Goal: Task Accomplishment & Management: Contribute content

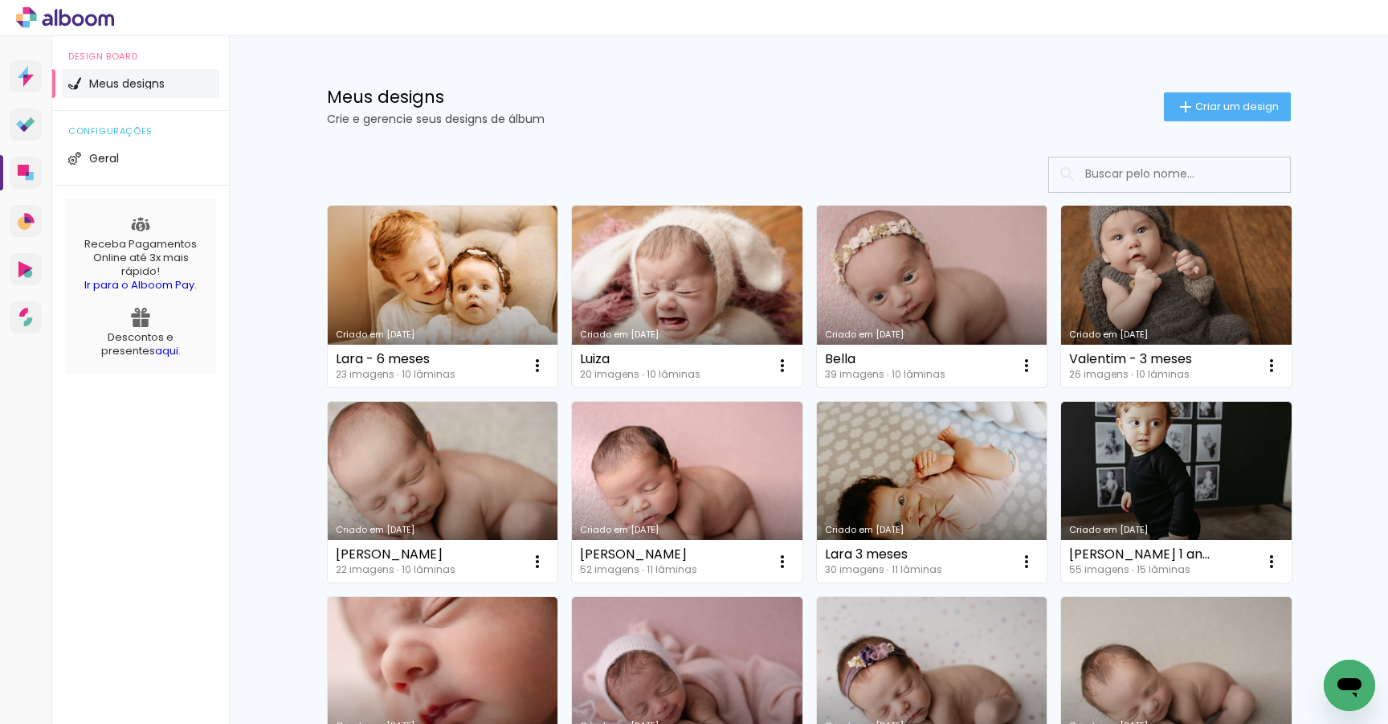
click at [939, 287] on link "Criado em [DATE]" at bounding box center [932, 297] width 231 height 182
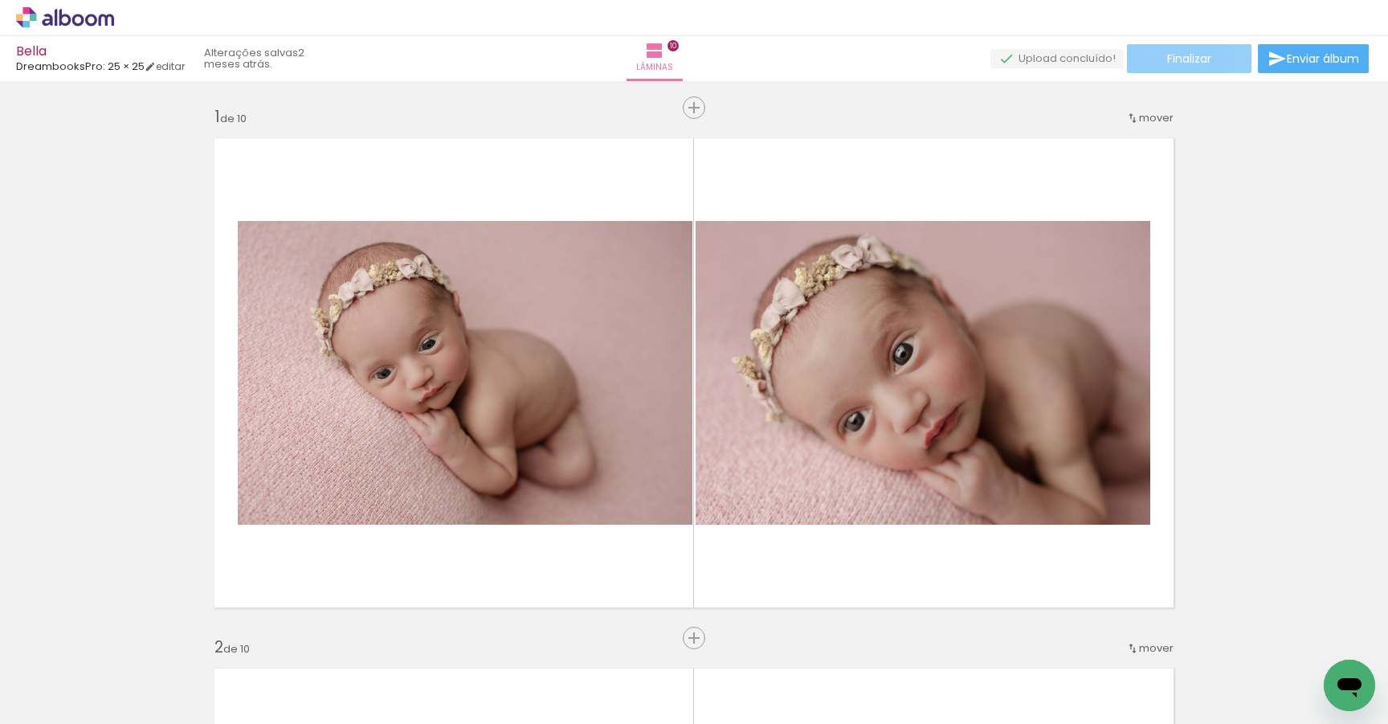
click at [1179, 55] on span "Finalizar" at bounding box center [1189, 58] width 44 height 11
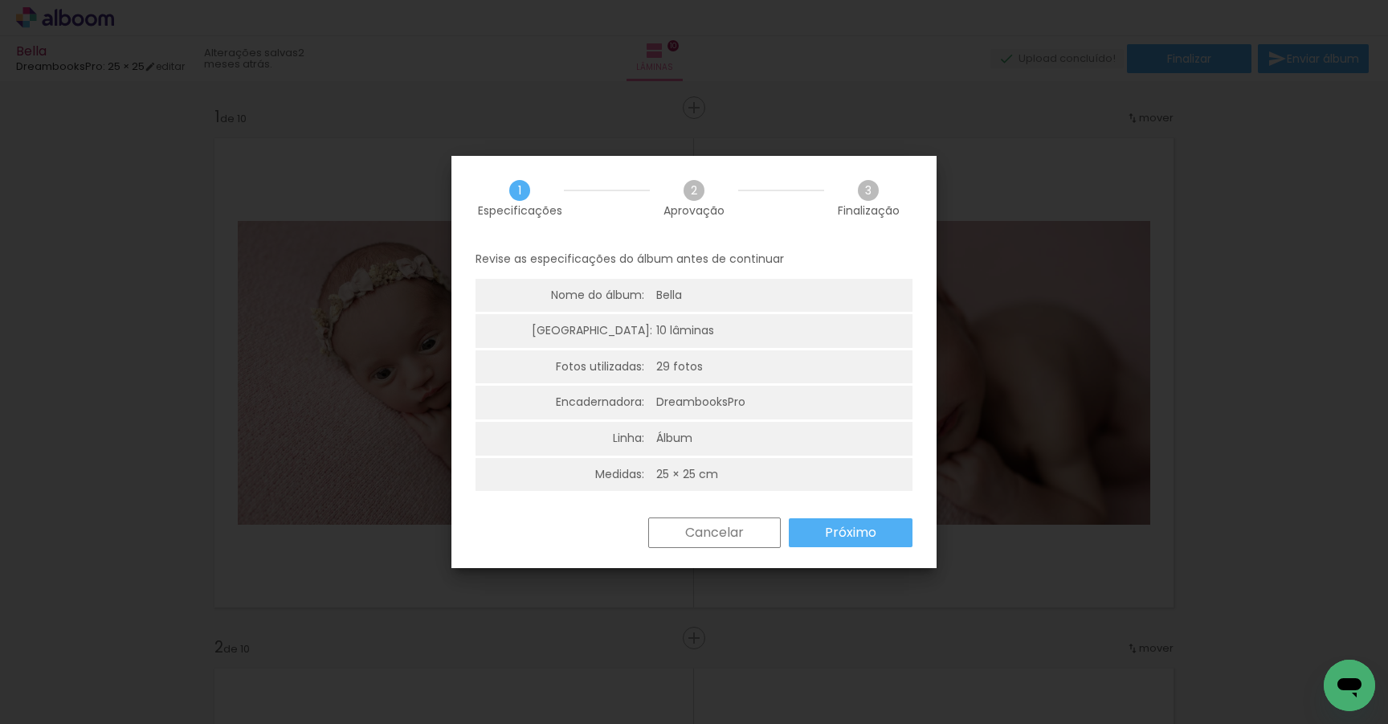
click at [0, 0] on slot "Próximo" at bounding box center [0, 0] width 0 height 0
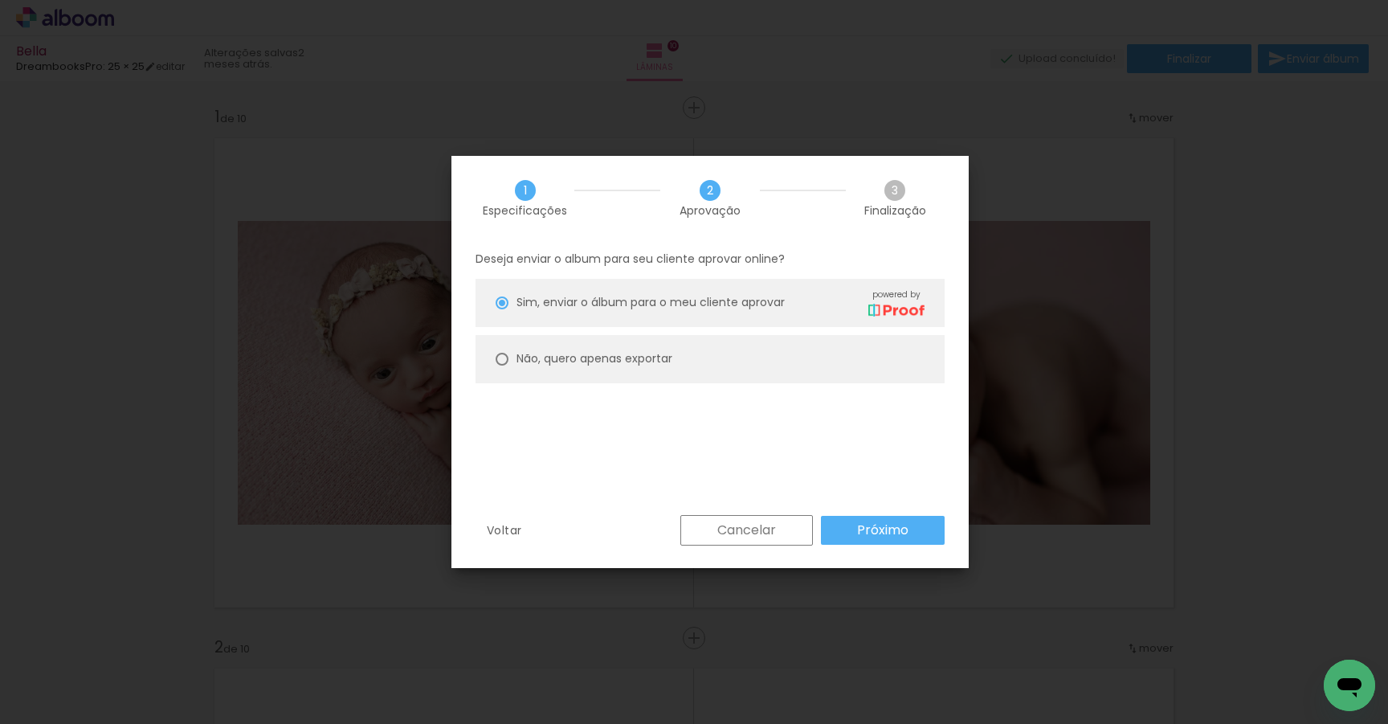
click at [504, 309] on div at bounding box center [502, 302] width 13 height 13
type paper-radio-button "on"
click at [0, 0] on slot "Próximo" at bounding box center [0, 0] width 0 height 0
type input "Alta, 300 DPI"
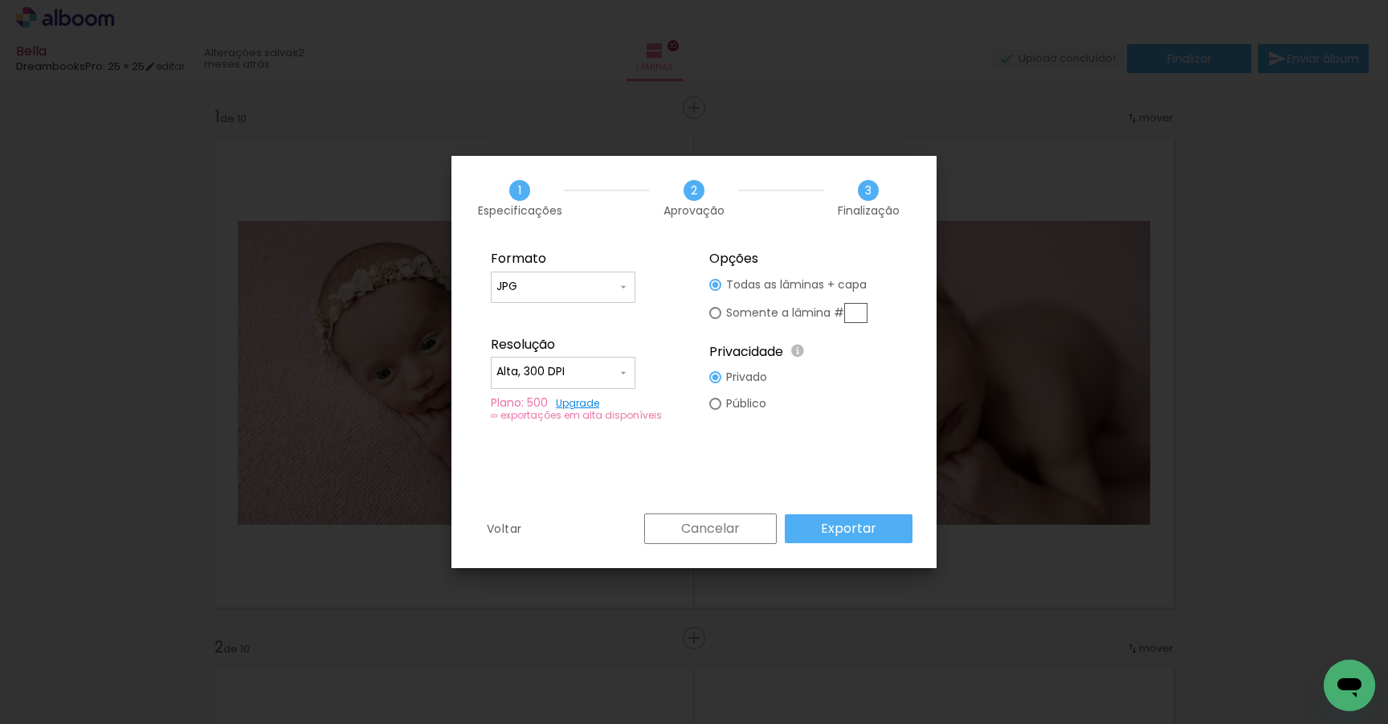
click at [881, 529] on paper-button "Exportar" at bounding box center [849, 528] width 128 height 29
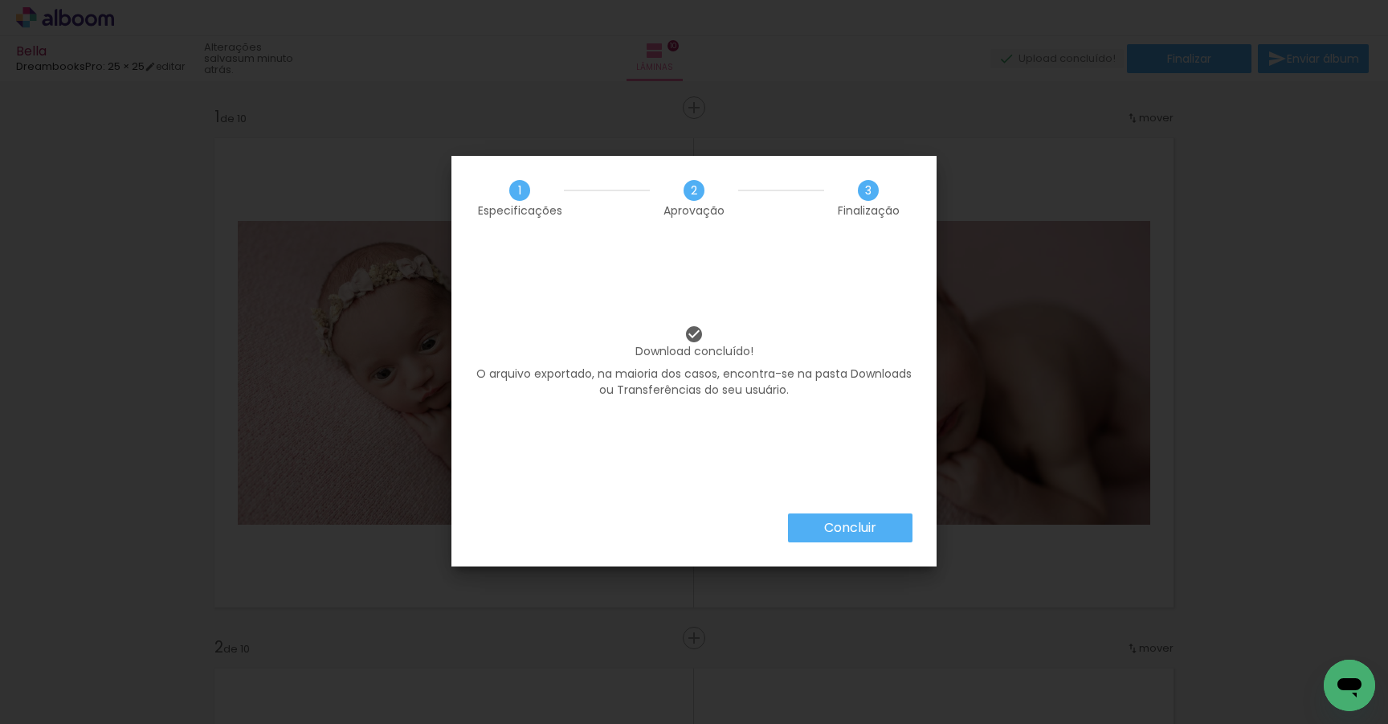
click at [0, 0] on slot "Concluir" at bounding box center [0, 0] width 0 height 0
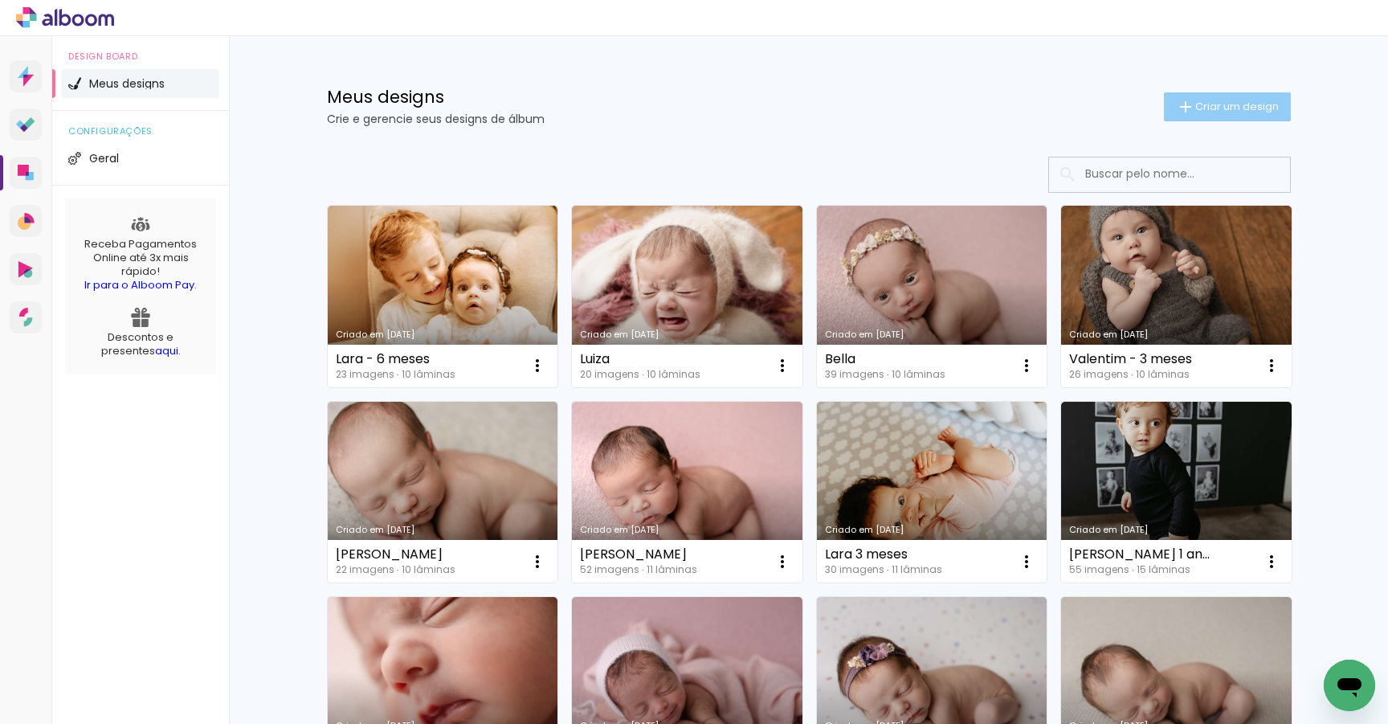
click at [1258, 105] on span "Criar um design" at bounding box center [1237, 106] width 84 height 10
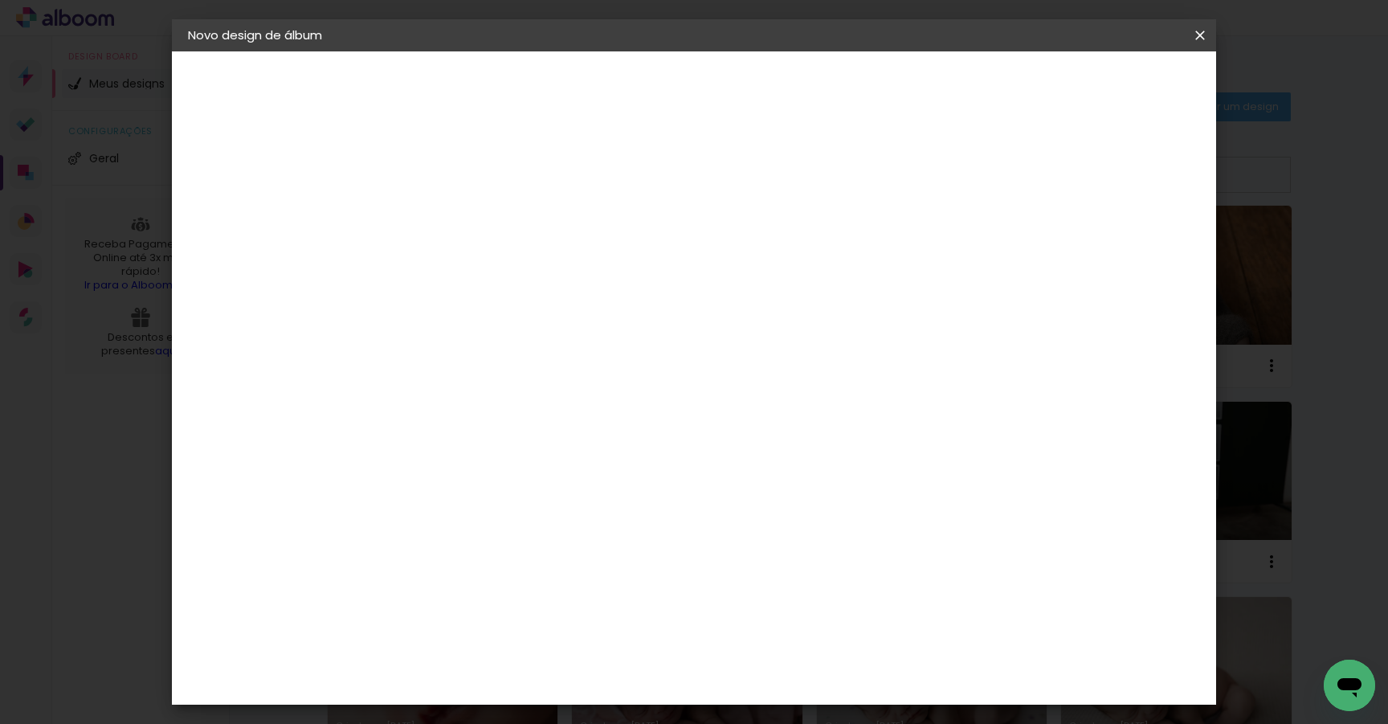
click at [451, 210] on input at bounding box center [451, 215] width 0 height 25
type input "Clarice"
type paper-input "Clarice"
click at [0, 0] on slot "Avançar" at bounding box center [0, 0] width 0 height 0
click at [573, 297] on input at bounding box center [492, 306] width 162 height 20
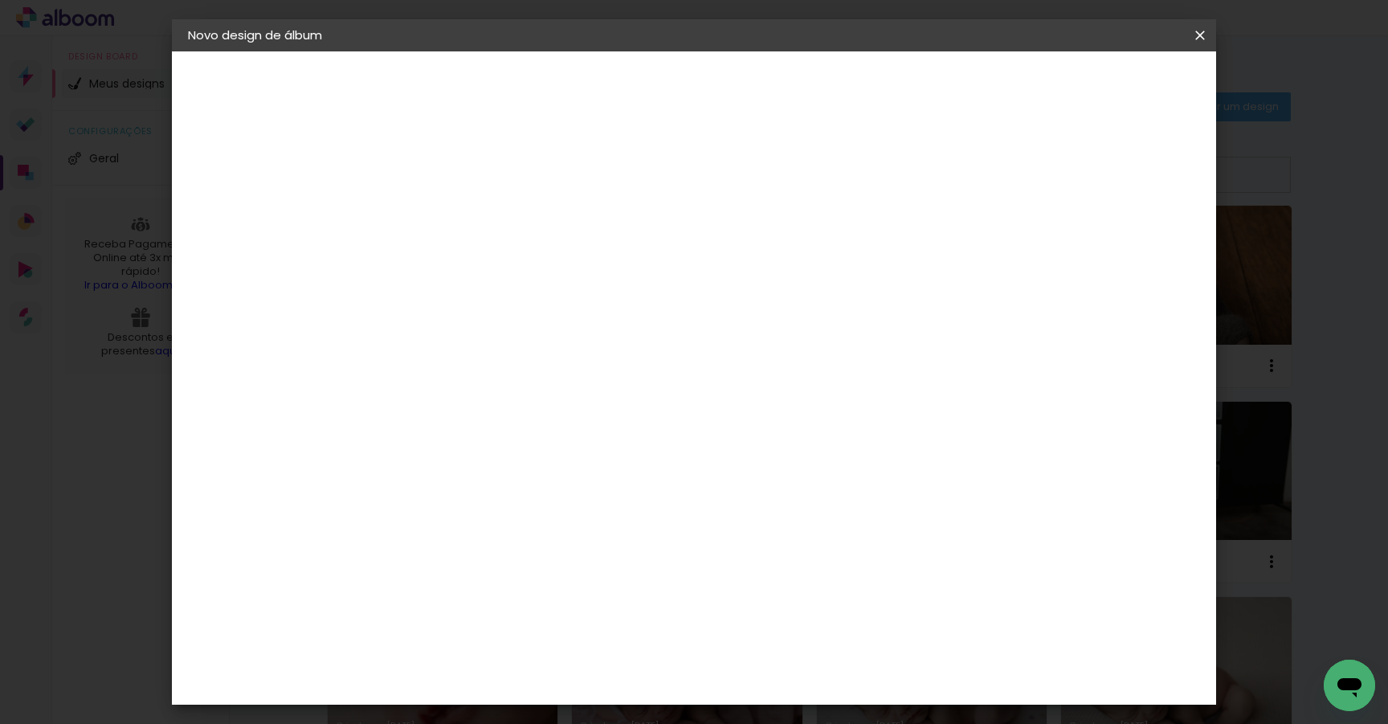
type input "dream"
type paper-input "dream"
click at [545, 363] on div "DreambooksPro" at bounding box center [492, 363] width 104 height 13
click at [0, 0] on slot "Avançar" at bounding box center [0, 0] width 0 height 0
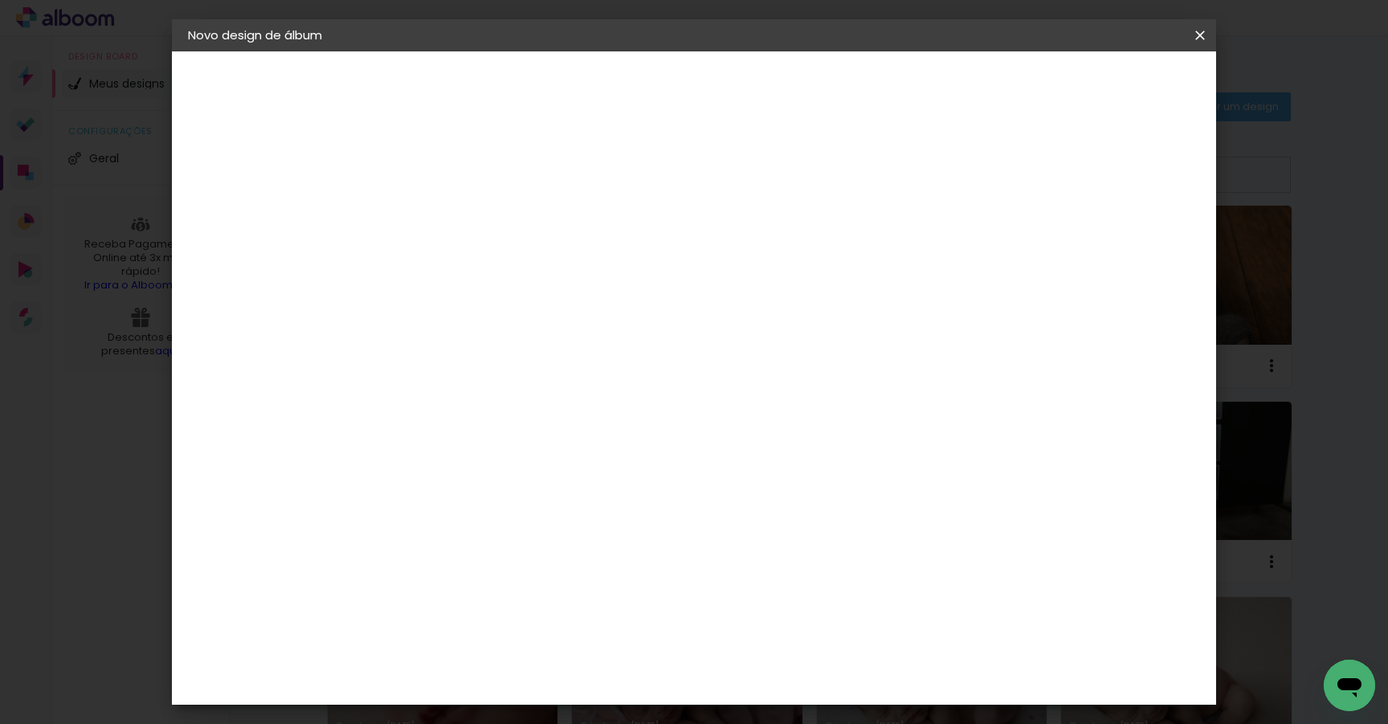
click at [513, 268] on input "text" at bounding box center [482, 280] width 63 height 25
click at [806, 267] on paper-item "Álbum" at bounding box center [798, 267] width 321 height 32
type input "Álbum"
click at [559, 672] on span "25 × 25" at bounding box center [521, 688] width 75 height 33
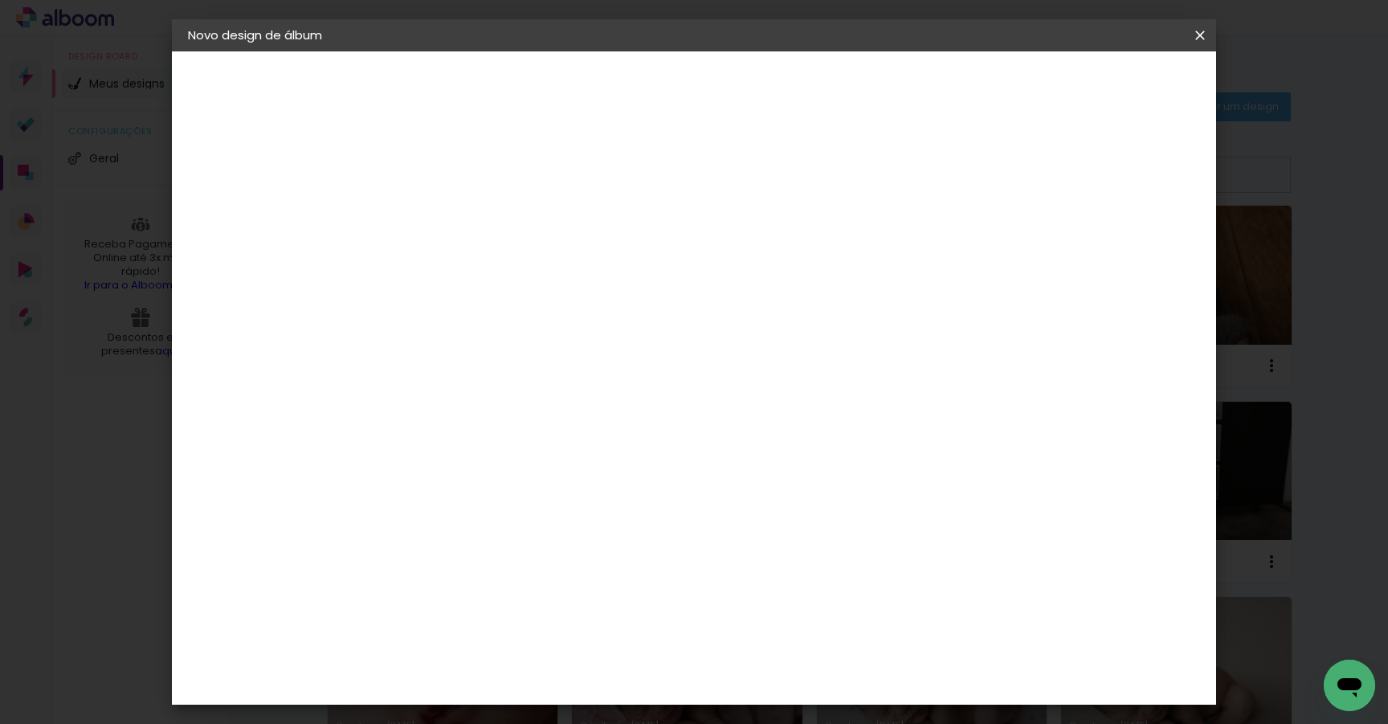
click at [0, 0] on slot "Avançar" at bounding box center [0, 0] width 0 height 0
click at [1112, 82] on span "Iniciar design" at bounding box center [1075, 85] width 73 height 11
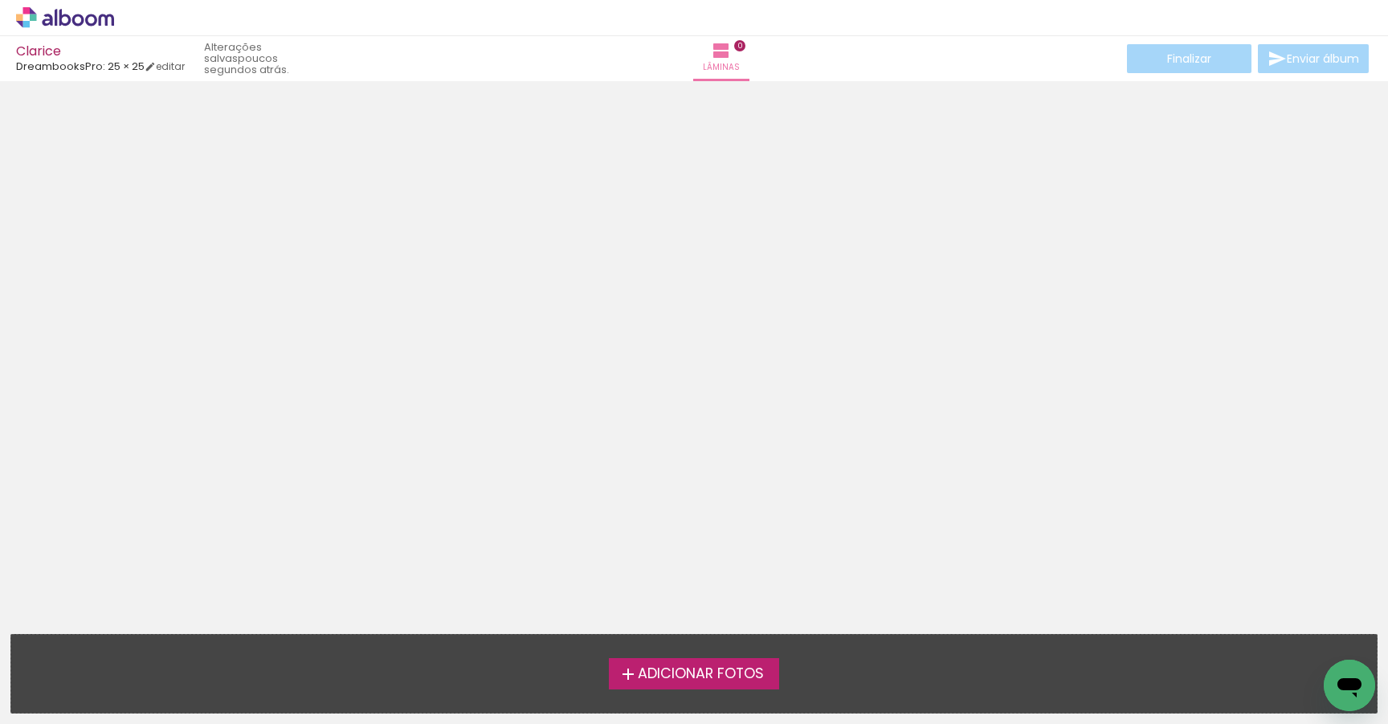
click at [727, 674] on span "Adicionar Fotos" at bounding box center [701, 674] width 126 height 14
click at [0, 0] on input "file" at bounding box center [0, 0] width 0 height 0
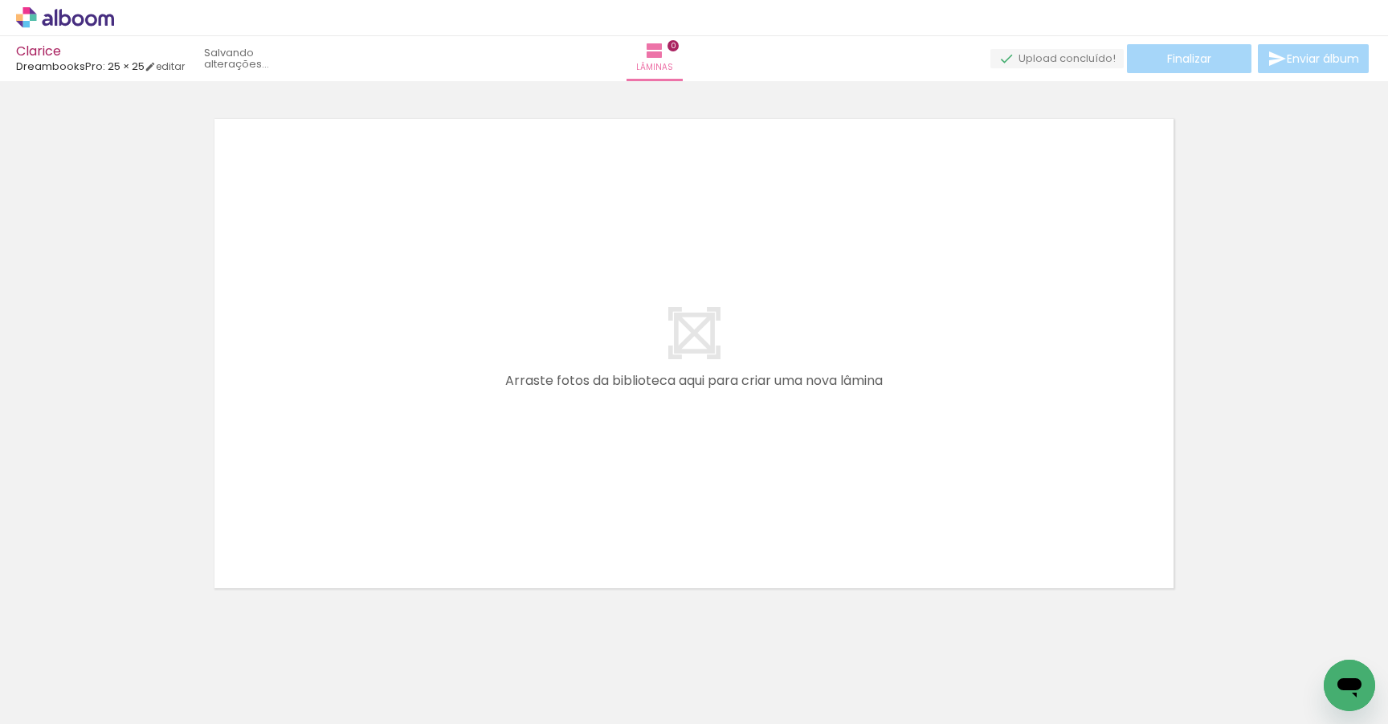
scroll to position [20, 0]
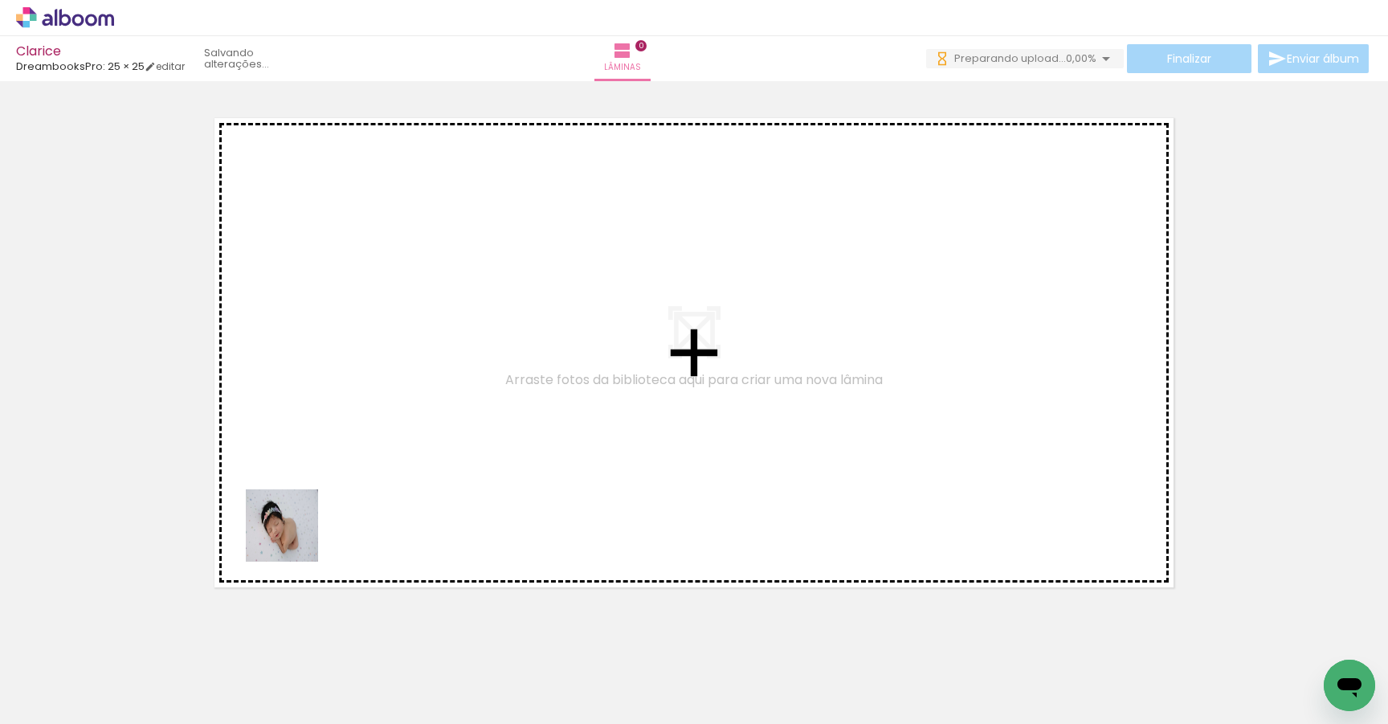
drag, startPoint x: 165, startPoint y: 676, endPoint x: 352, endPoint y: 472, distance: 275.8
click at [352, 472] on quentale-workspace at bounding box center [694, 362] width 1388 height 724
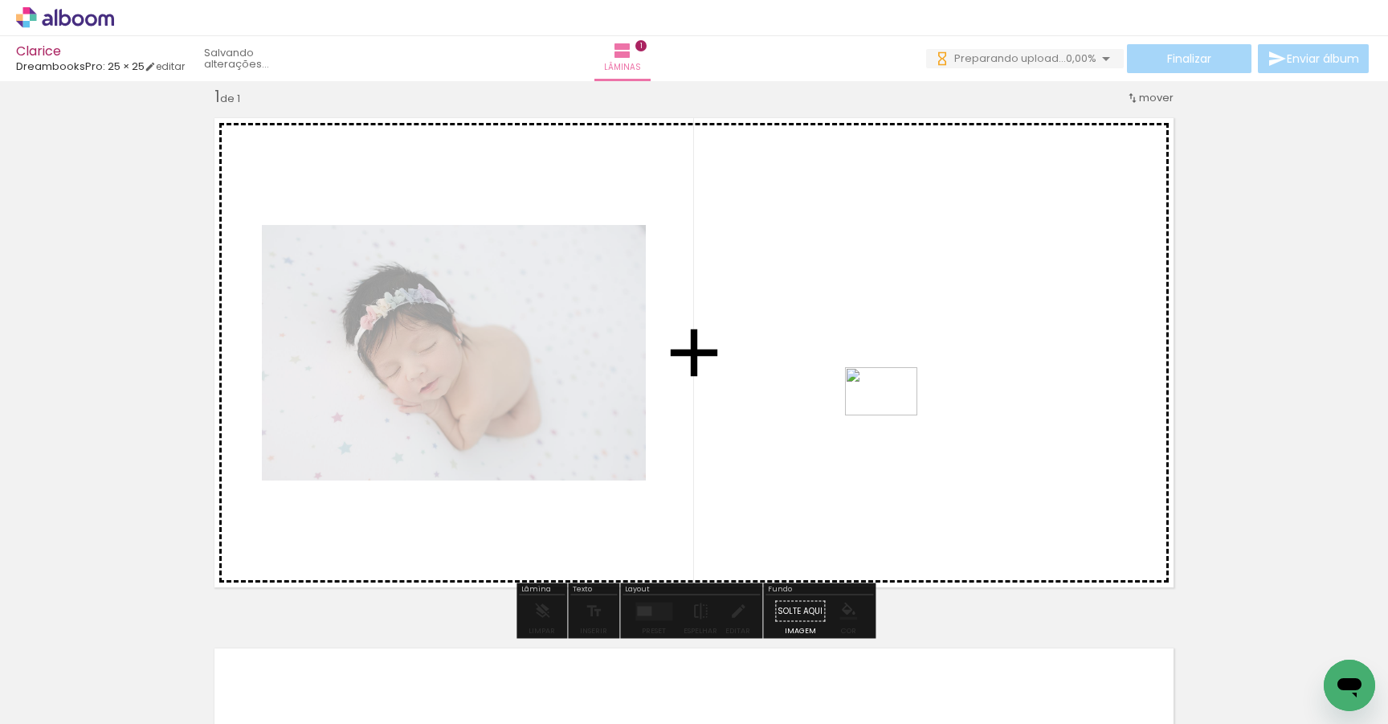
drag, startPoint x: 267, startPoint y: 685, endPoint x: 897, endPoint y: 414, distance: 685.9
click at [897, 414] on quentale-workspace at bounding box center [694, 362] width 1388 height 724
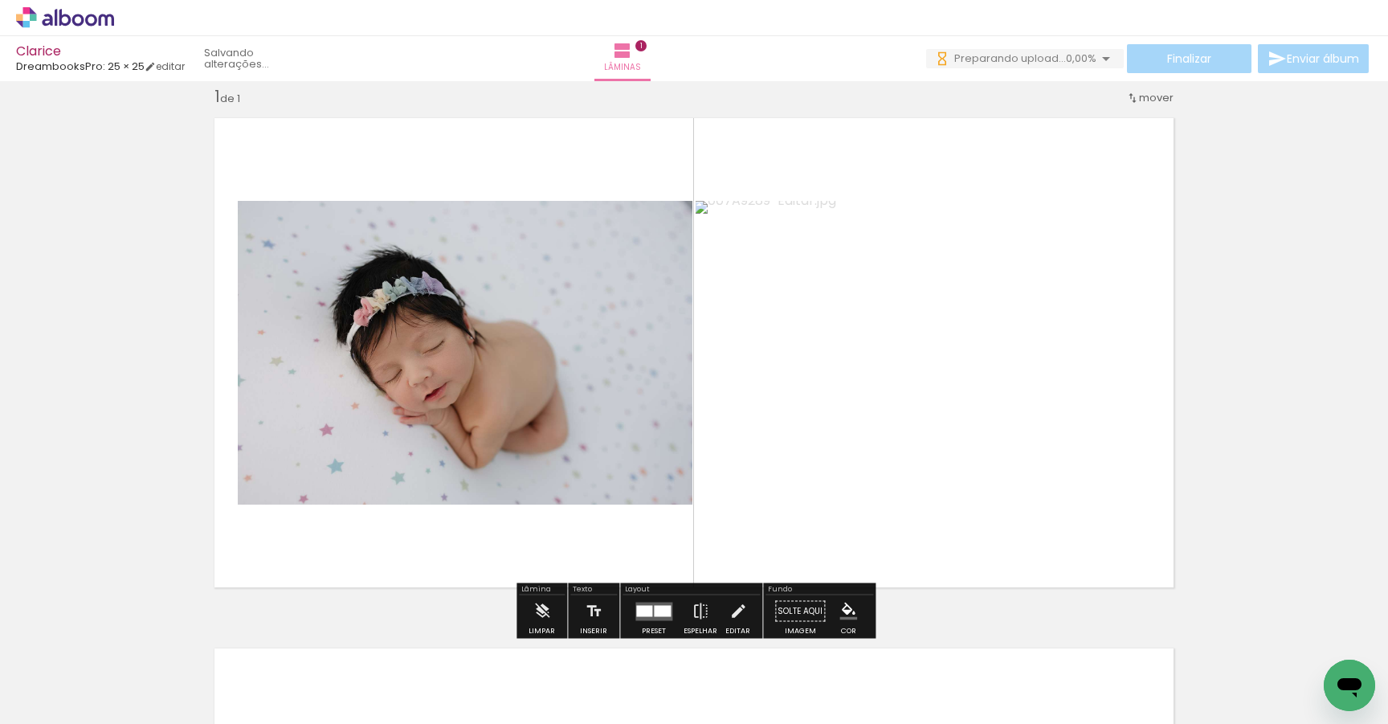
scroll to position [0, 0]
click at [654, 613] on div at bounding box center [662, 610] width 17 height 11
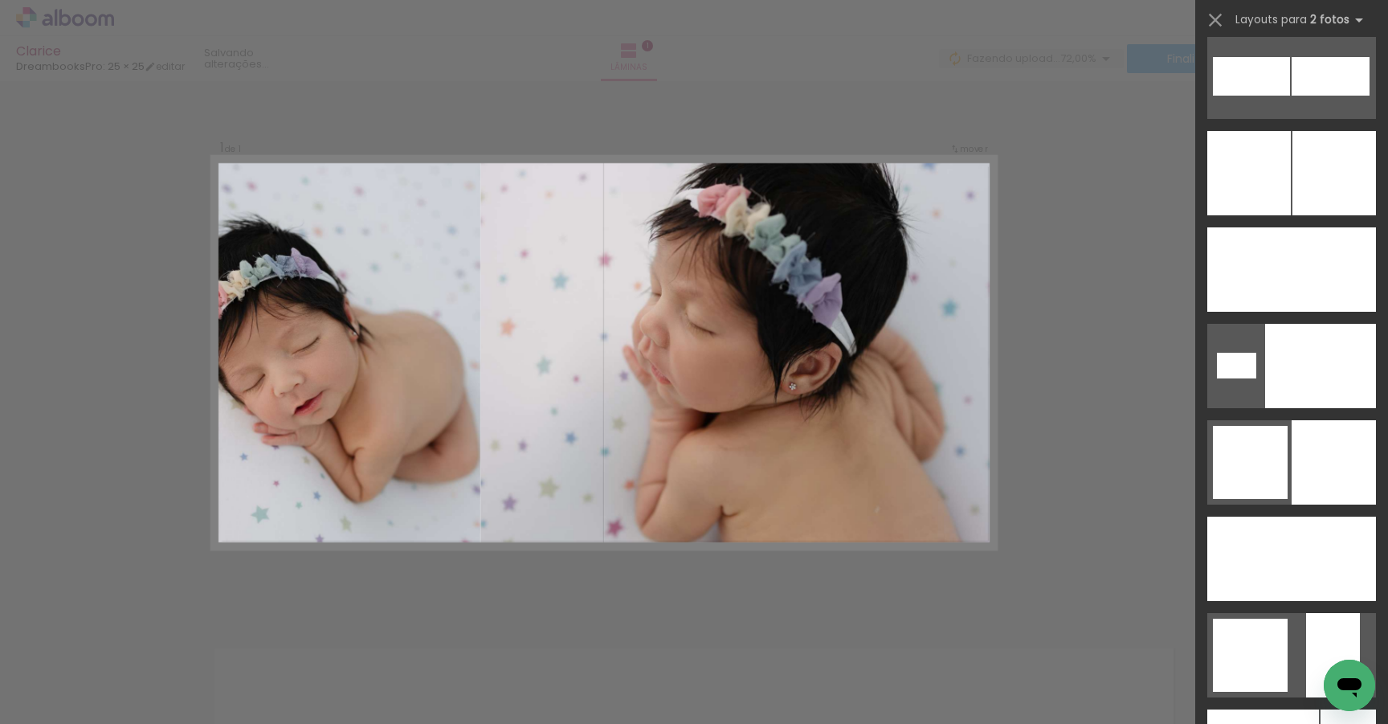
scroll to position [5111, 0]
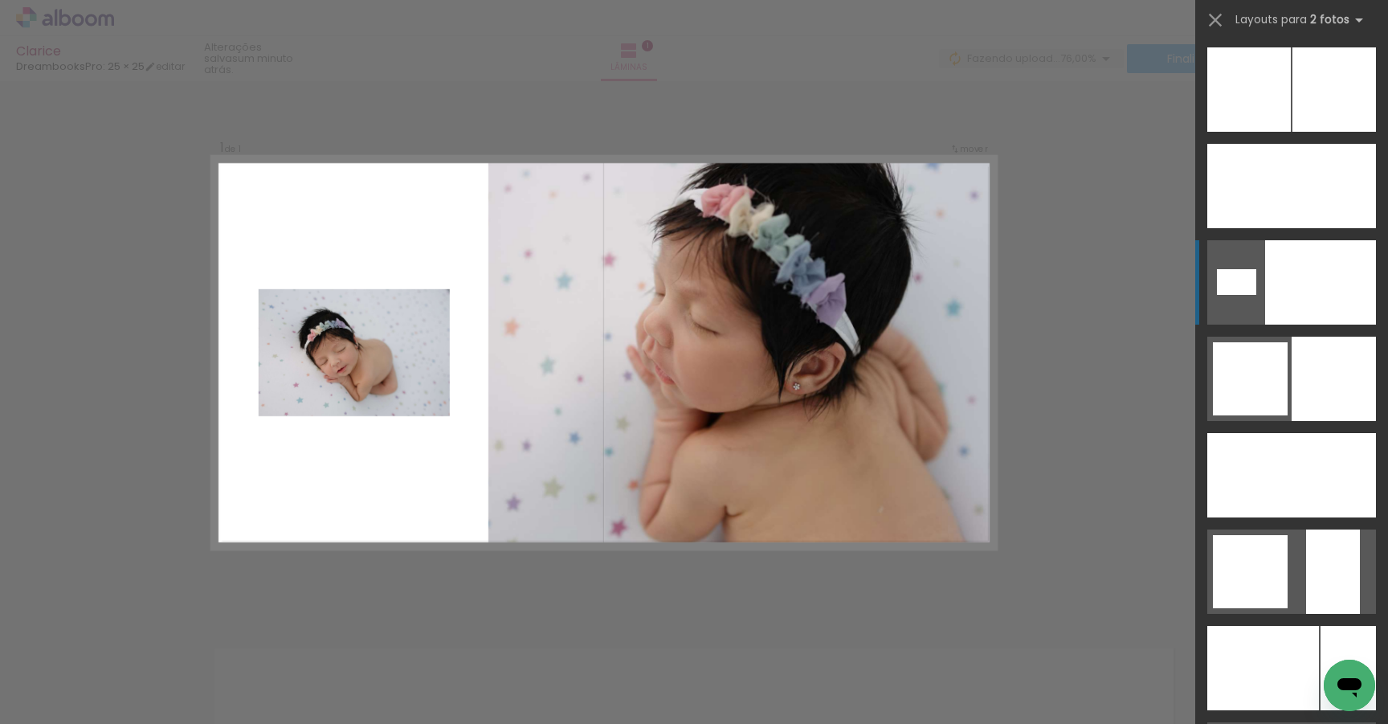
click at [1317, 275] on div at bounding box center [1320, 282] width 111 height 84
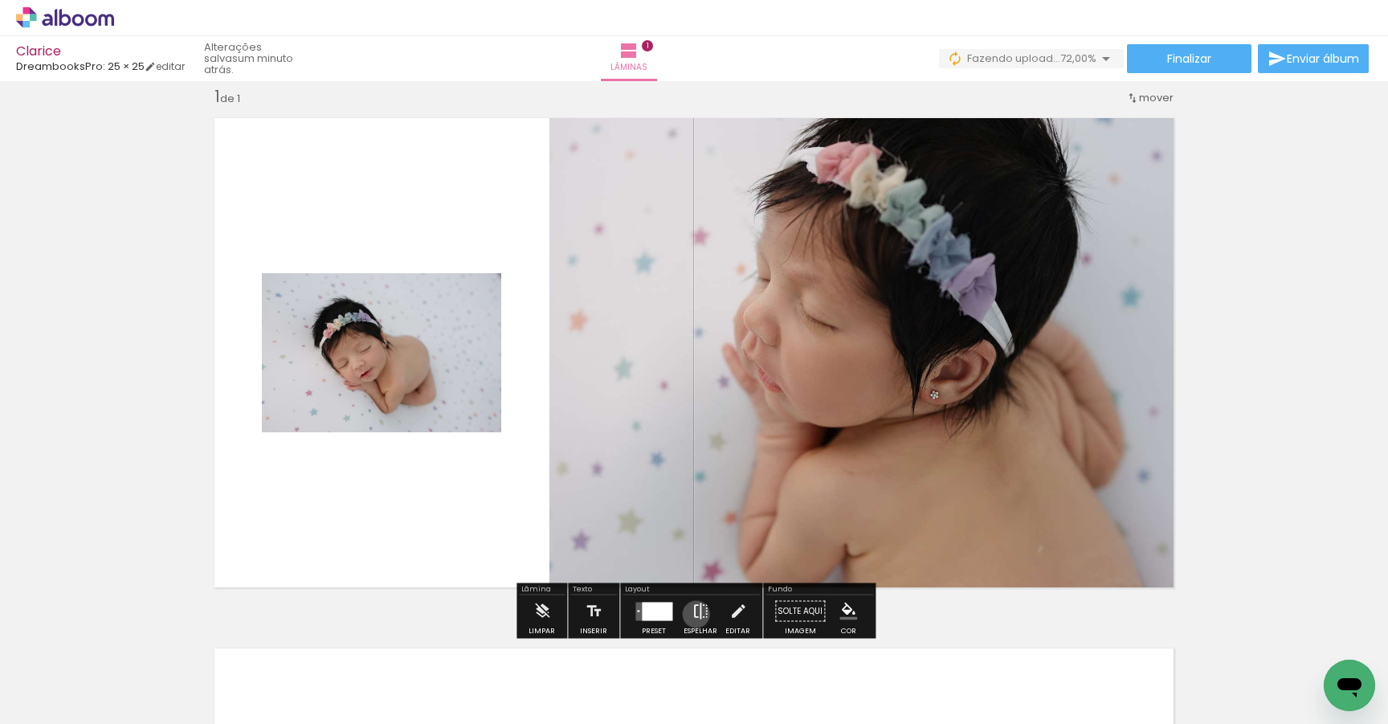
click at [693, 614] on iron-icon at bounding box center [701, 611] width 18 height 32
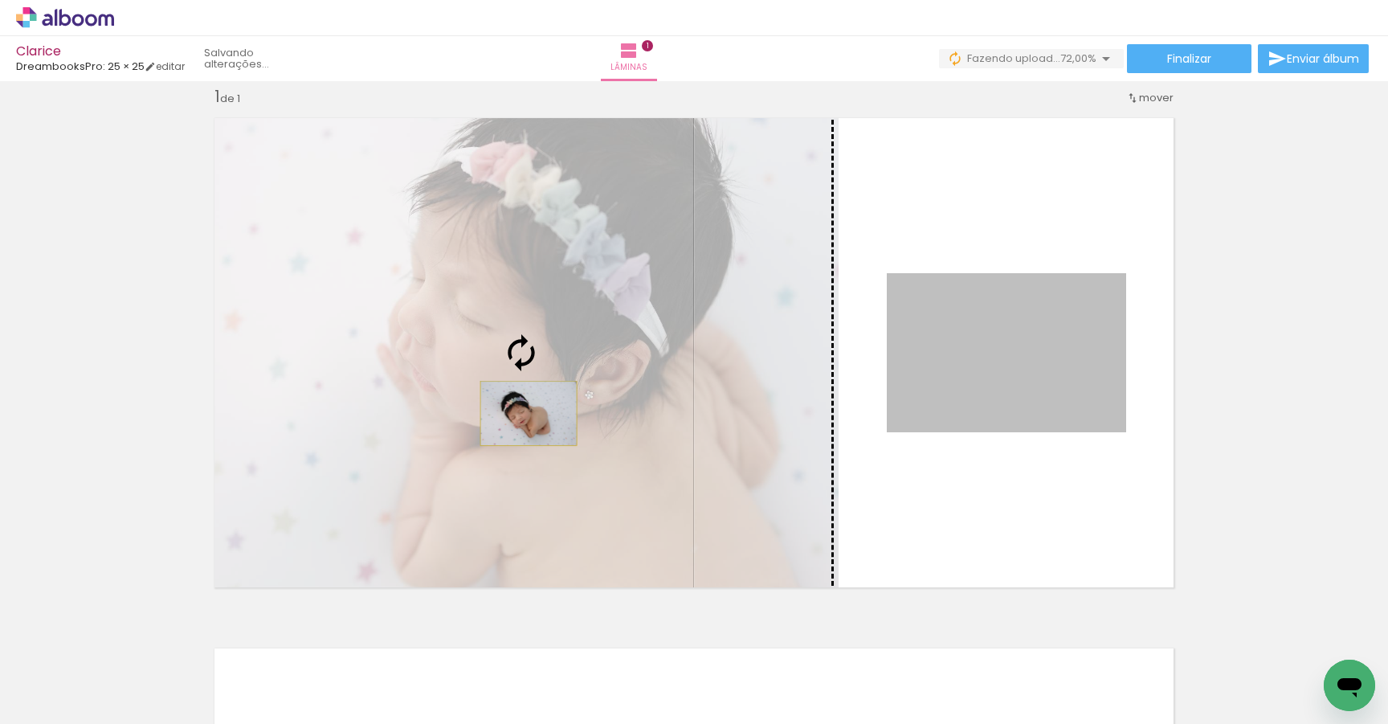
drag, startPoint x: 999, startPoint y: 406, endPoint x: 529, endPoint y: 413, distance: 470.8
click at [0, 0] on slot at bounding box center [0, 0] width 0 height 0
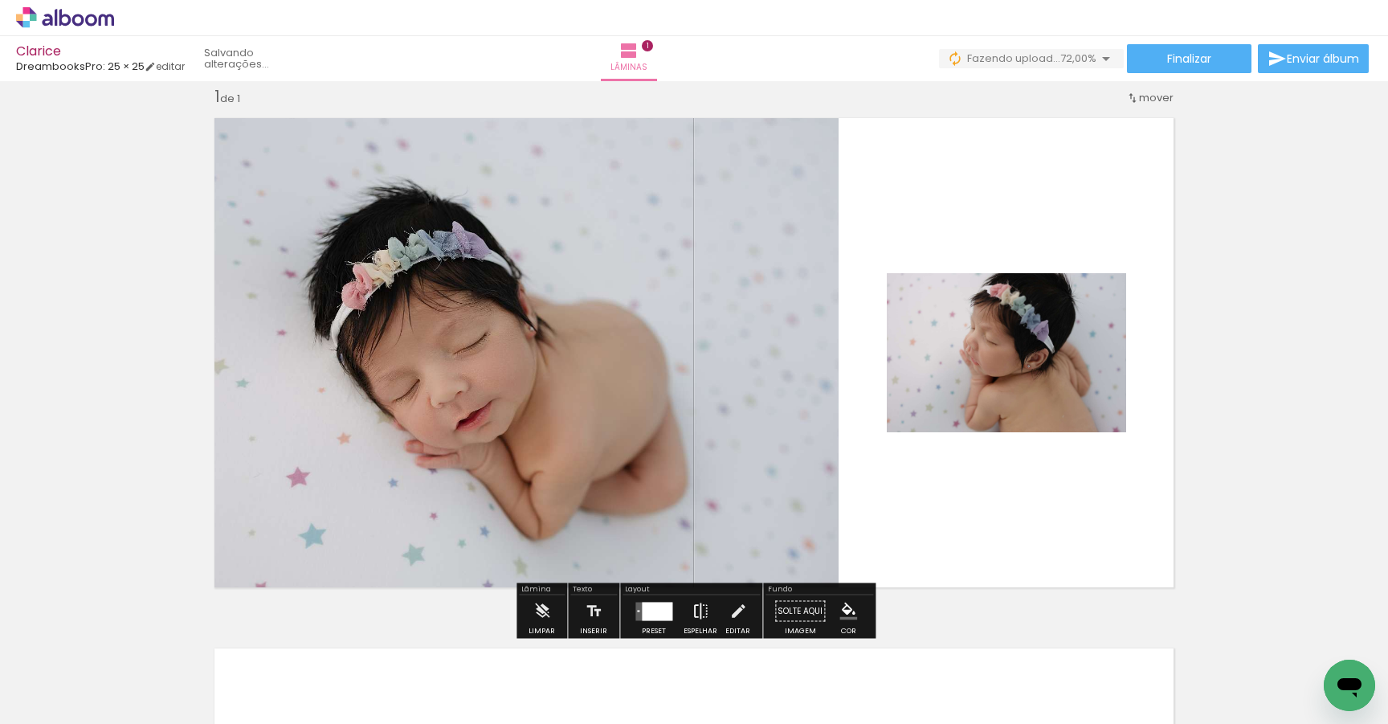
click at [699, 614] on iron-icon at bounding box center [701, 611] width 18 height 32
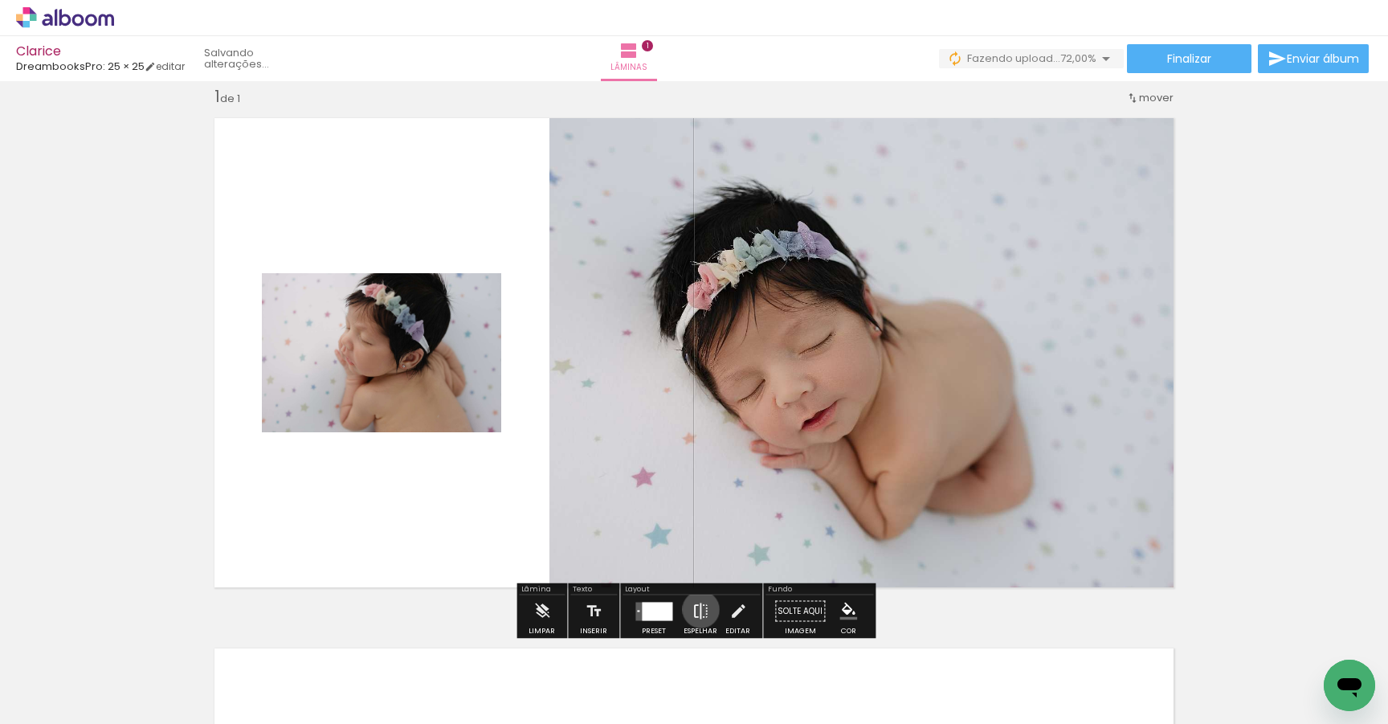
click at [697, 609] on iron-icon at bounding box center [701, 611] width 18 height 32
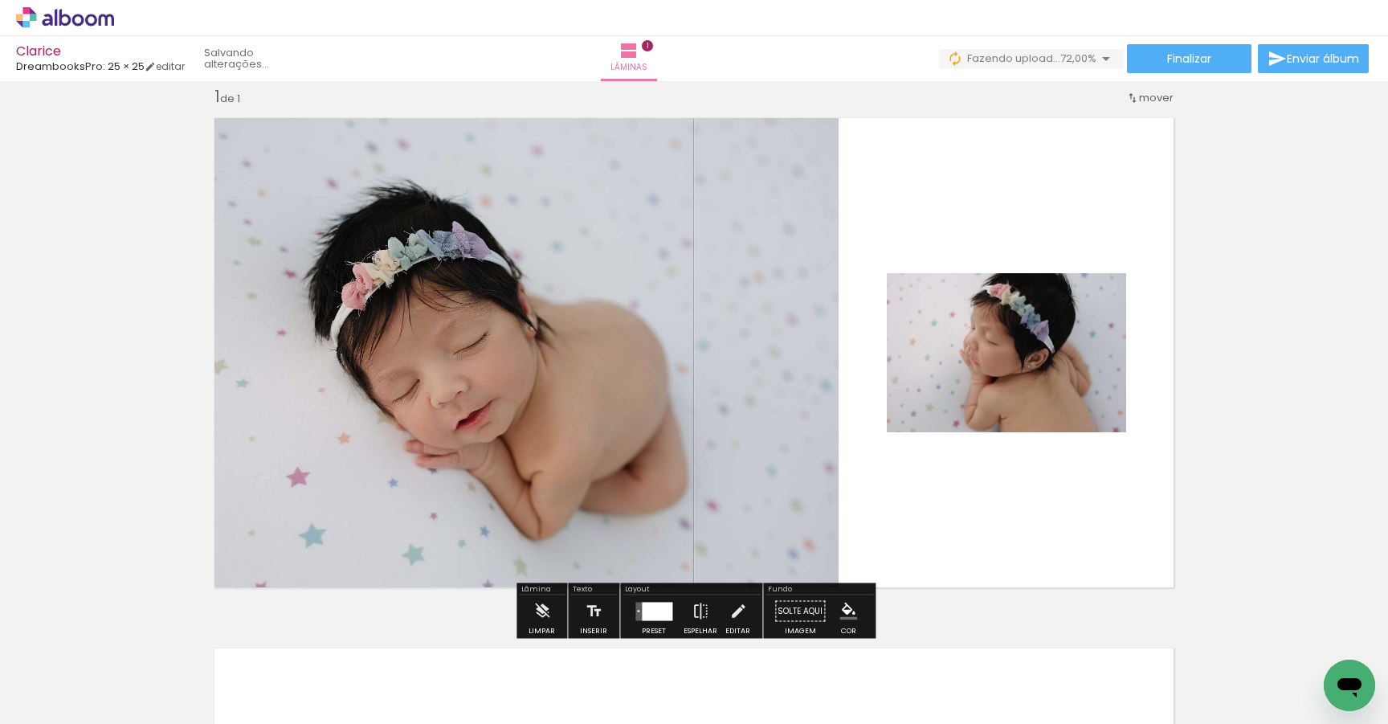
click at [690, 446] on quentale-photo at bounding box center [521, 353] width 635 height 490
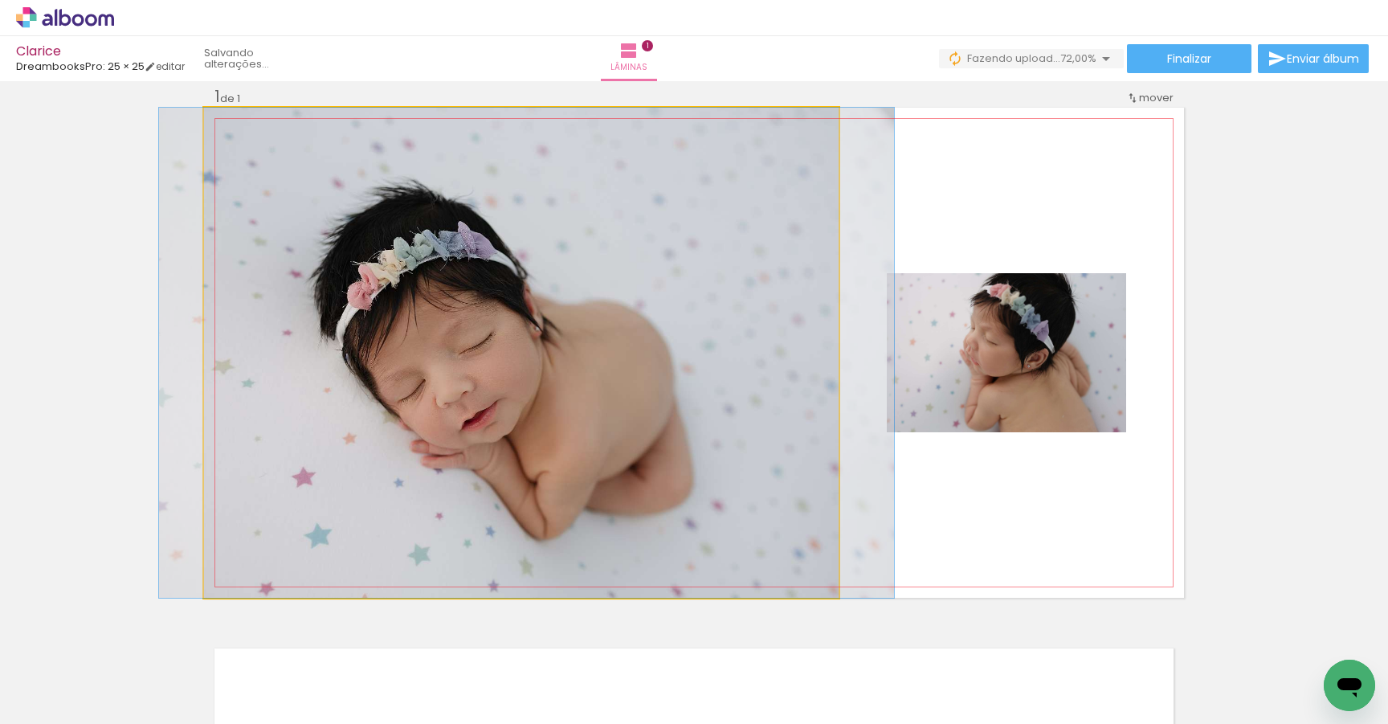
drag, startPoint x: 602, startPoint y: 449, endPoint x: 607, endPoint y: 468, distance: 19.3
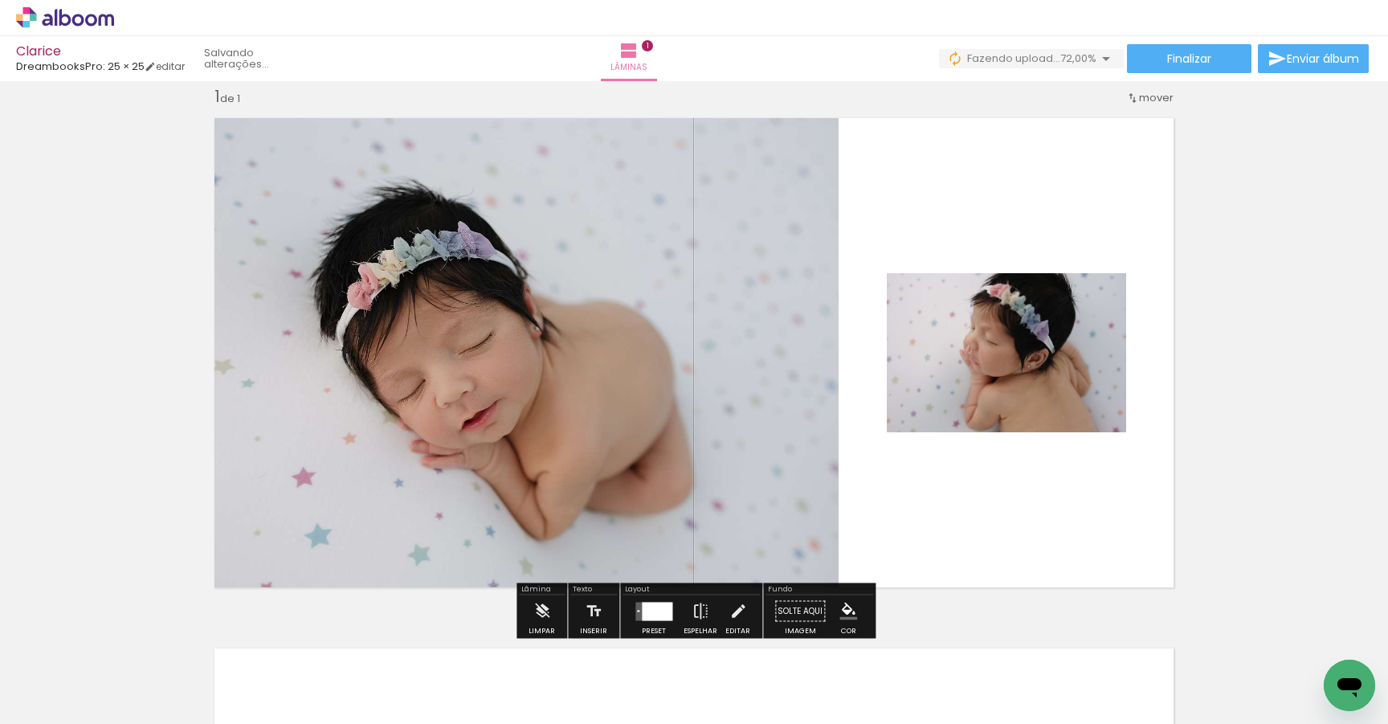
click at [1026, 481] on quentale-layouter at bounding box center [694, 353] width 980 height 490
click at [1301, 429] on div "Inserir lâmina 1 de 1" at bounding box center [694, 597] width 1388 height 1061
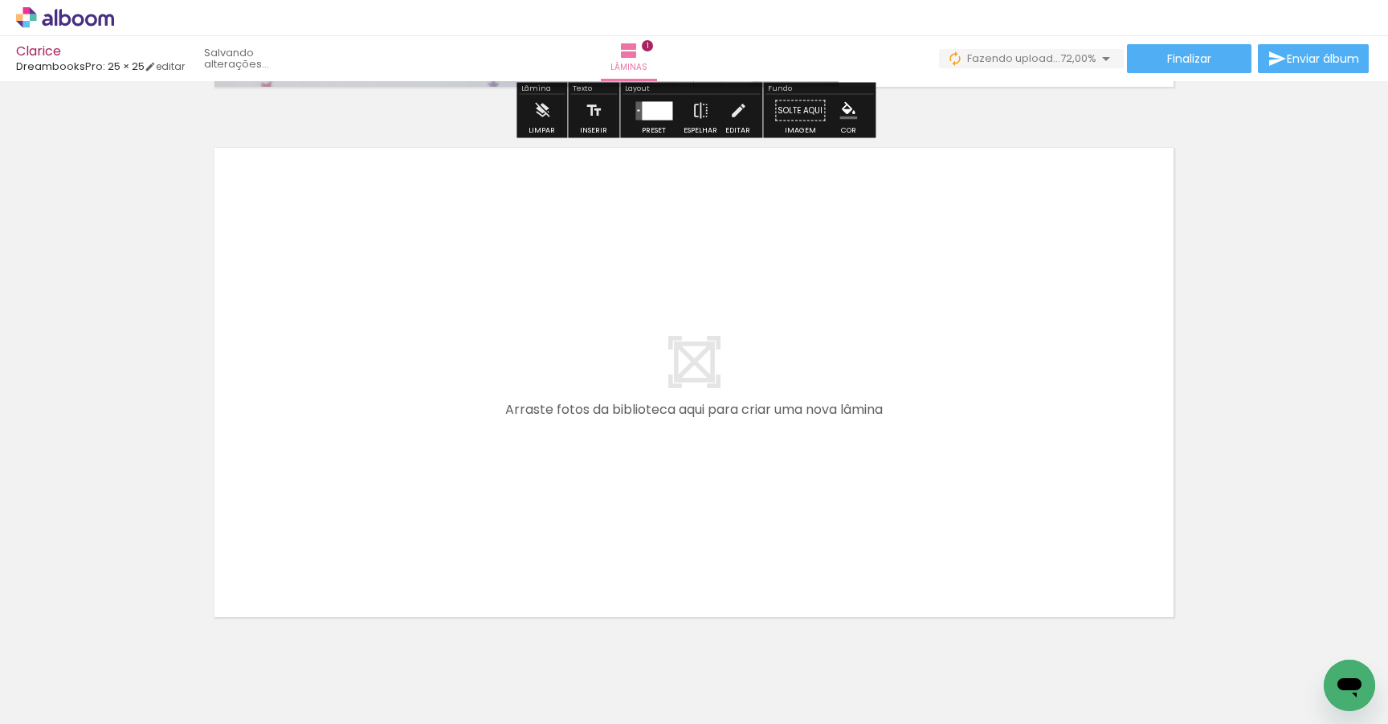
scroll to position [581, 0]
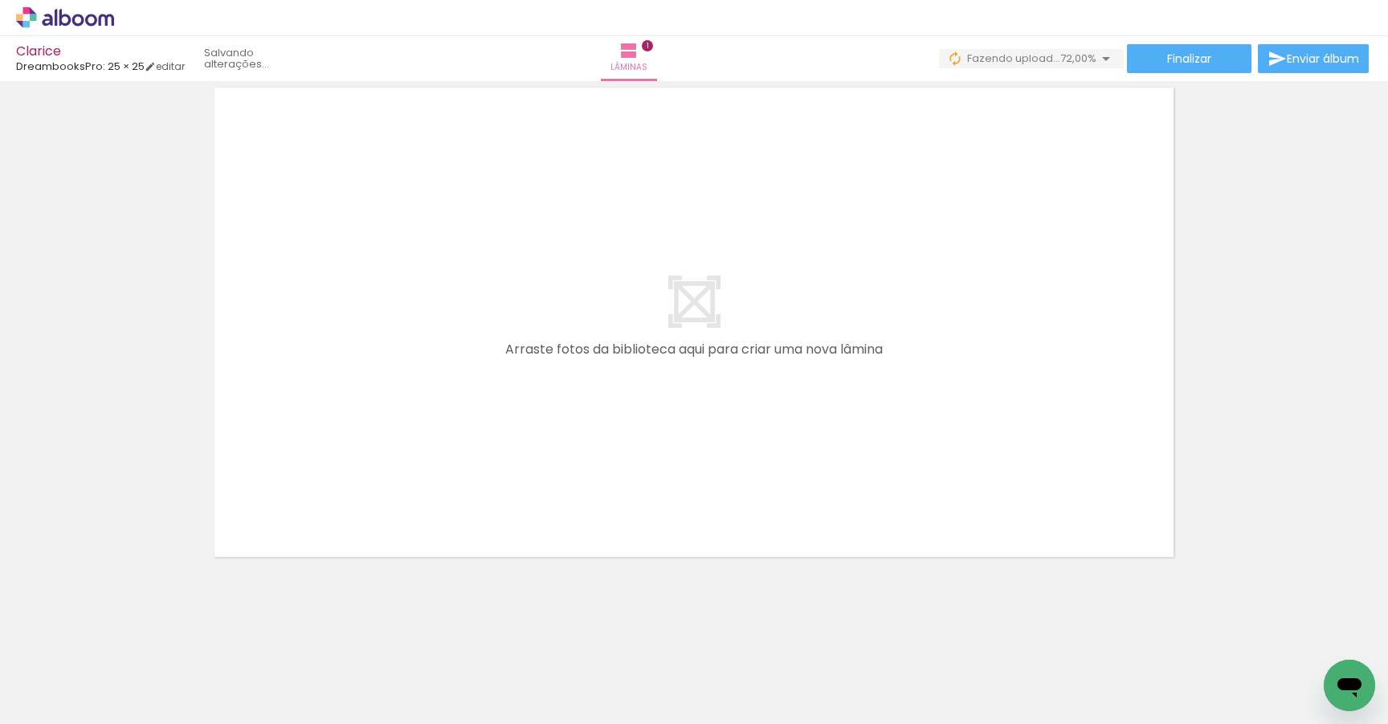
drag, startPoint x: 349, startPoint y: 683, endPoint x: 412, endPoint y: 462, distance: 229.6
click at [412, 462] on quentale-workspace at bounding box center [694, 362] width 1388 height 724
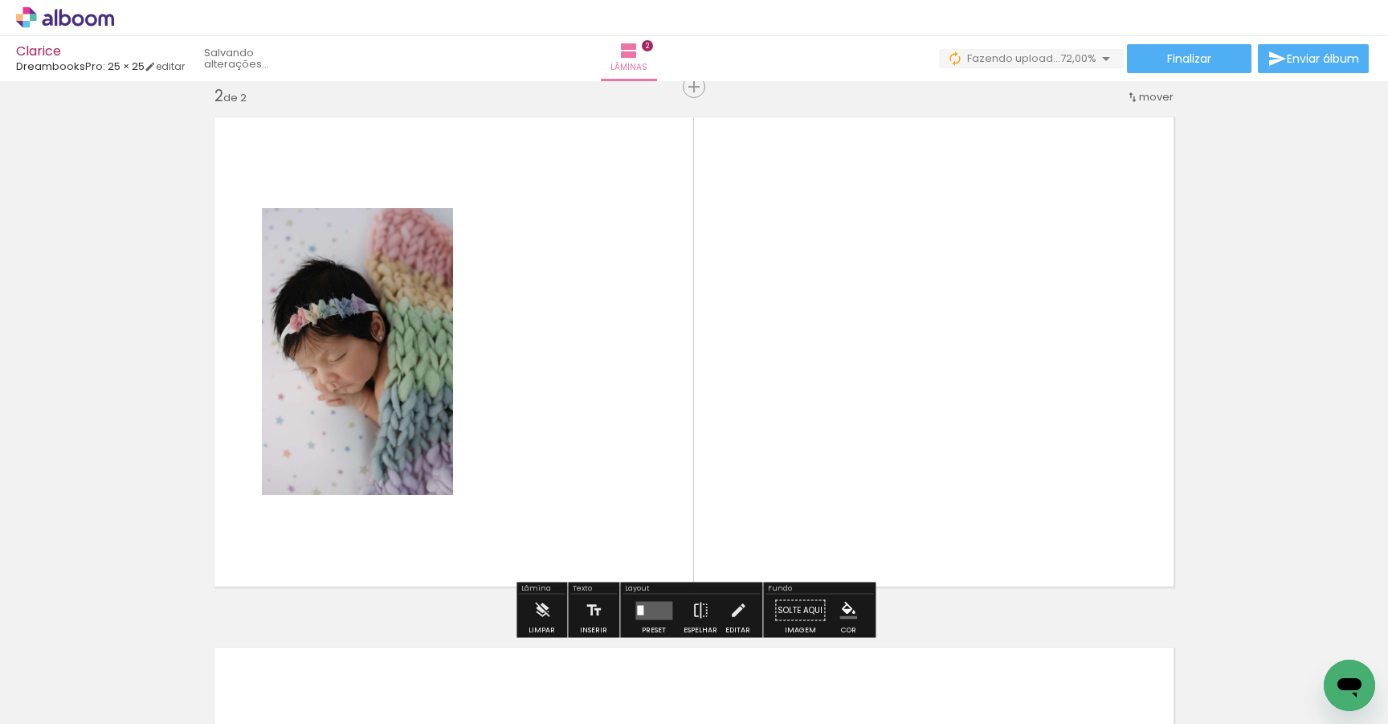
scroll to position [550, 0]
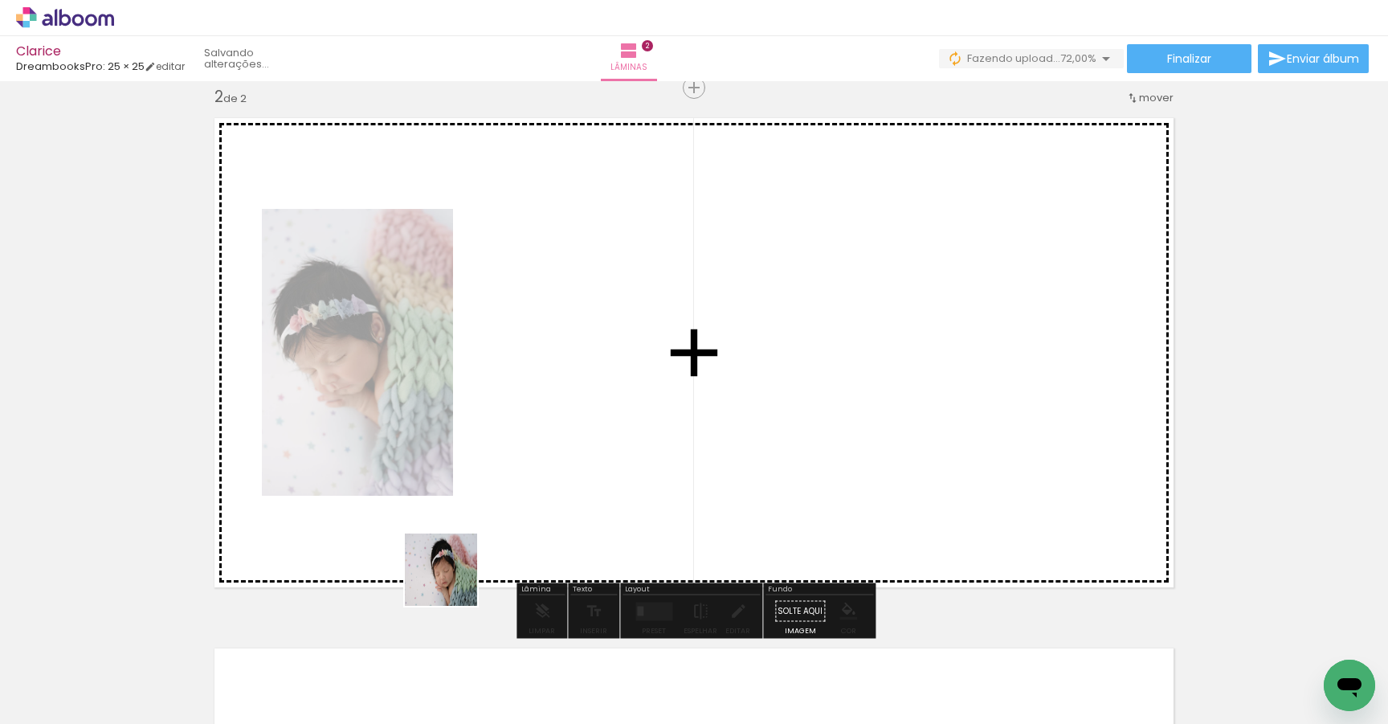
drag, startPoint x: 453, startPoint y: 674, endPoint x: 455, endPoint y: 430, distance: 244.2
click at [455, 437] on quentale-workspace at bounding box center [694, 362] width 1388 height 724
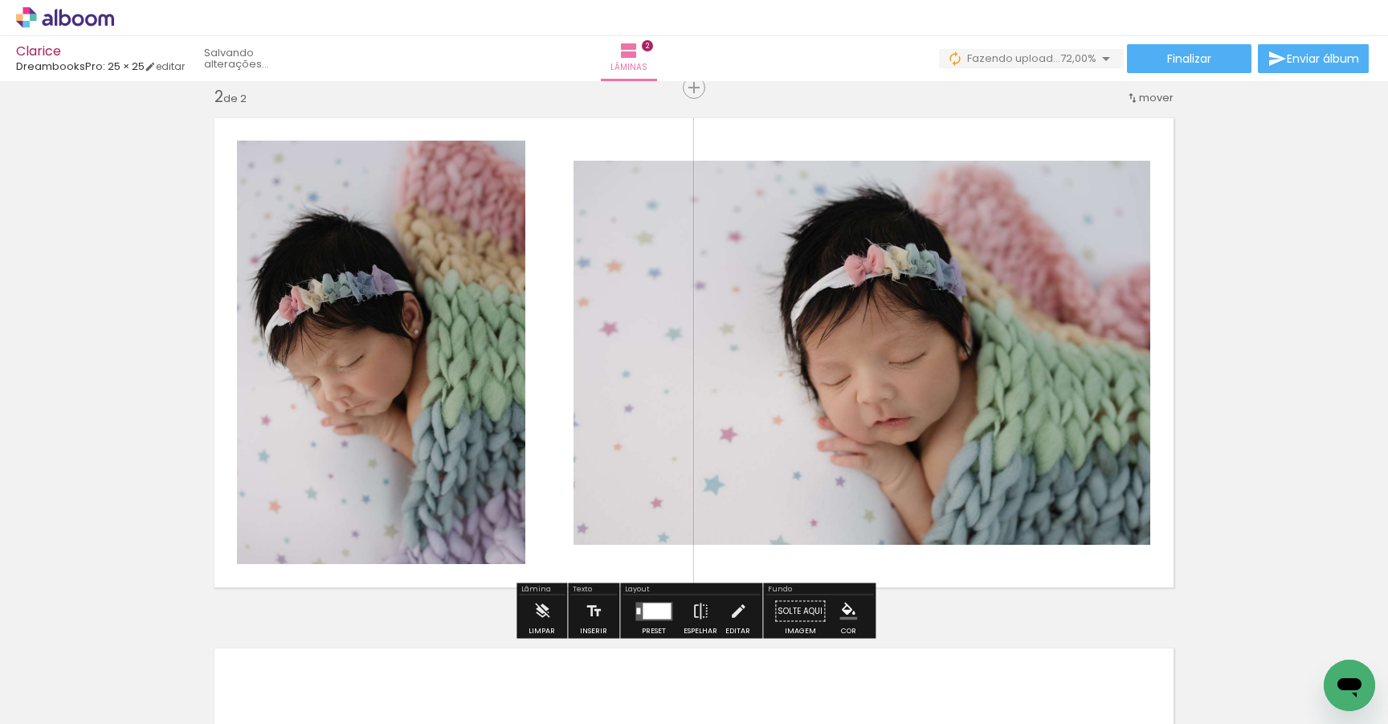
click at [650, 609] on div at bounding box center [657, 611] width 28 height 16
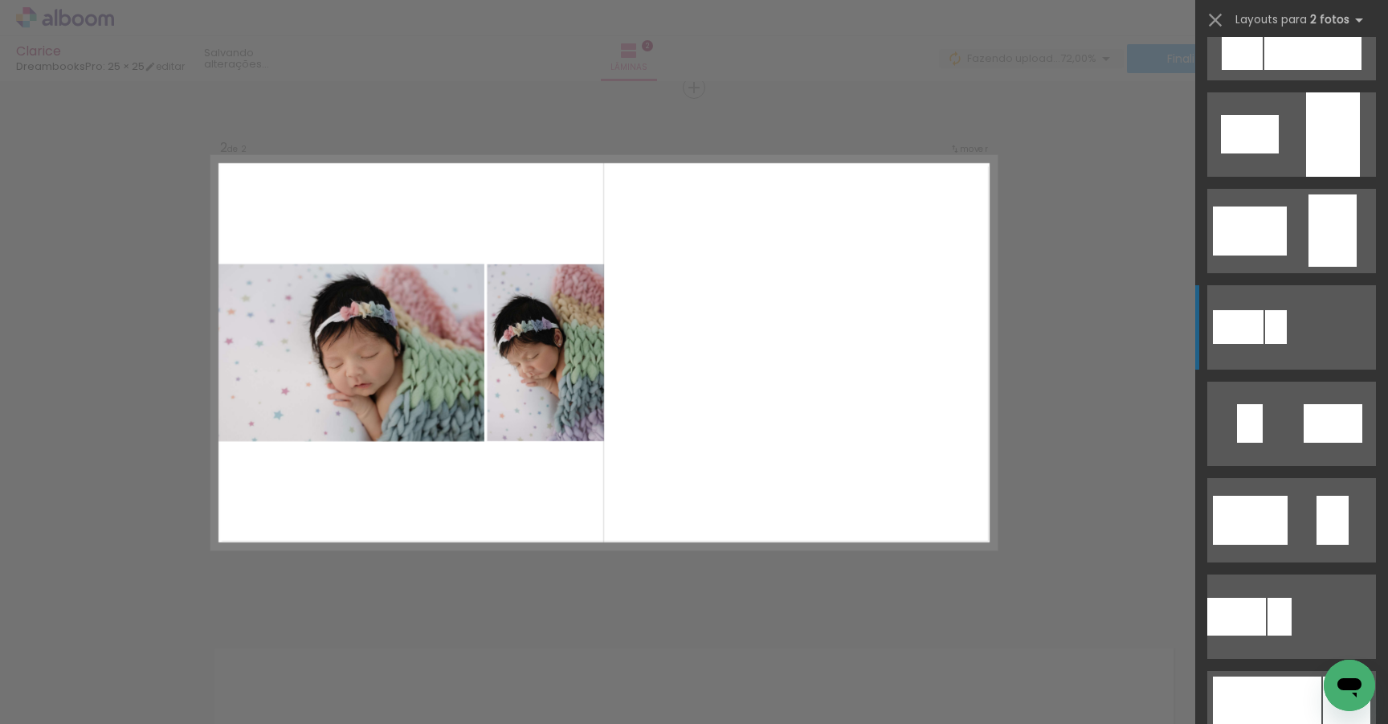
scroll to position [443, 0]
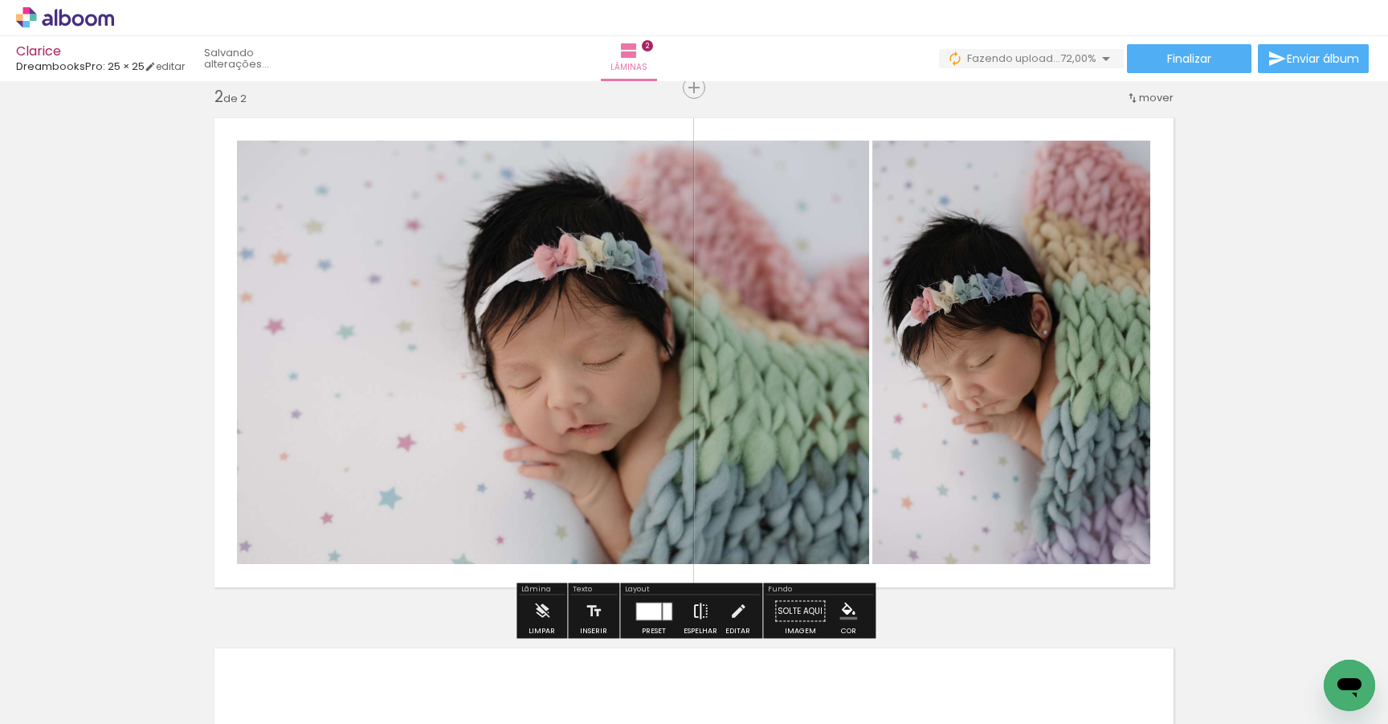
click at [698, 615] on iron-icon at bounding box center [701, 611] width 18 height 32
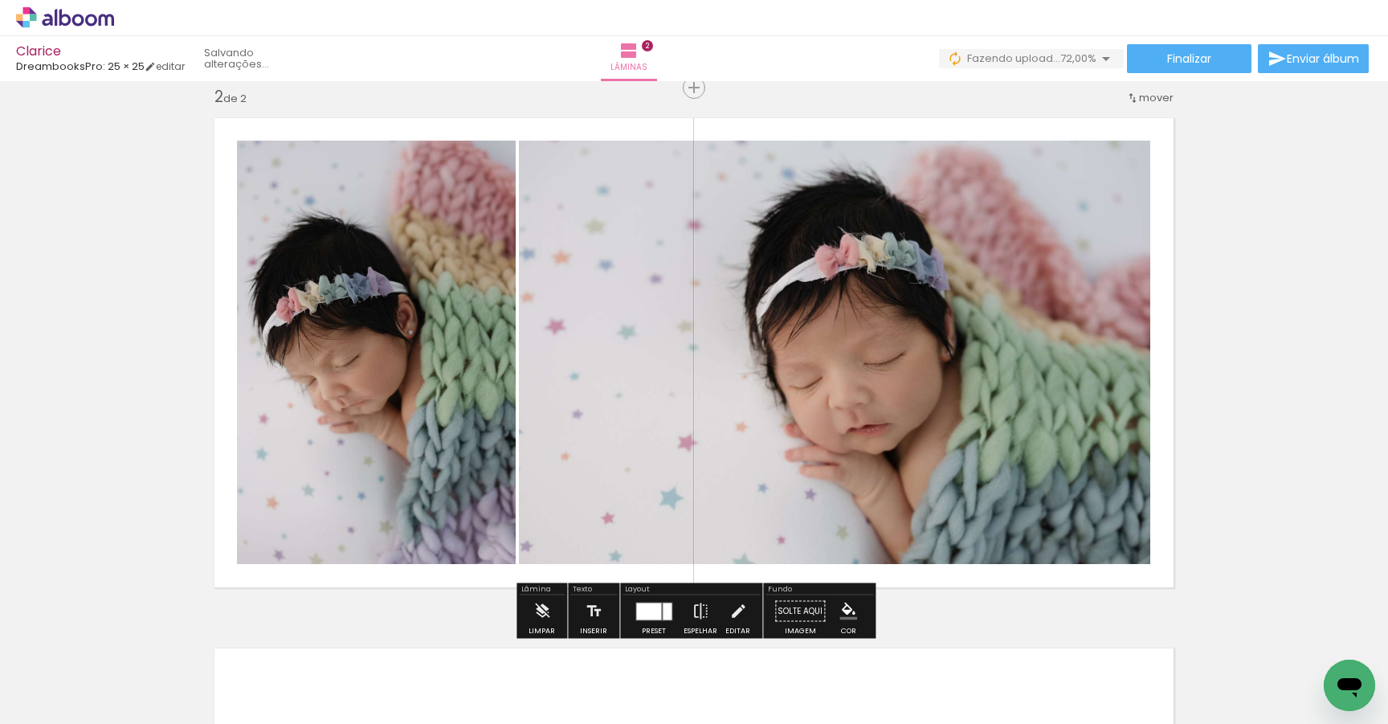
click at [713, 393] on quentale-photo at bounding box center [834, 352] width 631 height 423
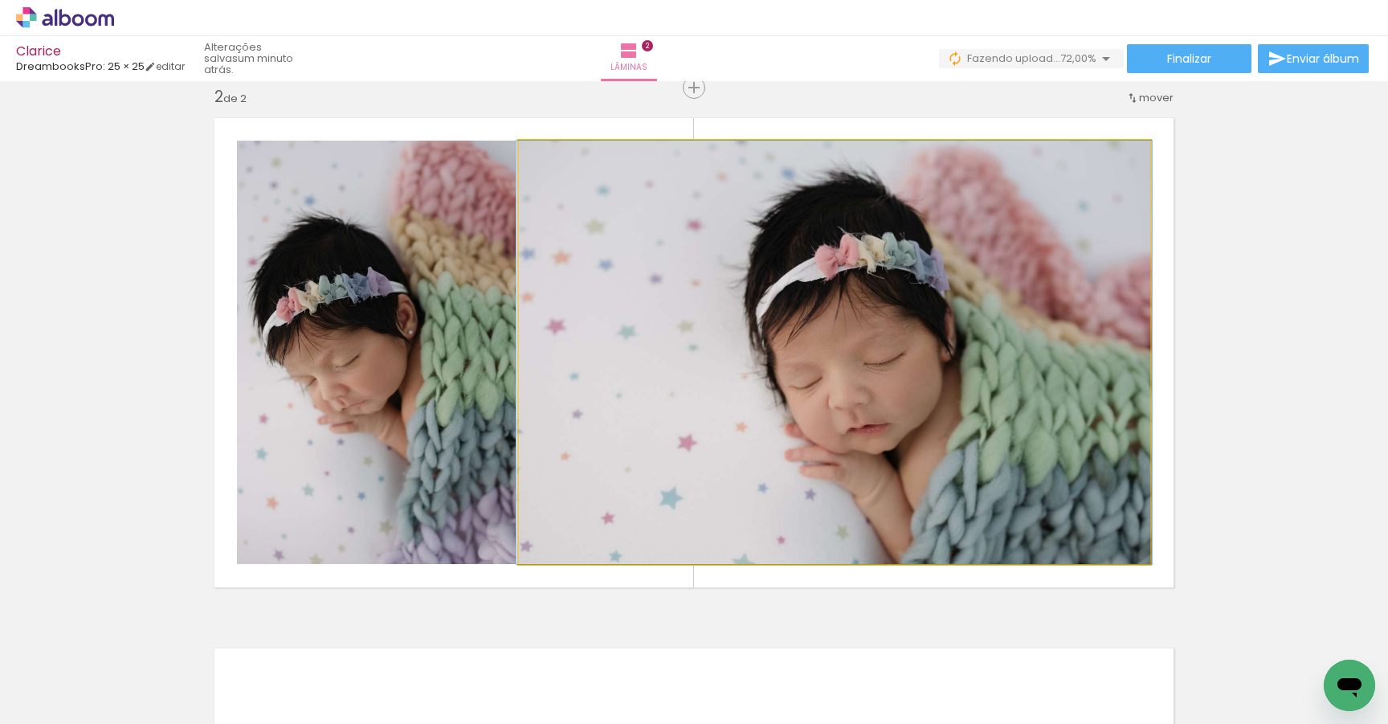
click at [792, 371] on quentale-photo at bounding box center [834, 352] width 631 height 423
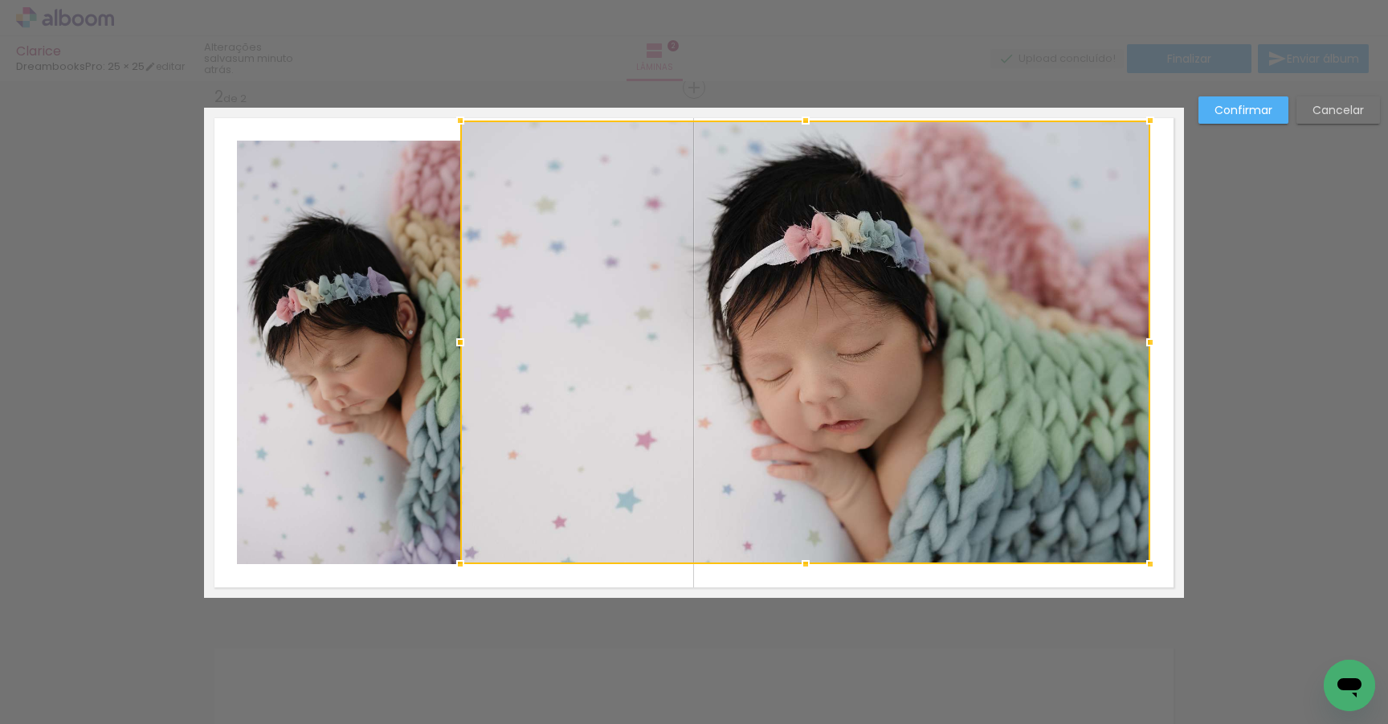
drag, startPoint x: 520, startPoint y: 137, endPoint x: 461, endPoint y: 118, distance: 61.7
click at [461, 118] on div at bounding box center [460, 120] width 32 height 32
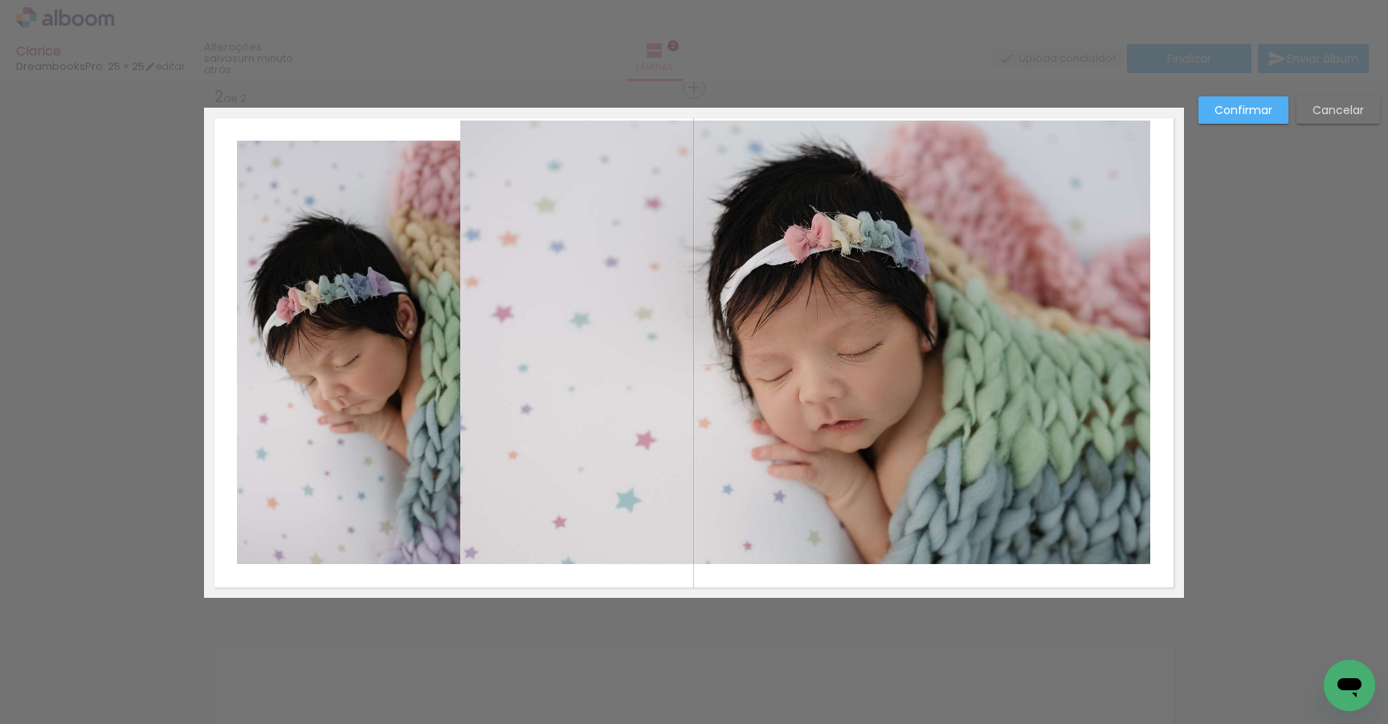
click at [640, 223] on quentale-photo at bounding box center [805, 342] width 690 height 443
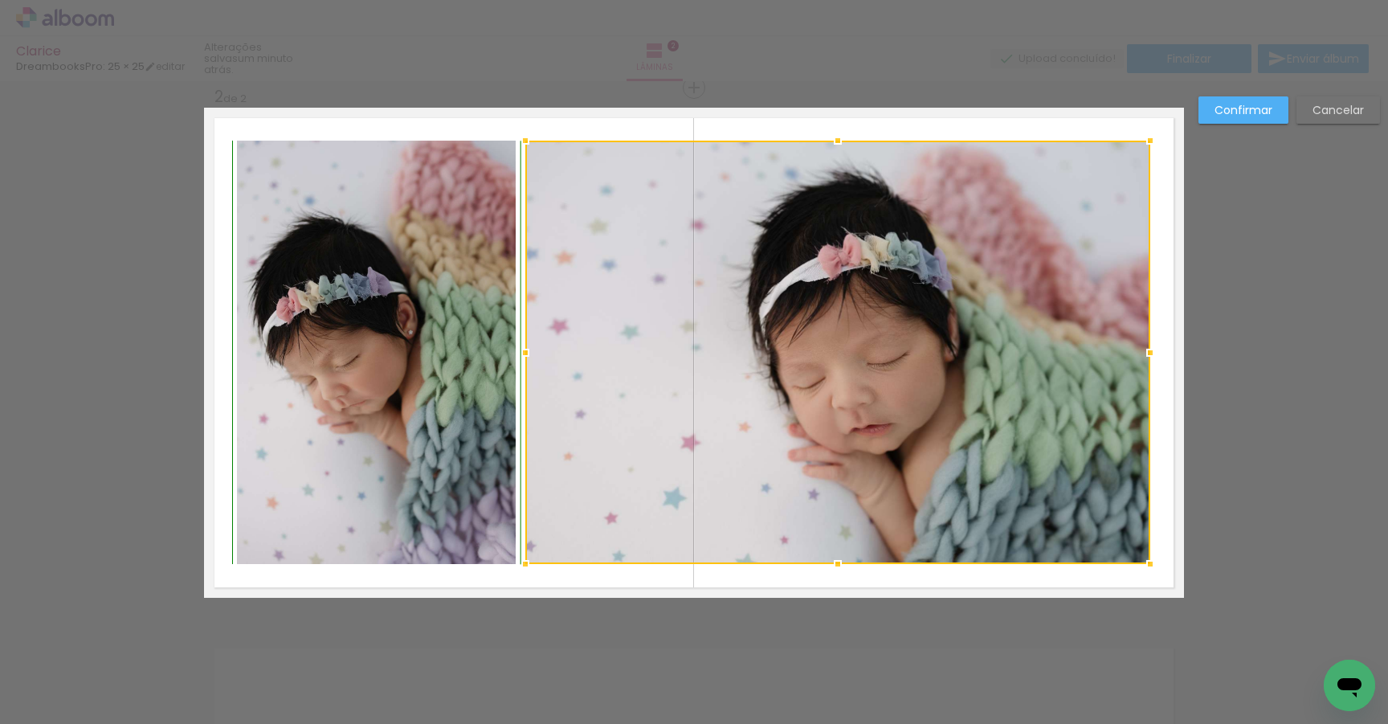
drag, startPoint x: 460, startPoint y: 122, endPoint x: 525, endPoint y: 145, distance: 69.1
click at [525, 145] on div at bounding box center [525, 141] width 32 height 32
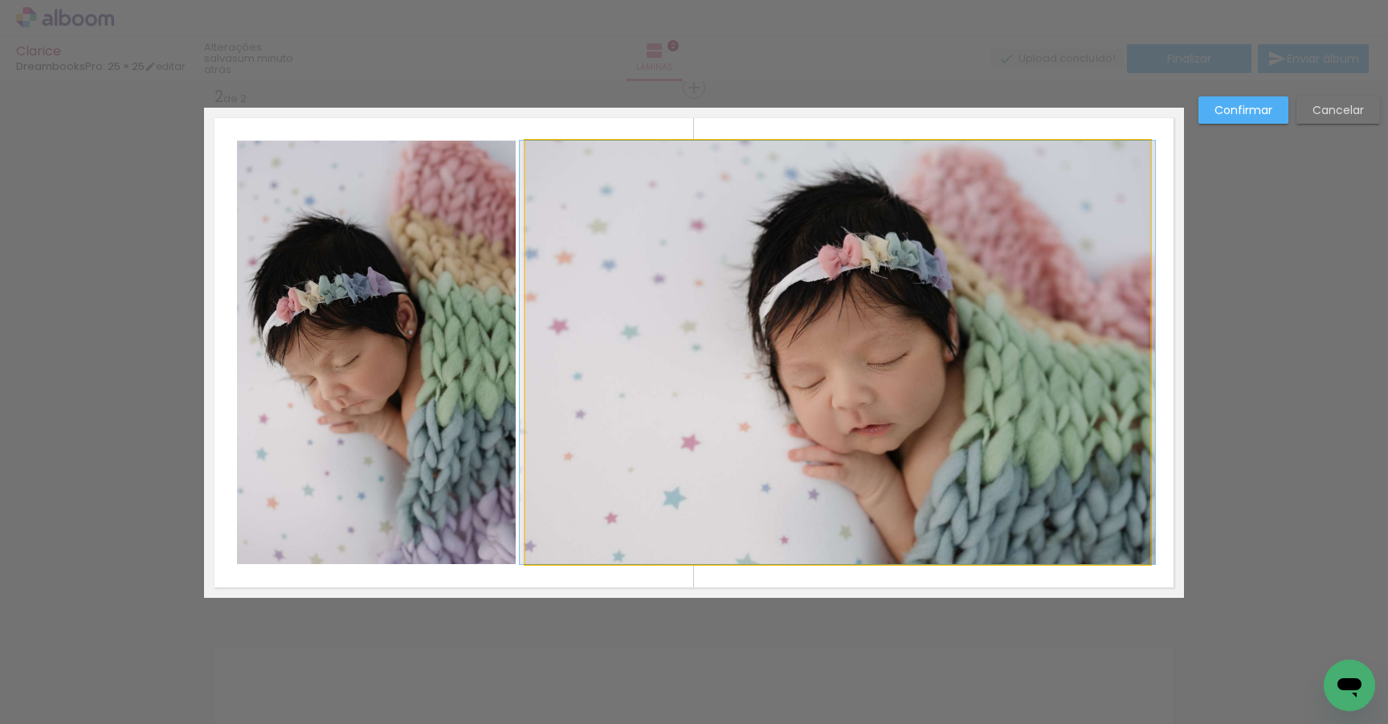
click at [608, 213] on quentale-photo at bounding box center [837, 352] width 625 height 423
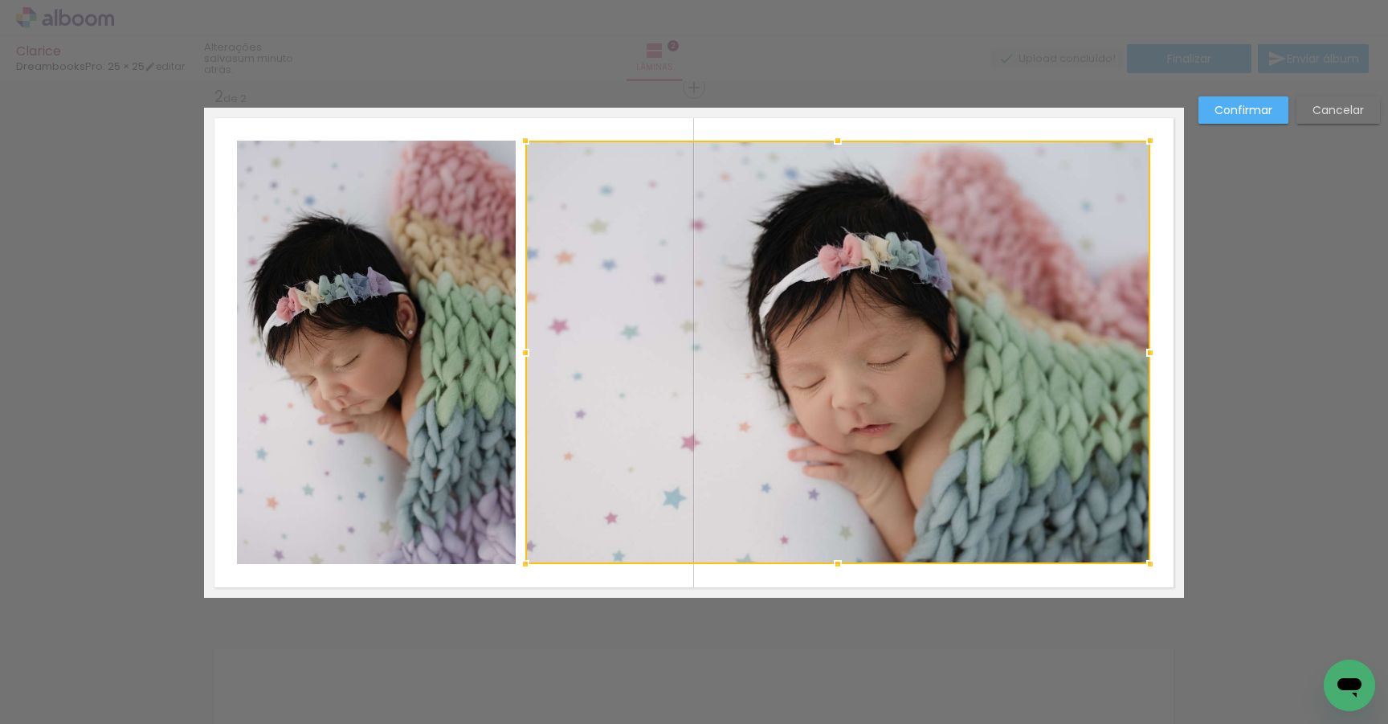
click at [608, 213] on div at bounding box center [837, 352] width 625 height 423
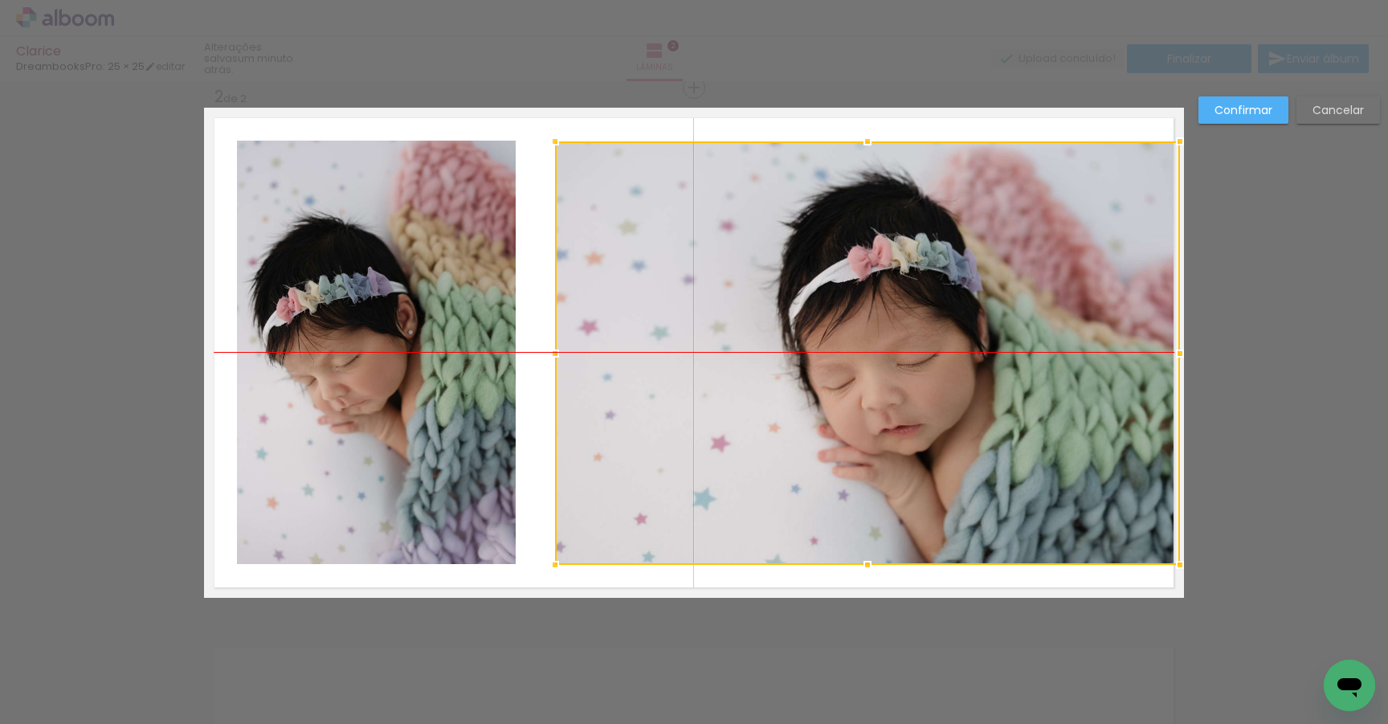
drag, startPoint x: 608, startPoint y: 213, endPoint x: 628, endPoint y: 210, distance: 20.3
click at [628, 210] on div at bounding box center [867, 352] width 625 height 423
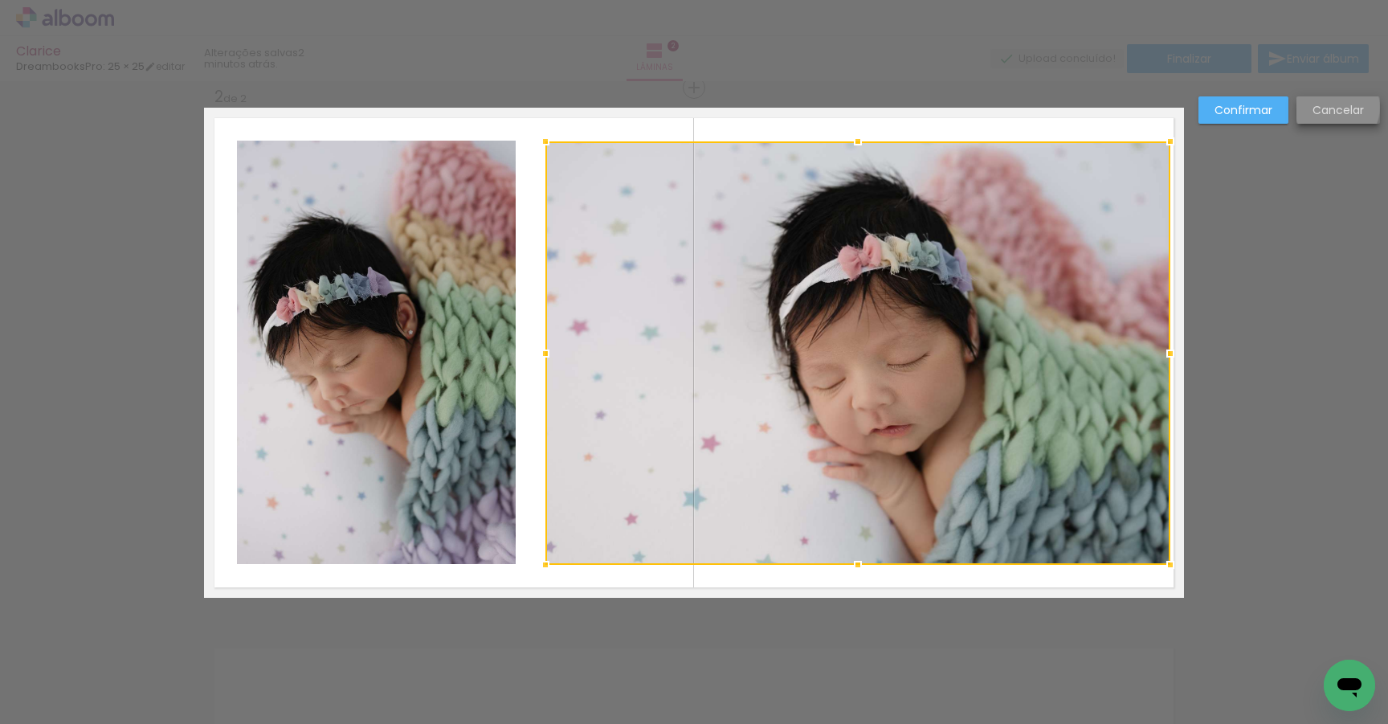
click at [0, 0] on slot "Cancelar" at bounding box center [0, 0] width 0 height 0
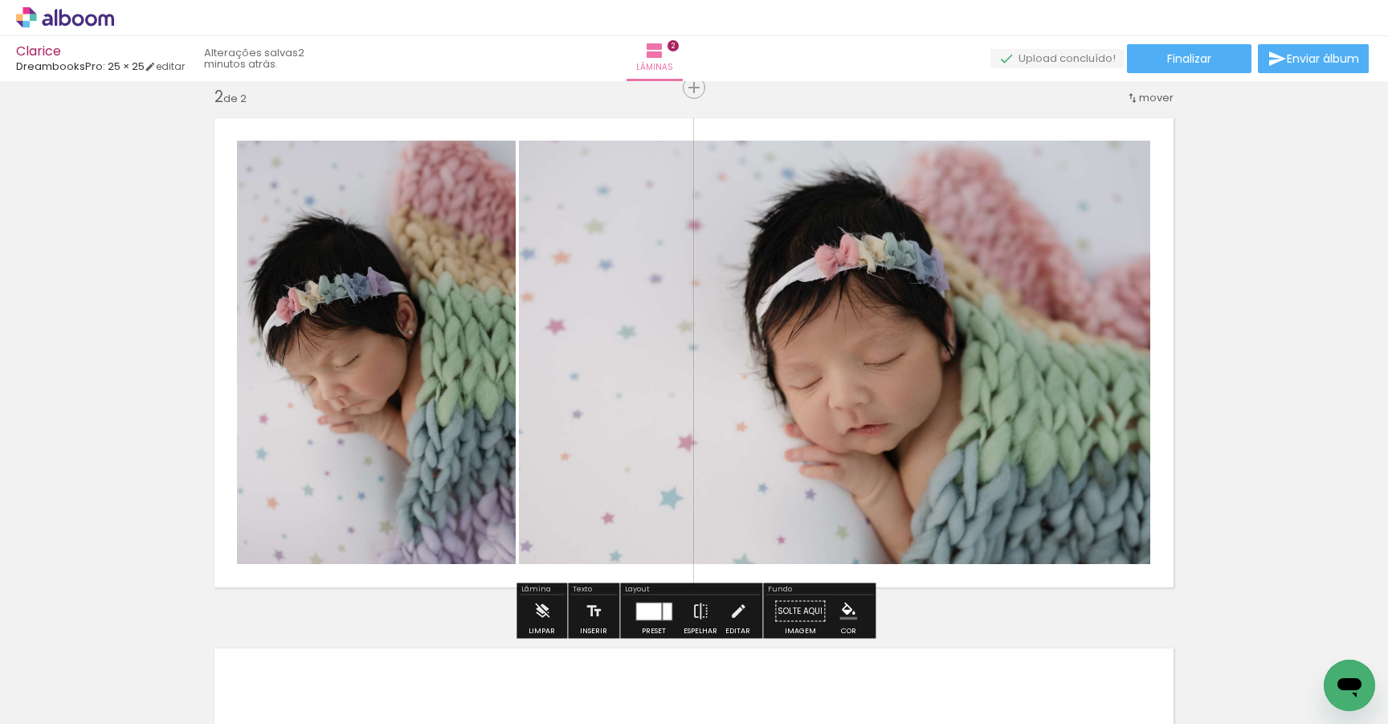
click at [916, 296] on quentale-photo at bounding box center [834, 352] width 631 height 423
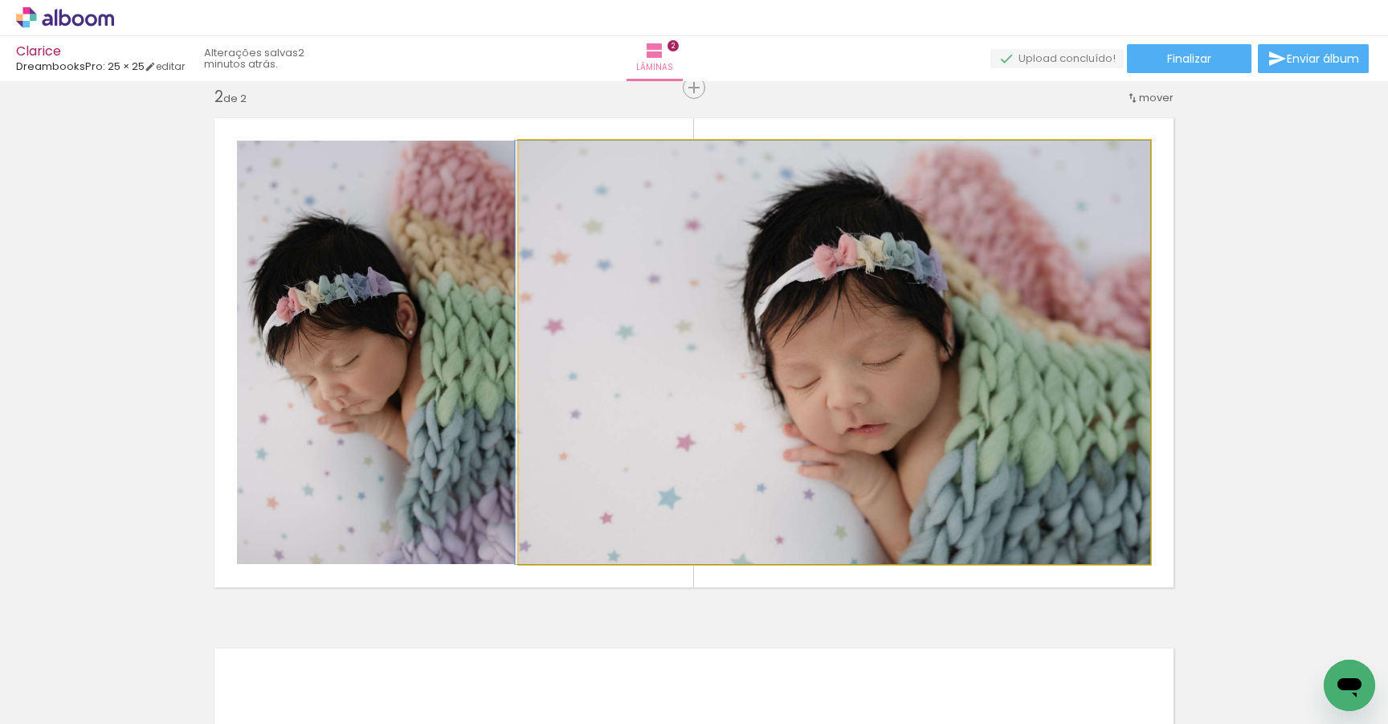
click at [906, 296] on quentale-photo at bounding box center [834, 352] width 631 height 423
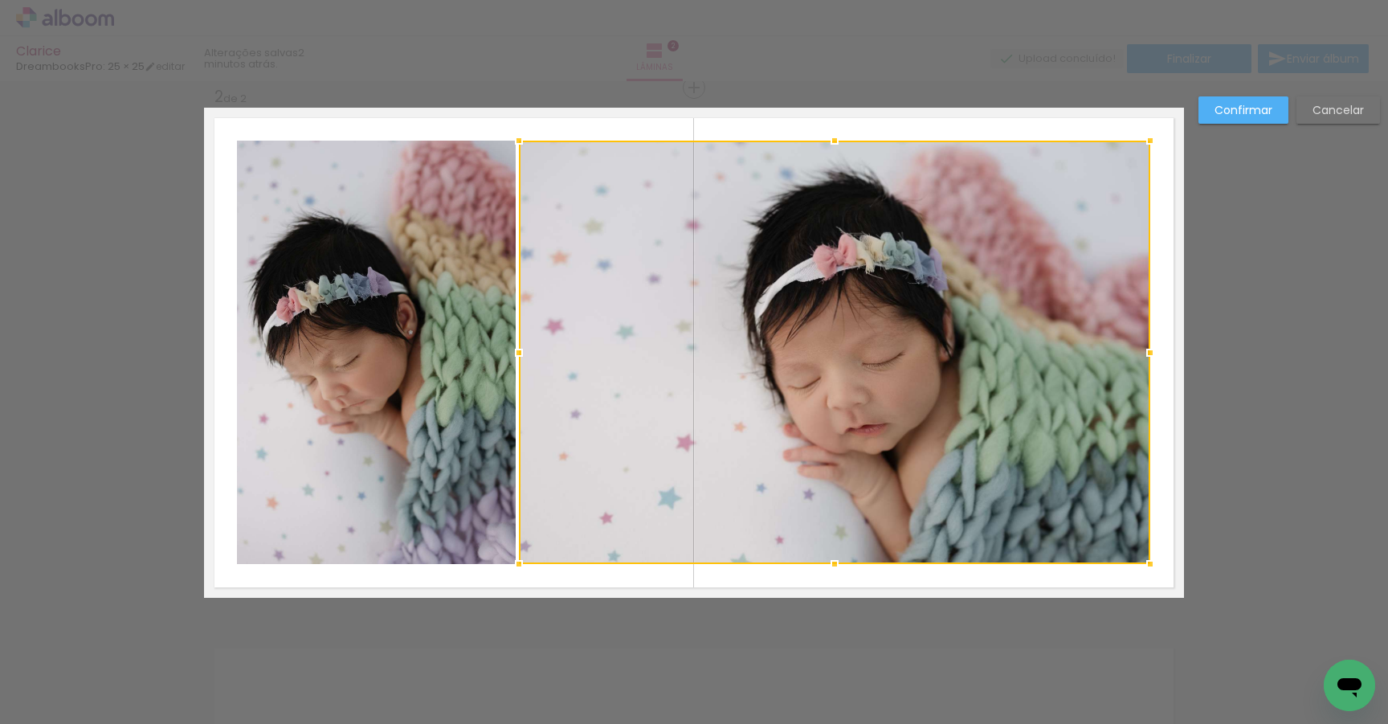
click at [906, 296] on div at bounding box center [834, 352] width 631 height 423
click at [1339, 243] on div "Confirmar Cancelar" at bounding box center [694, 345] width 1388 height 1629
click at [0, 0] on slot "Cancelar" at bounding box center [0, 0] width 0 height 0
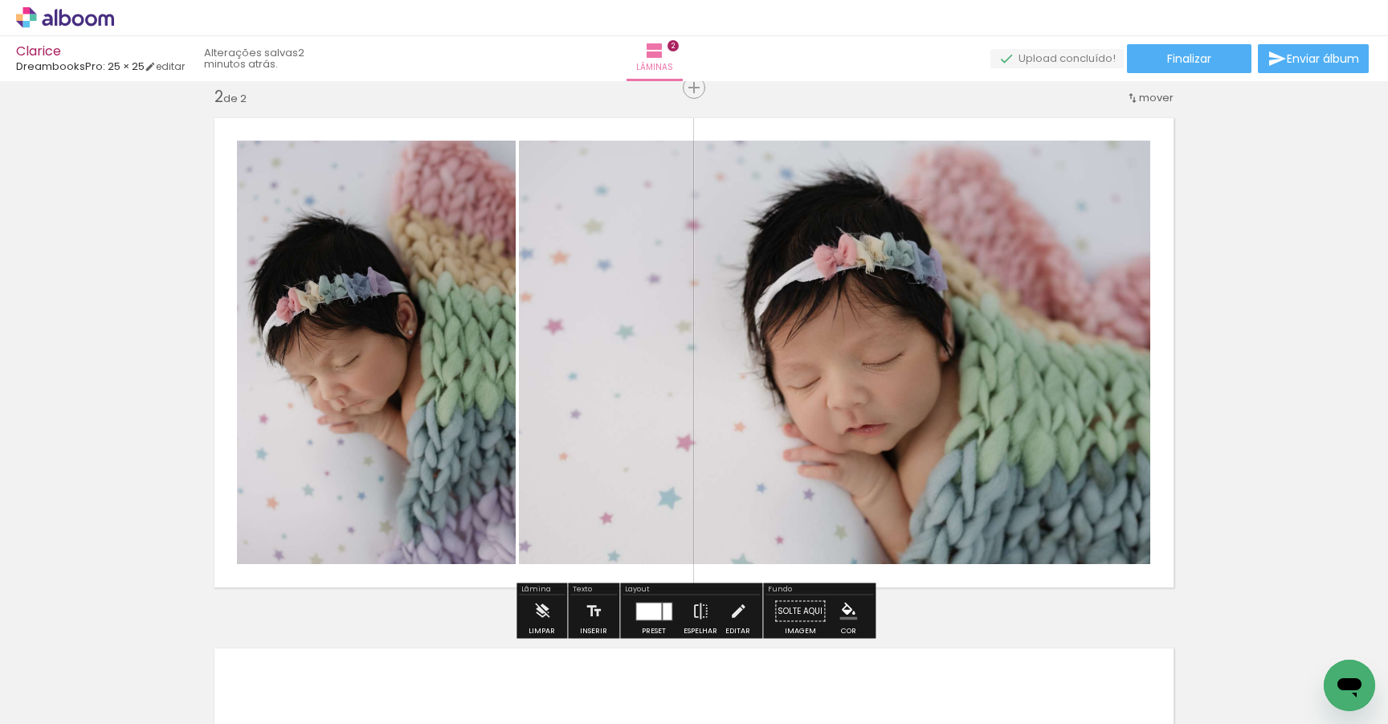
click at [971, 292] on quentale-photo at bounding box center [834, 352] width 631 height 423
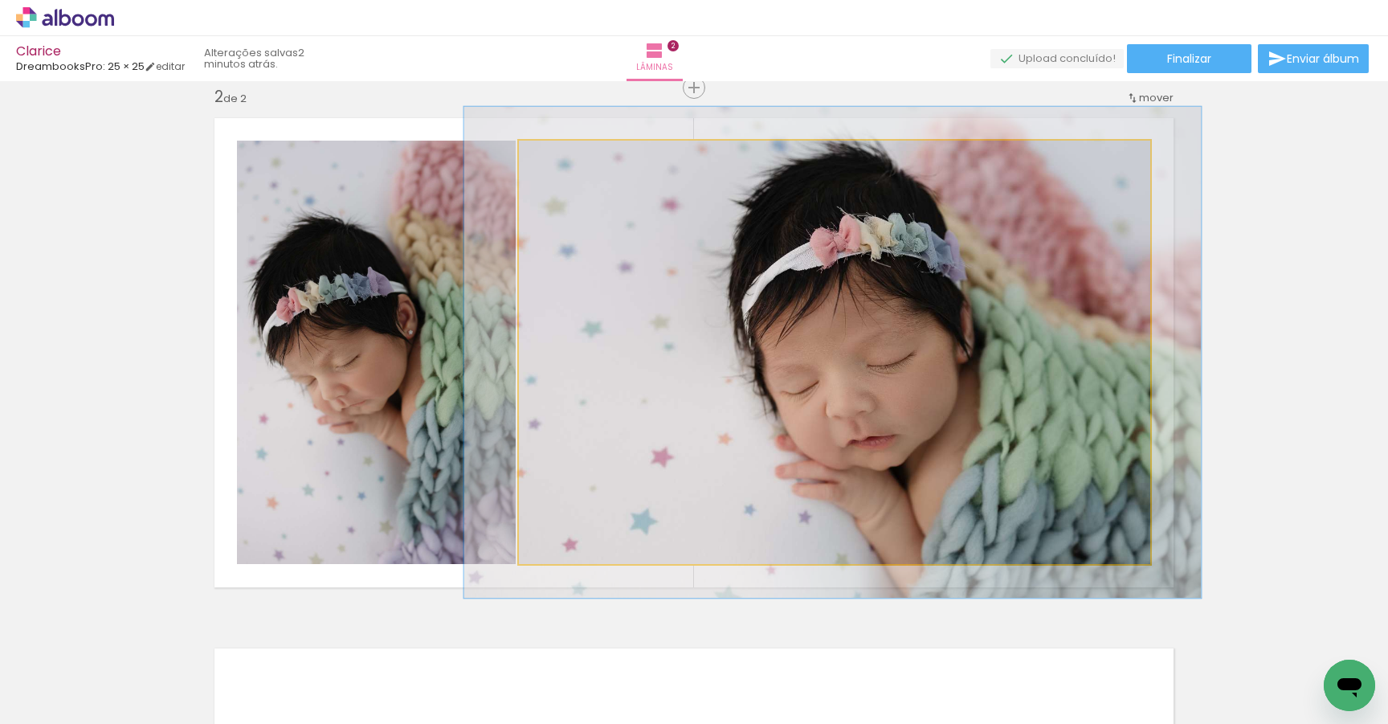
drag, startPoint x: 557, startPoint y: 161, endPoint x: 566, endPoint y: 161, distance: 8.8
type paper-slider "116"
click at [566, 161] on div at bounding box center [565, 157] width 14 height 14
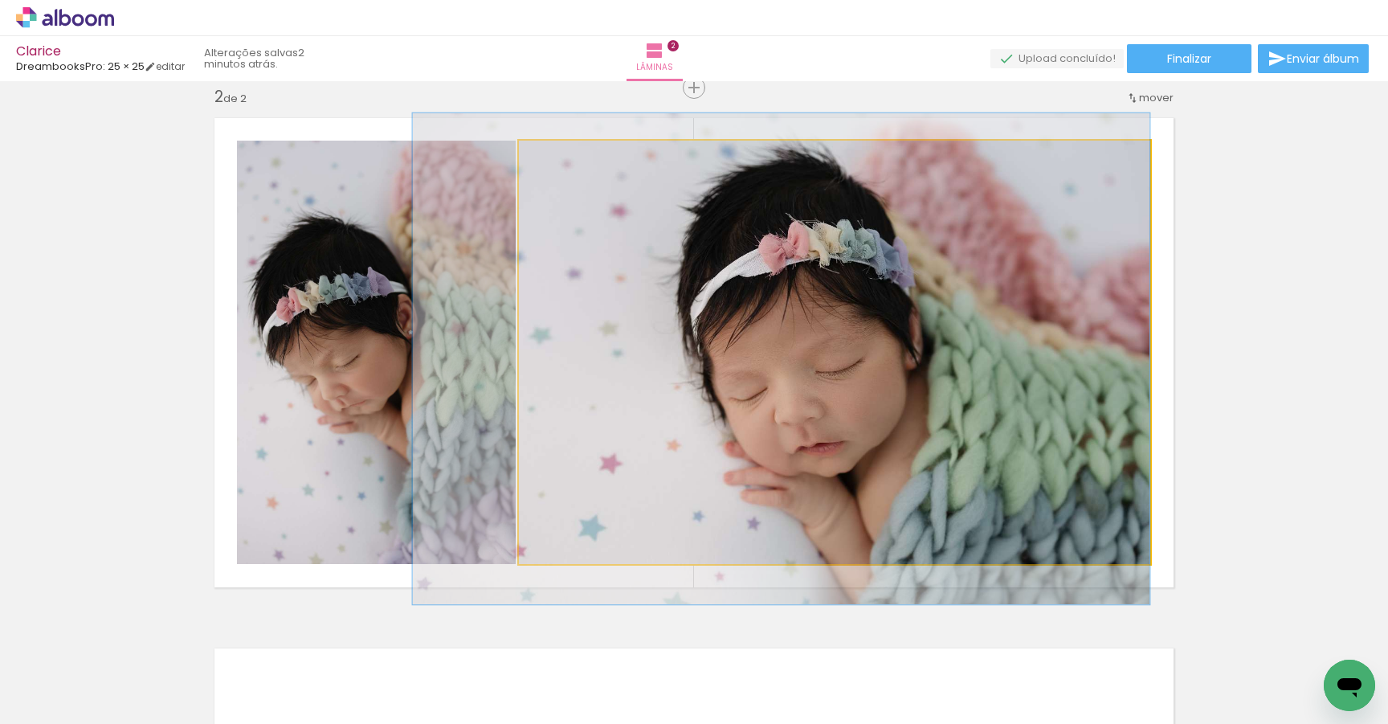
drag, startPoint x: 964, startPoint y: 308, endPoint x: 889, endPoint y: 309, distance: 74.7
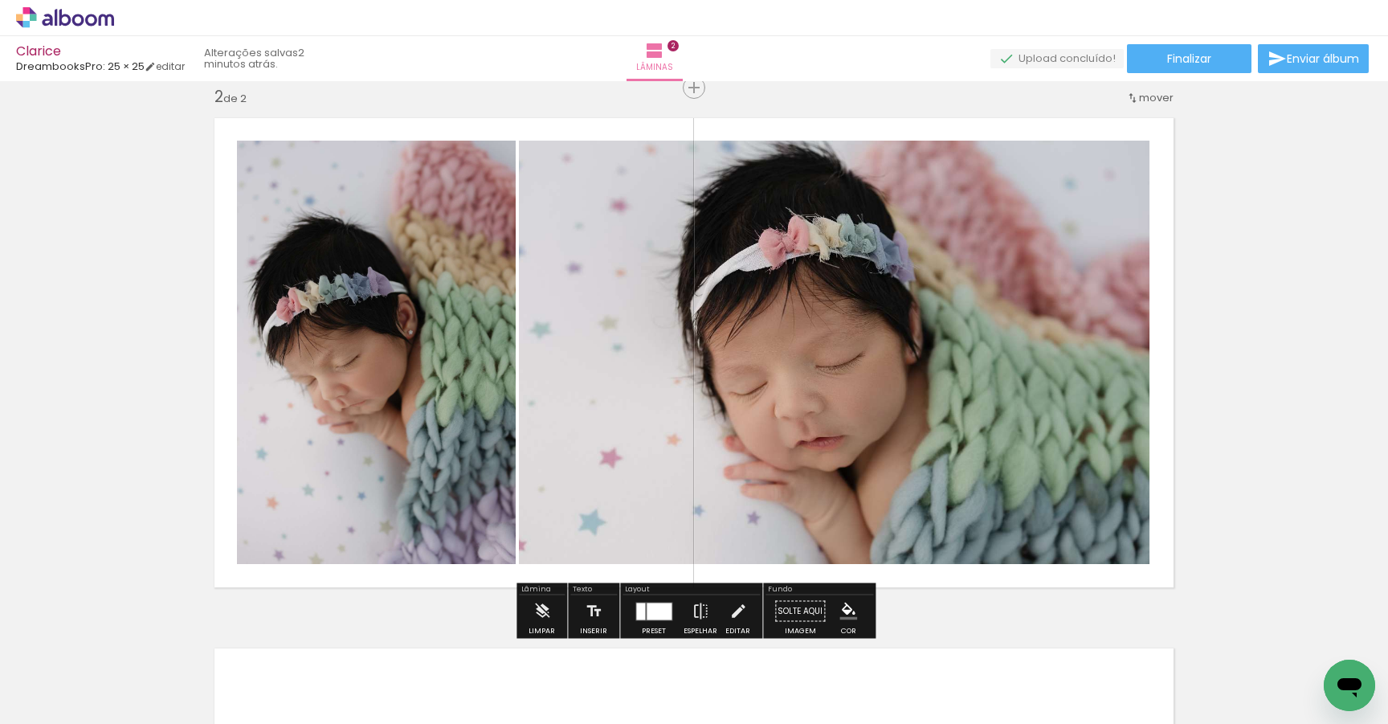
click at [480, 400] on quentale-photo at bounding box center [376, 352] width 279 height 423
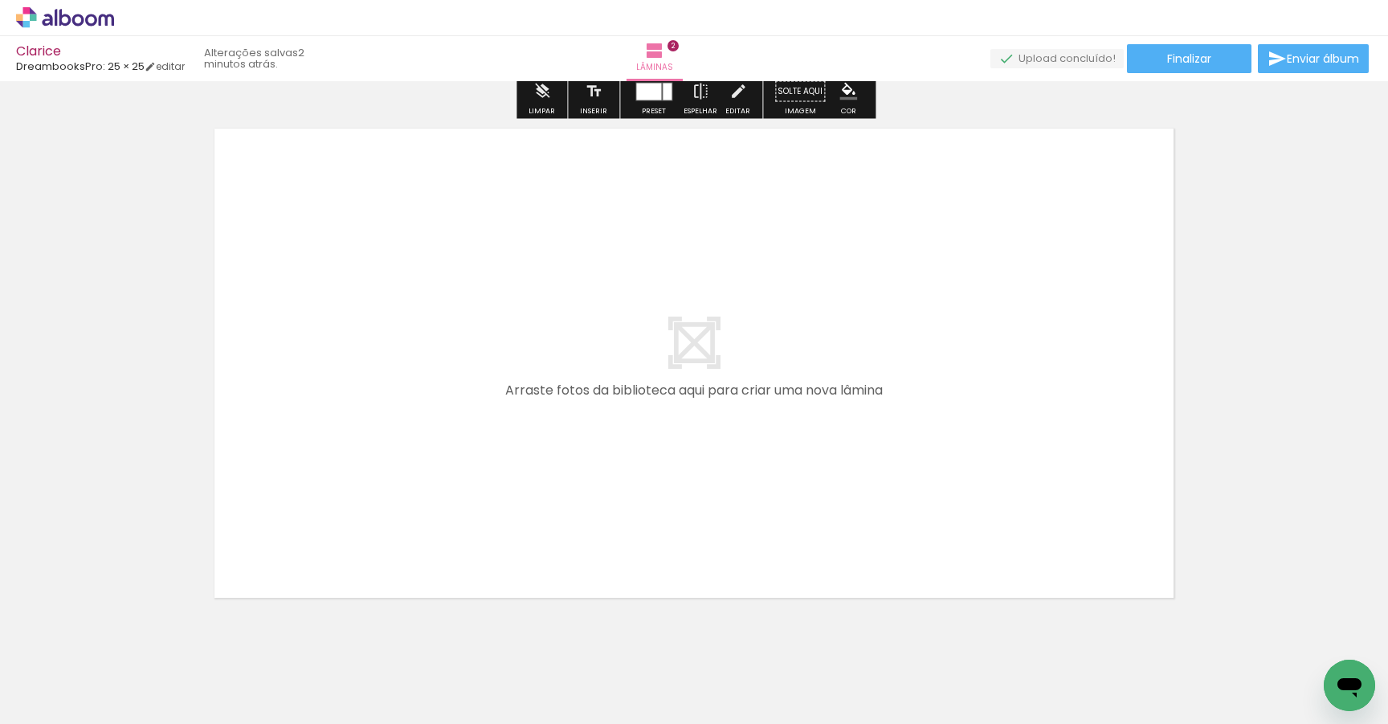
scroll to position [1111, 0]
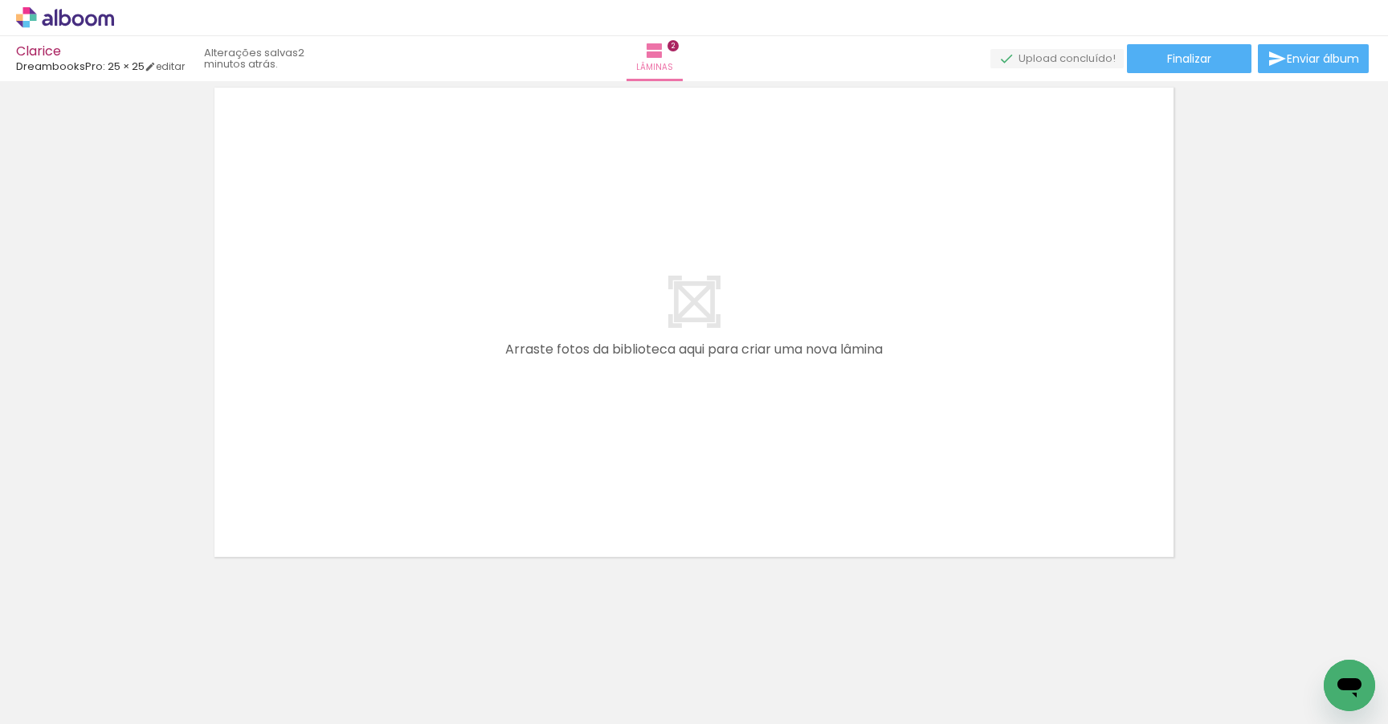
click at [197, 678] on div at bounding box center [161, 670] width 72 height 48
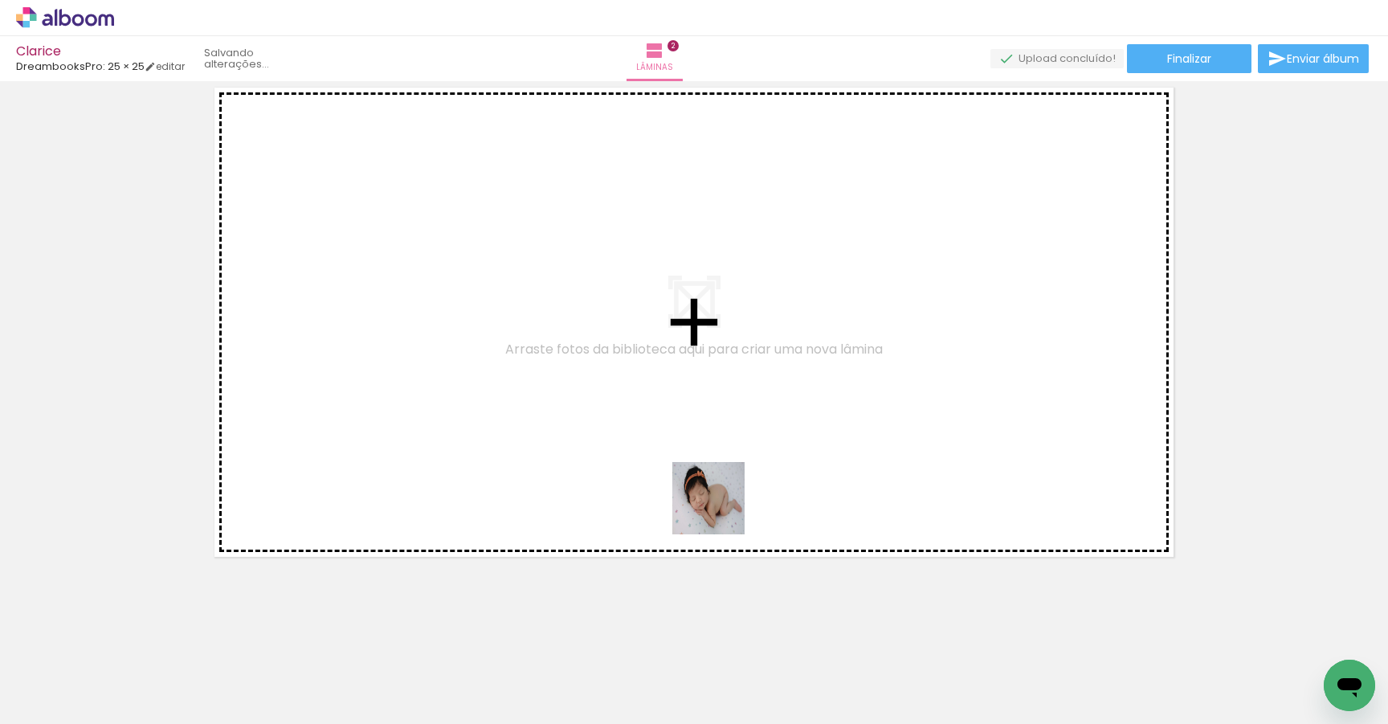
drag, startPoint x: 721, startPoint y: 678, endPoint x: 720, endPoint y: 502, distance: 175.9
click at [721, 502] on quentale-workspace at bounding box center [694, 362] width 1388 height 724
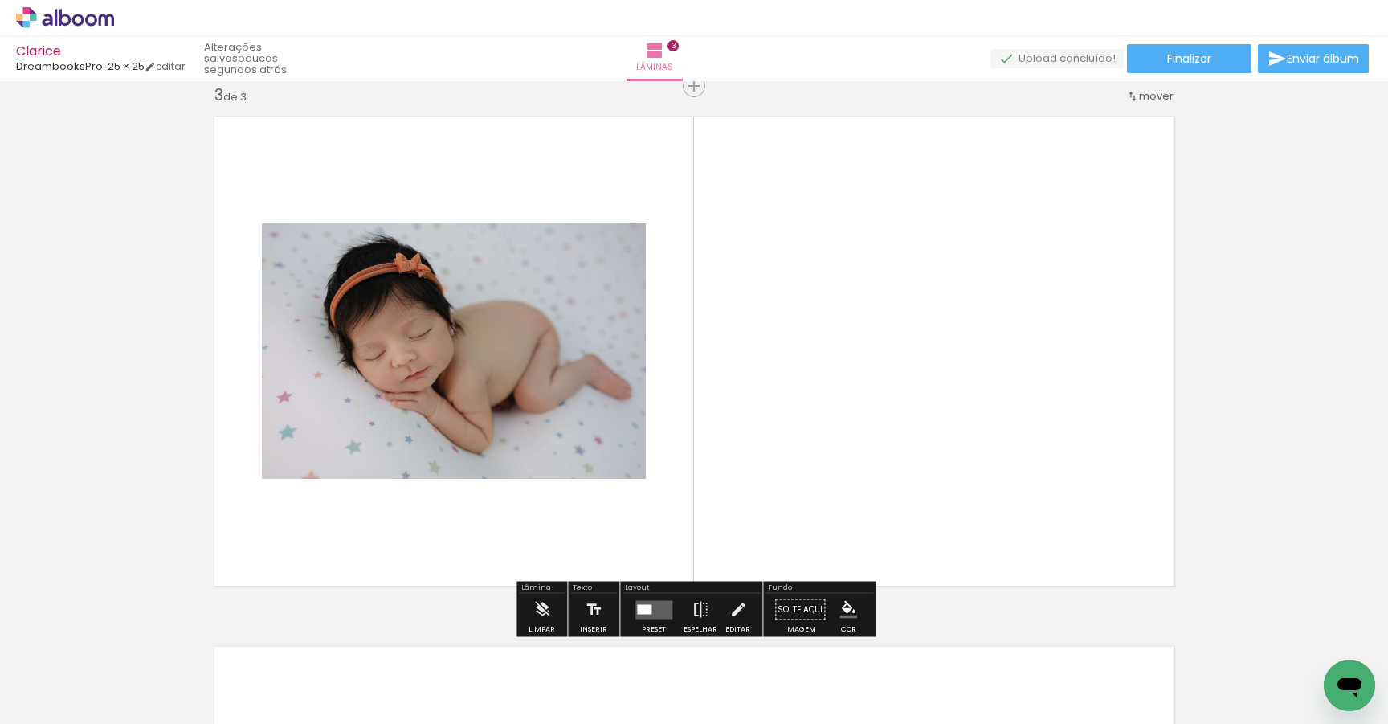
scroll to position [1081, 0]
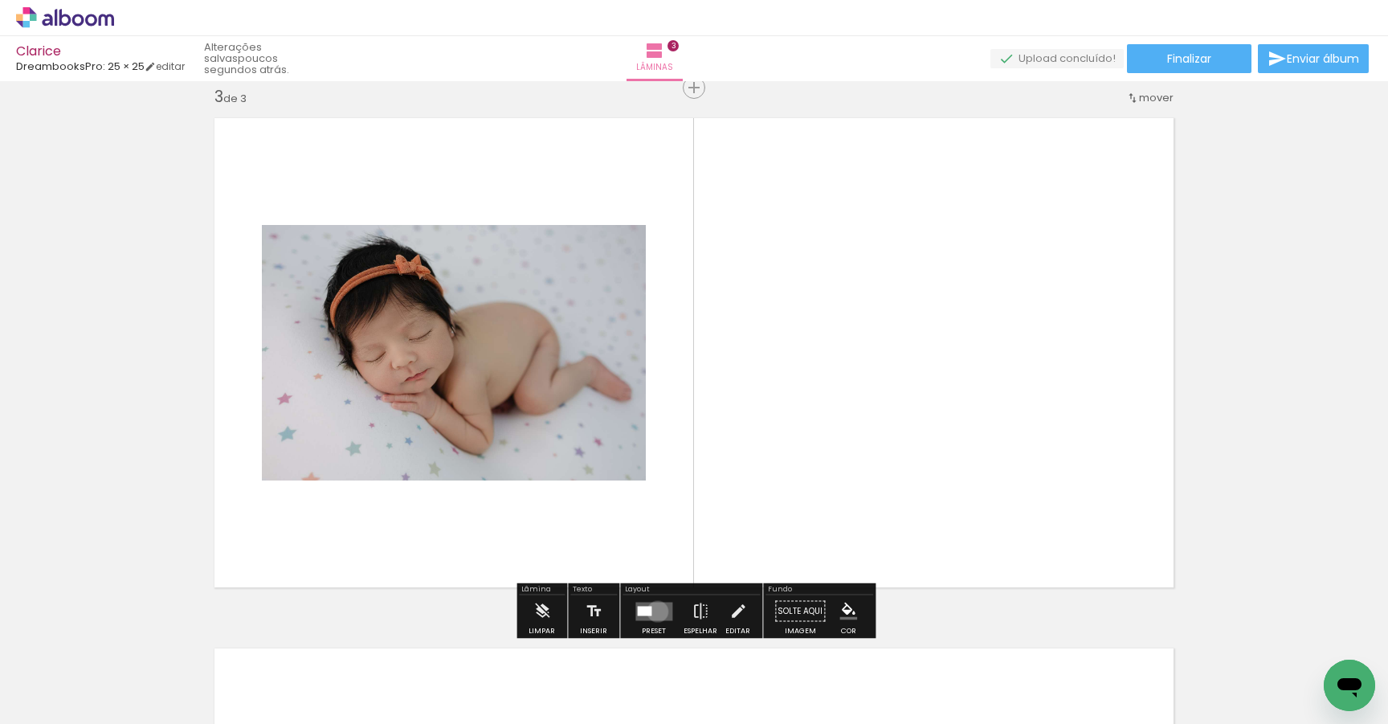
click at [654, 611] on quentale-layouter at bounding box center [653, 611] width 37 height 18
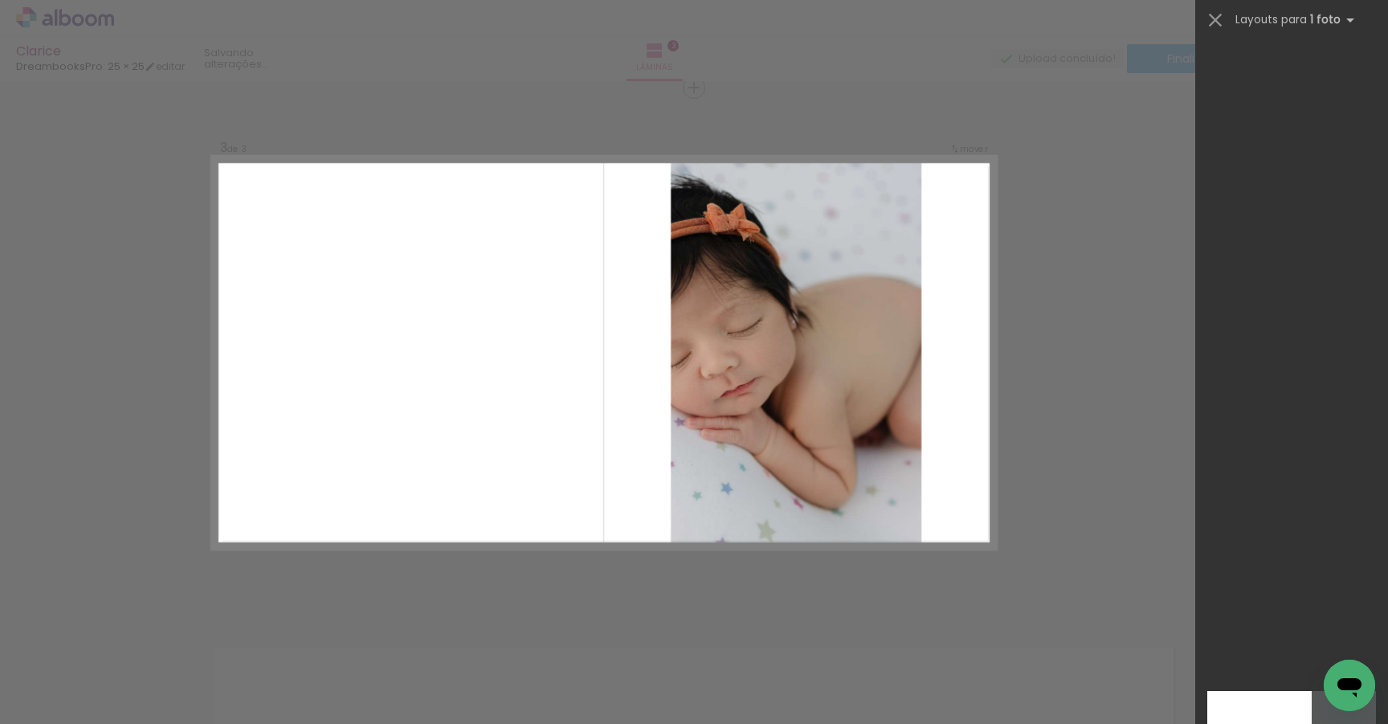
scroll to position [1814, 0]
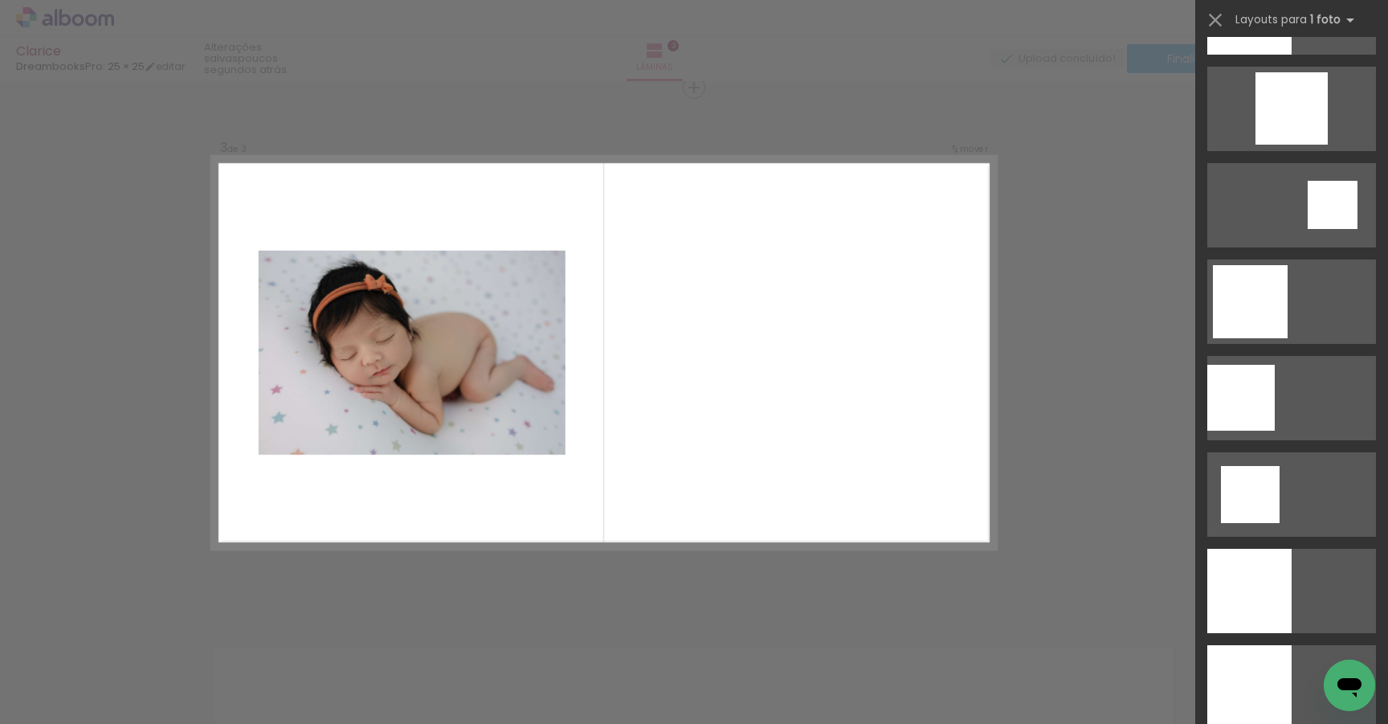
click at [1120, 353] on div "Confirmar Cancelar" at bounding box center [694, 80] width 1388 height 2159
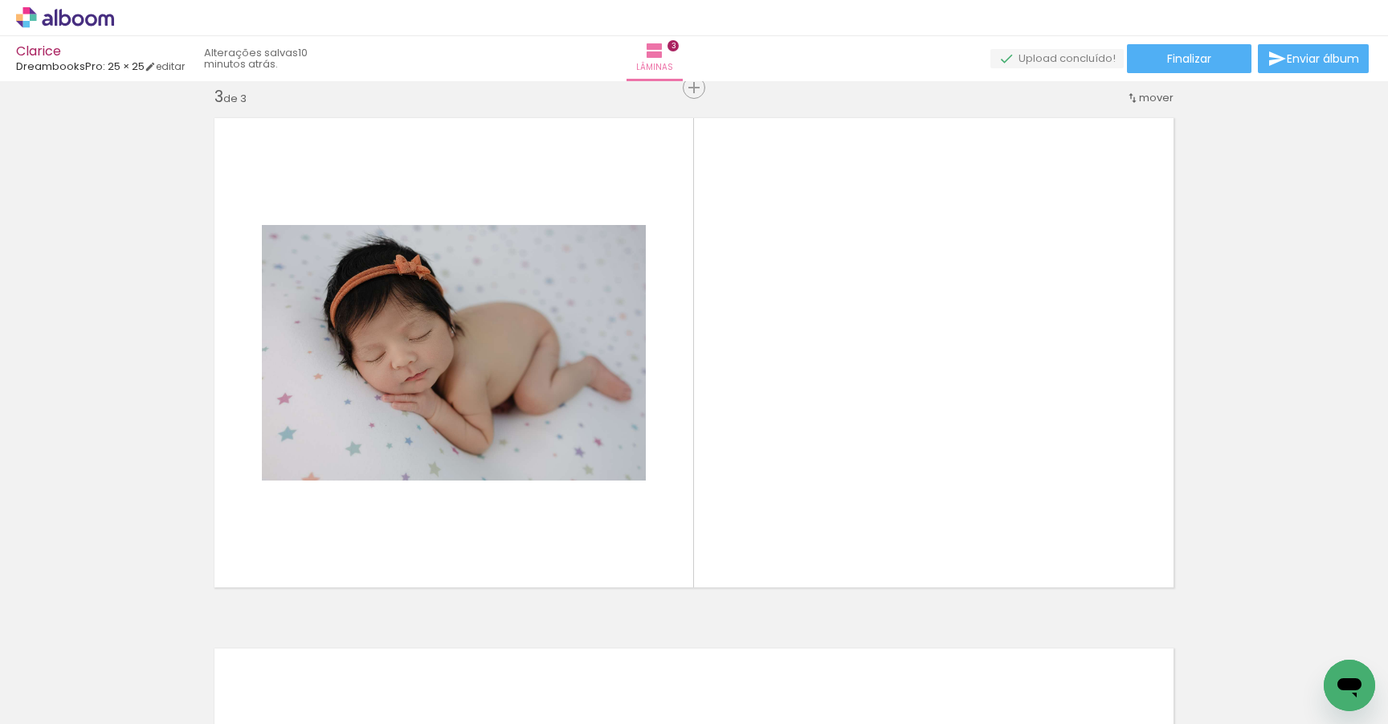
scroll to position [0, 1088]
drag, startPoint x: 1321, startPoint y: 670, endPoint x: 973, endPoint y: 377, distance: 455.0
click at [973, 377] on quentale-workspace at bounding box center [694, 362] width 1388 height 724
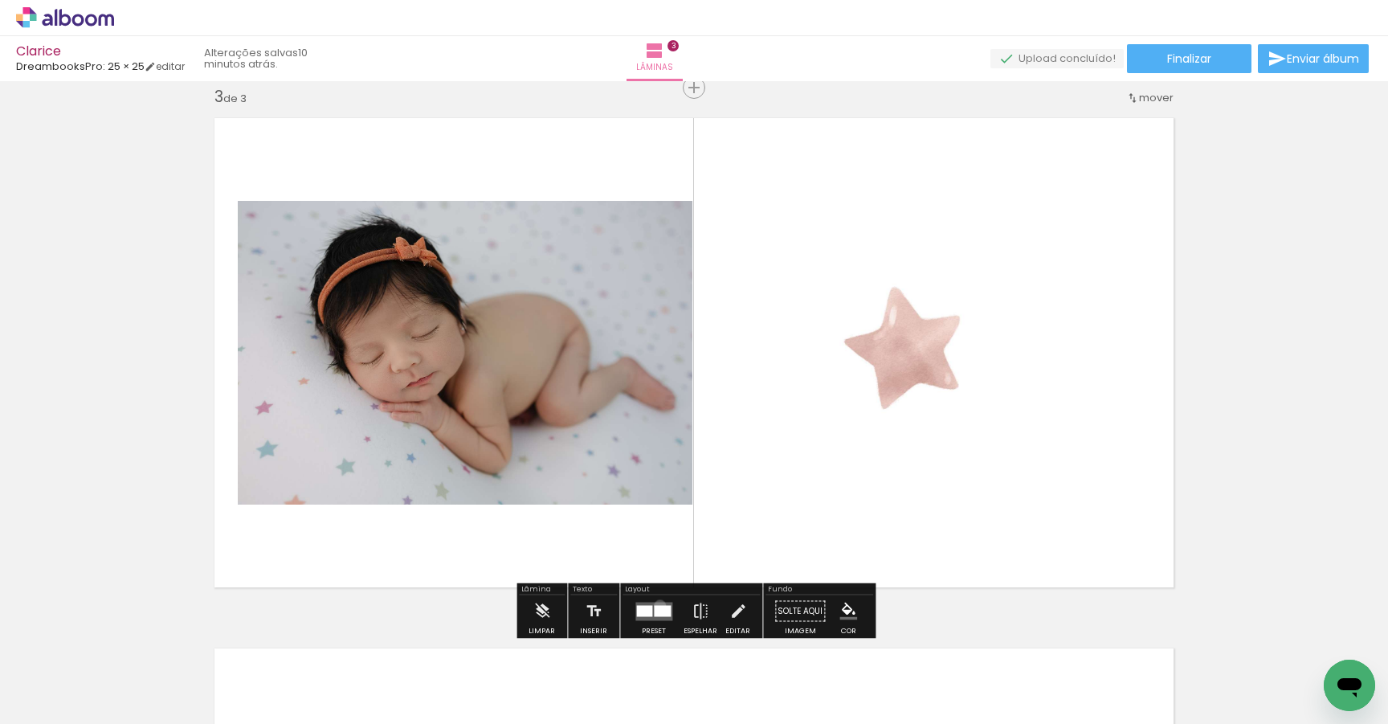
click at [656, 605] on div at bounding box center [662, 610] width 17 height 11
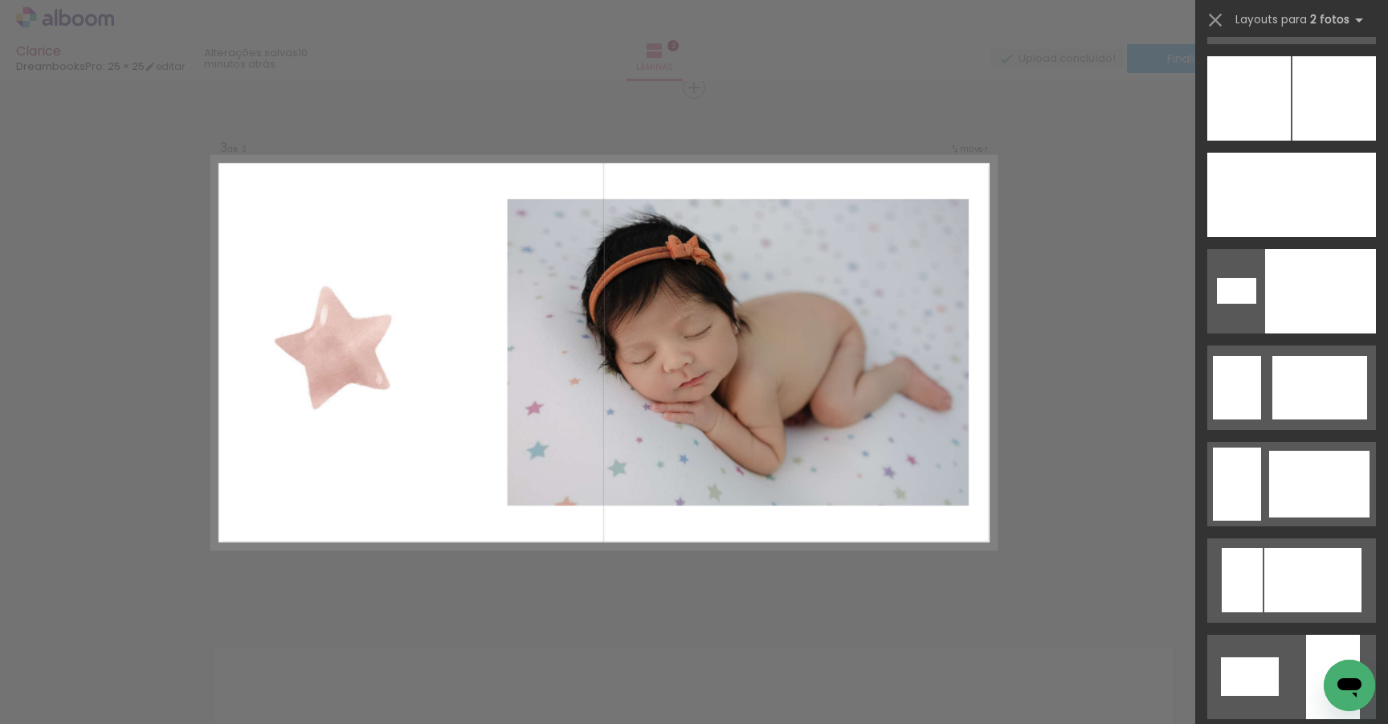
scroll to position [2789, 0]
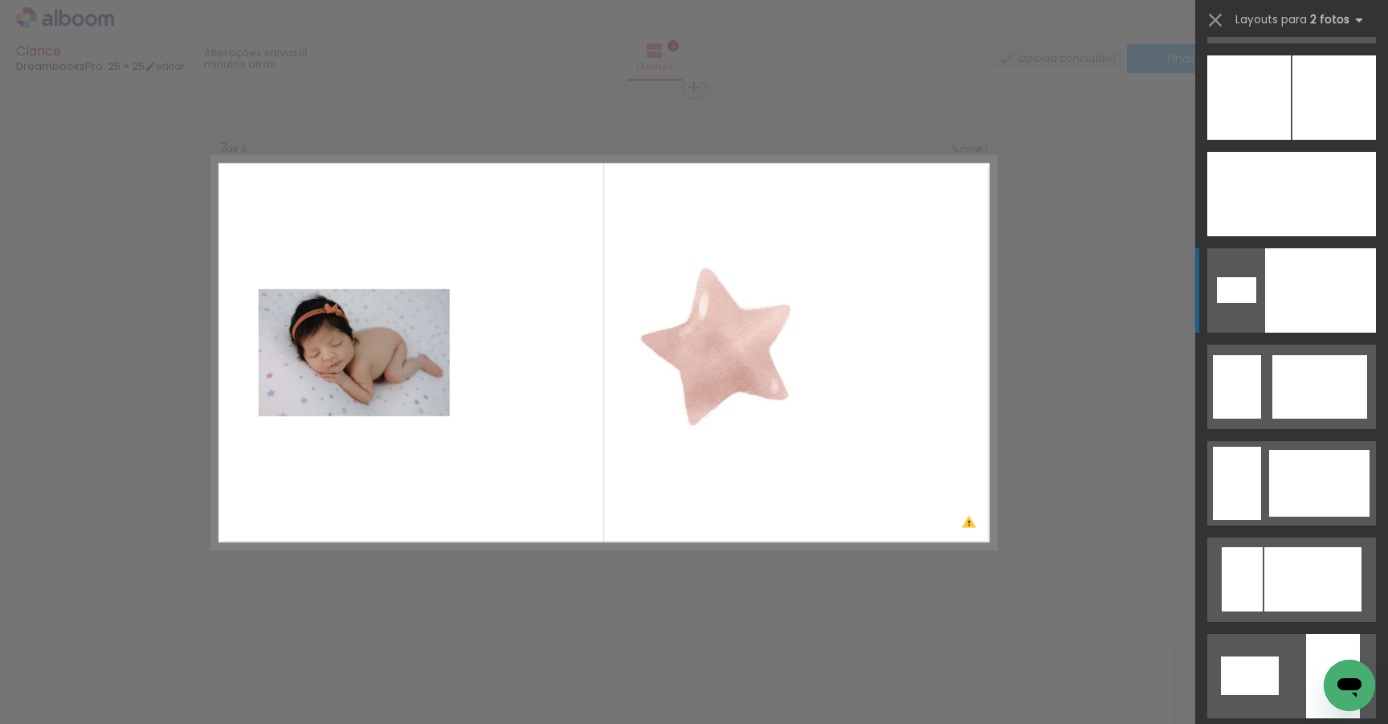
click at [1328, 273] on div at bounding box center [1320, 290] width 111 height 84
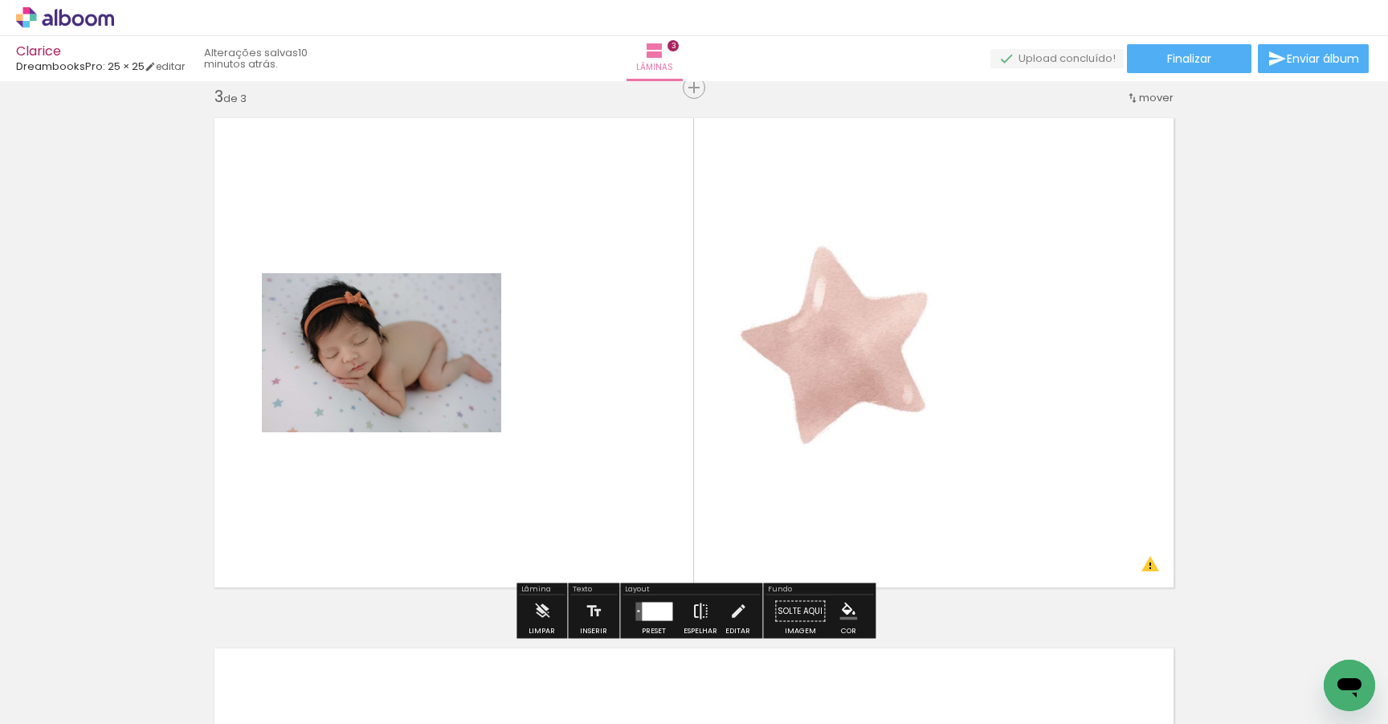
click at [701, 611] on iron-icon at bounding box center [701, 611] width 18 height 32
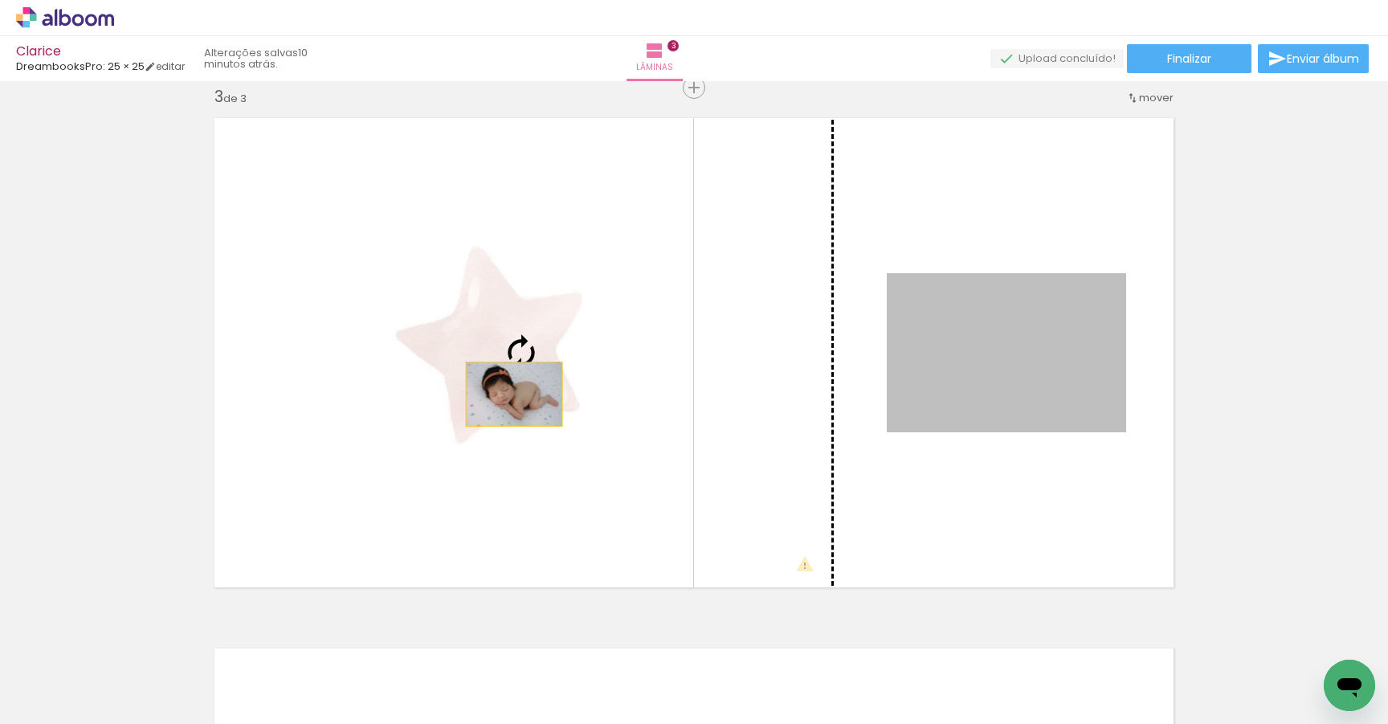
drag, startPoint x: 982, startPoint y: 388, endPoint x: 513, endPoint y: 393, distance: 468.4
click at [0, 0] on slot at bounding box center [0, 0] width 0 height 0
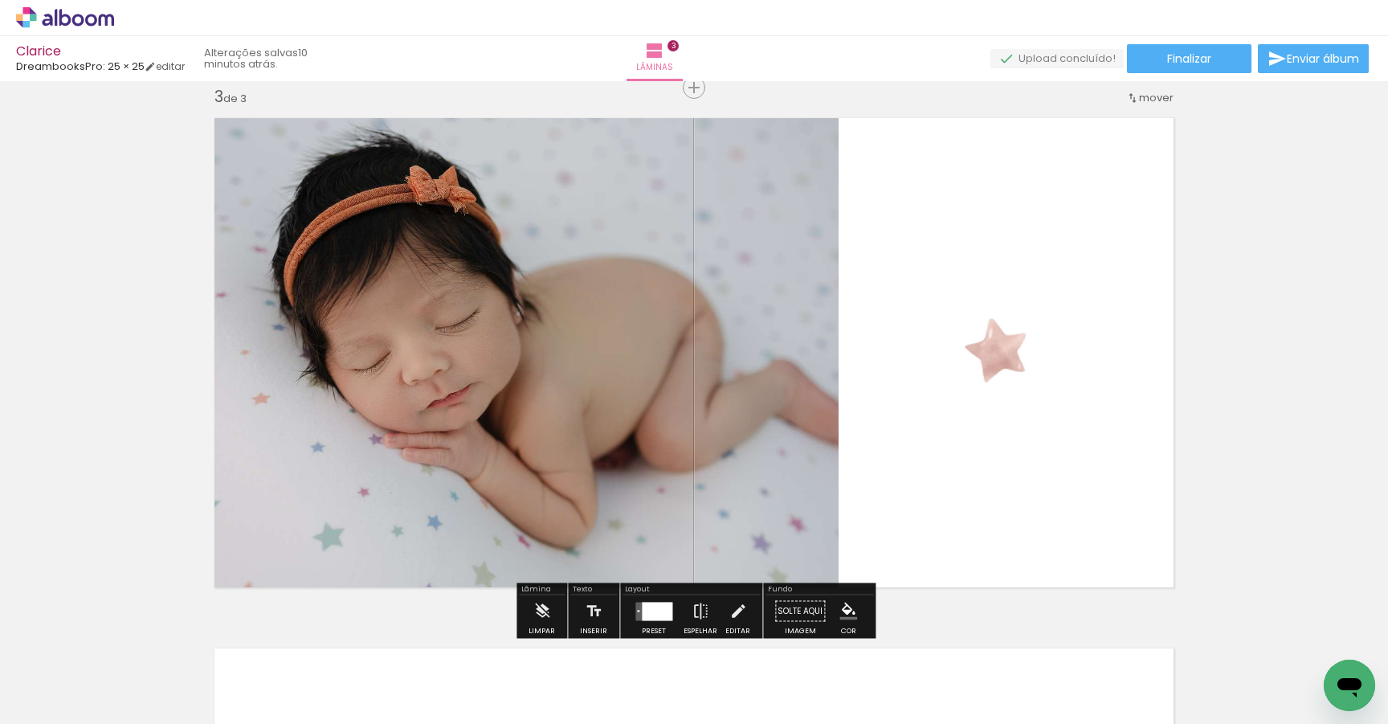
click at [721, 411] on quentale-photo at bounding box center [521, 353] width 635 height 490
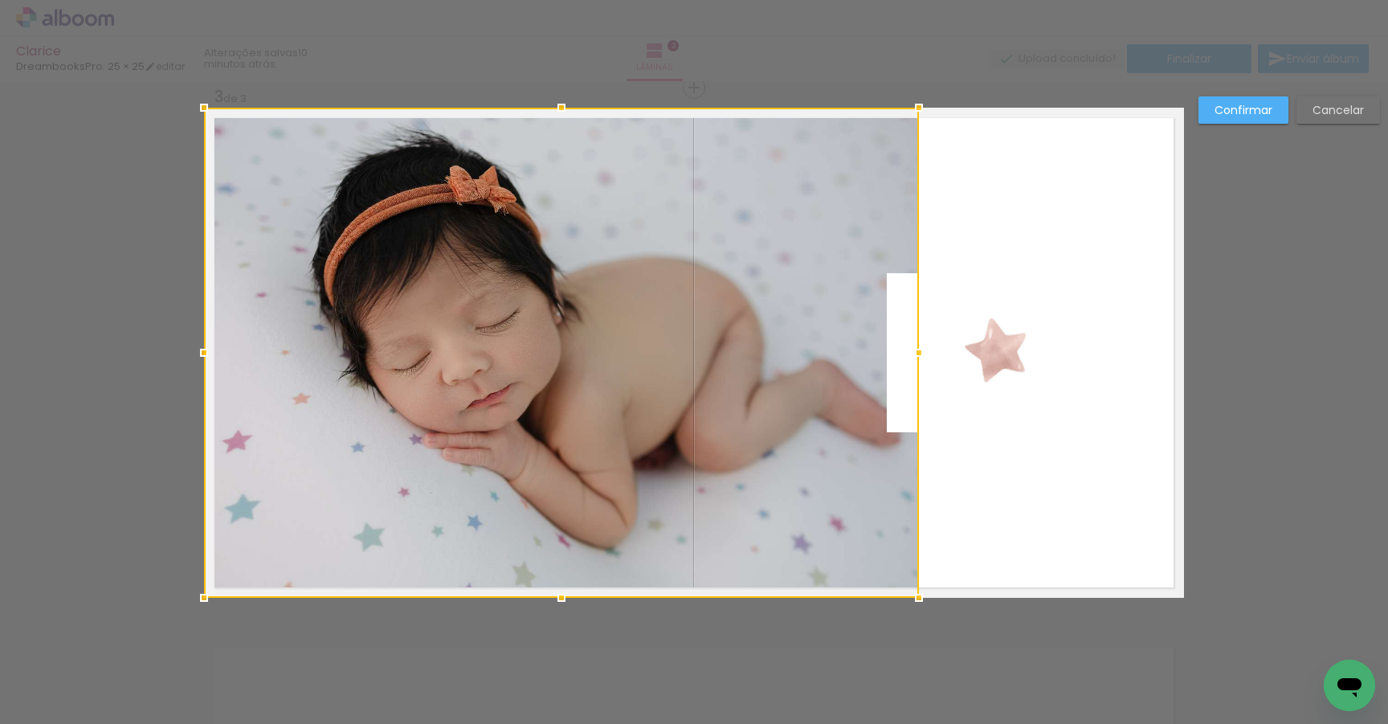
drag, startPoint x: 840, startPoint y: 352, endPoint x: 919, endPoint y: 348, distance: 78.8
click at [920, 349] on div at bounding box center [919, 353] width 32 height 32
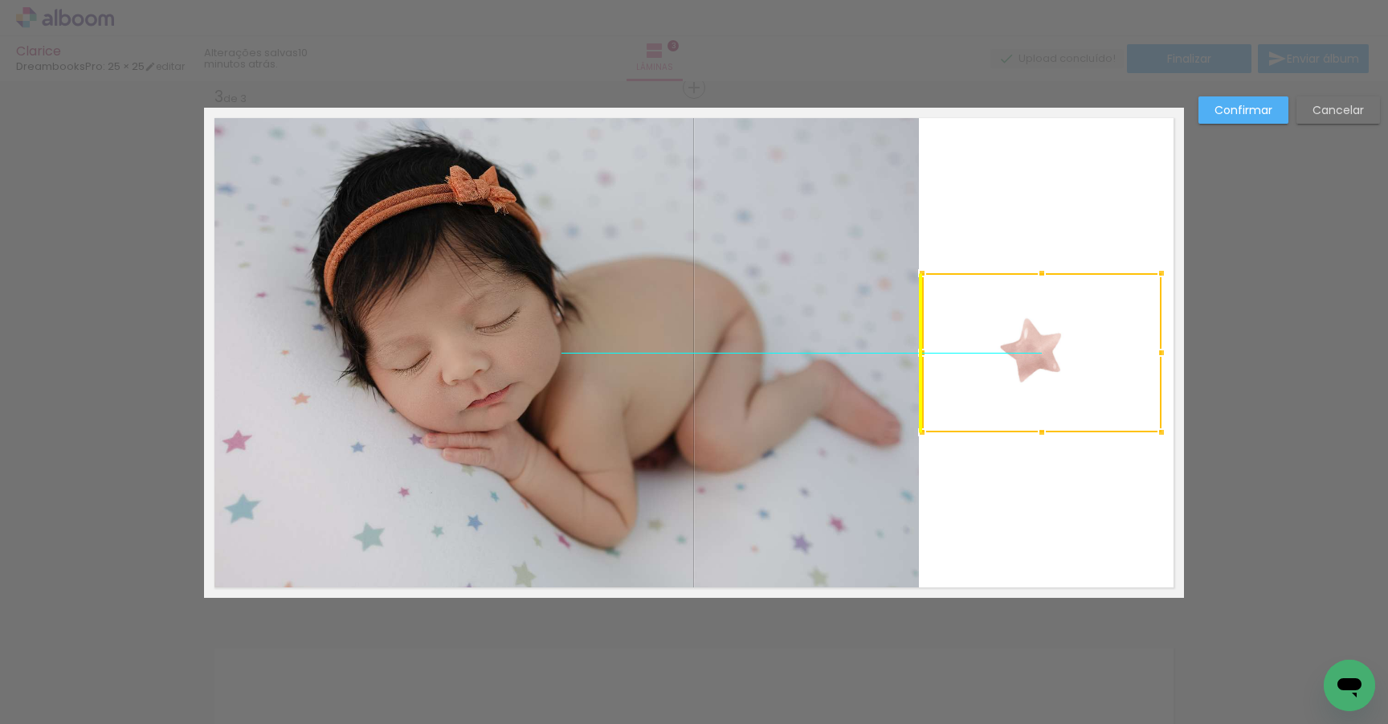
drag, startPoint x: 980, startPoint y: 339, endPoint x: 1023, endPoint y: 341, distance: 42.6
click at [1023, 341] on div at bounding box center [1041, 352] width 239 height 159
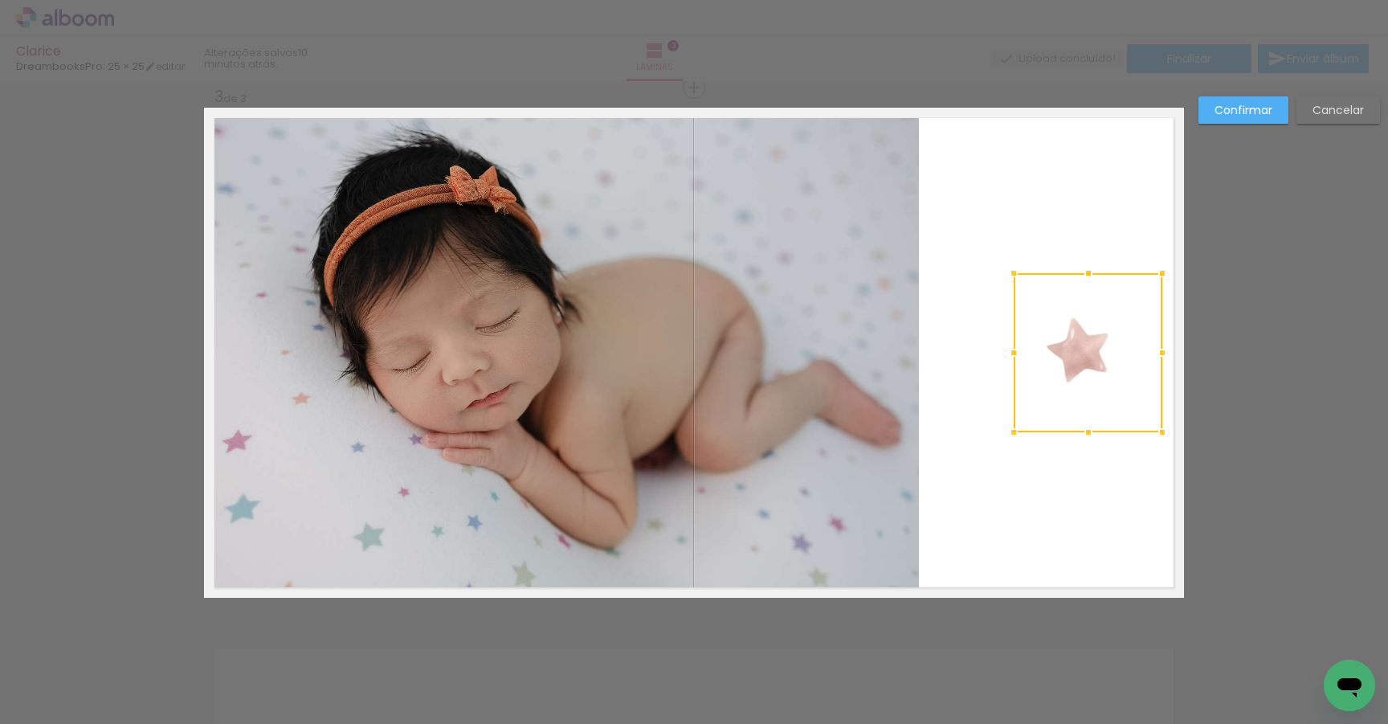
drag, startPoint x: 925, startPoint y: 353, endPoint x: 1009, endPoint y: 353, distance: 84.4
click at [1009, 353] on div at bounding box center [1014, 353] width 32 height 32
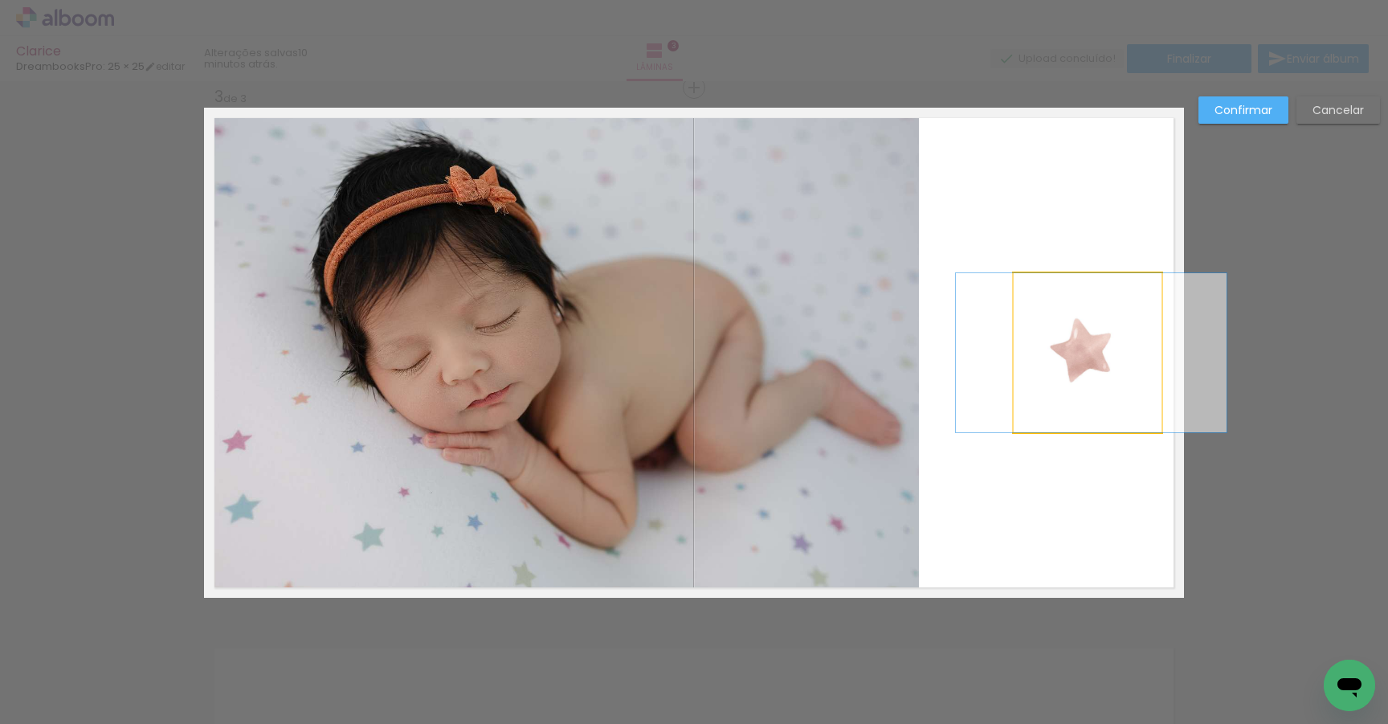
drag, startPoint x: 1082, startPoint y: 347, endPoint x: 1085, endPoint y: 355, distance: 8.7
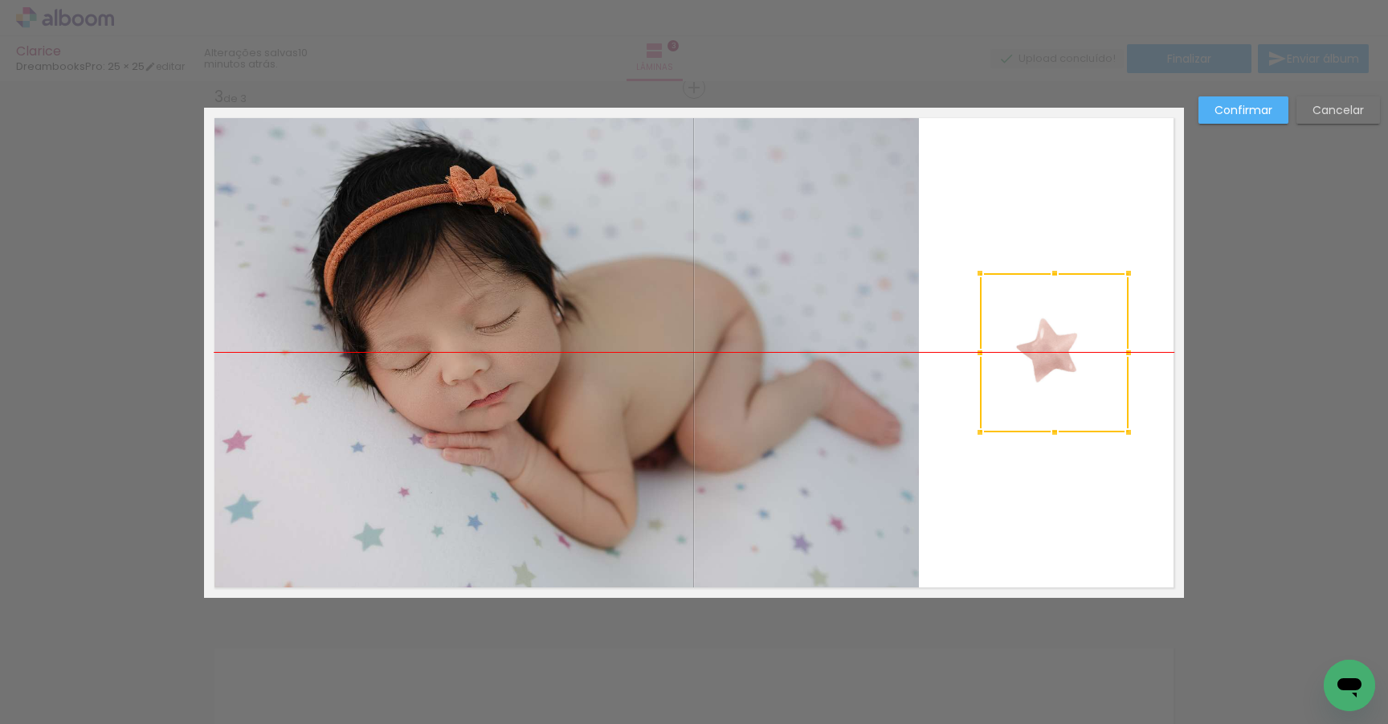
drag, startPoint x: 1085, startPoint y: 355, endPoint x: 1052, endPoint y: 359, distance: 34.0
click at [1052, 359] on div at bounding box center [1054, 352] width 149 height 159
click at [770, 421] on quentale-photo at bounding box center [561, 353] width 715 height 490
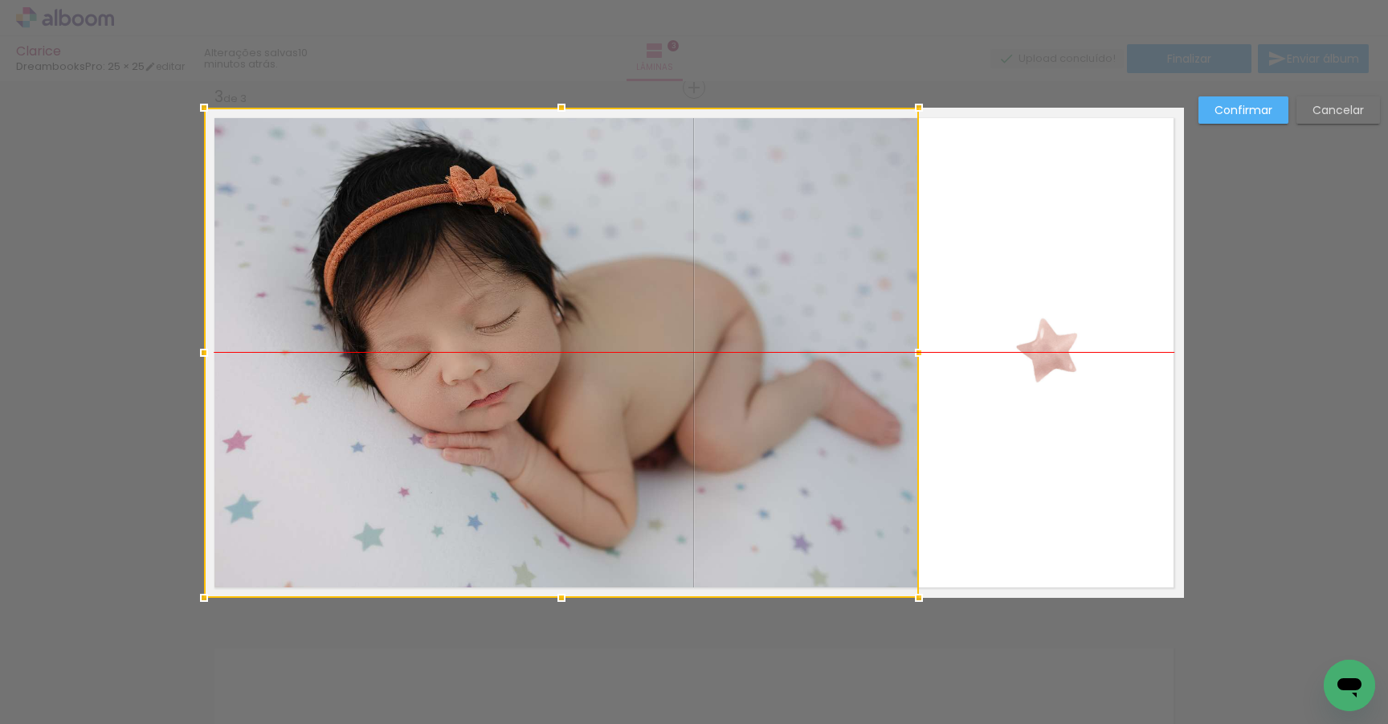
drag, startPoint x: 770, startPoint y: 421, endPoint x: 747, endPoint y: 421, distance: 23.3
click at [747, 421] on div at bounding box center [561, 353] width 715 height 490
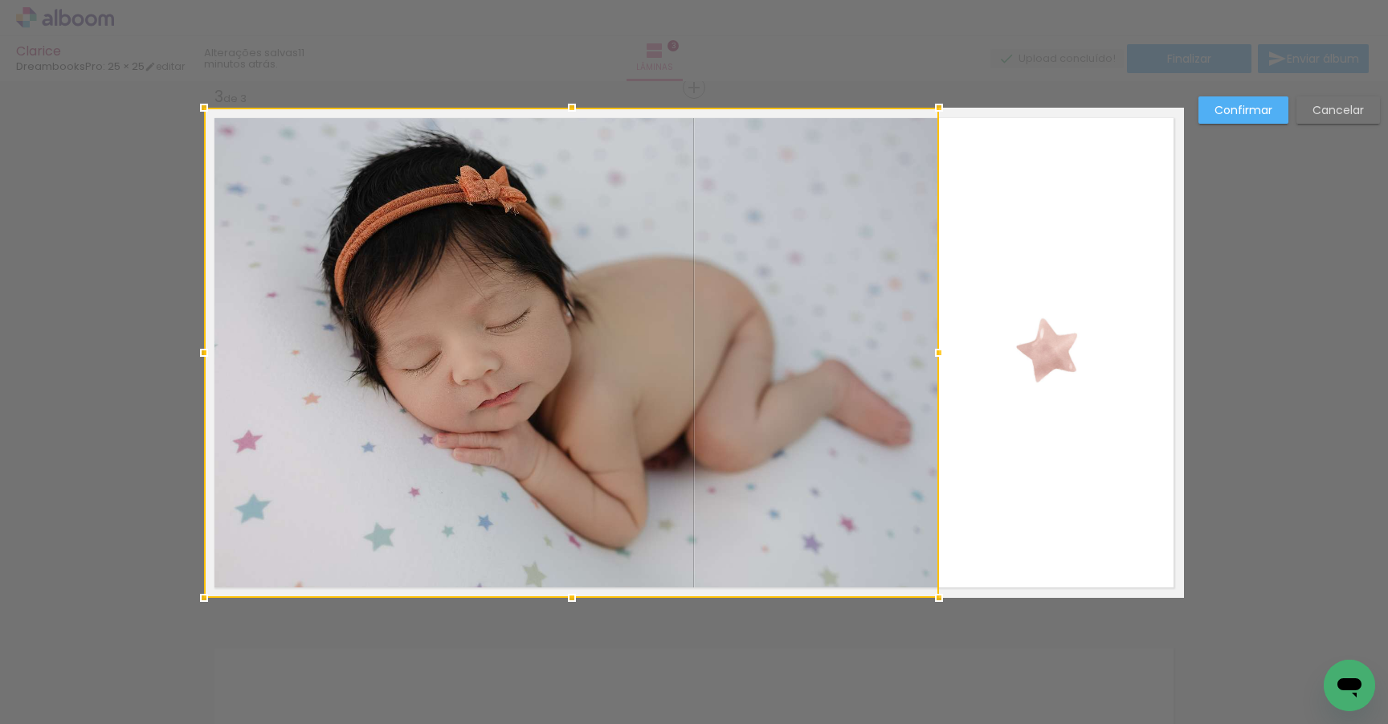
drag, startPoint x: 919, startPoint y: 353, endPoint x: 962, endPoint y: 358, distance: 43.6
click at [962, 358] on album-spread "3 de 3" at bounding box center [694, 353] width 980 height 490
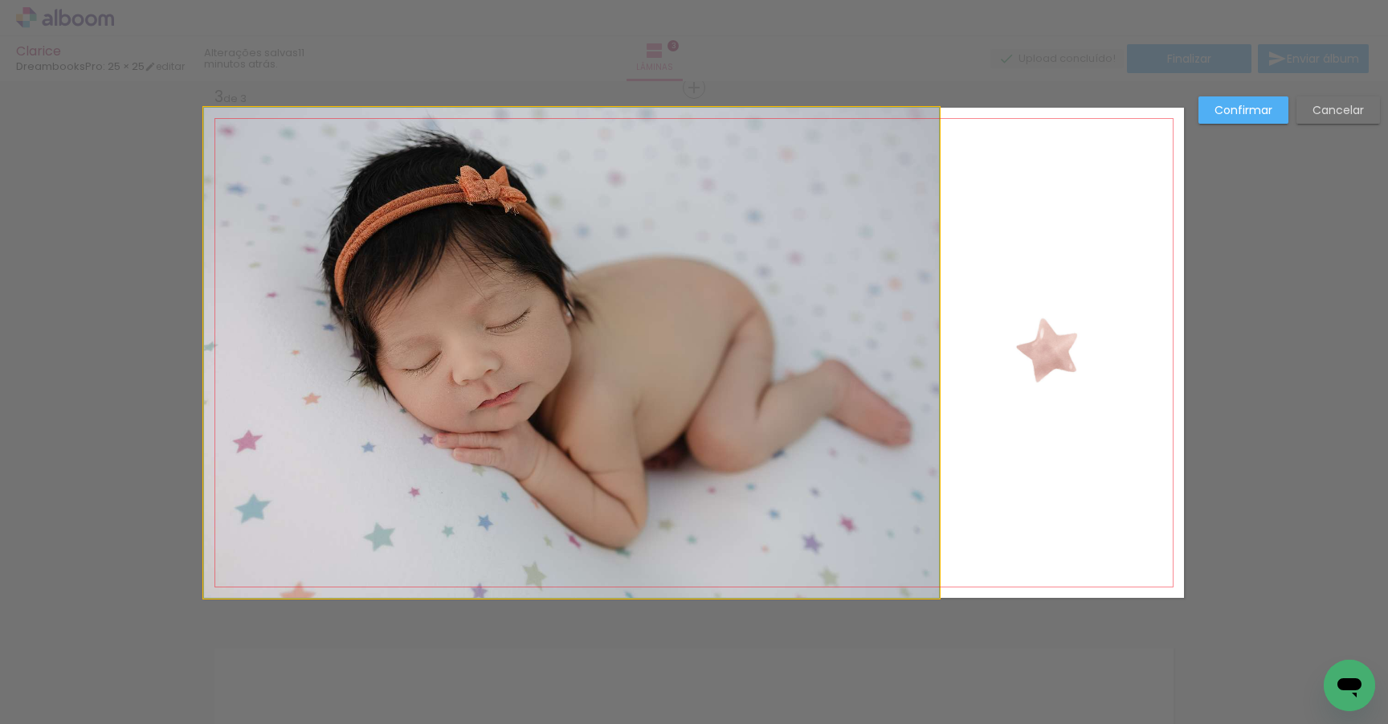
click at [288, 352] on quentale-photo at bounding box center [571, 353] width 735 height 490
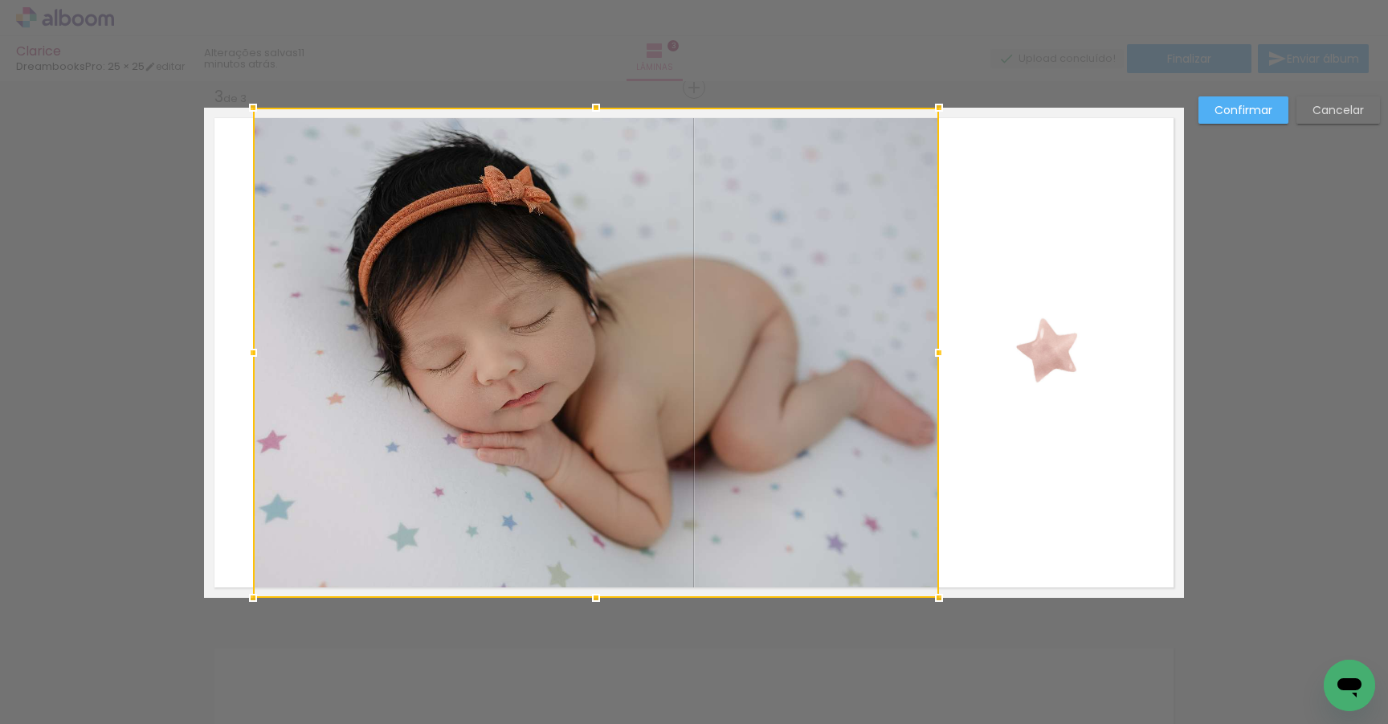
drag, startPoint x: 205, startPoint y: 353, endPoint x: 258, endPoint y: 353, distance: 53.0
click at [258, 353] on div at bounding box center [253, 353] width 32 height 32
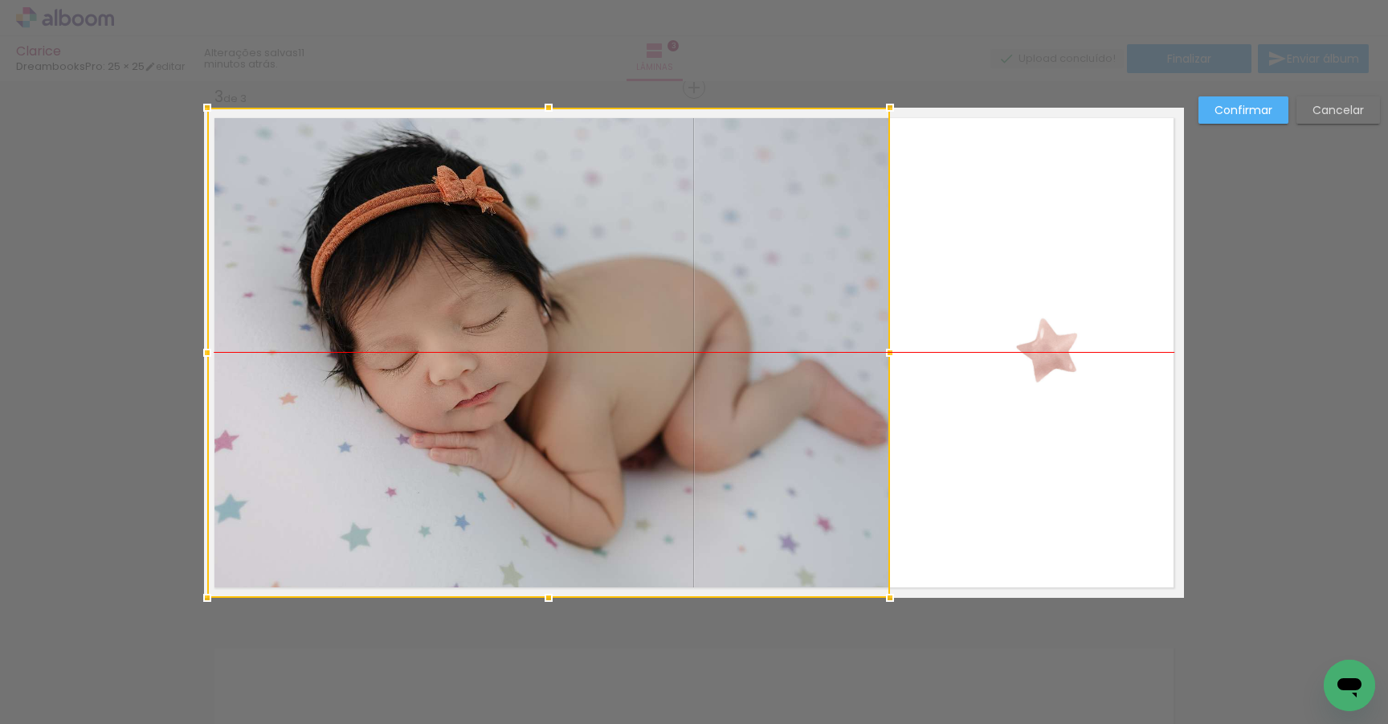
drag, startPoint x: 330, startPoint y: 348, endPoint x: 280, endPoint y: 350, distance: 49.9
click at [280, 350] on div at bounding box center [548, 353] width 683 height 490
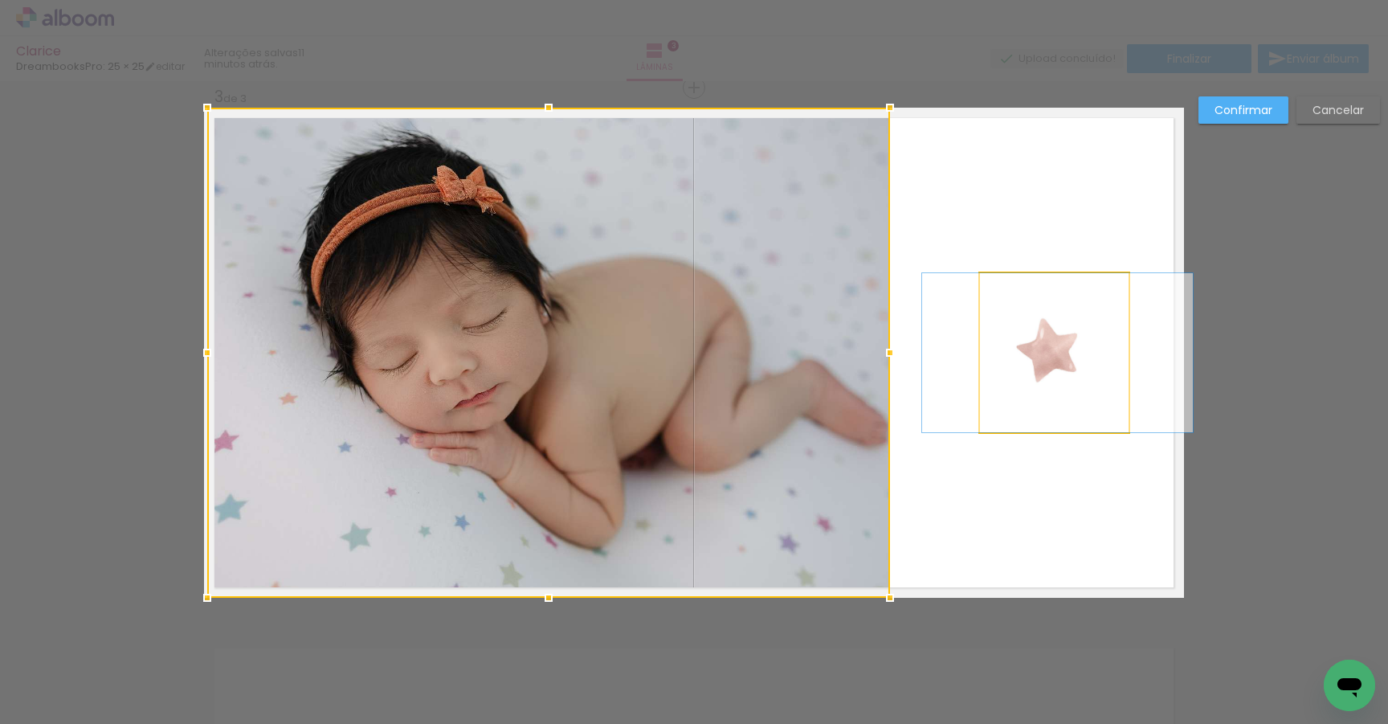
click at [1050, 358] on quentale-photo at bounding box center [1054, 352] width 149 height 159
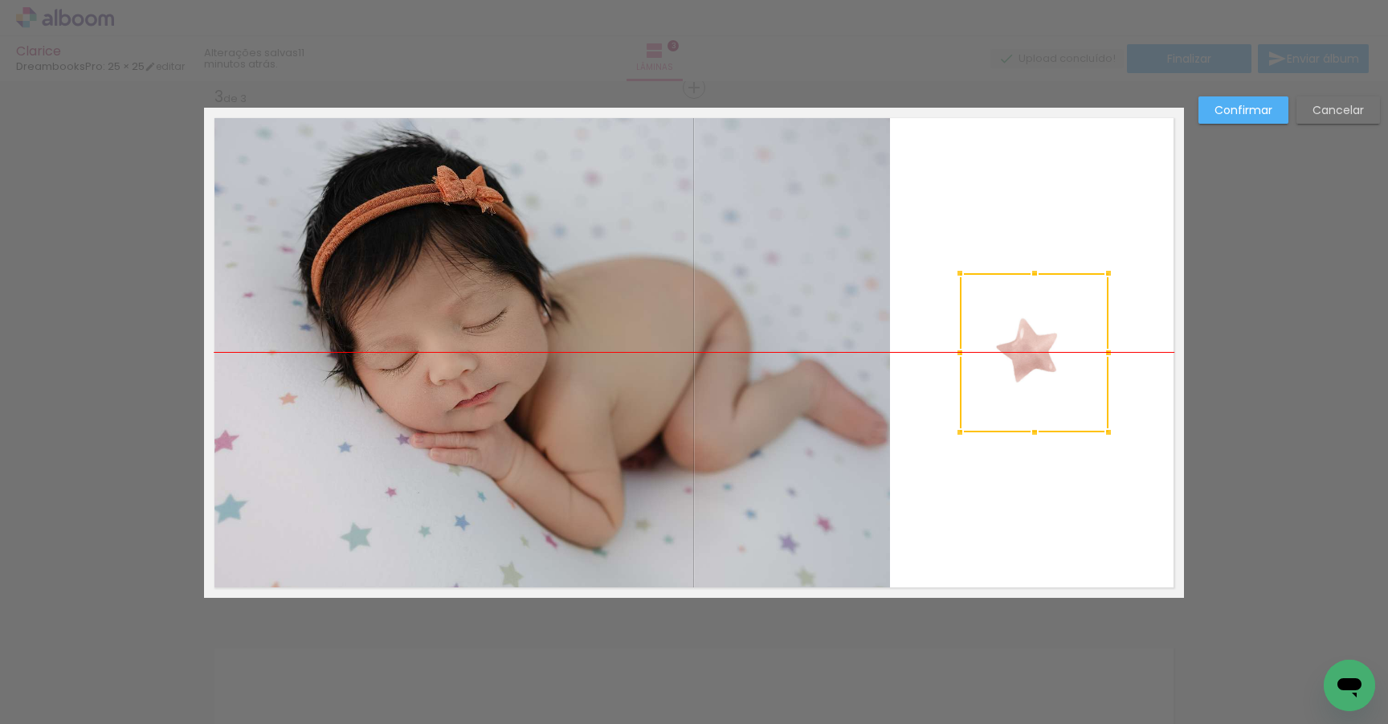
drag, startPoint x: 1050, startPoint y: 358, endPoint x: 1030, endPoint y: 369, distance: 22.6
click at [1030, 369] on div at bounding box center [1034, 352] width 149 height 159
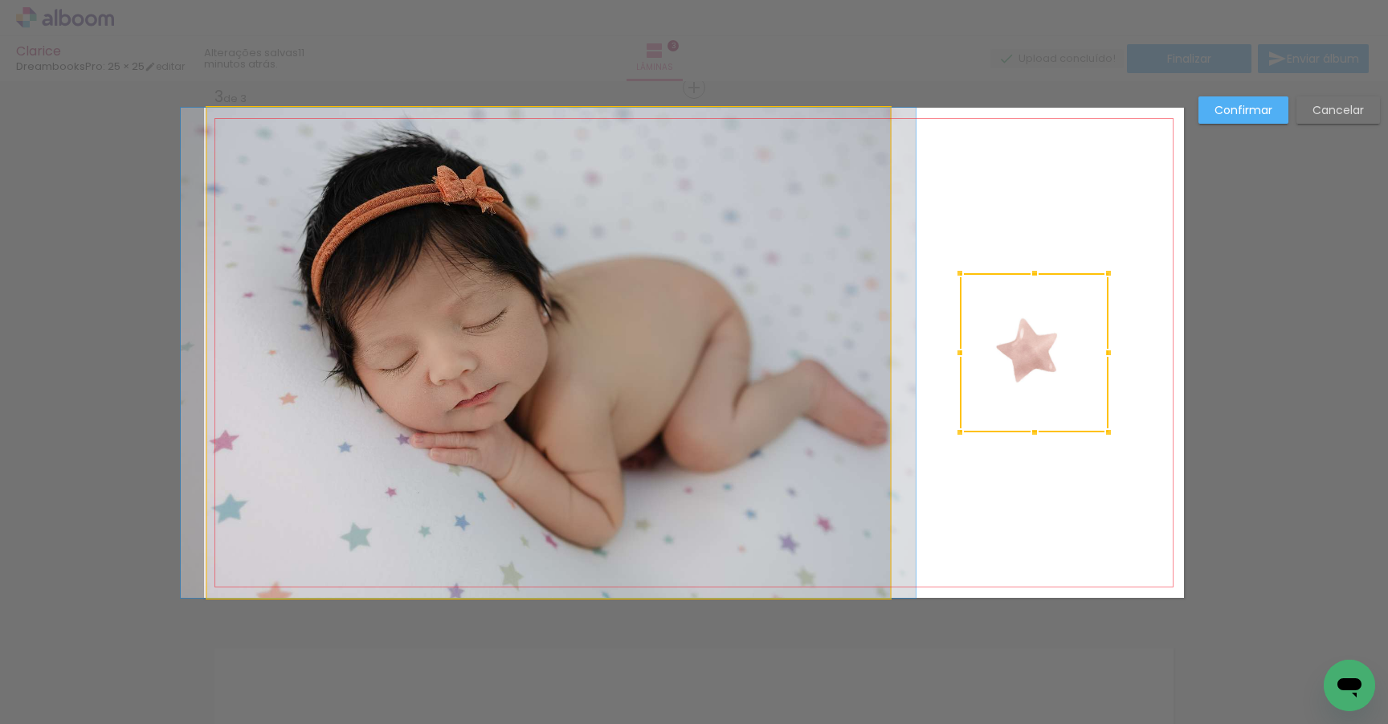
click at [744, 443] on quentale-photo at bounding box center [548, 353] width 683 height 490
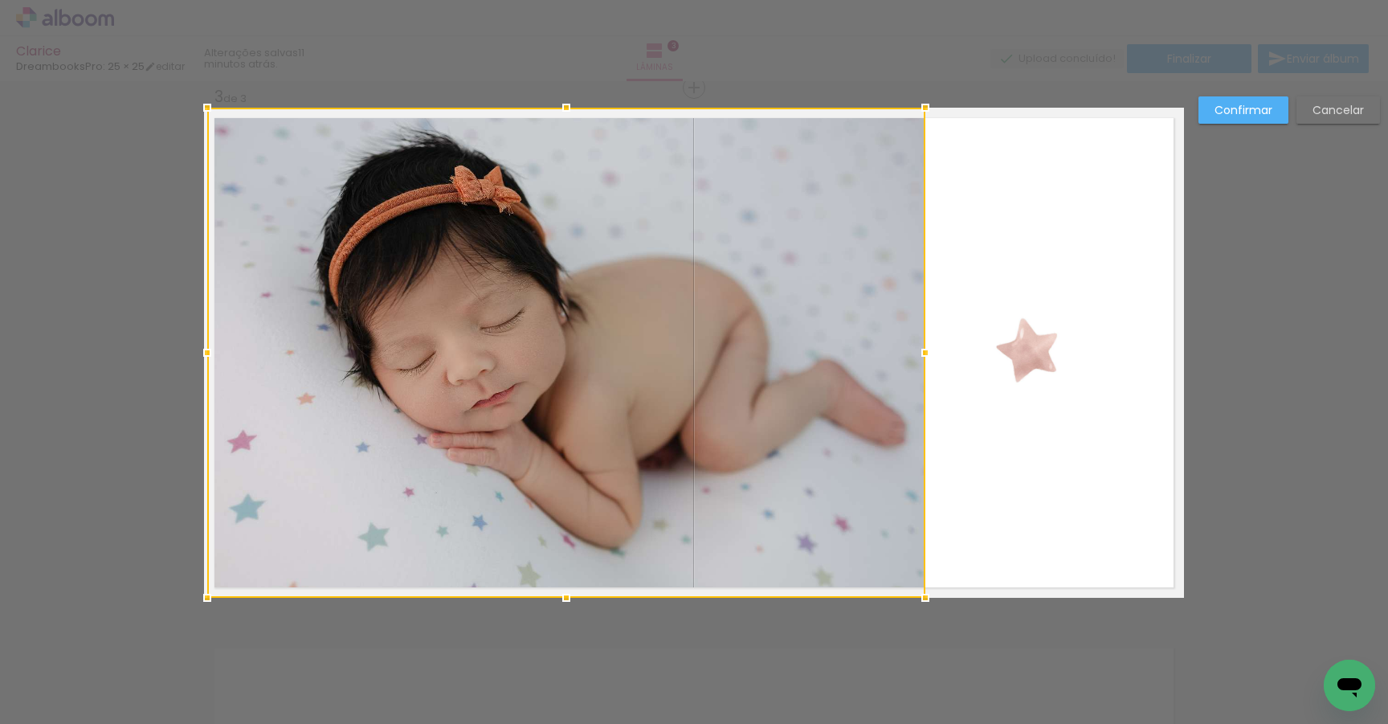
drag, startPoint x: 889, startPoint y: 352, endPoint x: 925, endPoint y: 351, distance: 36.2
click at [925, 351] on div at bounding box center [925, 353] width 32 height 32
click at [1161, 393] on quentale-layouter at bounding box center [694, 353] width 980 height 490
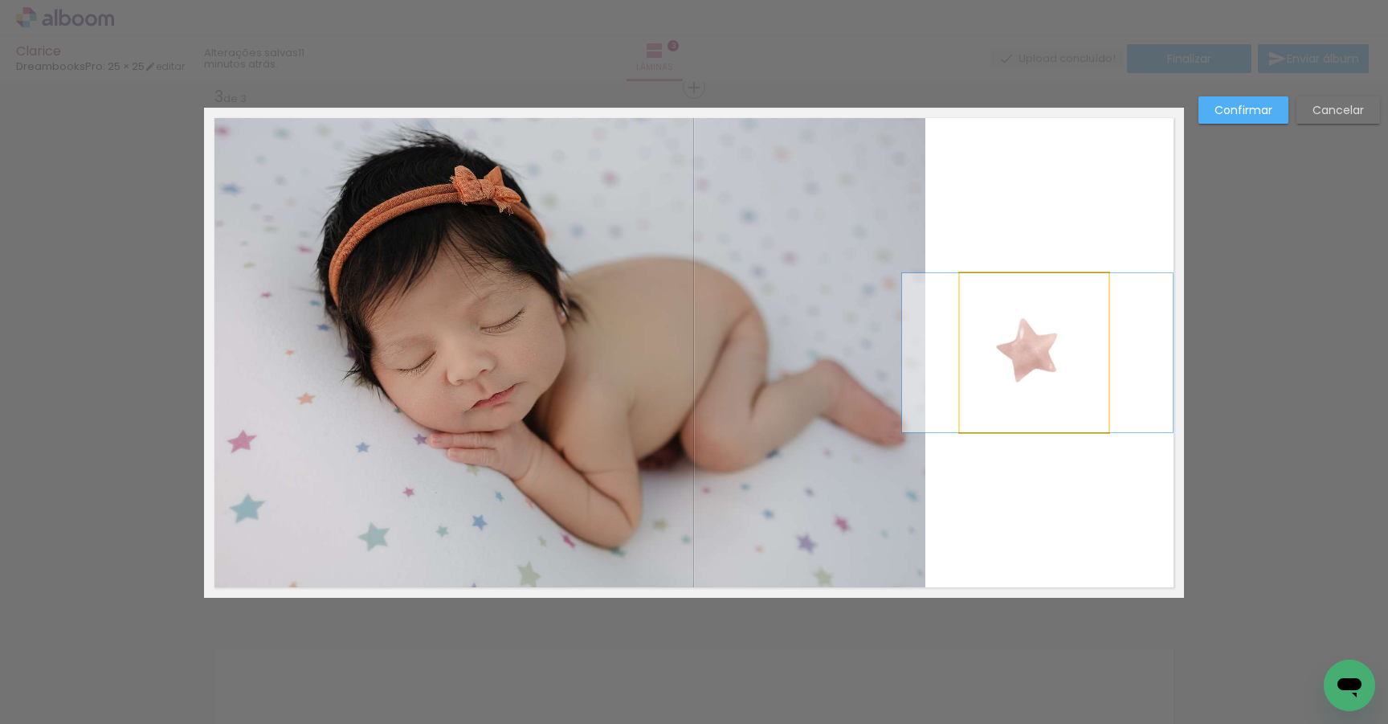
click at [1041, 362] on quentale-photo at bounding box center [1034, 352] width 149 height 159
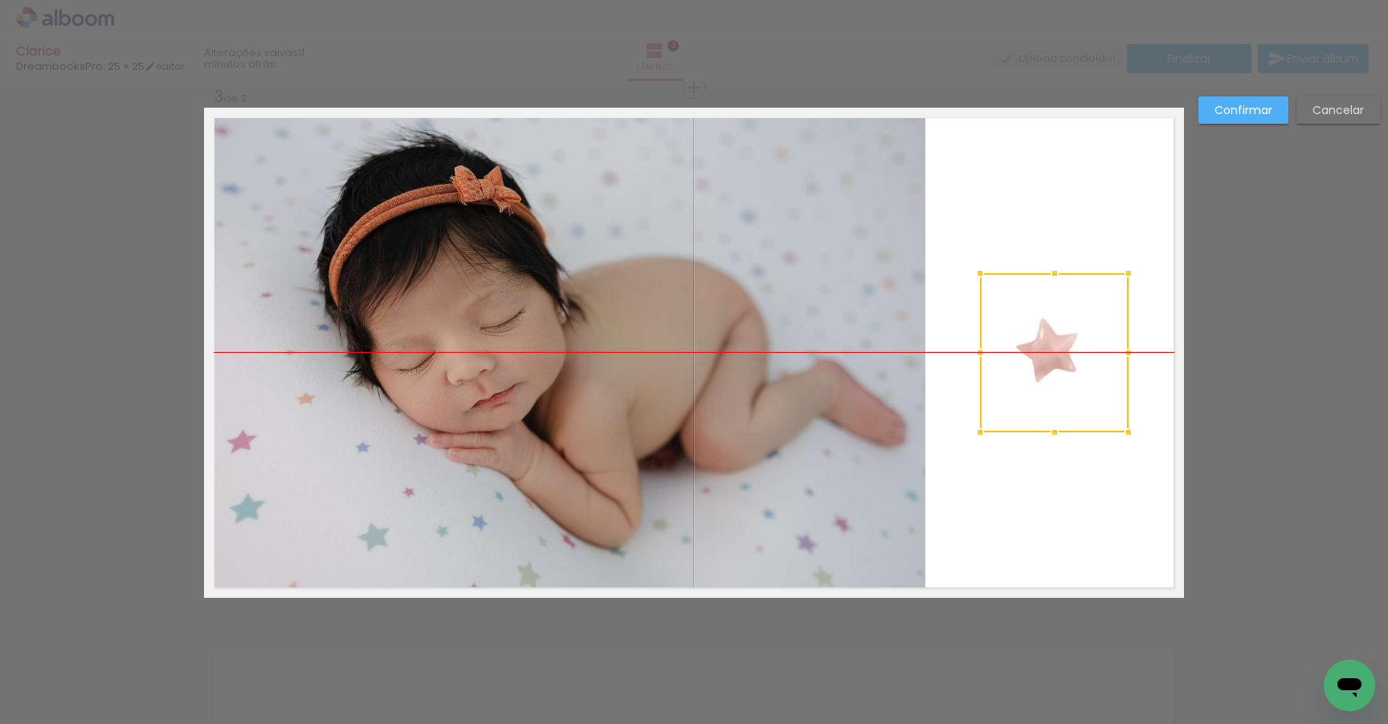
drag, startPoint x: 1041, startPoint y: 362, endPoint x: 1061, endPoint y: 365, distance: 20.3
click at [1061, 365] on div at bounding box center [1054, 352] width 149 height 159
drag, startPoint x: 1122, startPoint y: 269, endPoint x: 1139, endPoint y: 260, distance: 19.0
click at [1139, 260] on div at bounding box center [1146, 267] width 32 height 32
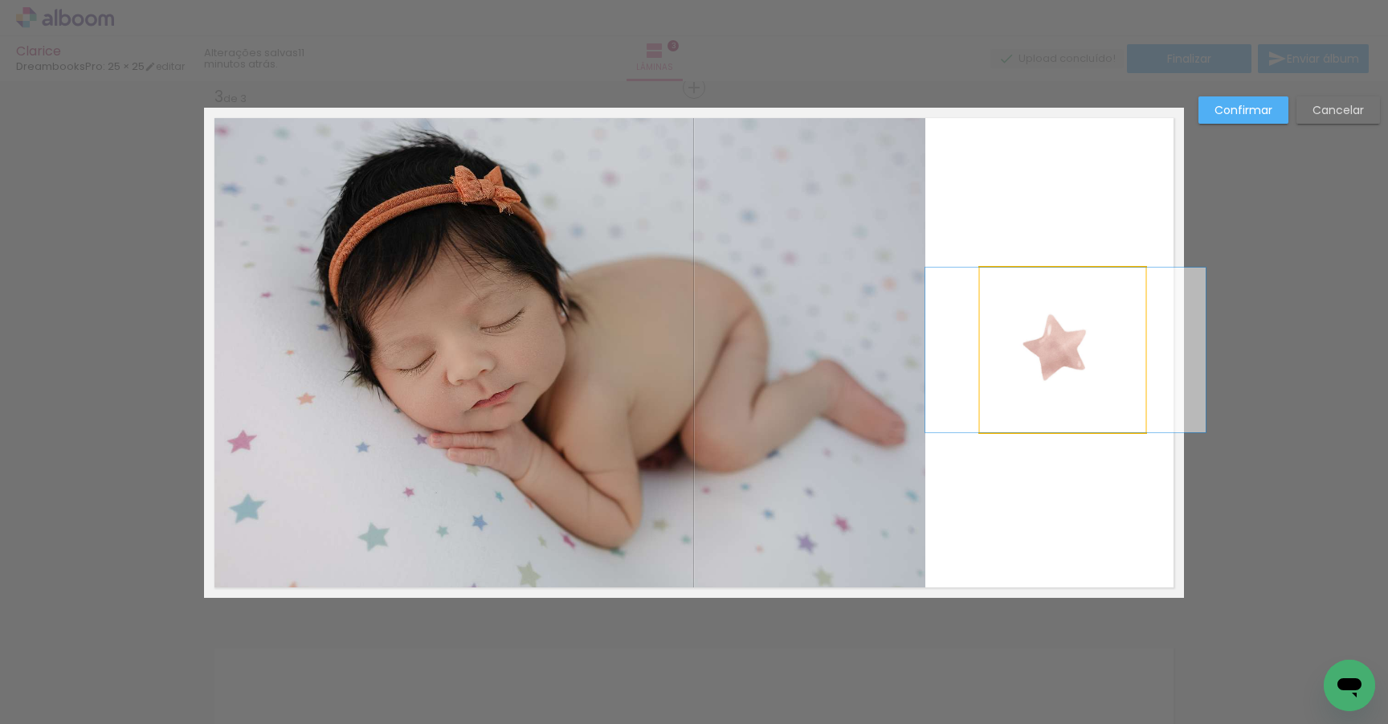
drag, startPoint x: 1059, startPoint y: 353, endPoint x: 1059, endPoint y: 362, distance: 9.6
click at [1336, 423] on div "Confirmar Cancelar" at bounding box center [694, 80] width 1388 height 2159
click at [0, 0] on slot "Confirmar" at bounding box center [0, 0] width 0 height 0
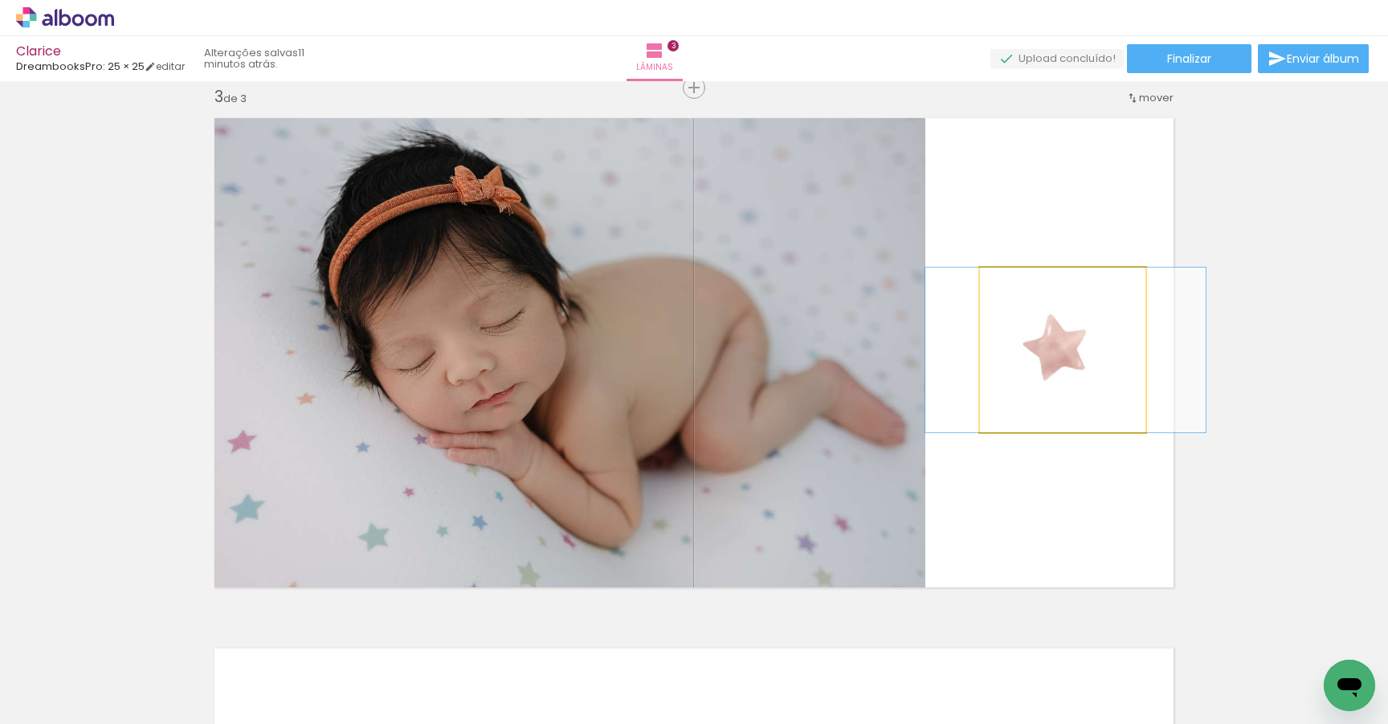
click at [1069, 345] on quentale-photo at bounding box center [1062, 350] width 165 height 165
drag, startPoint x: 1069, startPoint y: 345, endPoint x: 1060, endPoint y: 349, distance: 10.8
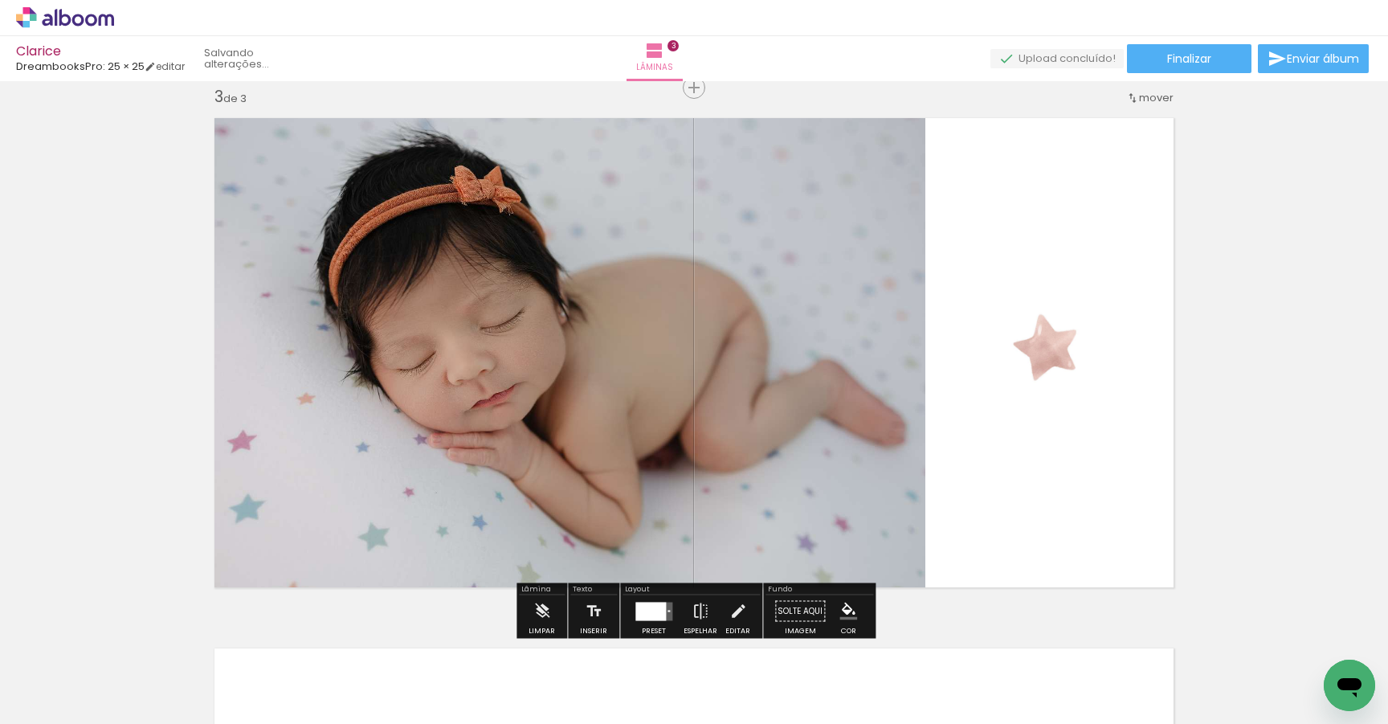
click at [1287, 353] on div "Inserir lâmina 1 de 3 Inserir lâmina 2 de 3 Inserir lâmina 3 de 3" at bounding box center [694, 67] width 1388 height 2122
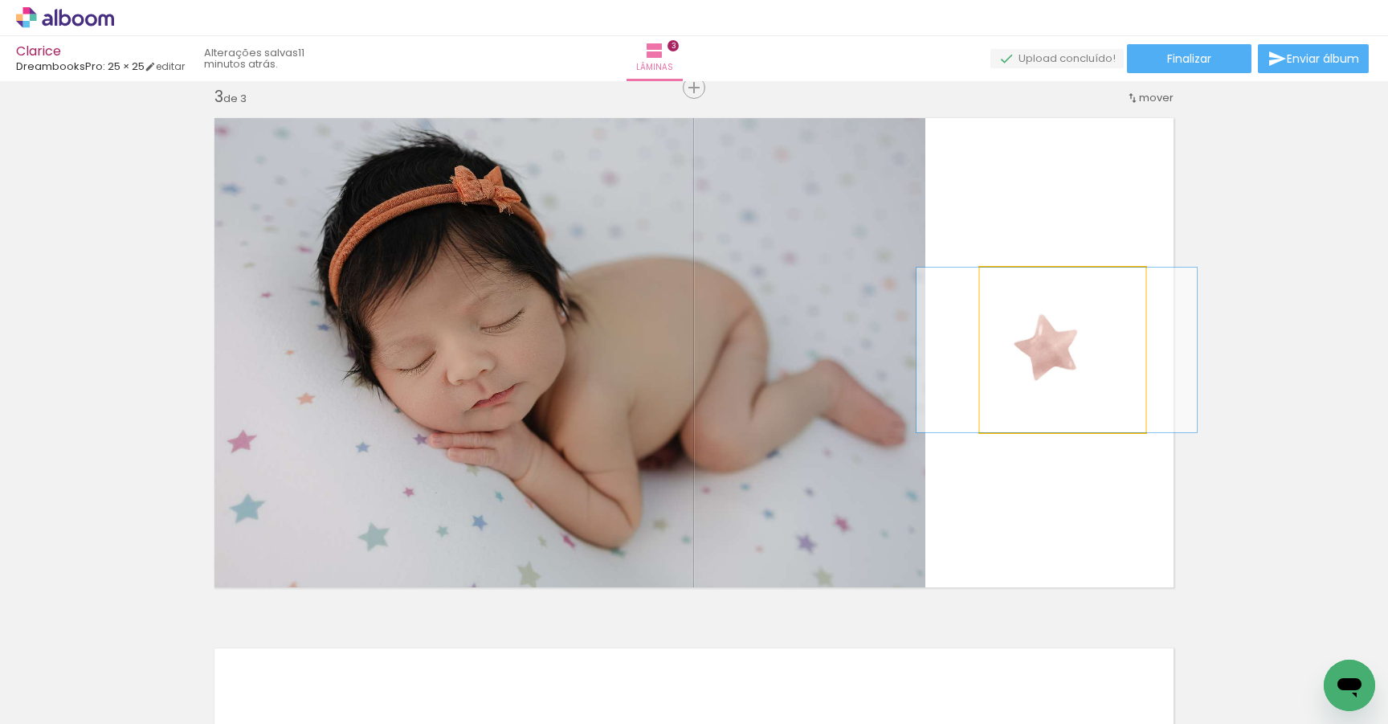
drag, startPoint x: 1054, startPoint y: 361, endPoint x: 1054, endPoint y: 378, distance: 17.7
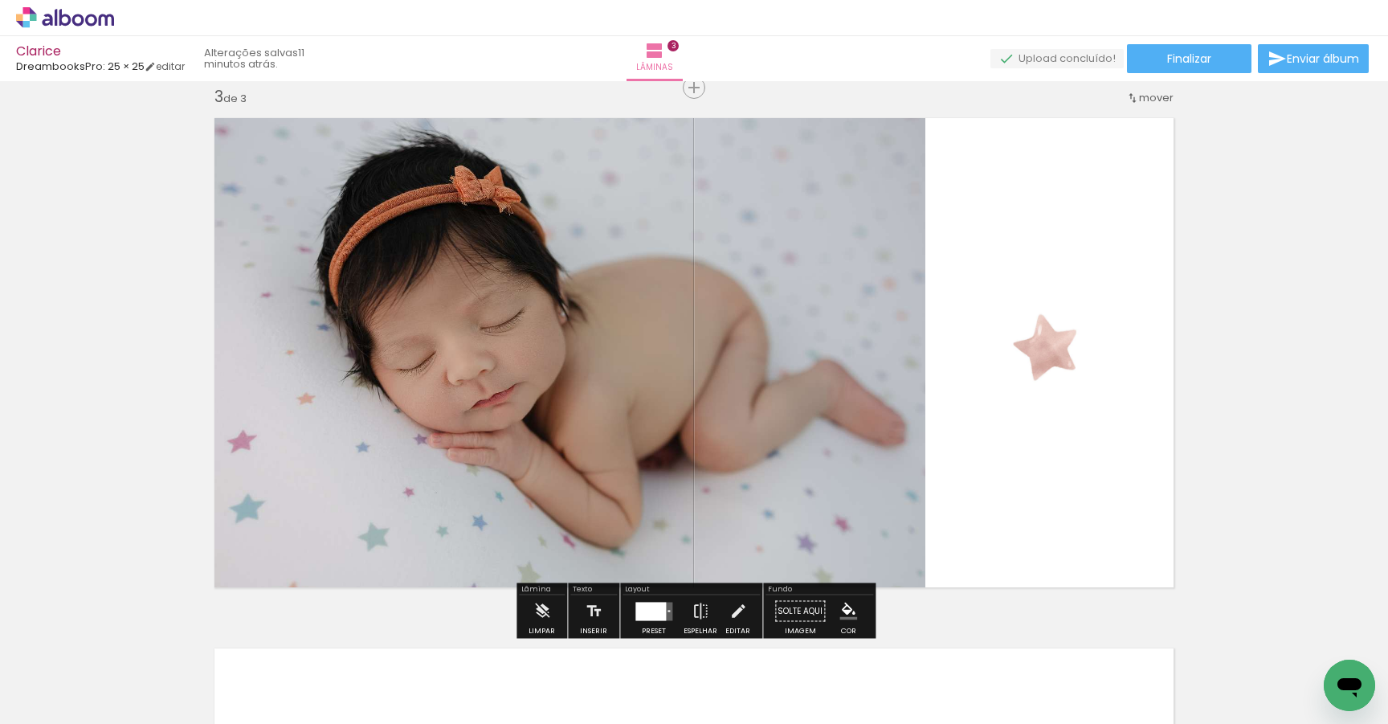
click at [1318, 376] on div "Inserir lâmina 1 de 3 Inserir lâmina 2 de 3 Inserir lâmina 3 de 3" at bounding box center [694, 67] width 1388 height 2122
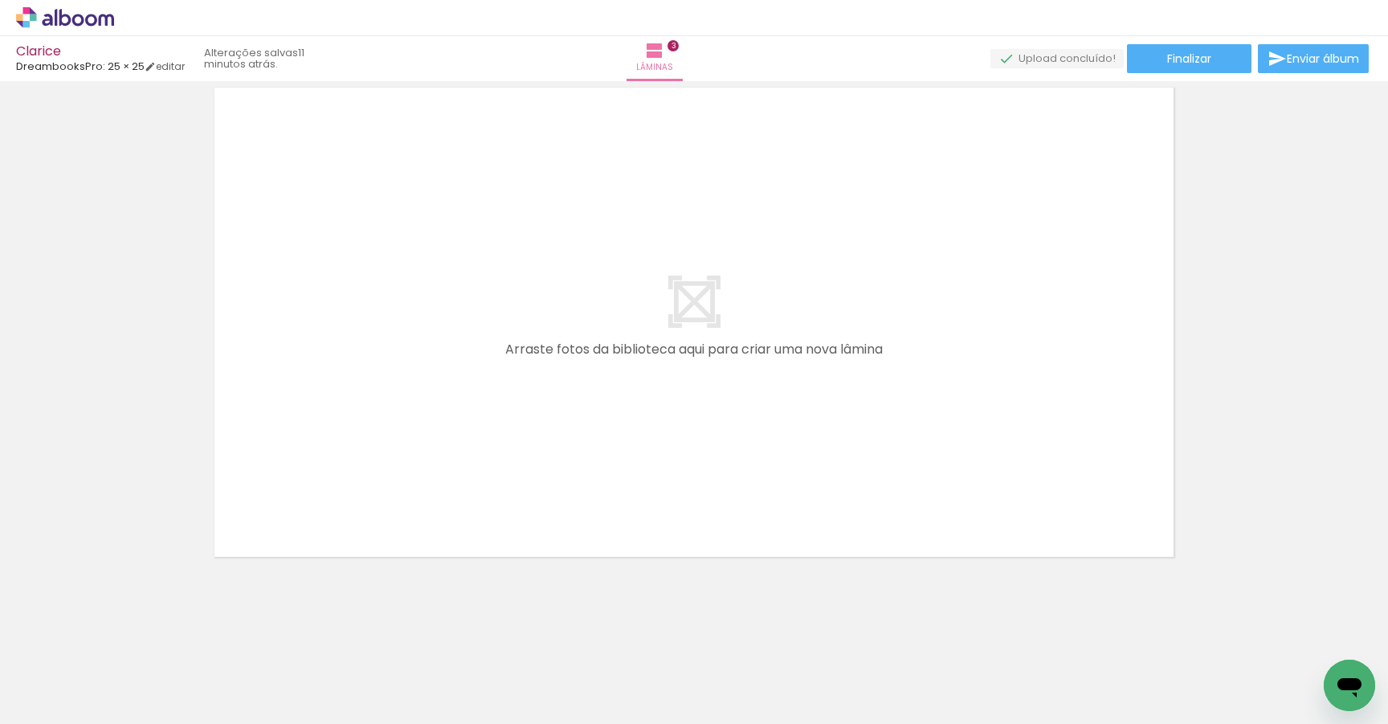
scroll to position [0, 486]
drag, startPoint x: 312, startPoint y: 684, endPoint x: 444, endPoint y: 467, distance: 254.2
click at [443, 468] on quentale-workspace at bounding box center [694, 362] width 1388 height 724
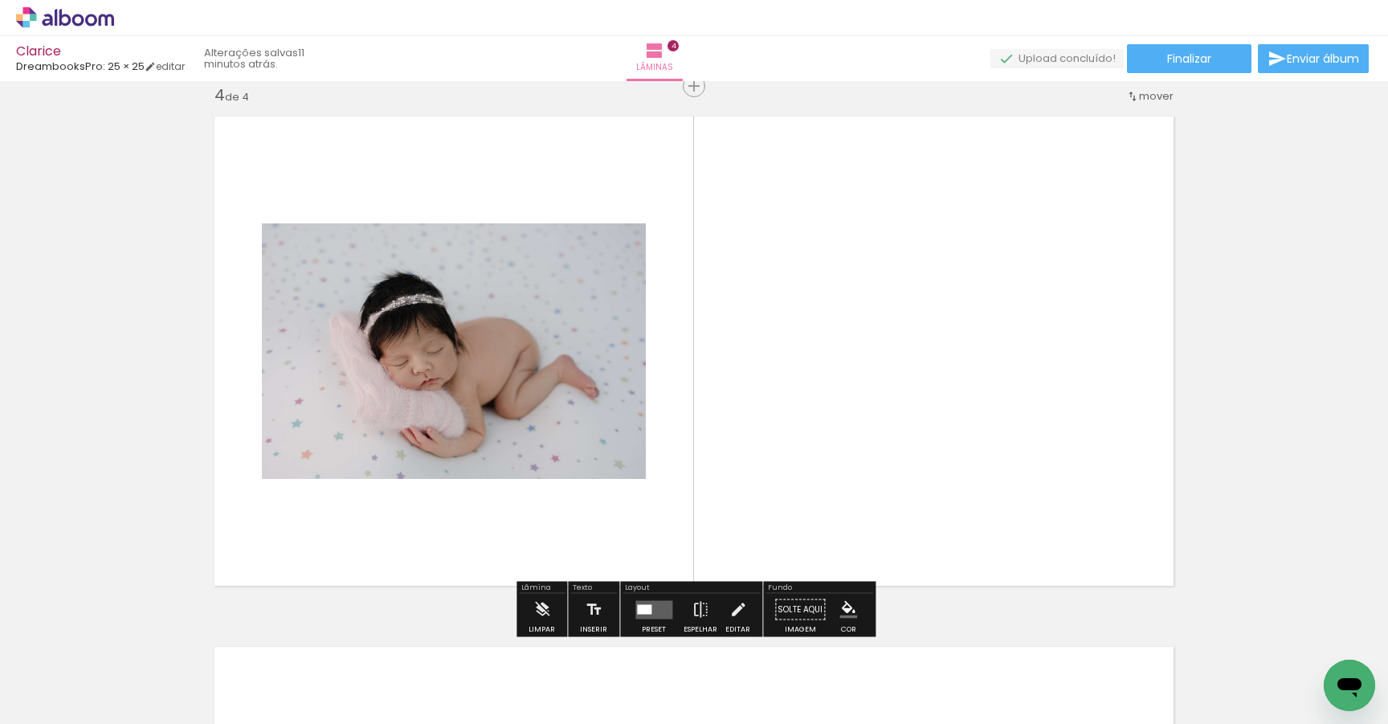
scroll to position [1611, 0]
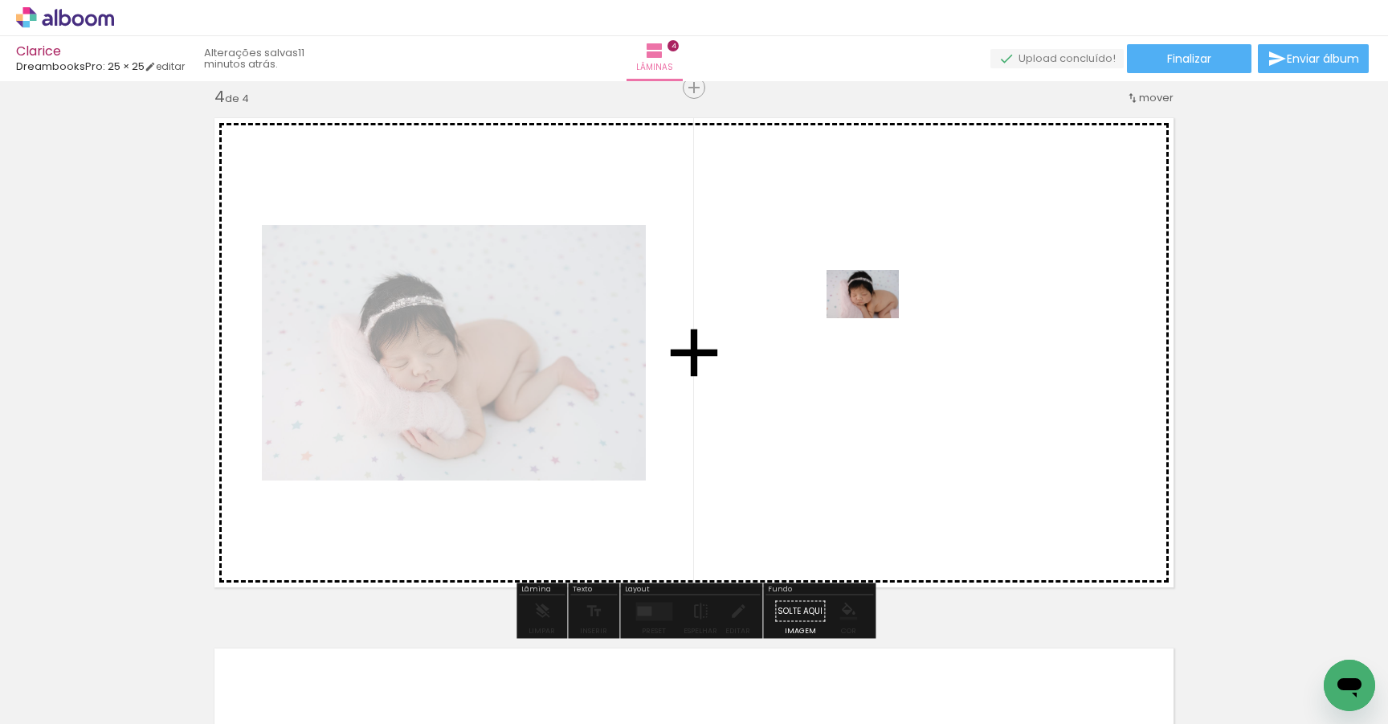
drag, startPoint x: 409, startPoint y: 675, endPoint x: 875, endPoint y: 318, distance: 586.8
click at [875, 318] on quentale-workspace at bounding box center [694, 362] width 1388 height 724
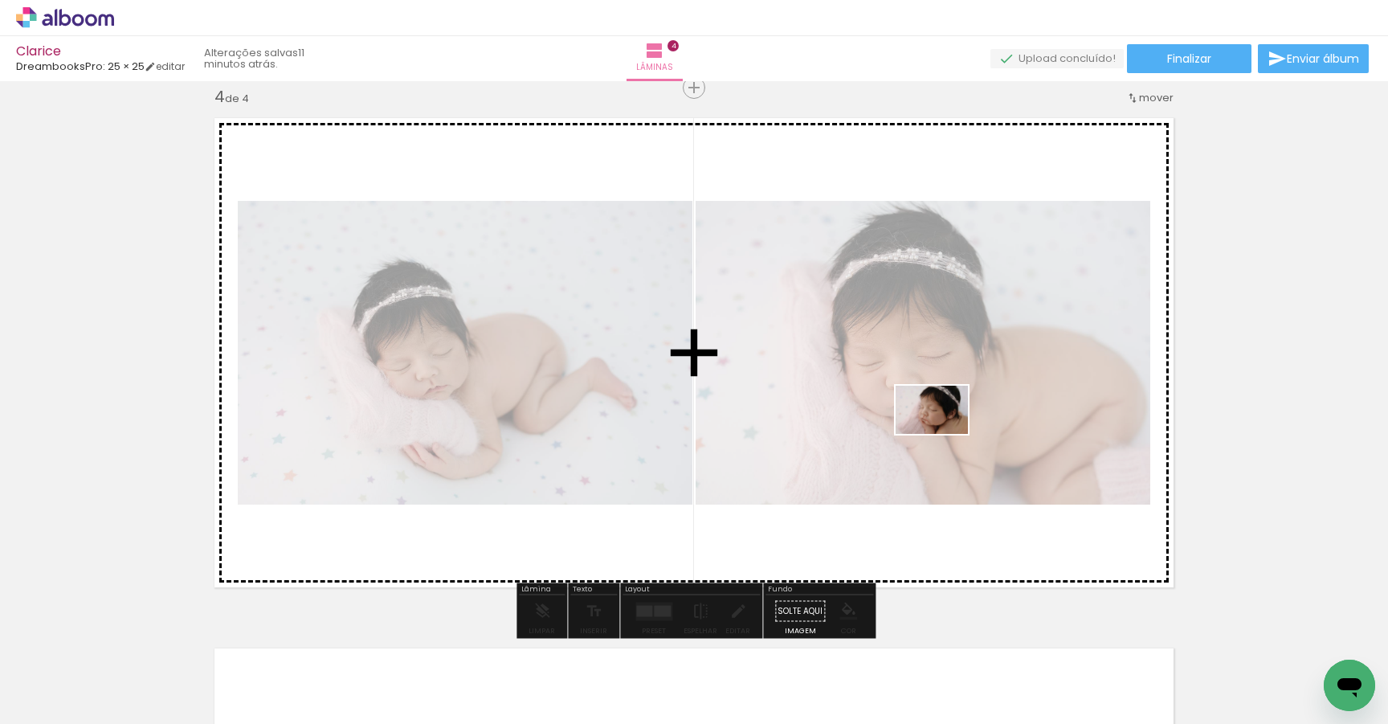
drag, startPoint x: 501, startPoint y: 684, endPoint x: 944, endPoint y: 434, distance: 508.3
click at [944, 434] on quentale-workspace at bounding box center [694, 362] width 1388 height 724
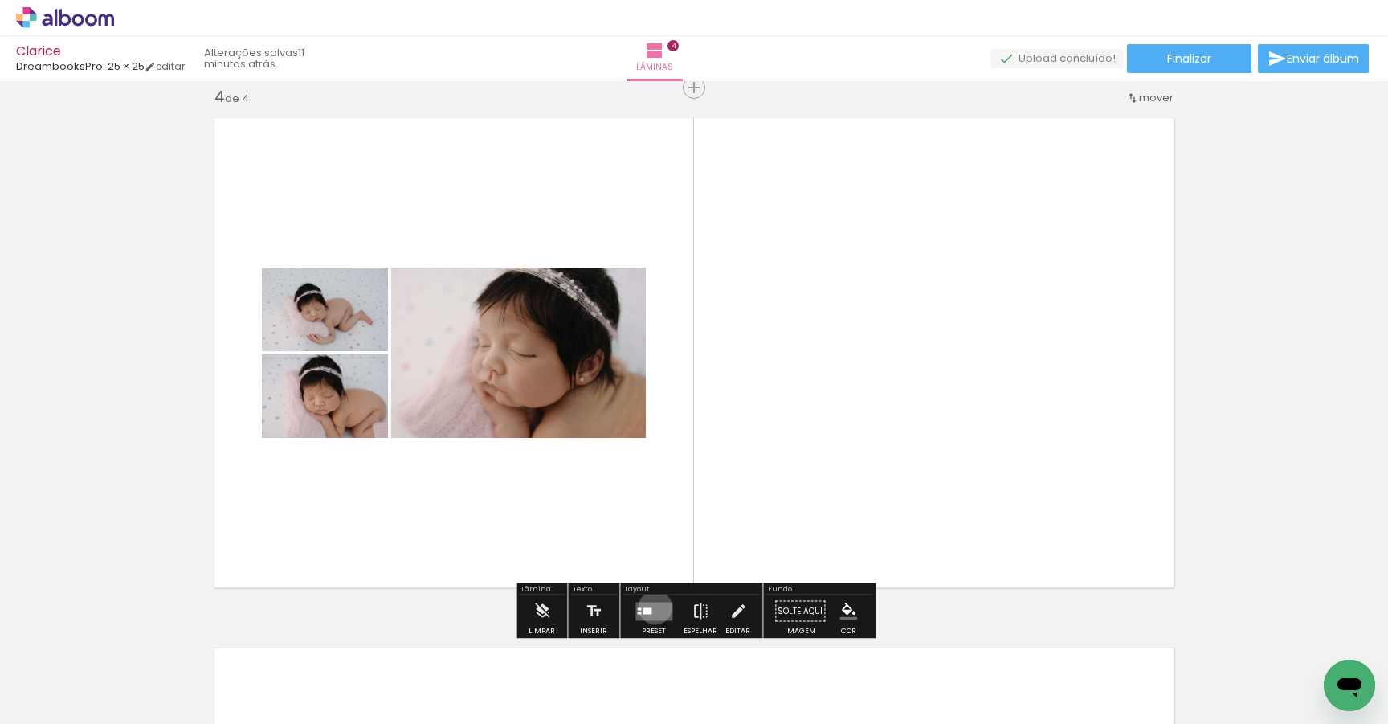
click at [651, 607] on quentale-layouter at bounding box center [653, 611] width 37 height 18
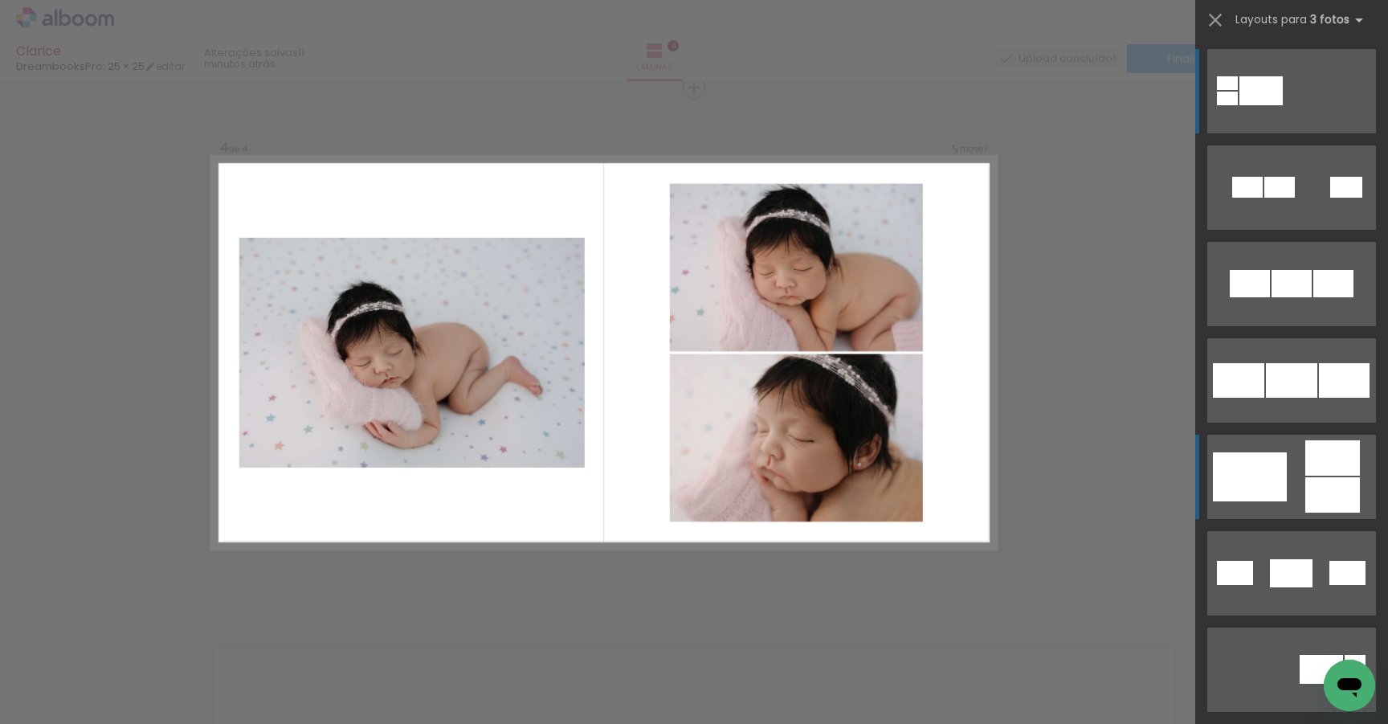
click at [1330, 198] on div at bounding box center [1346, 187] width 32 height 21
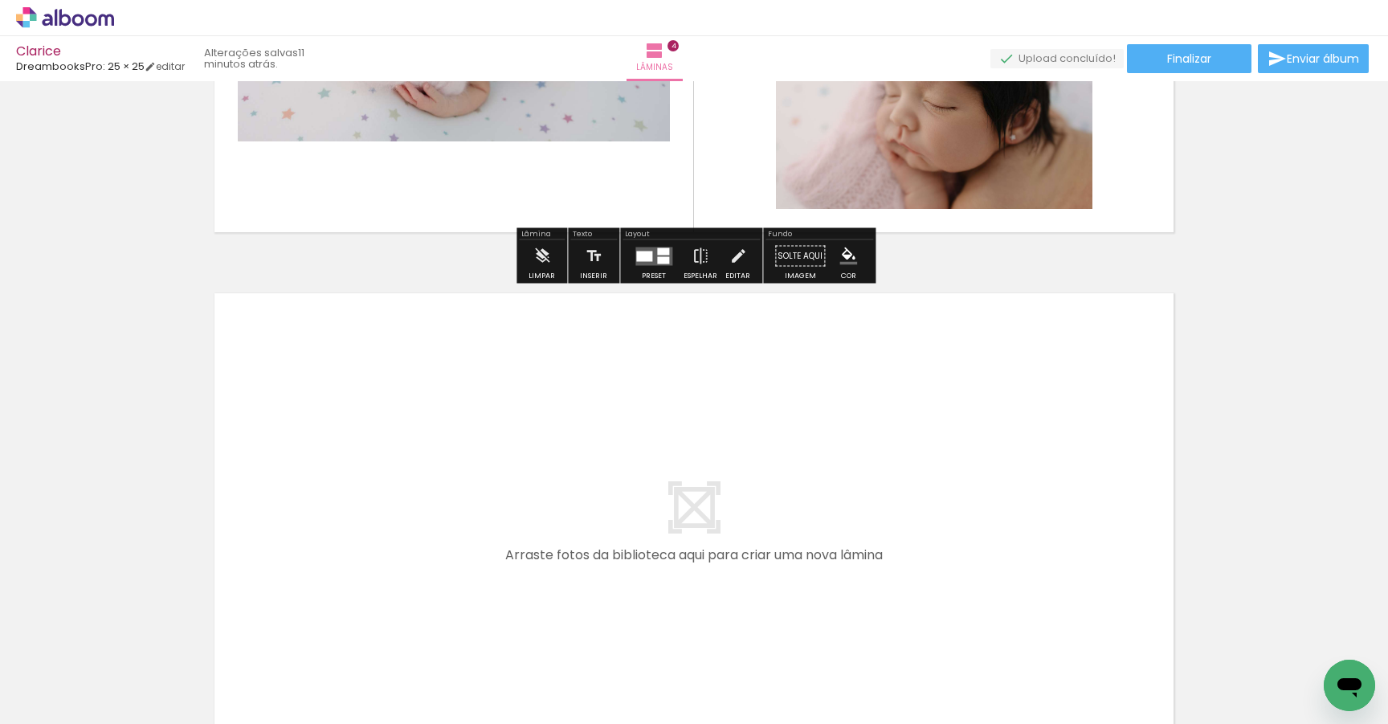
scroll to position [2053, 0]
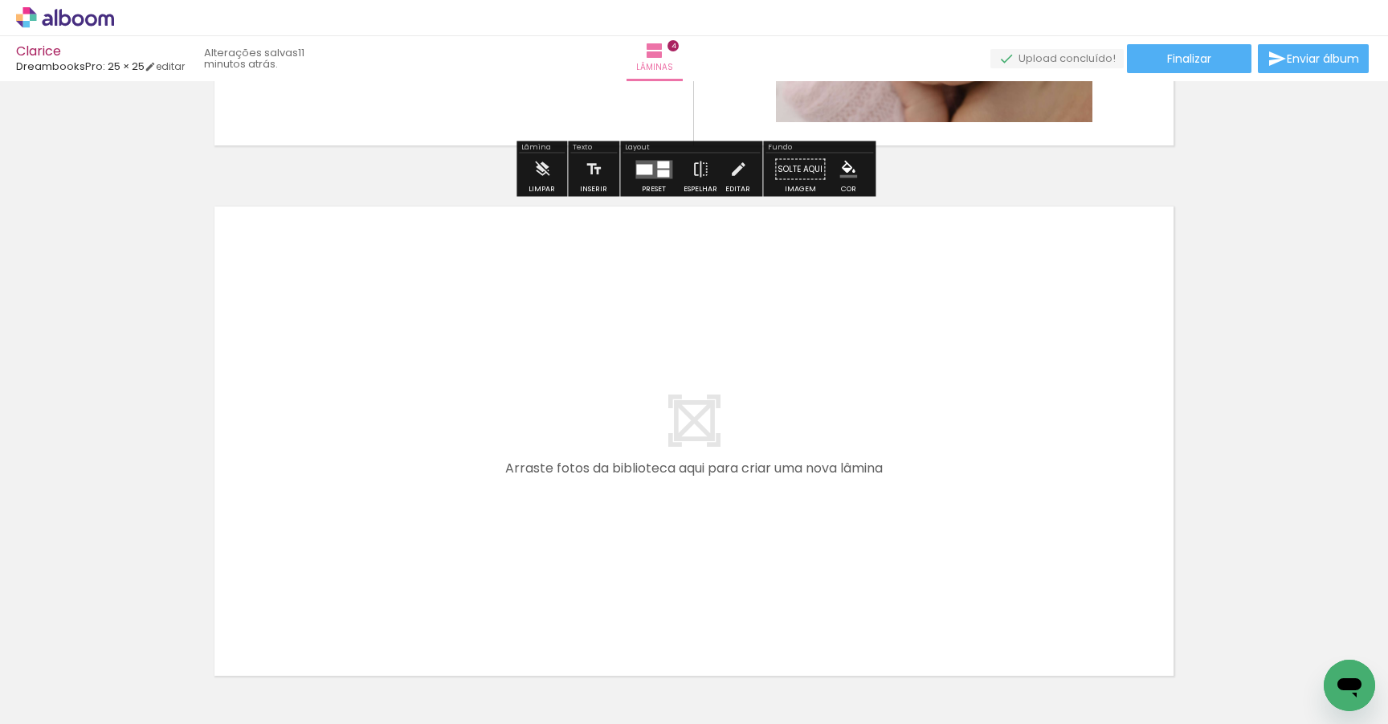
drag, startPoint x: 771, startPoint y: 669, endPoint x: 715, endPoint y: 529, distance: 151.4
click at [715, 529] on quentale-workspace at bounding box center [694, 362] width 1388 height 724
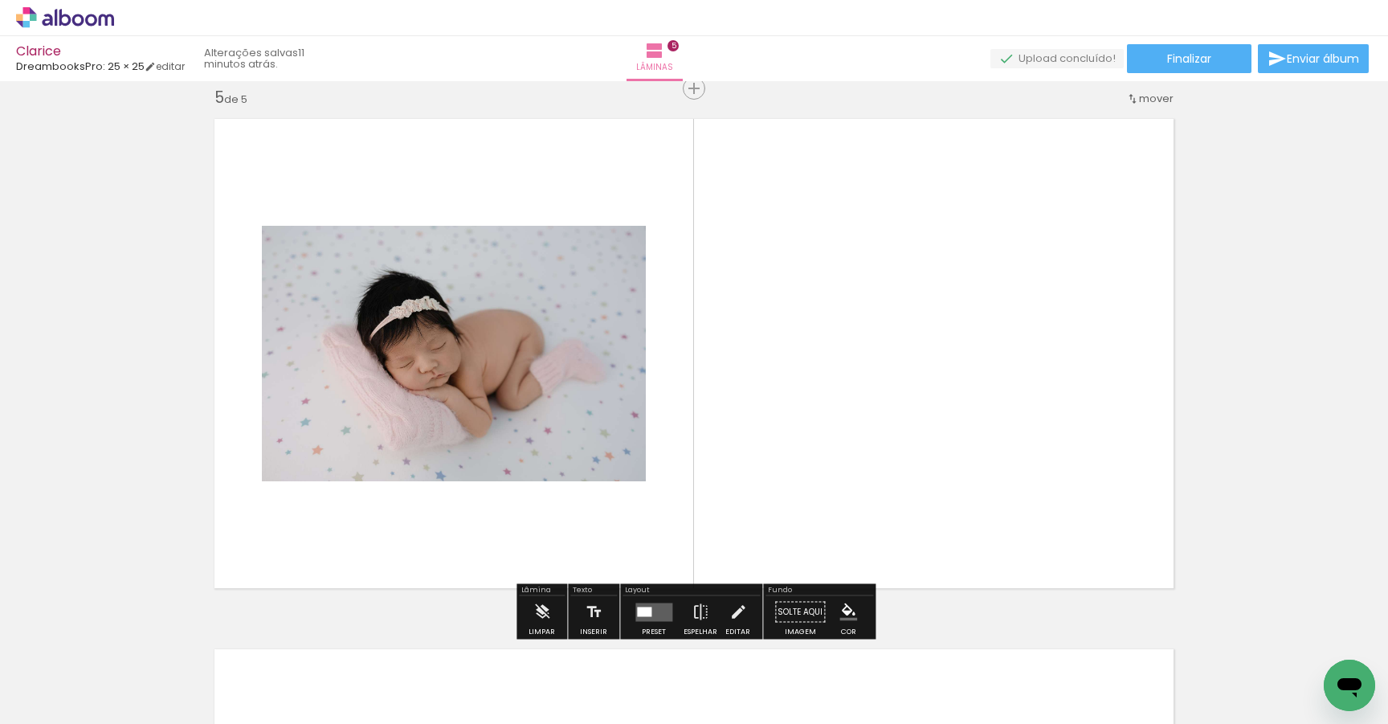
scroll to position [2141, 0]
drag, startPoint x: 681, startPoint y: 673, endPoint x: 778, endPoint y: 437, distance: 255.1
click at [778, 437] on quentale-workspace at bounding box center [694, 362] width 1388 height 724
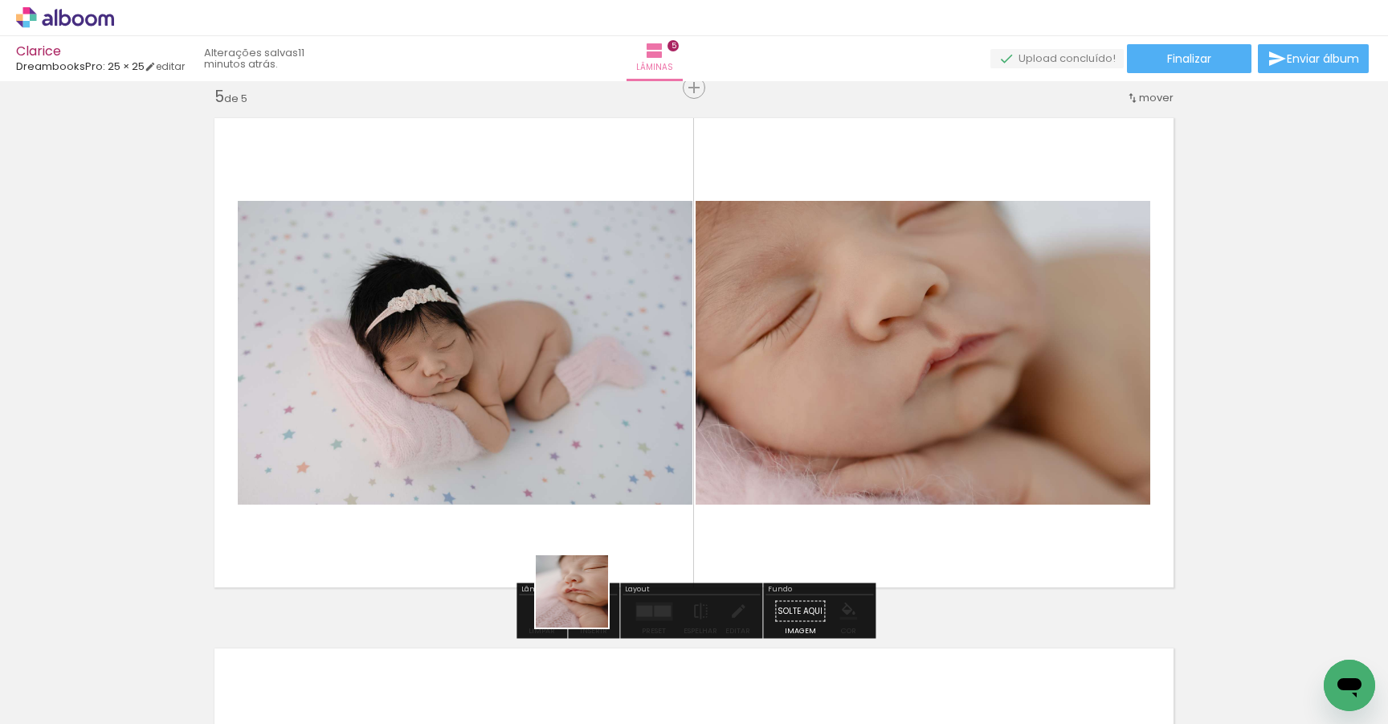
drag, startPoint x: 584, startPoint y: 648, endPoint x: 585, endPoint y: 513, distance: 135.0
click at [585, 513] on quentale-workspace at bounding box center [694, 362] width 1388 height 724
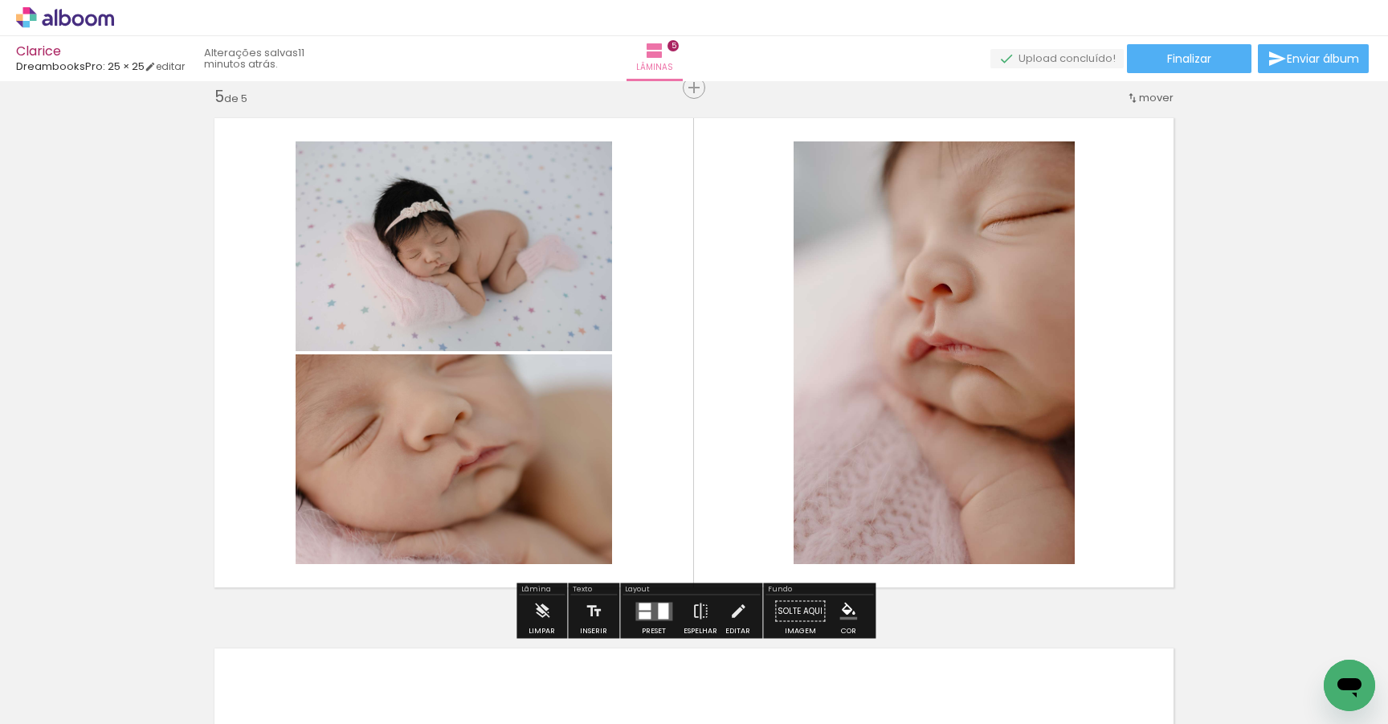
click at [647, 614] on div at bounding box center [645, 614] width 12 height 7
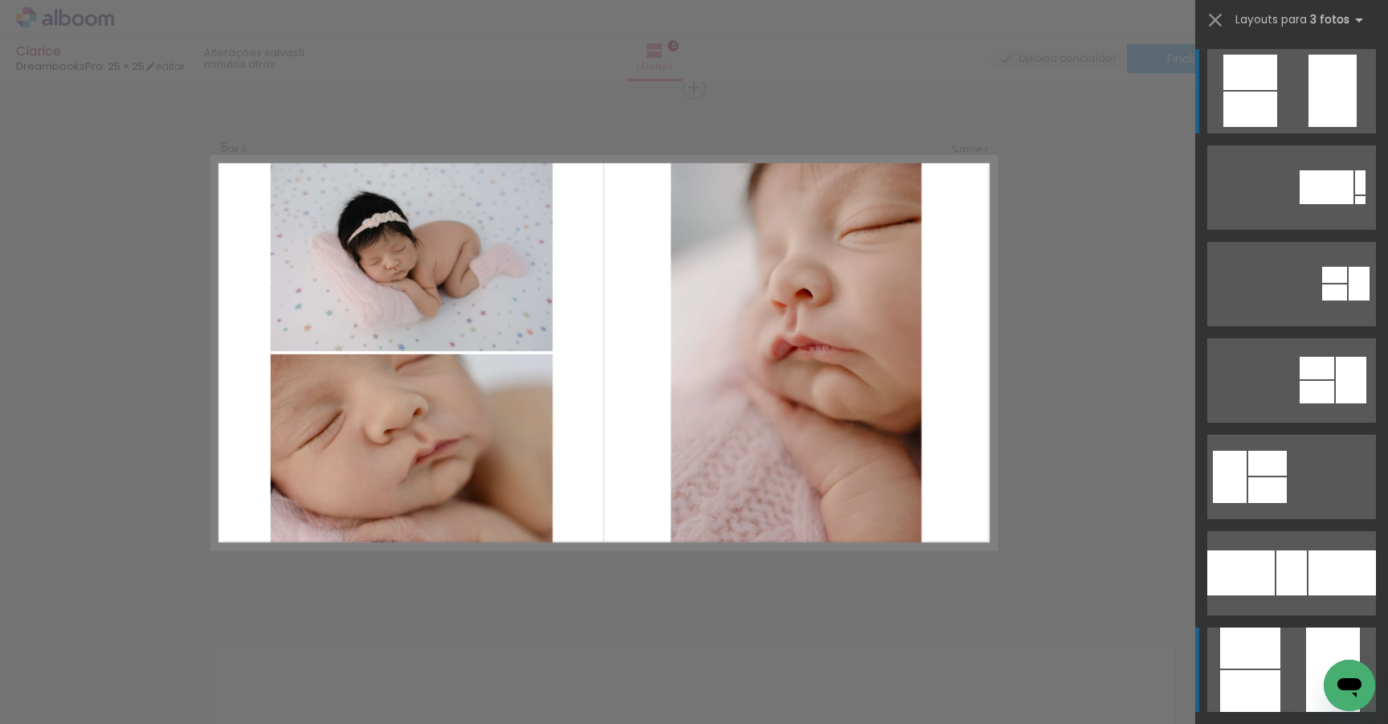
click at [1305, 230] on quentale-layouter at bounding box center [1291, 187] width 169 height 84
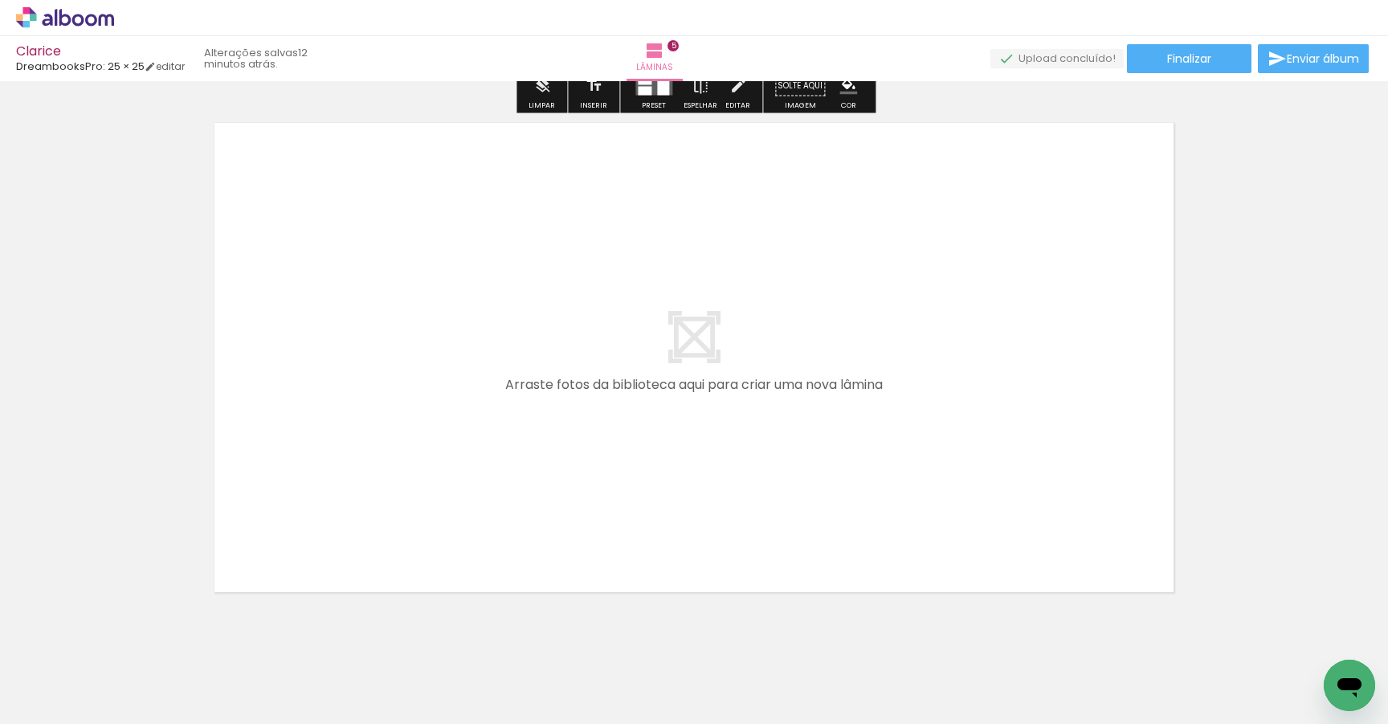
scroll to position [2702, 0]
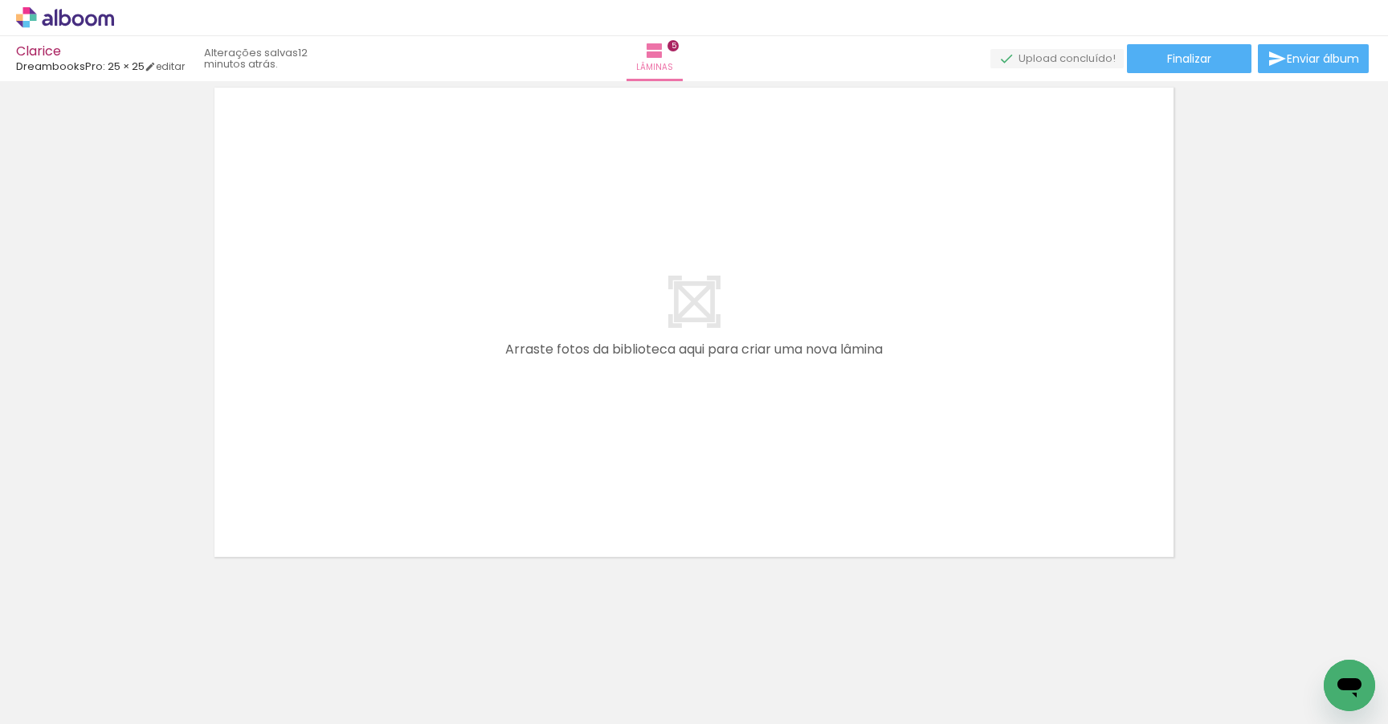
drag, startPoint x: 853, startPoint y: 682, endPoint x: 705, endPoint y: 582, distance: 178.9
click at [705, 582] on quentale-workspace at bounding box center [694, 362] width 1388 height 724
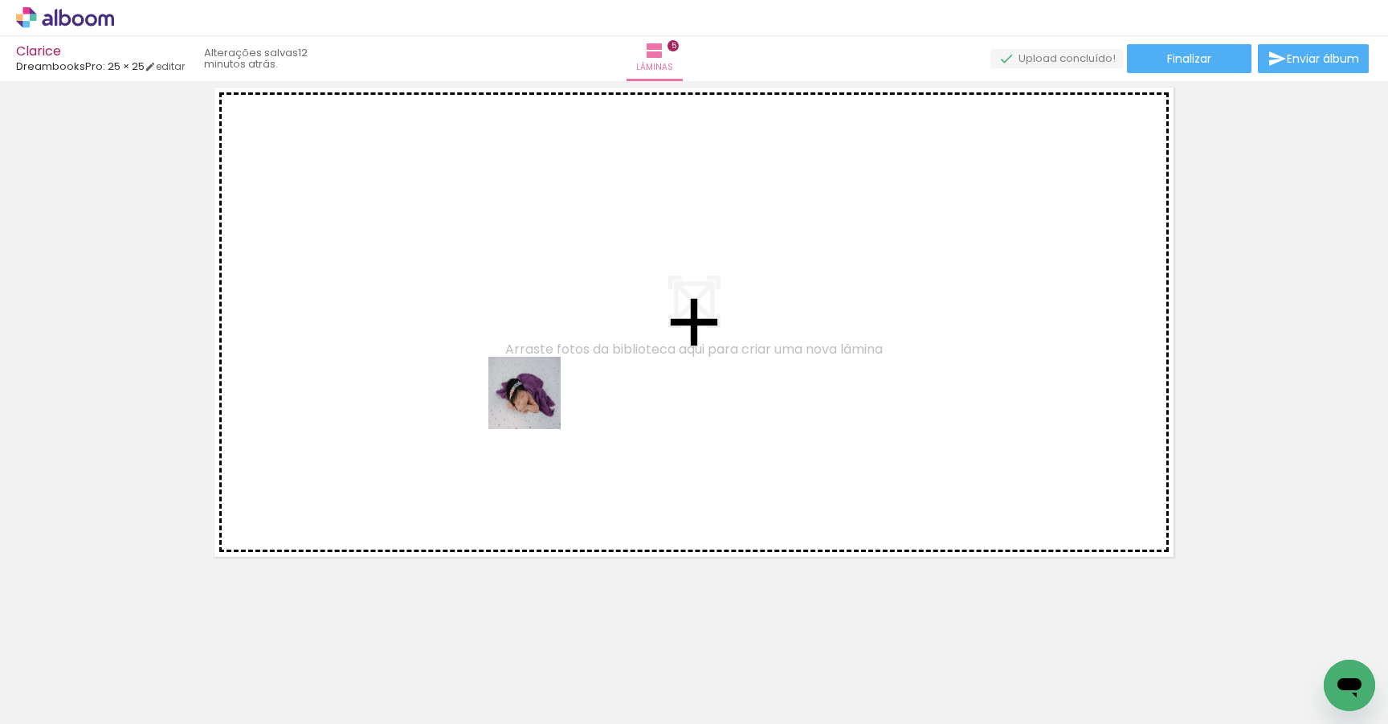
drag, startPoint x: 841, startPoint y: 669, endPoint x: 525, endPoint y: 393, distance: 420.2
click at [525, 394] on quentale-workspace at bounding box center [694, 362] width 1388 height 724
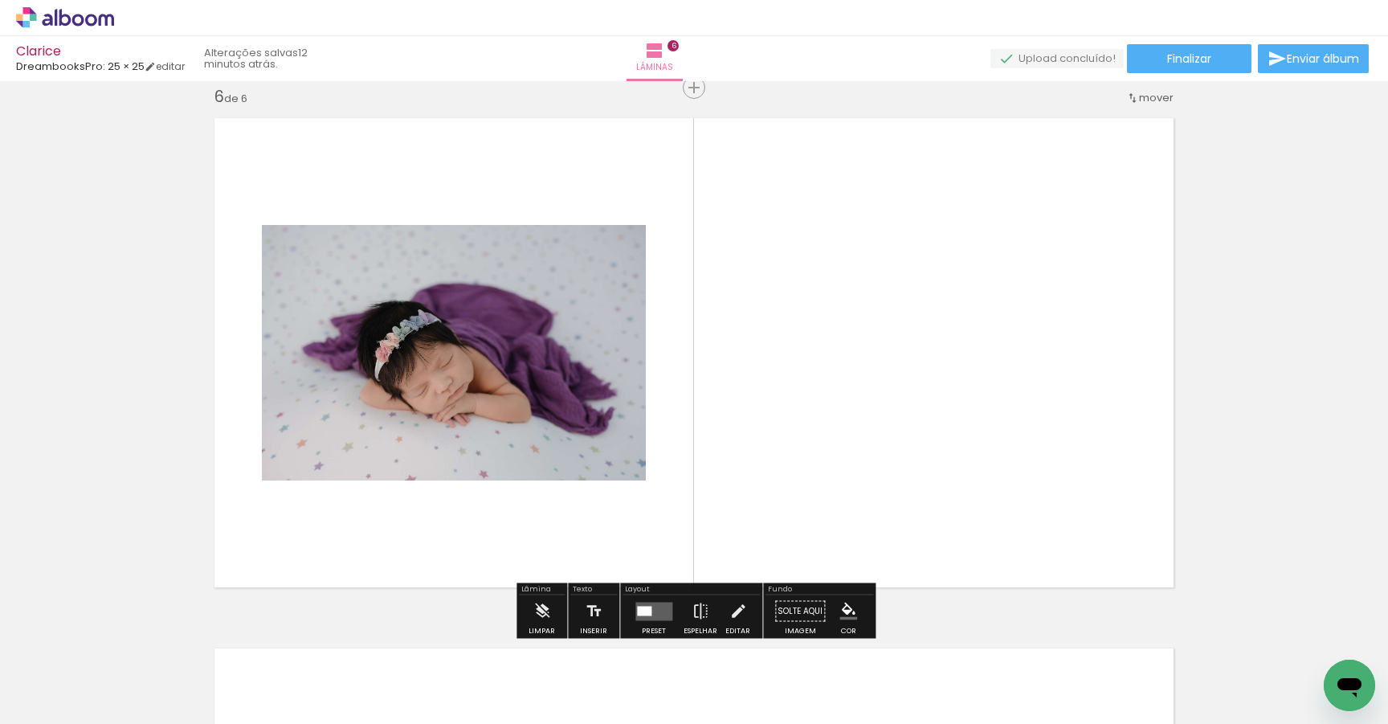
scroll to position [0, 0]
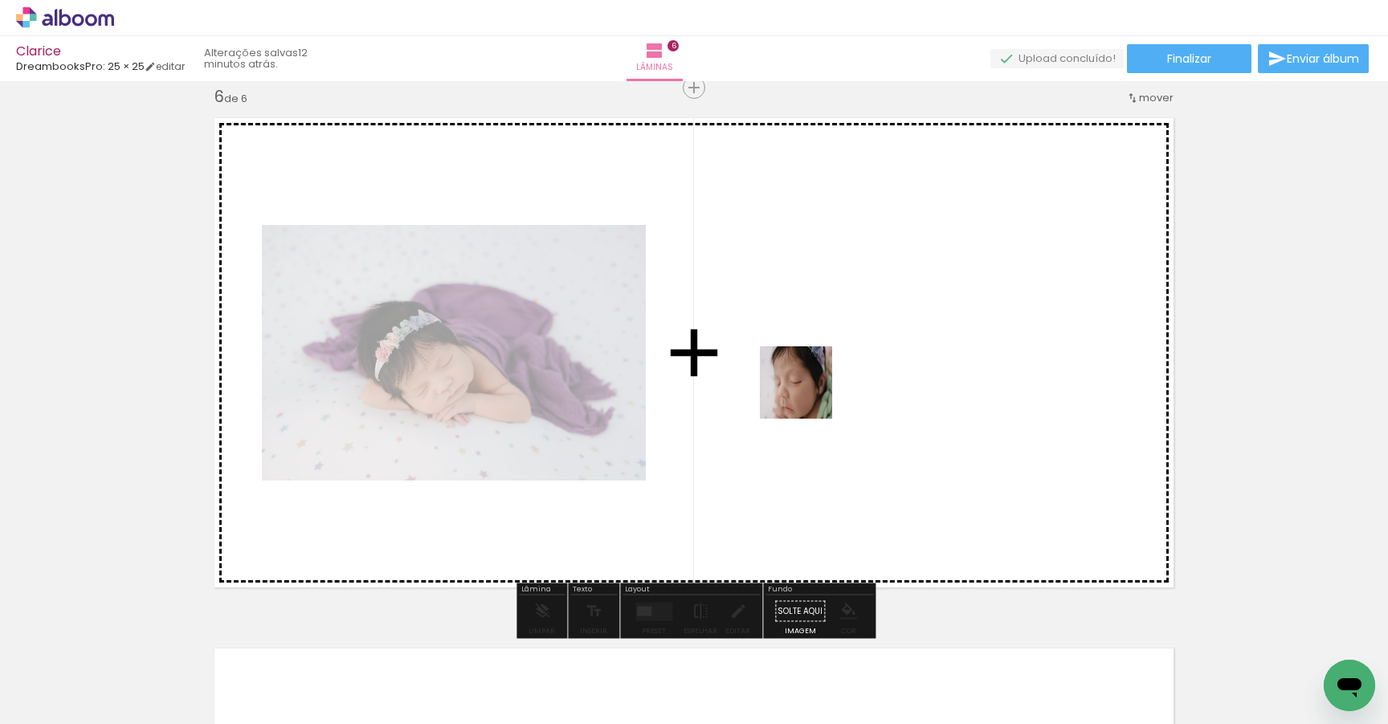
drag, startPoint x: 545, startPoint y: 680, endPoint x: 809, endPoint y: 394, distance: 390.0
click at [809, 394] on quentale-workspace at bounding box center [694, 362] width 1388 height 724
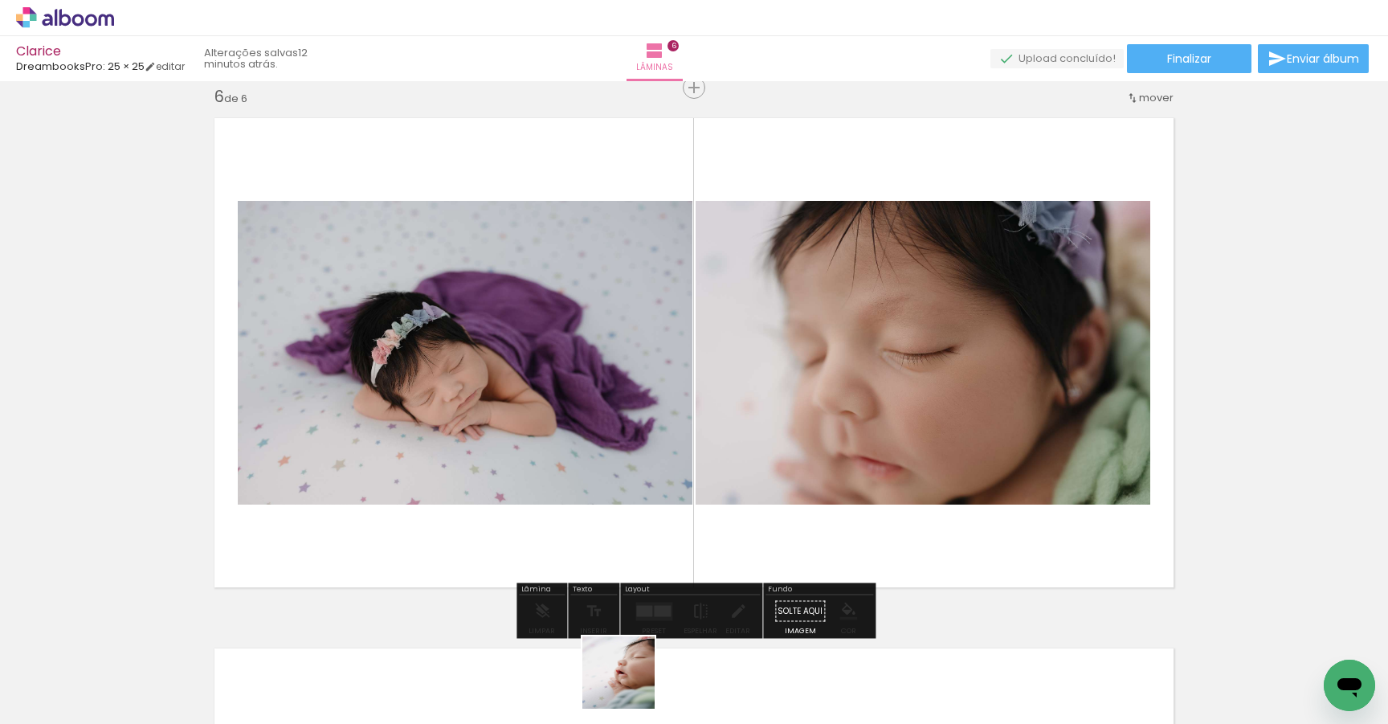
drag, startPoint x: 631, startPoint y: 684, endPoint x: 1042, endPoint y: 449, distance: 473.9
click at [1042, 449] on quentale-workspace at bounding box center [694, 362] width 1388 height 724
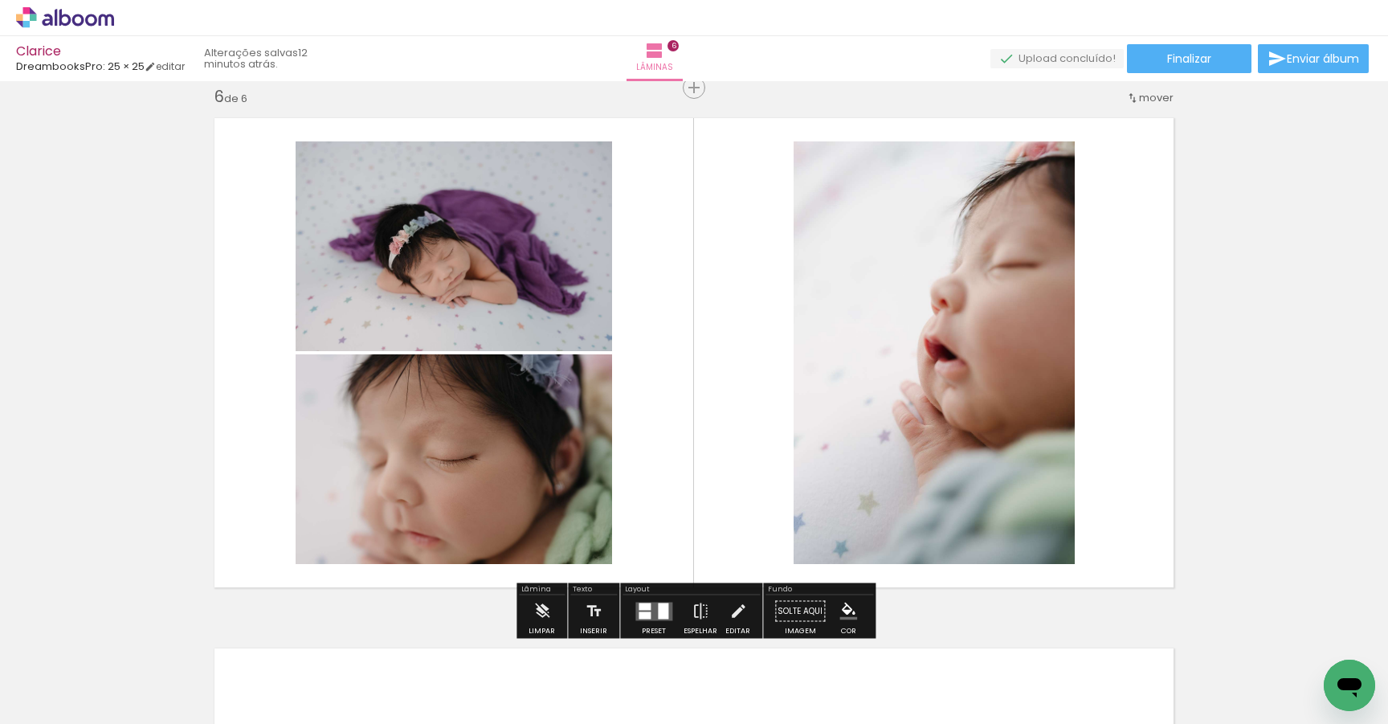
click at [663, 605] on div at bounding box center [663, 611] width 10 height 16
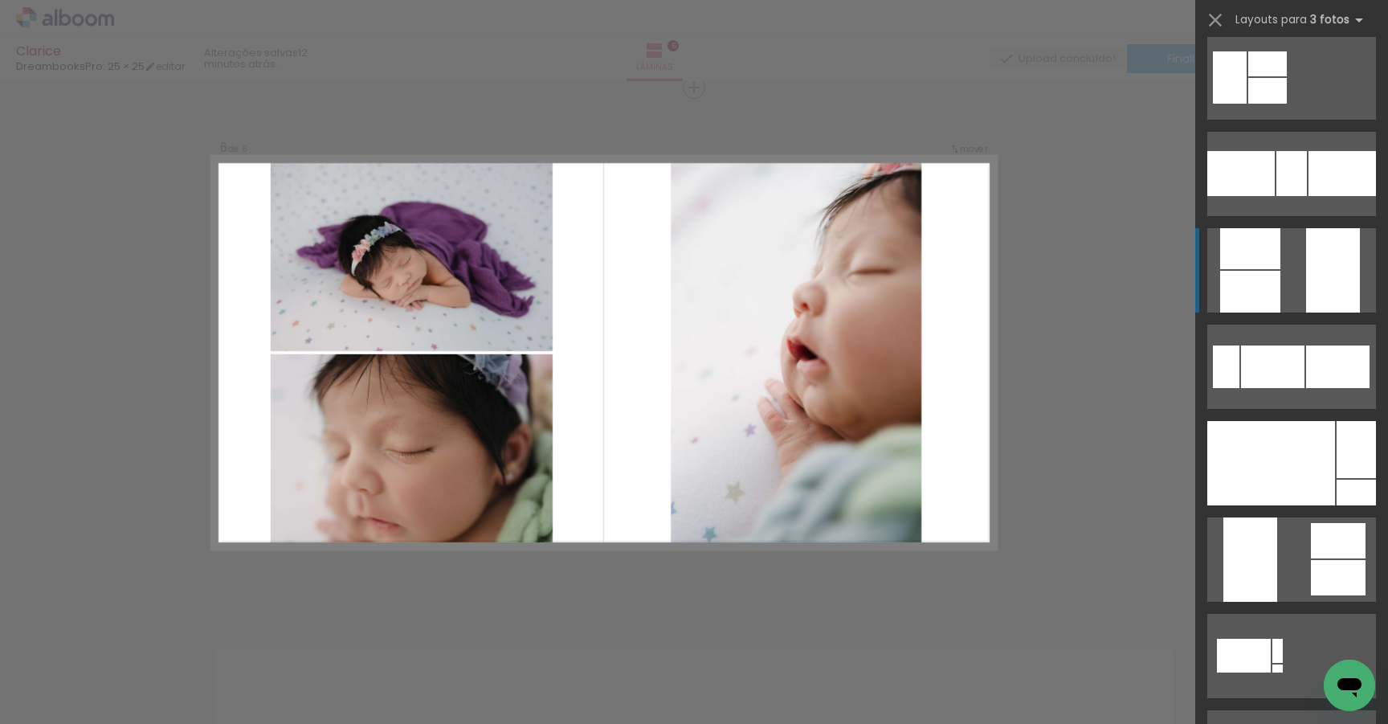
scroll to position [498, 0]
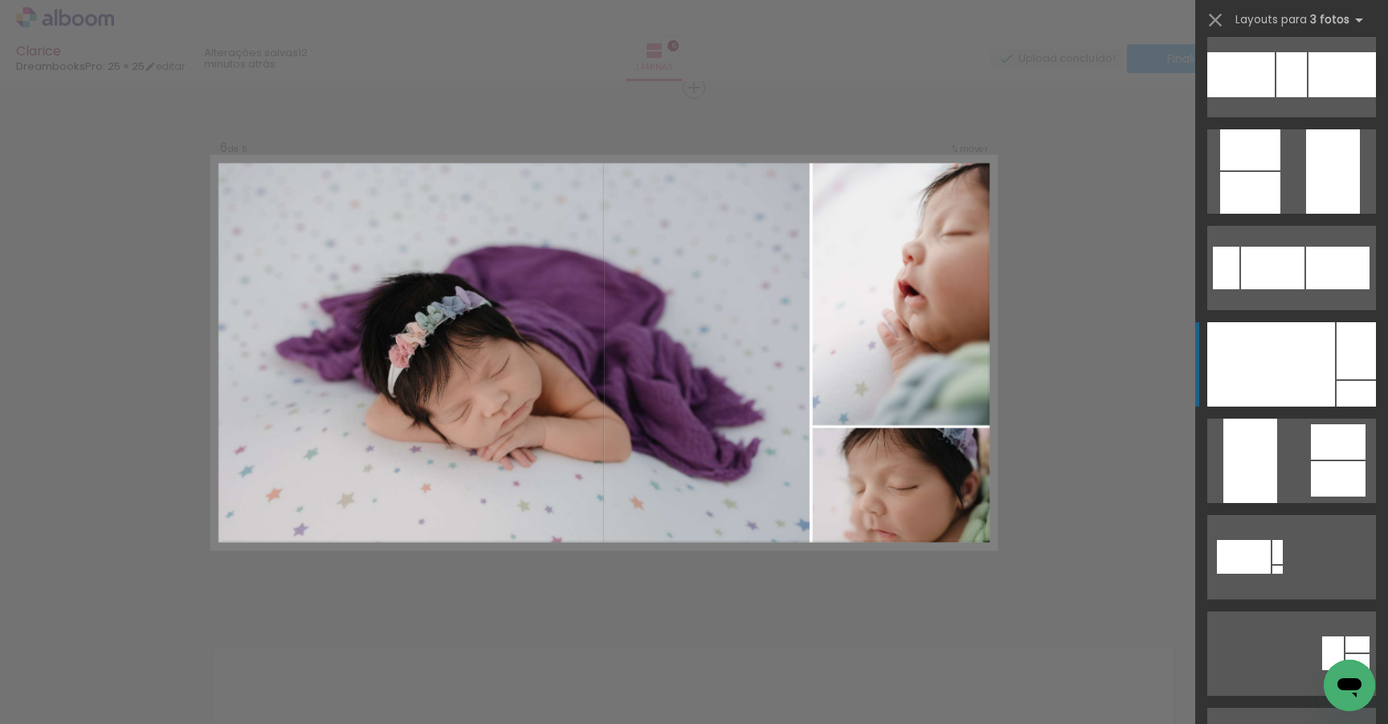
click at [1274, 371] on div at bounding box center [1271, 364] width 128 height 84
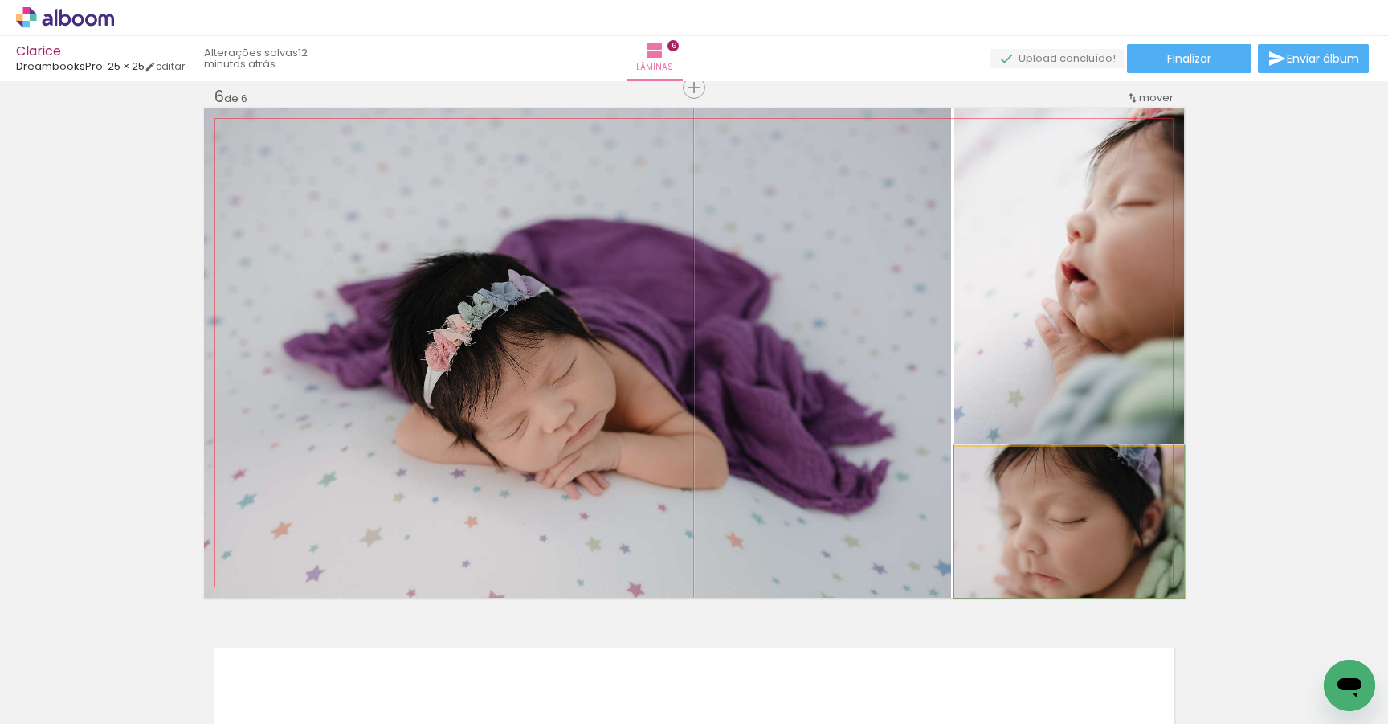
drag, startPoint x: 1131, startPoint y: 551, endPoint x: 1119, endPoint y: 476, distance: 76.5
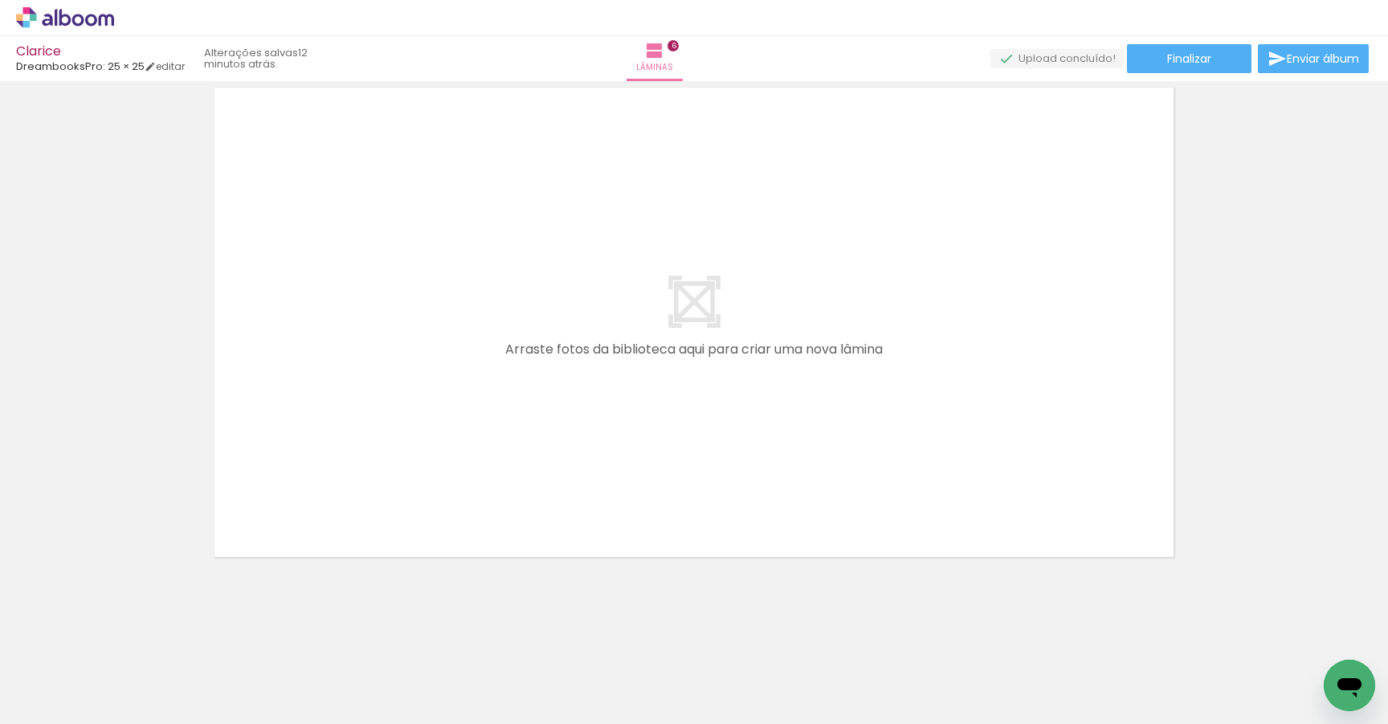
scroll to position [0, 1006]
drag, startPoint x: 411, startPoint y: 692, endPoint x: 414, endPoint y: 585, distance: 106.9
click at [414, 585] on quentale-workspace at bounding box center [694, 362] width 1388 height 724
drag, startPoint x: 424, startPoint y: 665, endPoint x: 424, endPoint y: 347, distance: 318.1
click at [424, 347] on quentale-workspace at bounding box center [694, 362] width 1388 height 724
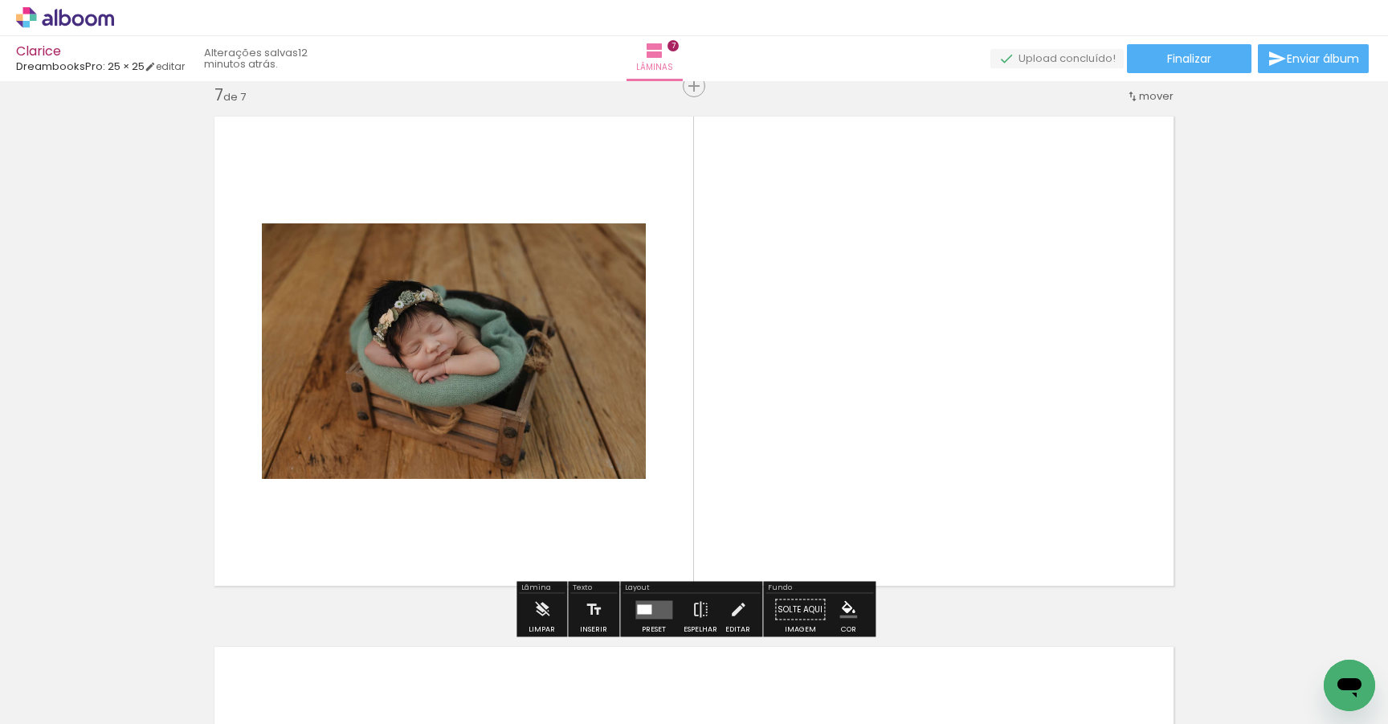
scroll to position [3201, 0]
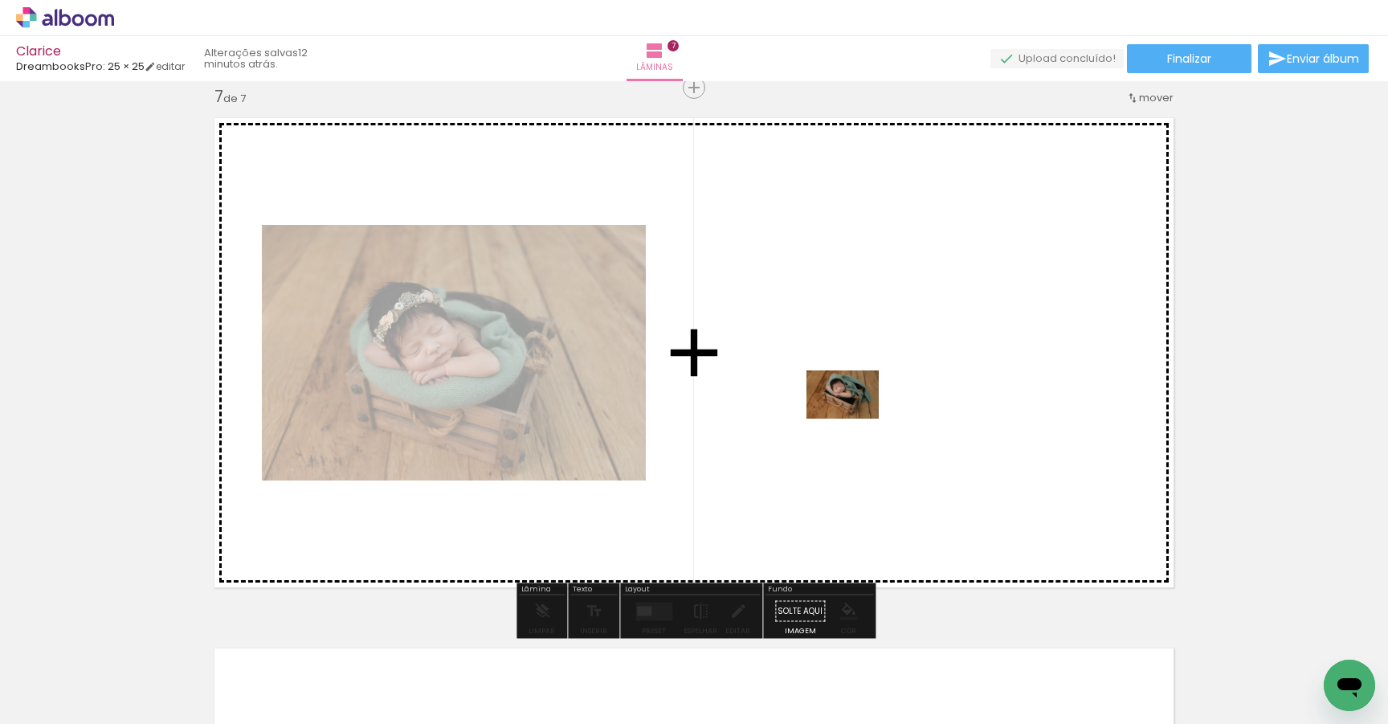
drag, startPoint x: 521, startPoint y: 678, endPoint x: 855, endPoint y: 418, distance: 423.0
click at [855, 418] on quentale-workspace at bounding box center [694, 362] width 1388 height 724
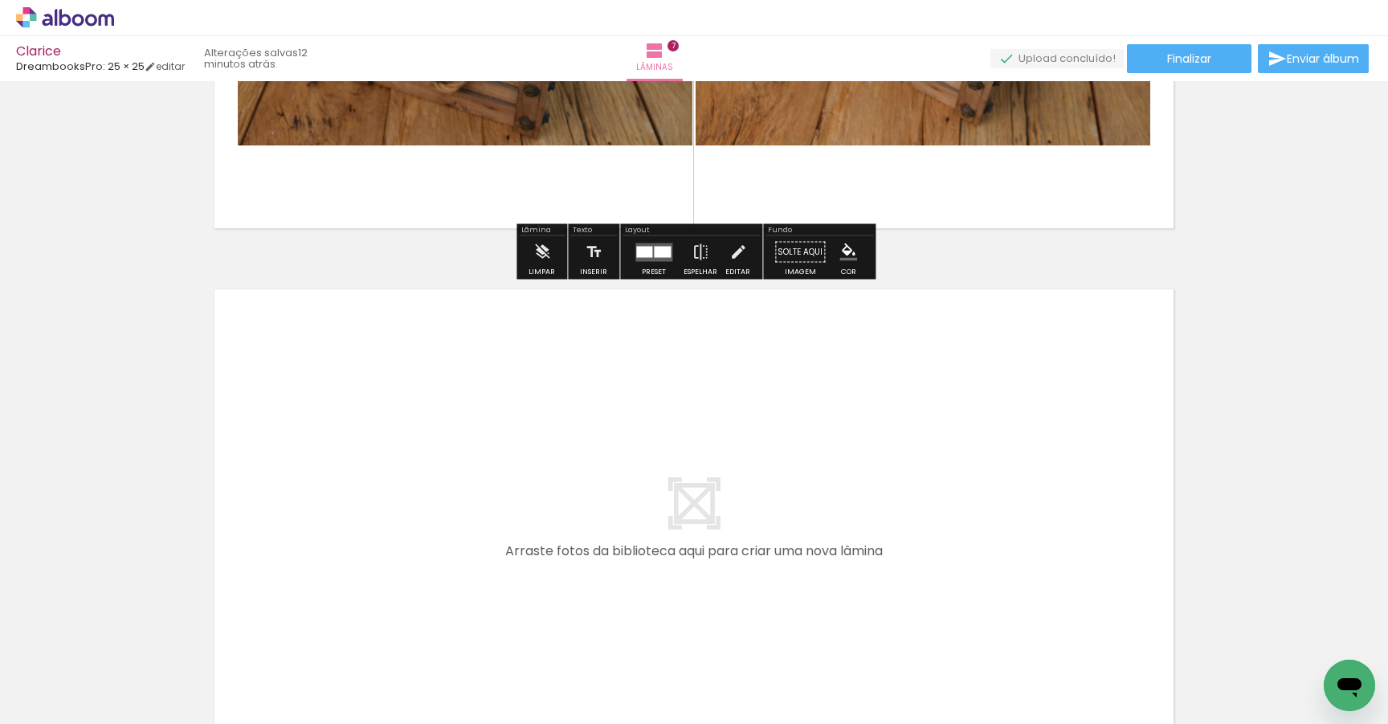
drag, startPoint x: 595, startPoint y: 678, endPoint x: 555, endPoint y: 523, distance: 160.0
click at [555, 523] on quentale-workspace at bounding box center [694, 362] width 1388 height 724
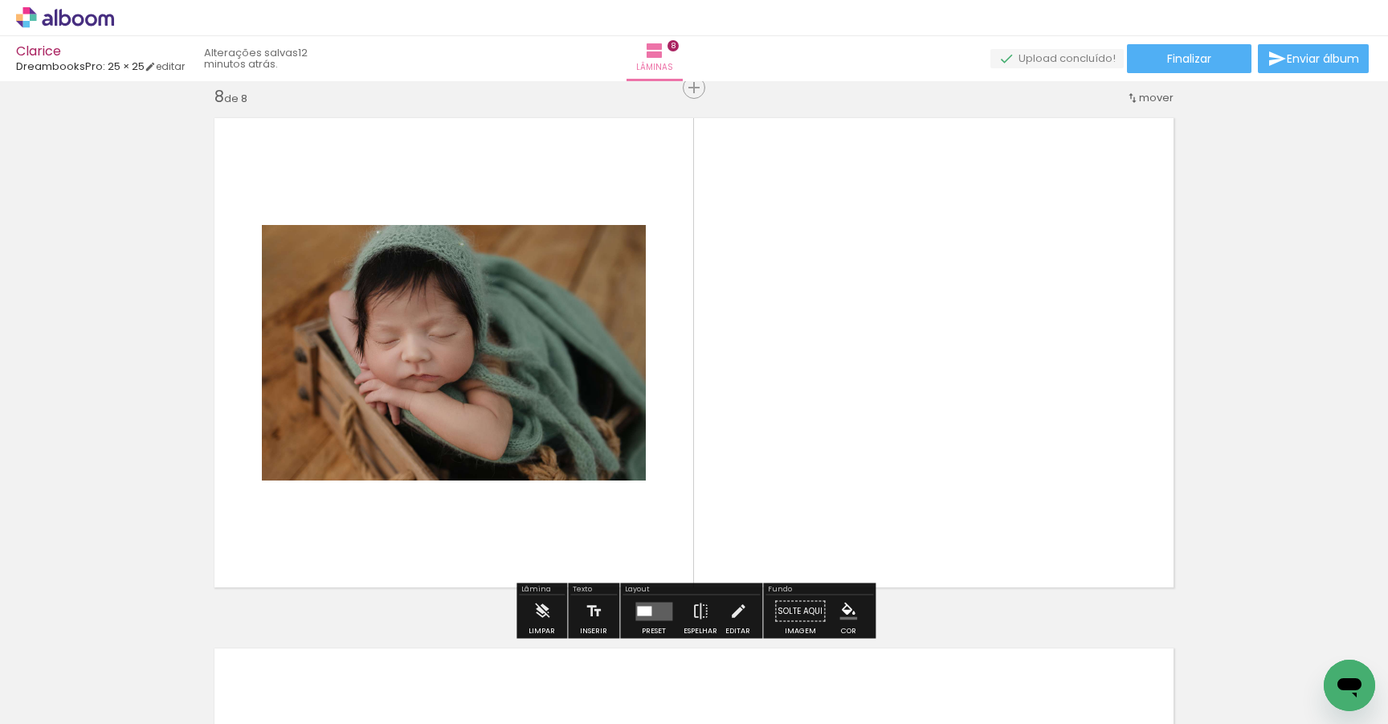
scroll to position [3732, 0]
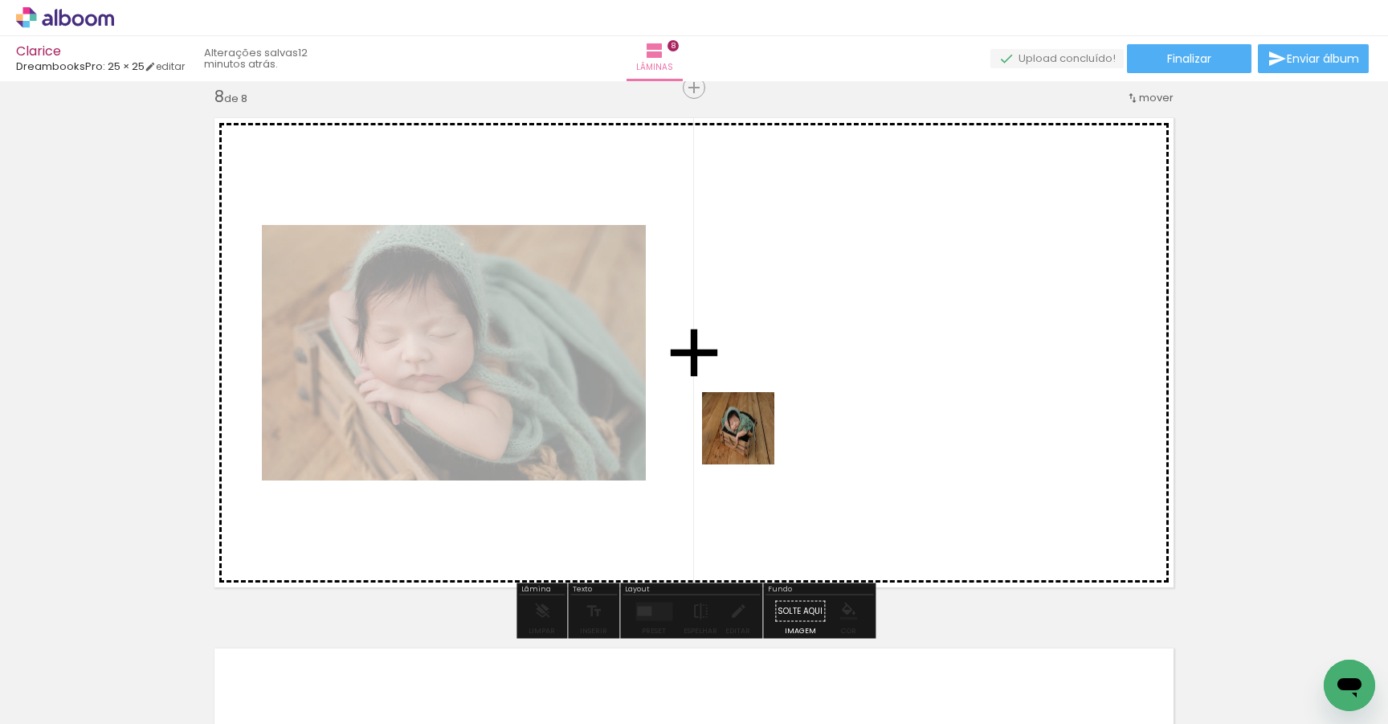
drag, startPoint x: 709, startPoint y: 606, endPoint x: 758, endPoint y: 413, distance: 199.1
click at [758, 413] on quentale-workspace at bounding box center [694, 362] width 1388 height 724
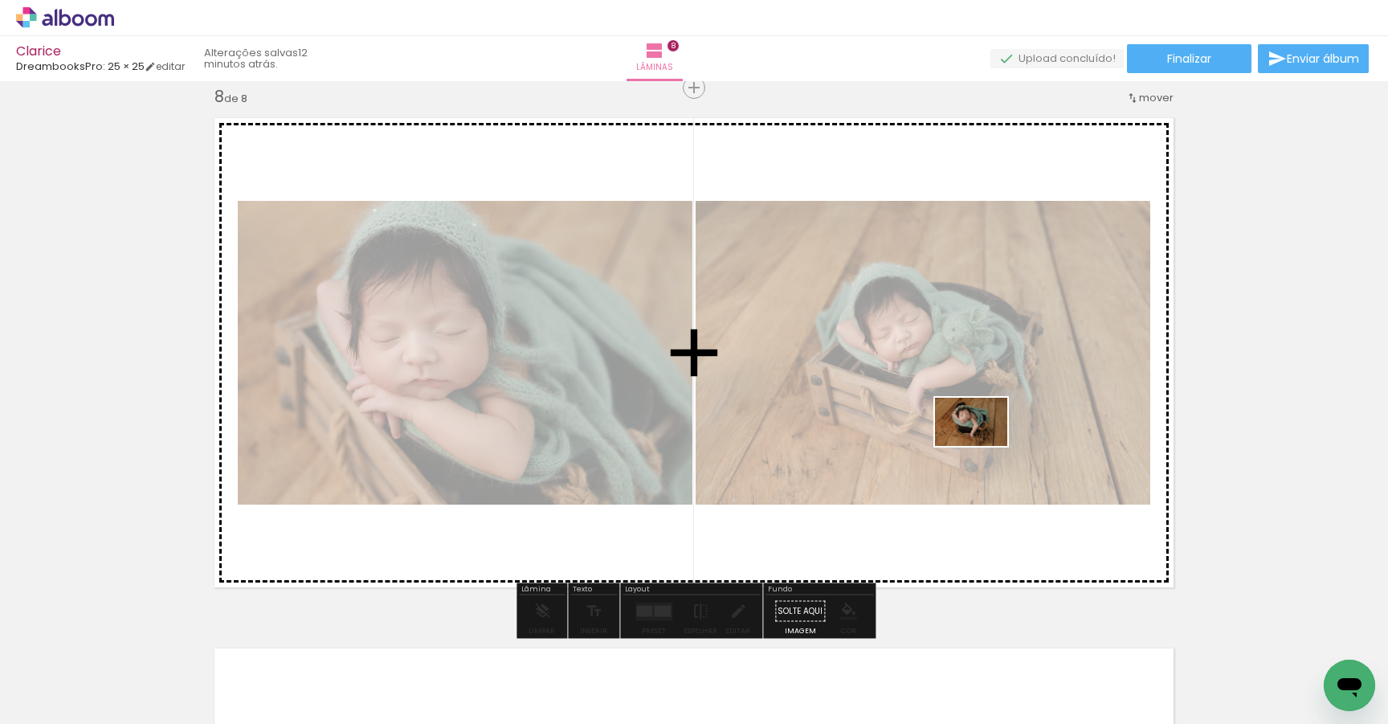
drag, startPoint x: 790, startPoint y: 688, endPoint x: 988, endPoint y: 435, distance: 321.0
click at [989, 436] on quentale-workspace at bounding box center [694, 362] width 1388 height 724
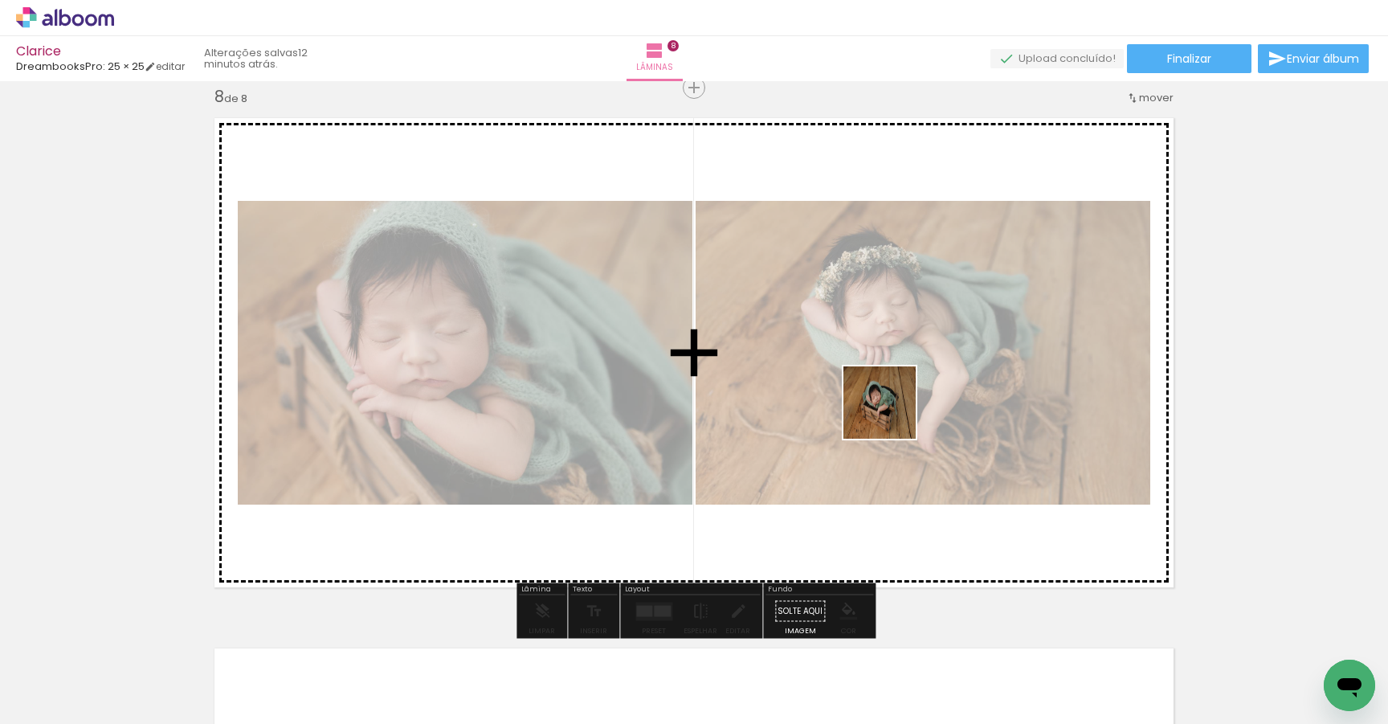
drag, startPoint x: 693, startPoint y: 687, endPoint x: 895, endPoint y: 409, distance: 343.4
click at [895, 409] on quentale-workspace at bounding box center [694, 362] width 1388 height 724
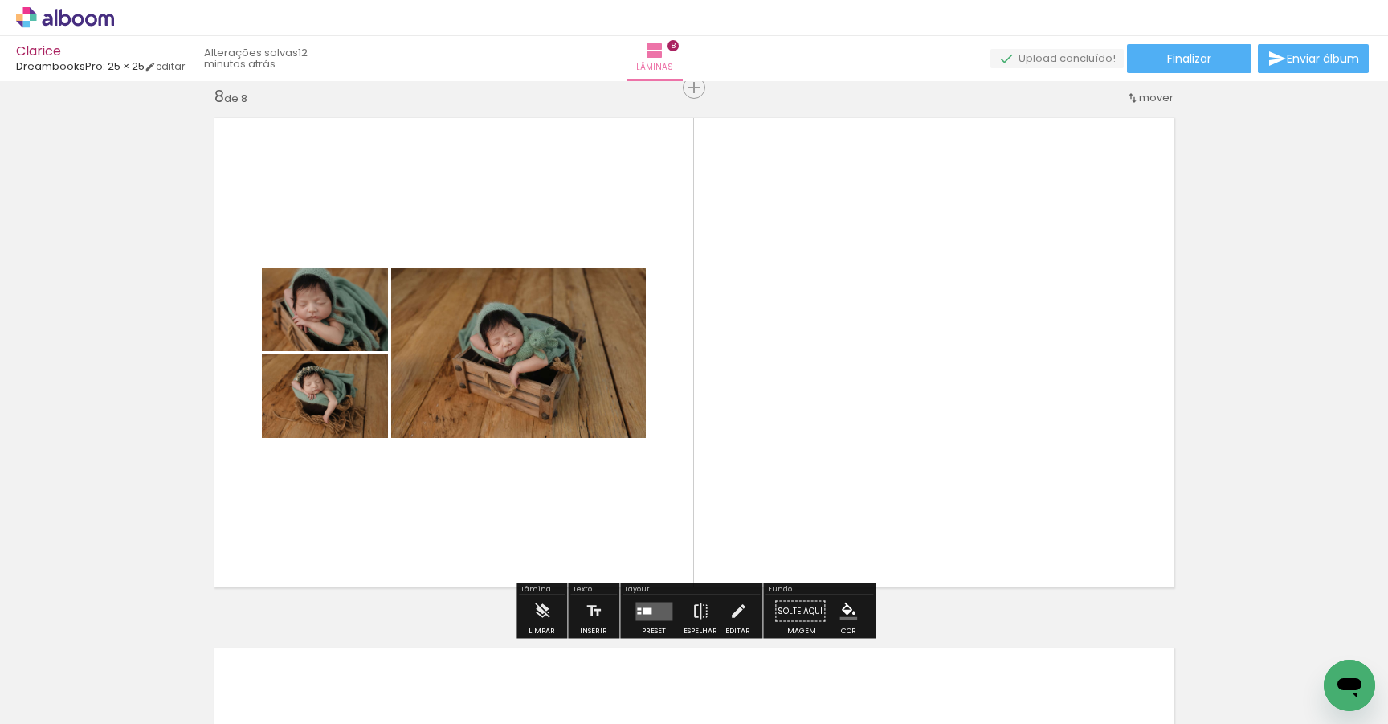
click at [644, 611] on div at bounding box center [647, 610] width 9 height 6
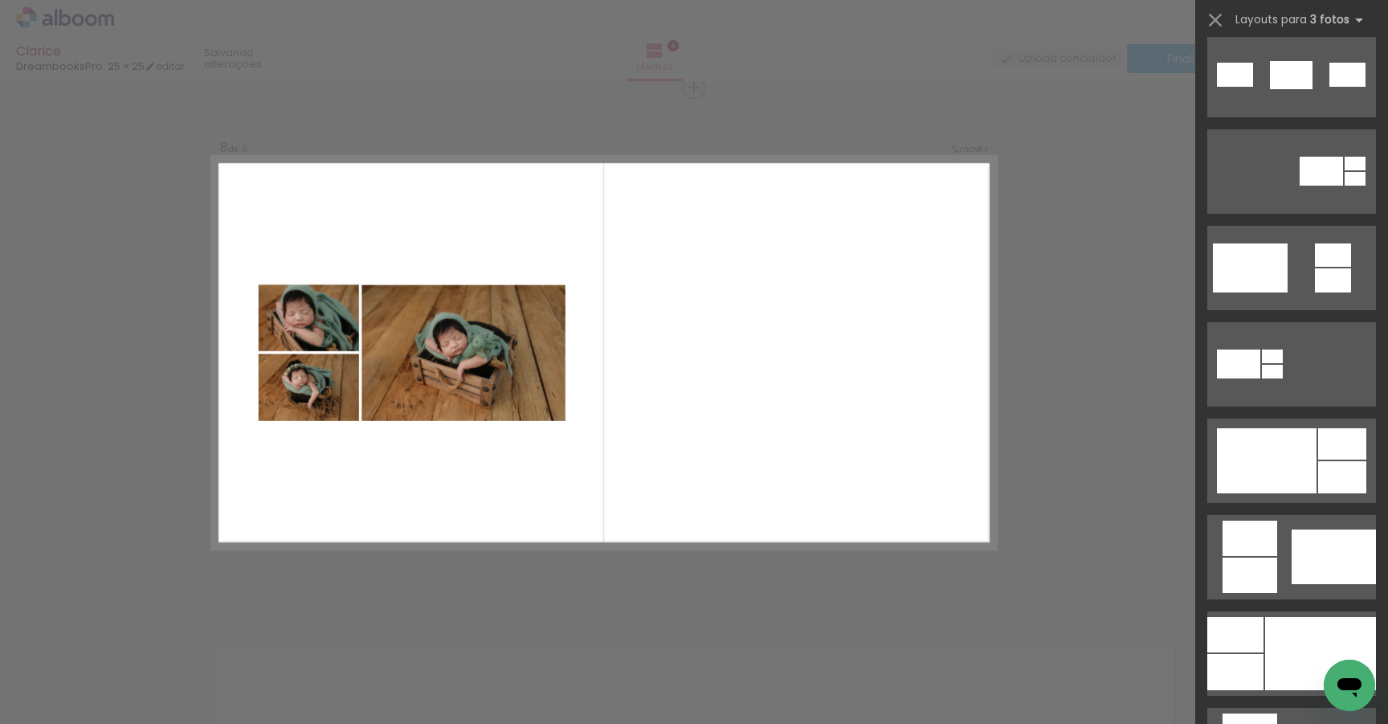
scroll to position [0, 0]
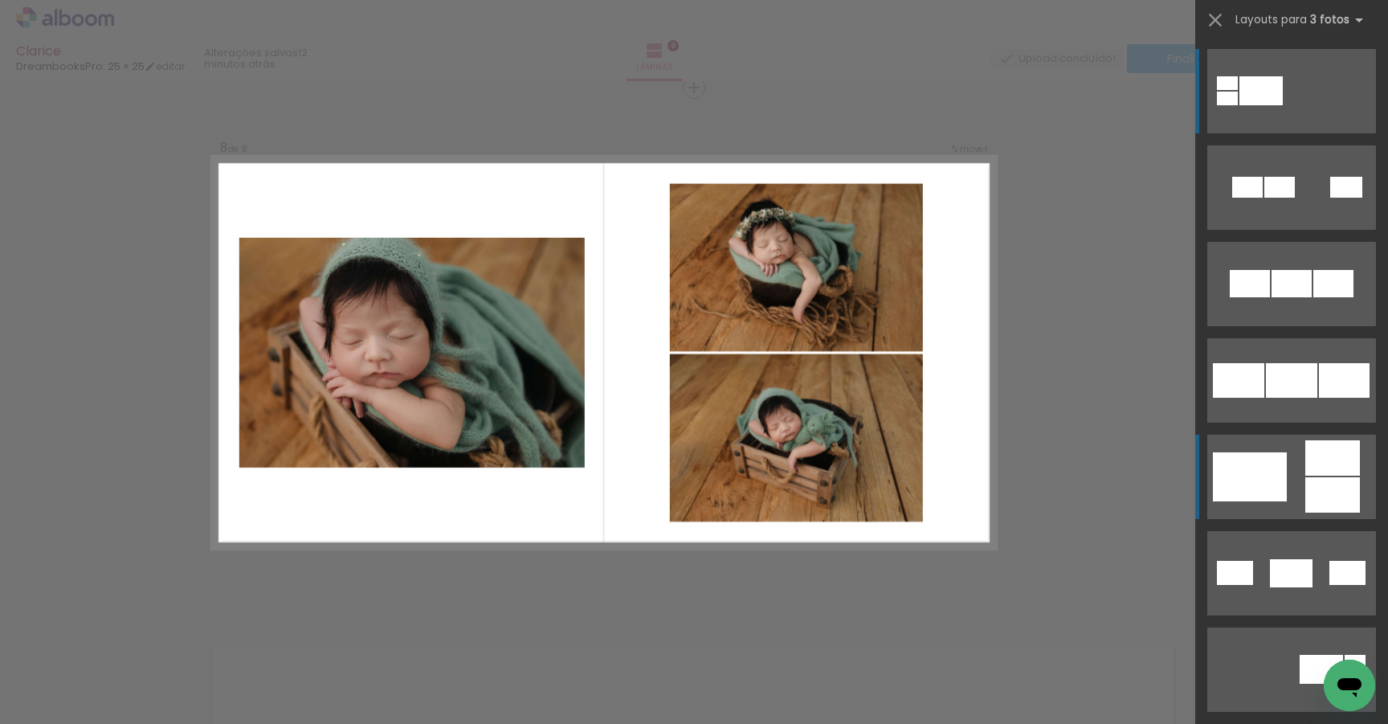
click at [1288, 230] on quentale-layouter at bounding box center [1291, 187] width 169 height 84
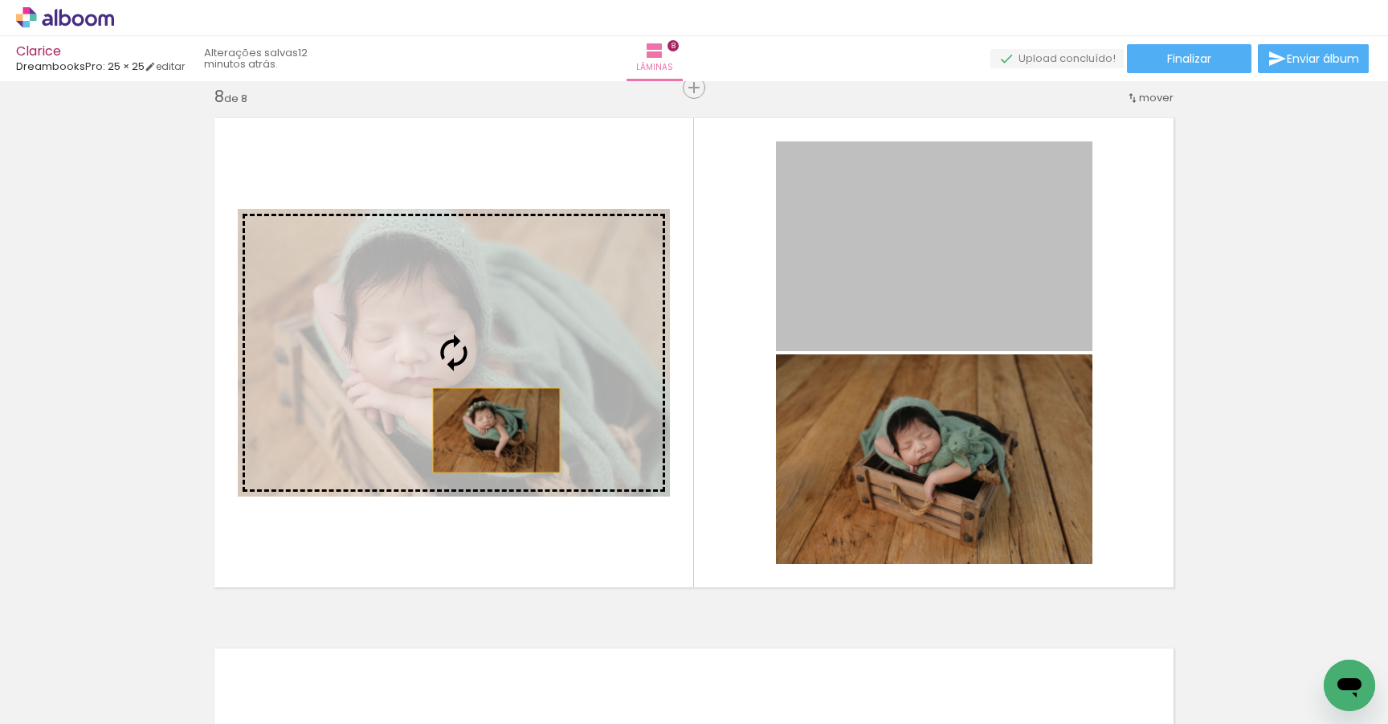
drag, startPoint x: 967, startPoint y: 271, endPoint x: 496, endPoint y: 430, distance: 496.9
click at [0, 0] on slot at bounding box center [0, 0] width 0 height 0
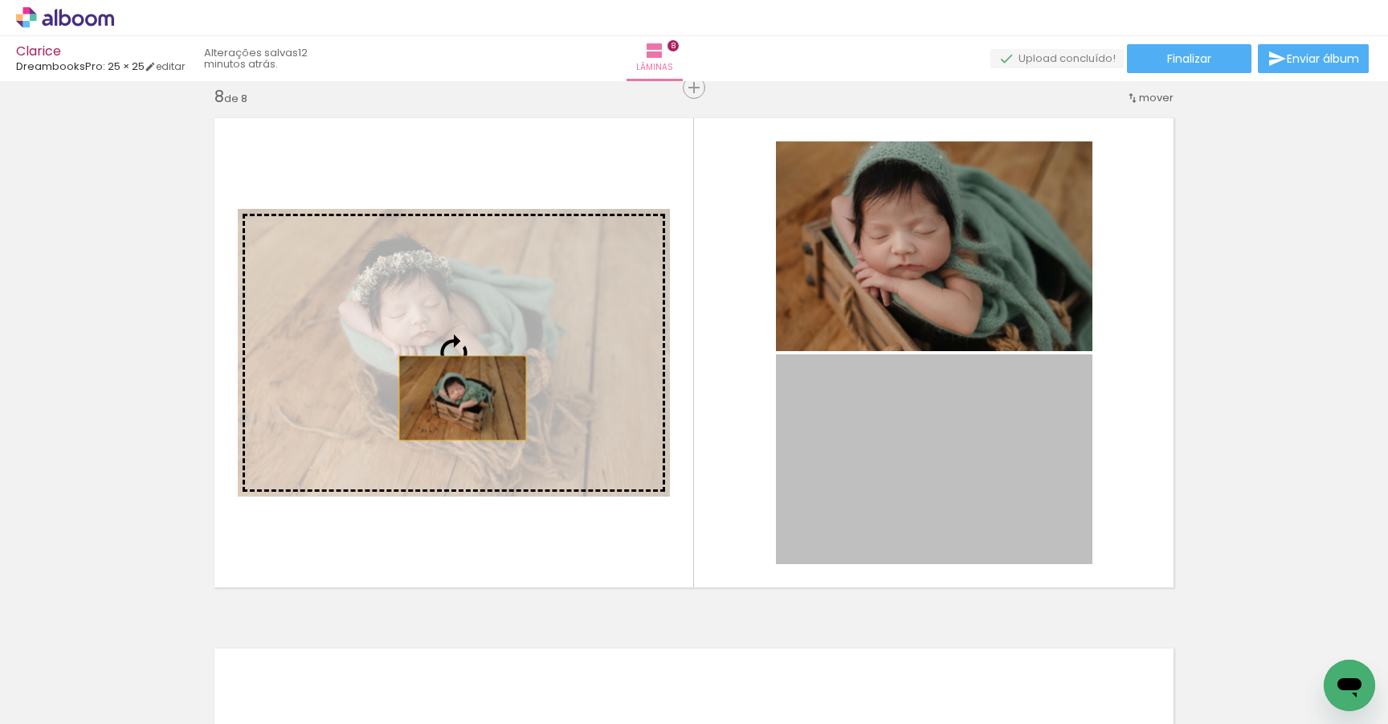
drag, startPoint x: 892, startPoint y: 465, endPoint x: 462, endPoint y: 393, distance: 435.8
click at [0, 0] on slot at bounding box center [0, 0] width 0 height 0
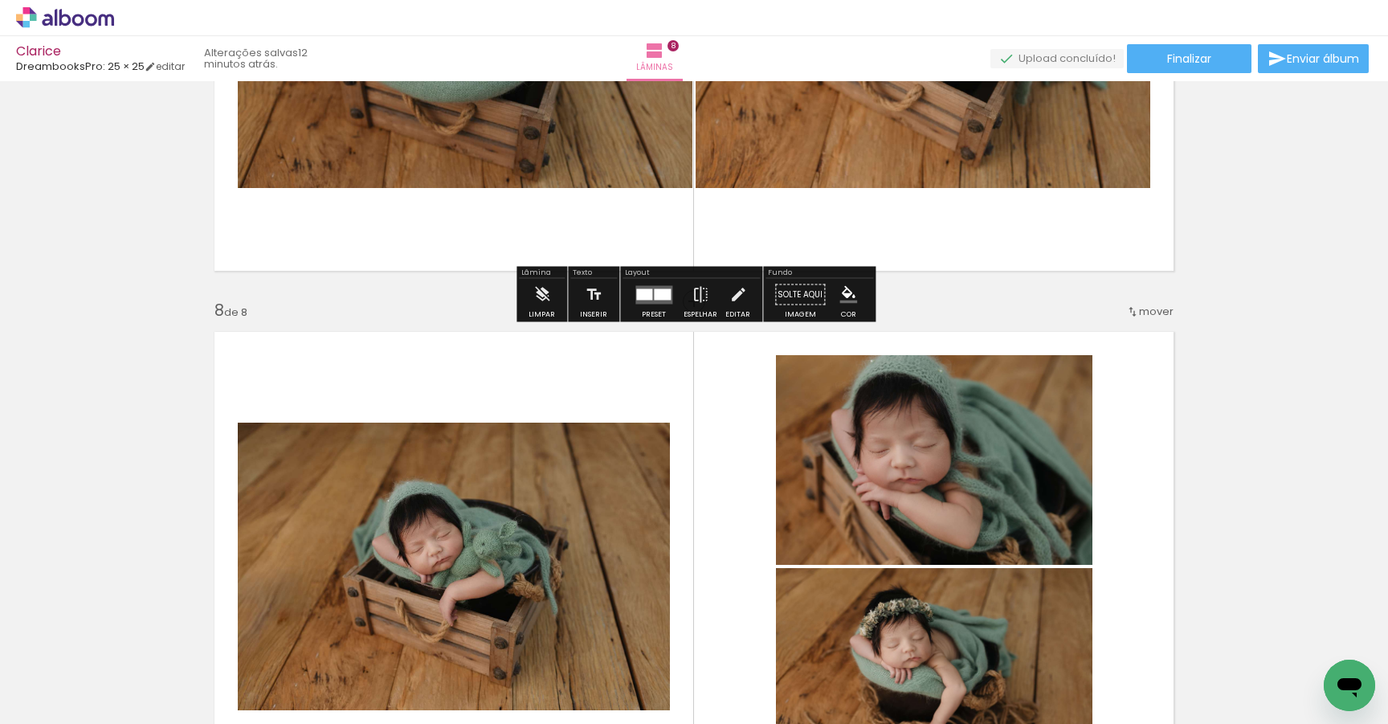
scroll to position [3814, 0]
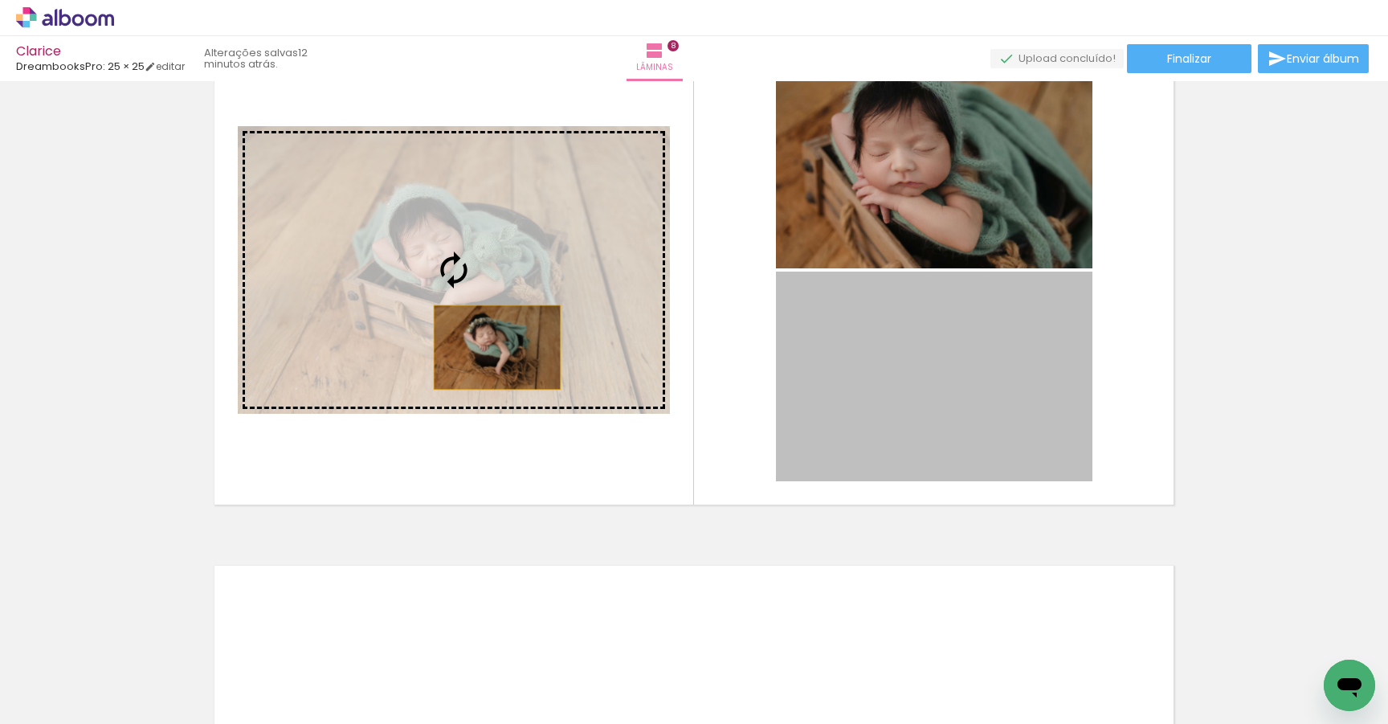
drag, startPoint x: 892, startPoint y: 404, endPoint x: 497, endPoint y: 346, distance: 398.7
click at [0, 0] on slot at bounding box center [0, 0] width 0 height 0
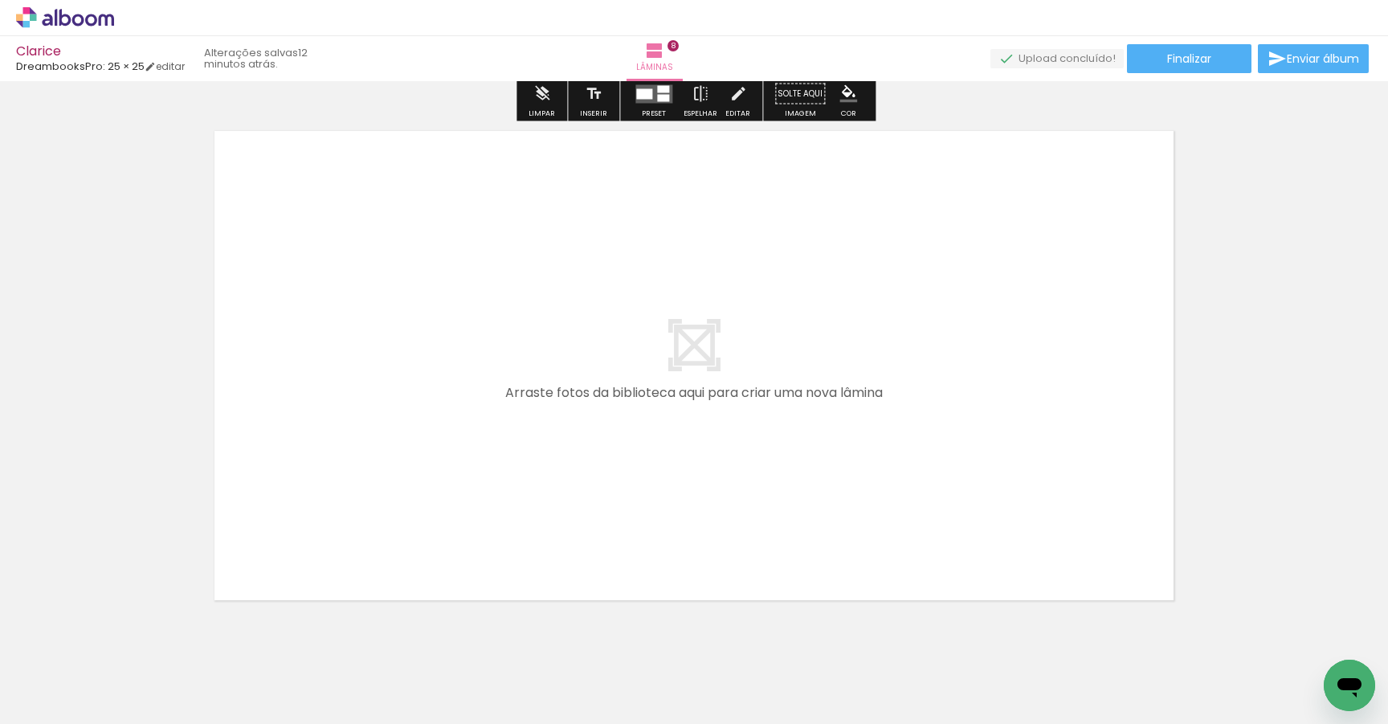
scroll to position [4292, 0]
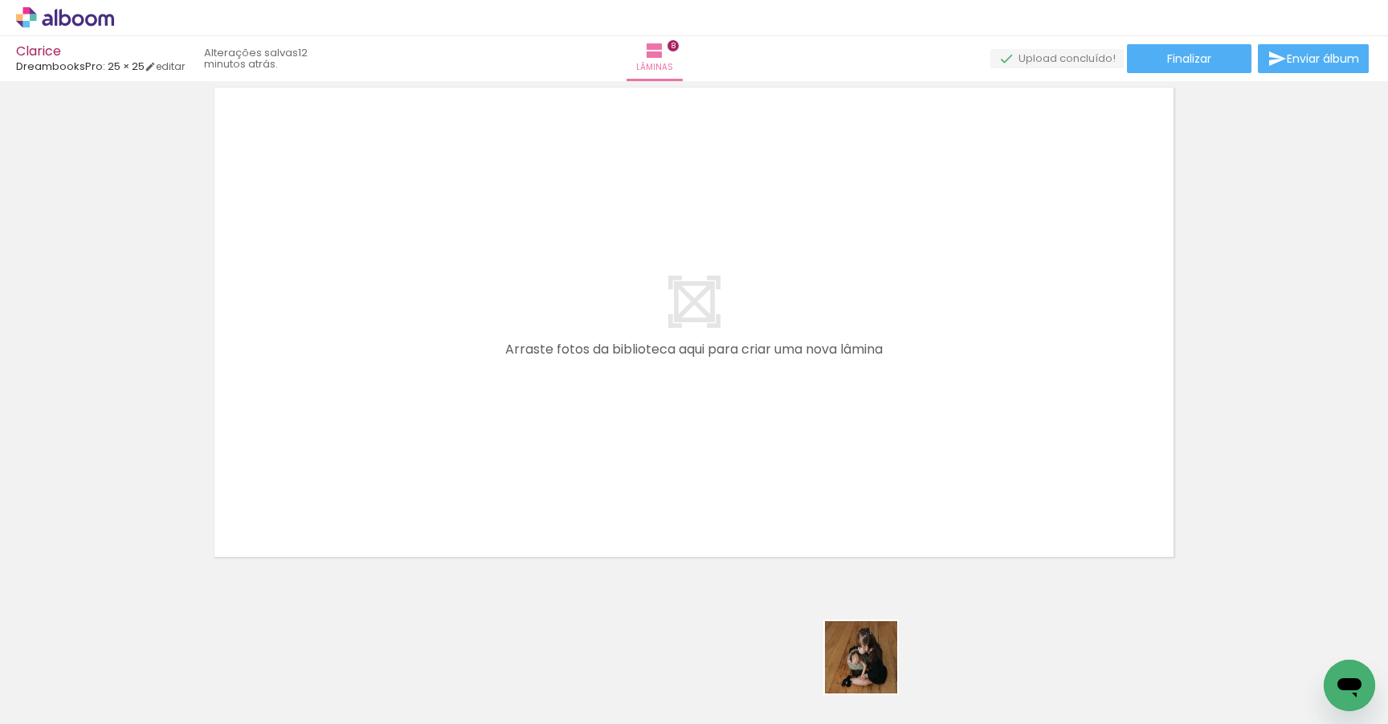
drag, startPoint x: 873, startPoint y: 689, endPoint x: 868, endPoint y: 462, distance: 227.4
click at [868, 462] on quentale-workspace at bounding box center [694, 362] width 1388 height 724
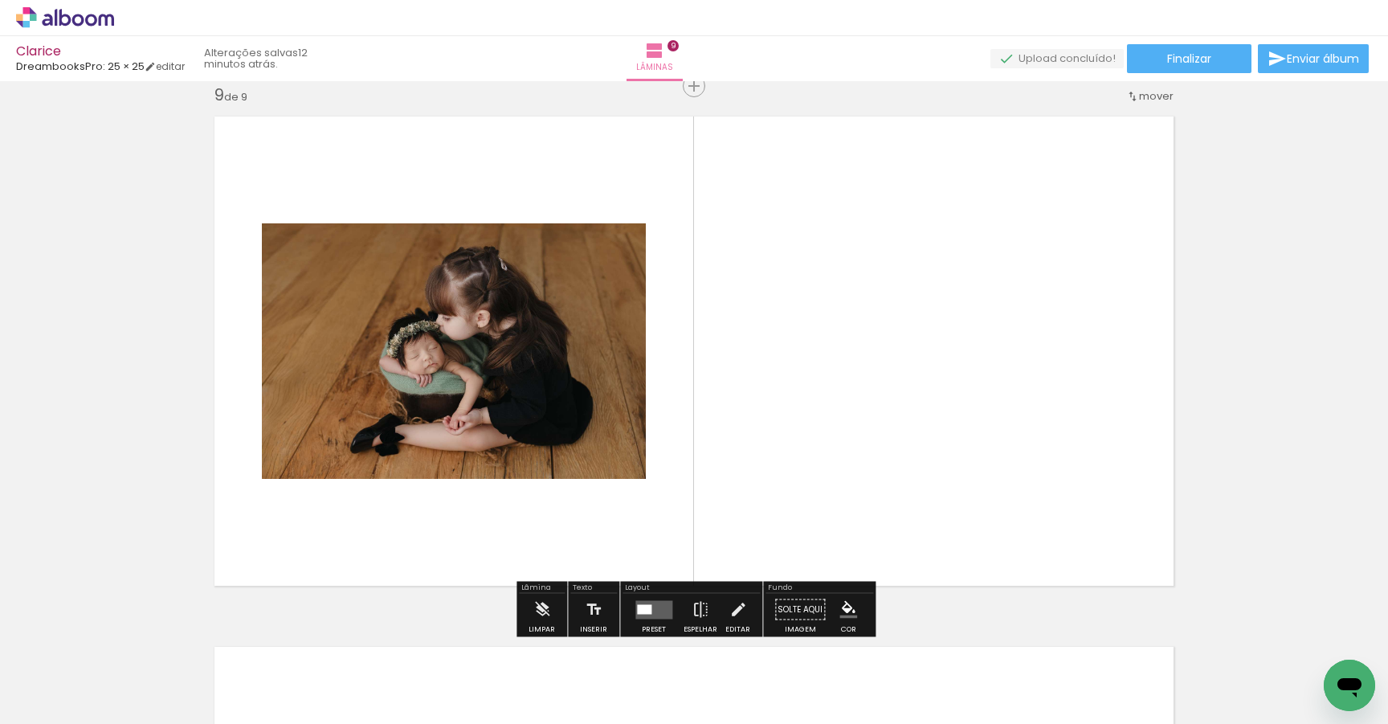
scroll to position [4262, 0]
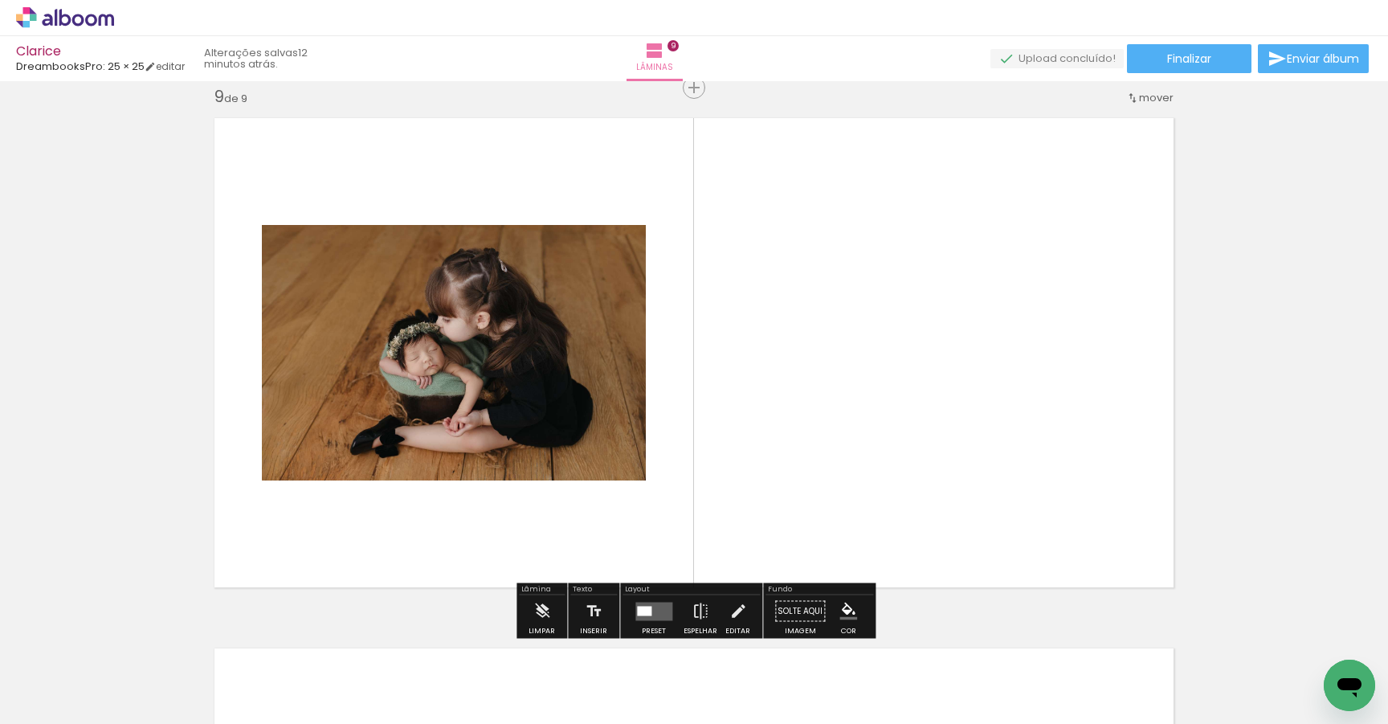
click at [656, 609] on quentale-layouter at bounding box center [653, 611] width 37 height 18
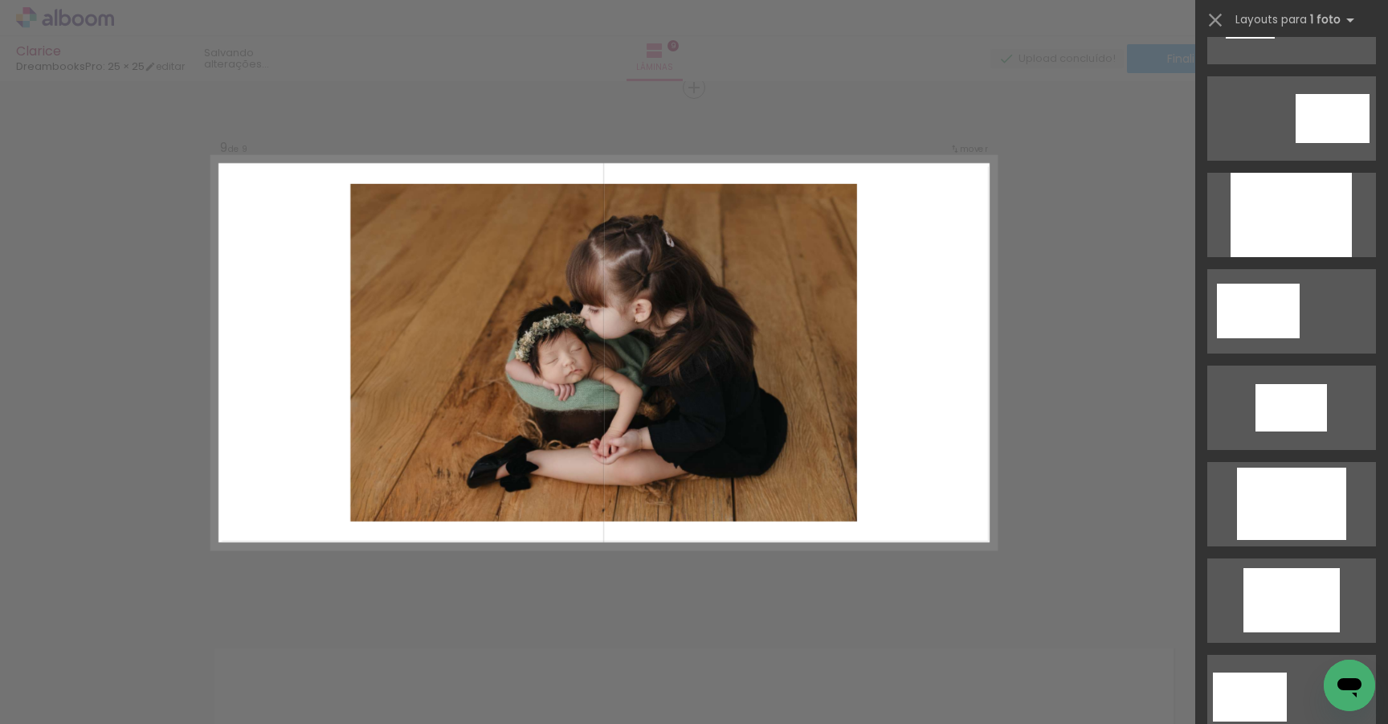
scroll to position [0, 0]
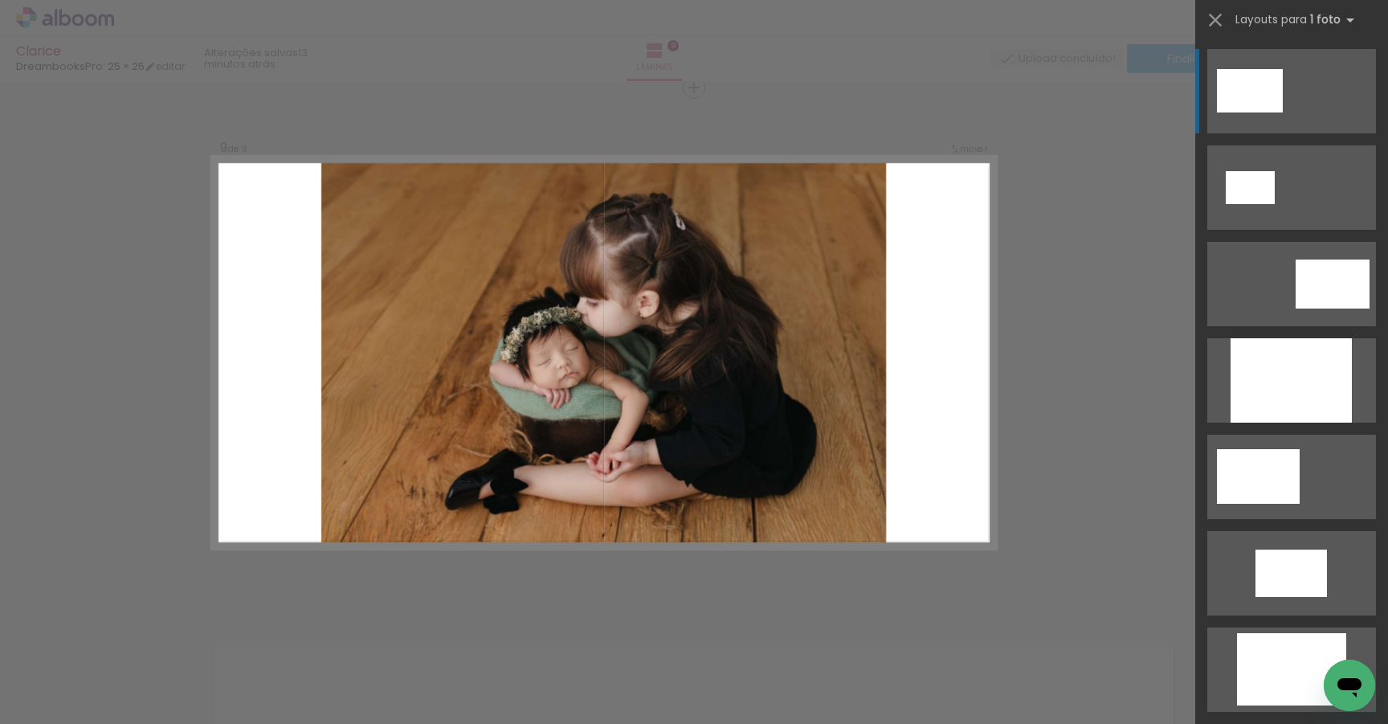
click at [1278, 376] on div at bounding box center [1291, 380] width 121 height 84
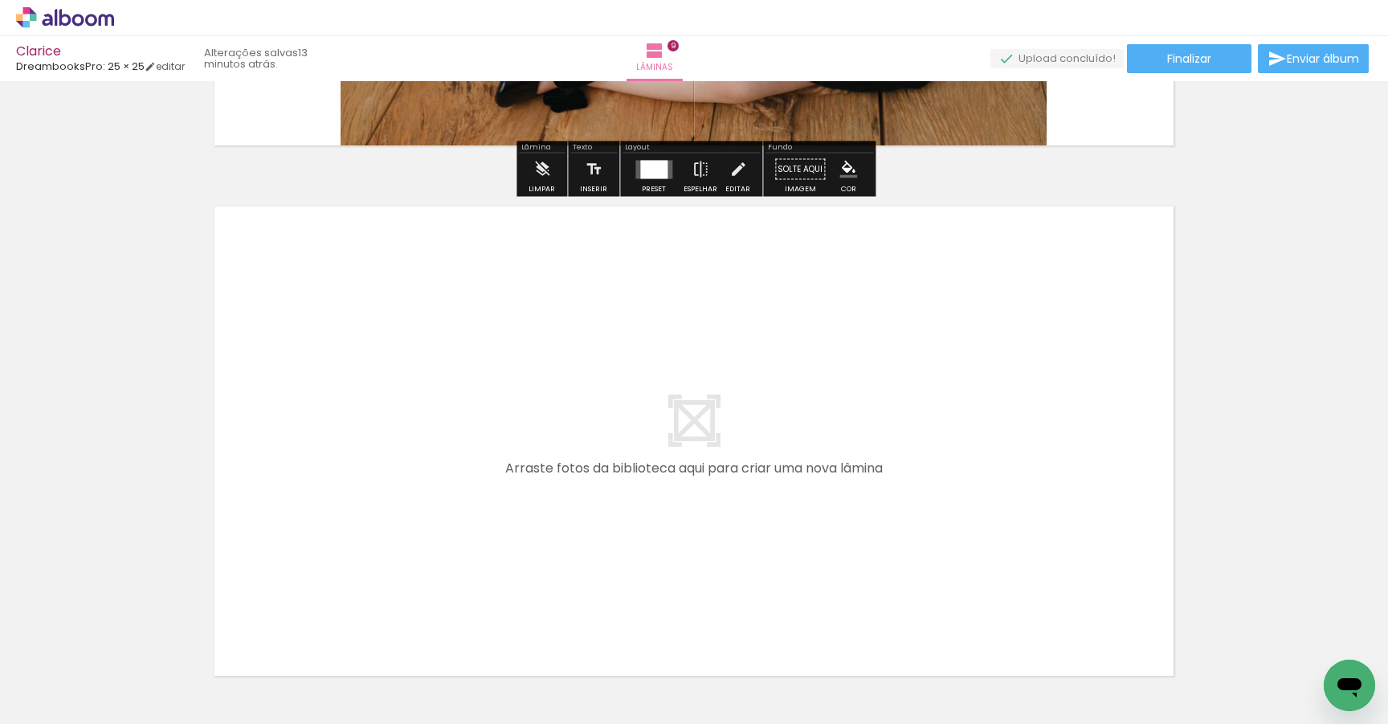
scroll to position [4709, 0]
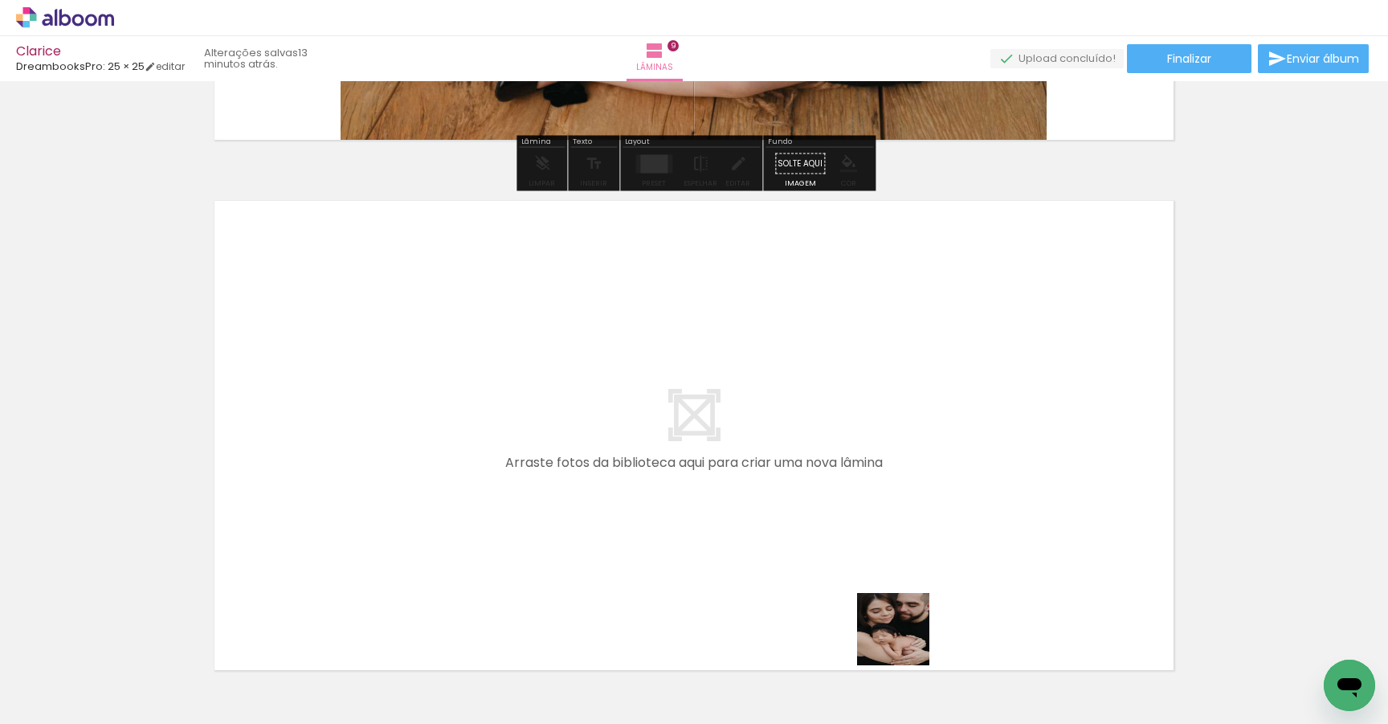
drag, startPoint x: 974, startPoint y: 673, endPoint x: 766, endPoint y: 570, distance: 232.1
click at [766, 570] on quentale-workspace at bounding box center [694, 362] width 1388 height 724
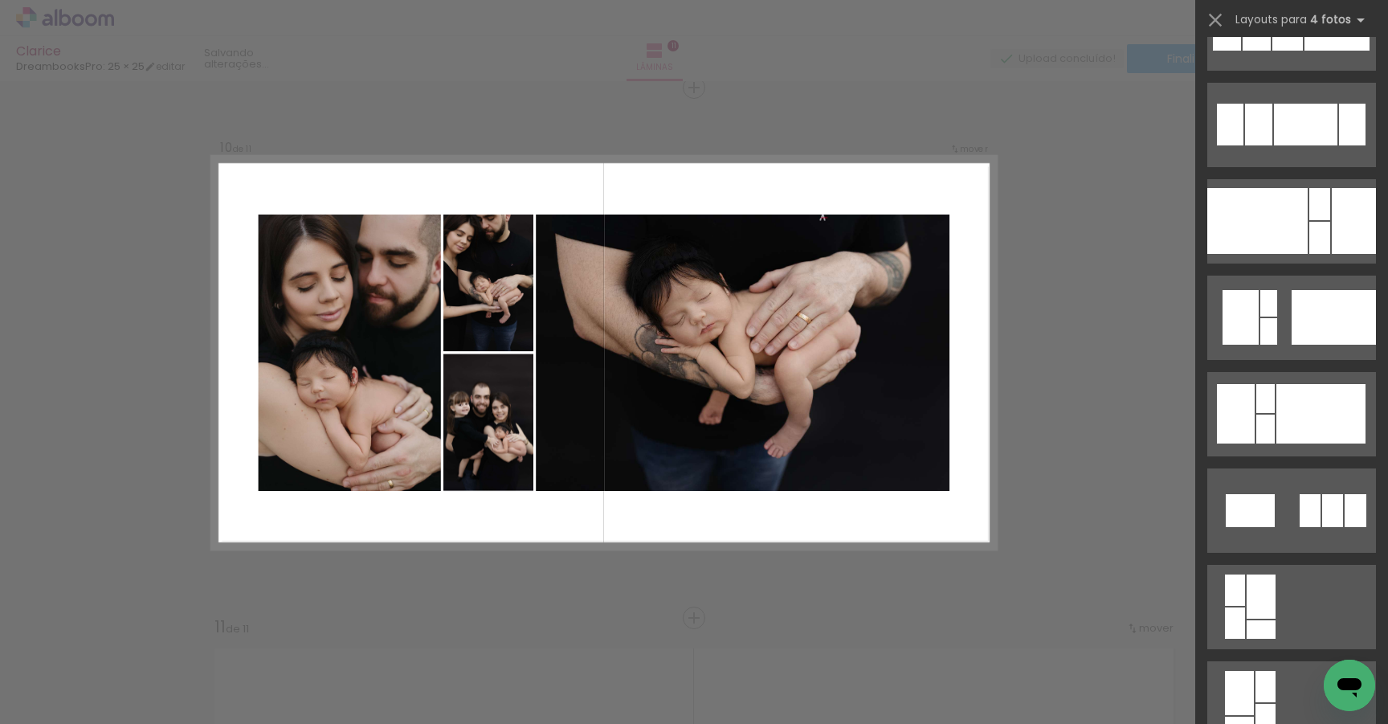
scroll to position [2323, 0]
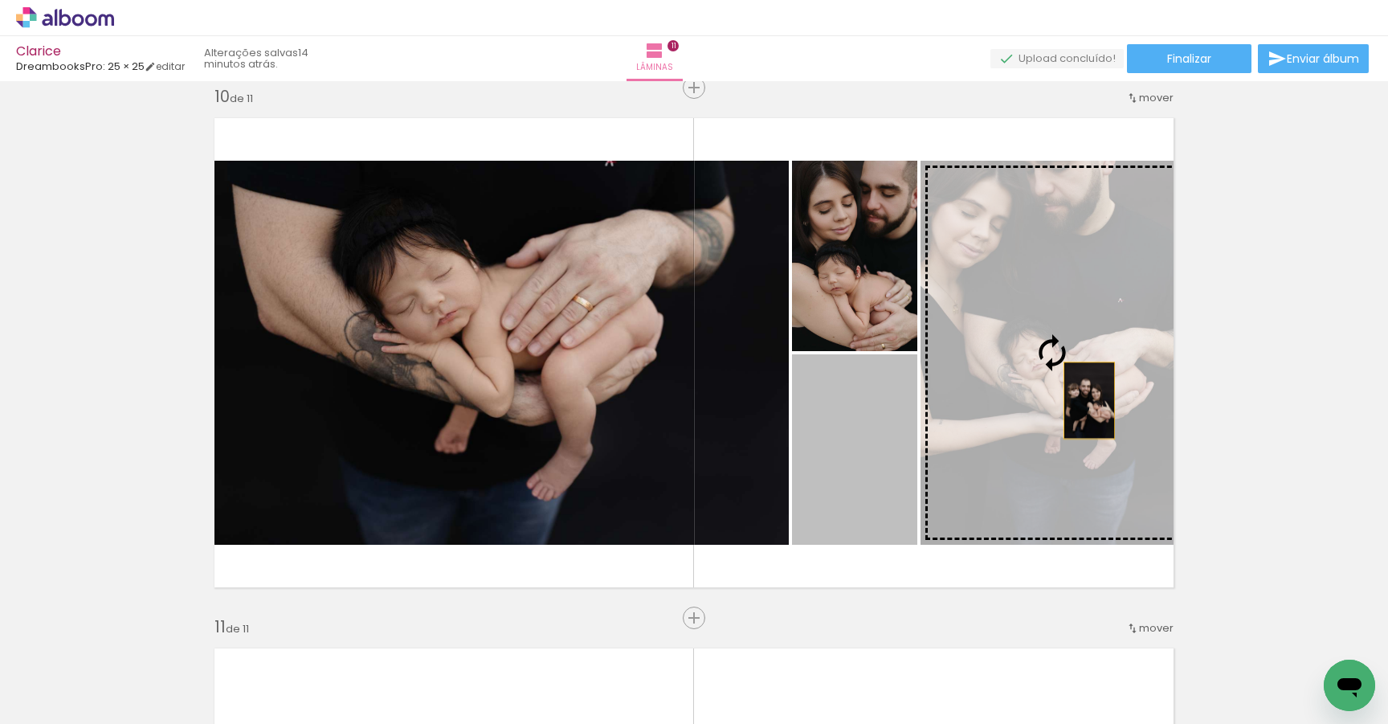
drag, startPoint x: 865, startPoint y: 471, endPoint x: 1093, endPoint y: 400, distance: 238.1
click at [0, 0] on slot at bounding box center [0, 0] width 0 height 0
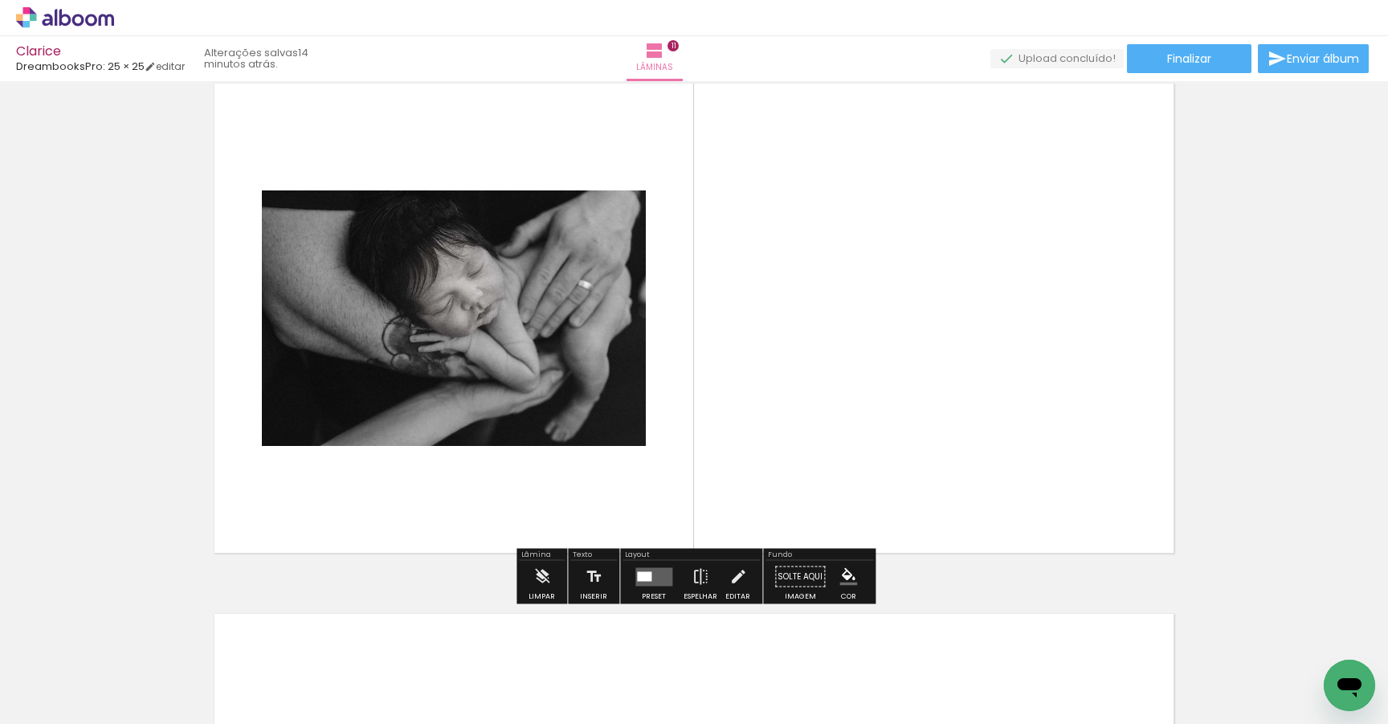
scroll to position [5351, 0]
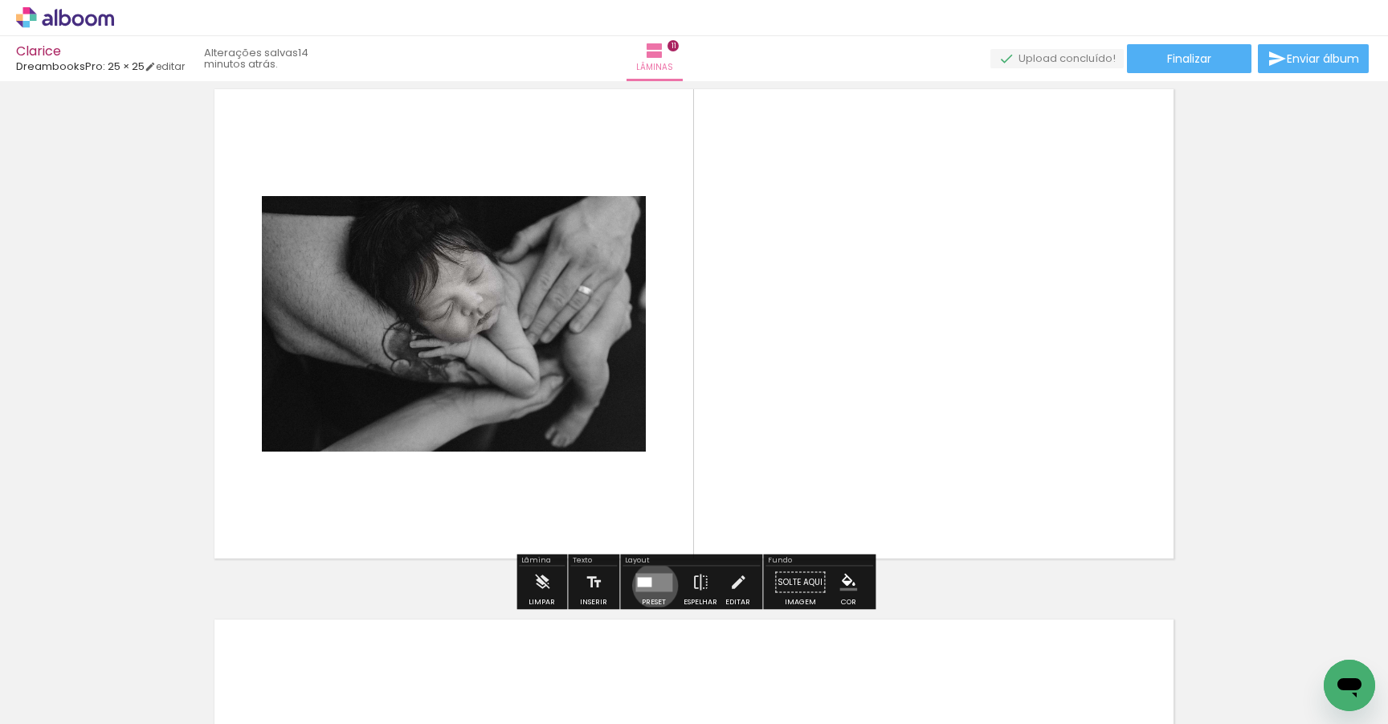
click at [652, 585] on quentale-layouter at bounding box center [653, 582] width 37 height 18
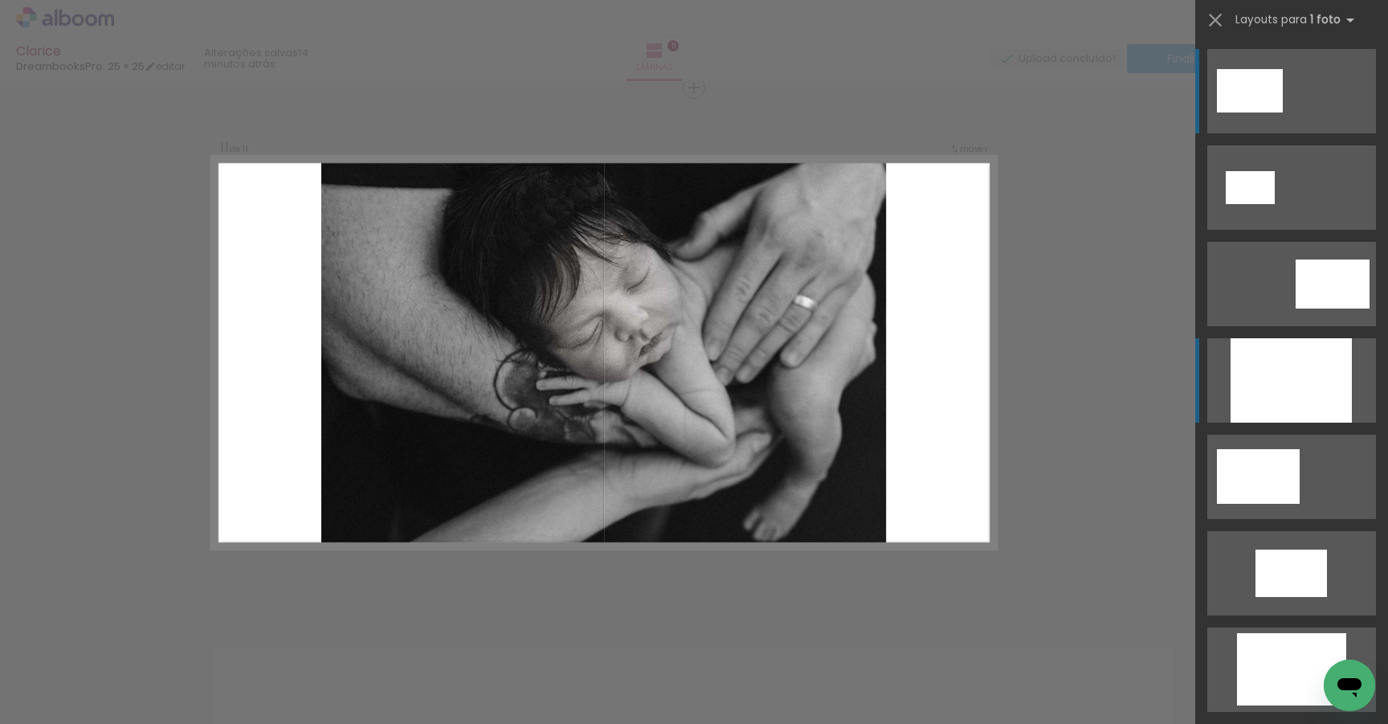
scroll to position [35, 0]
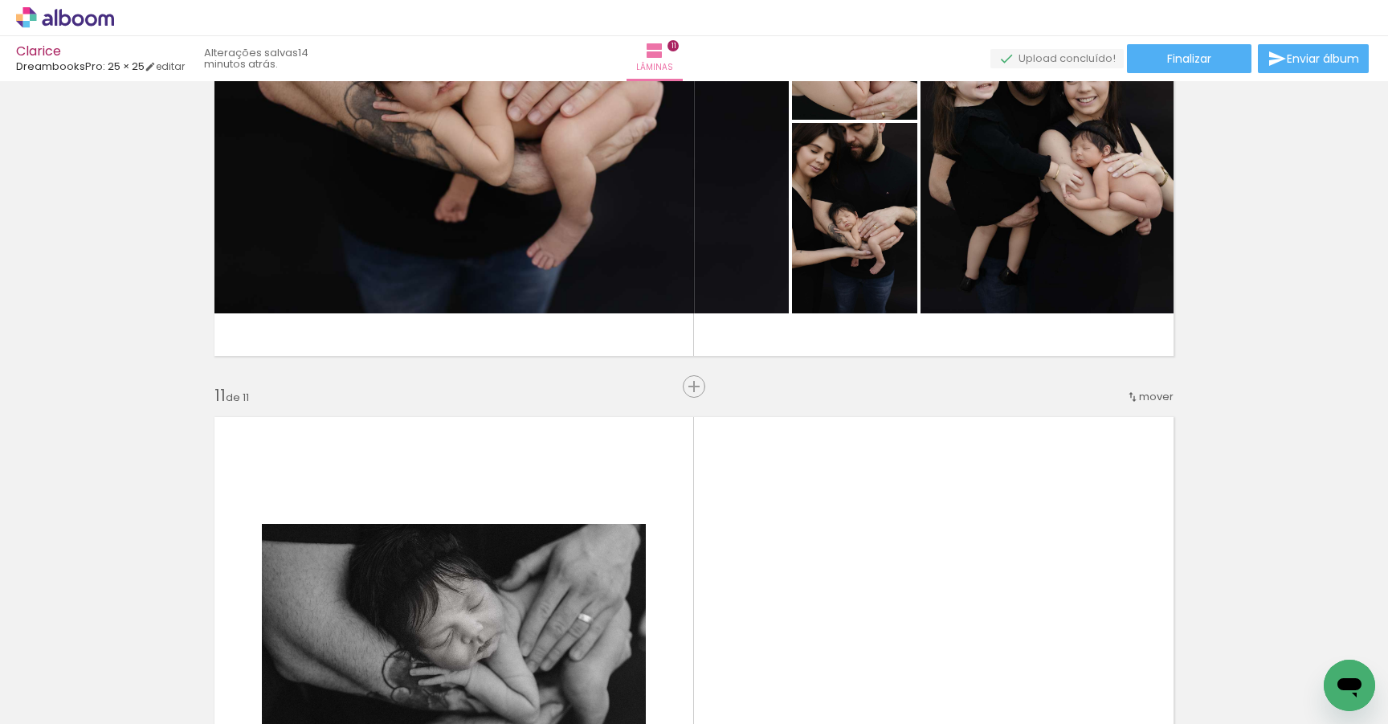
scroll to position [4906, 0]
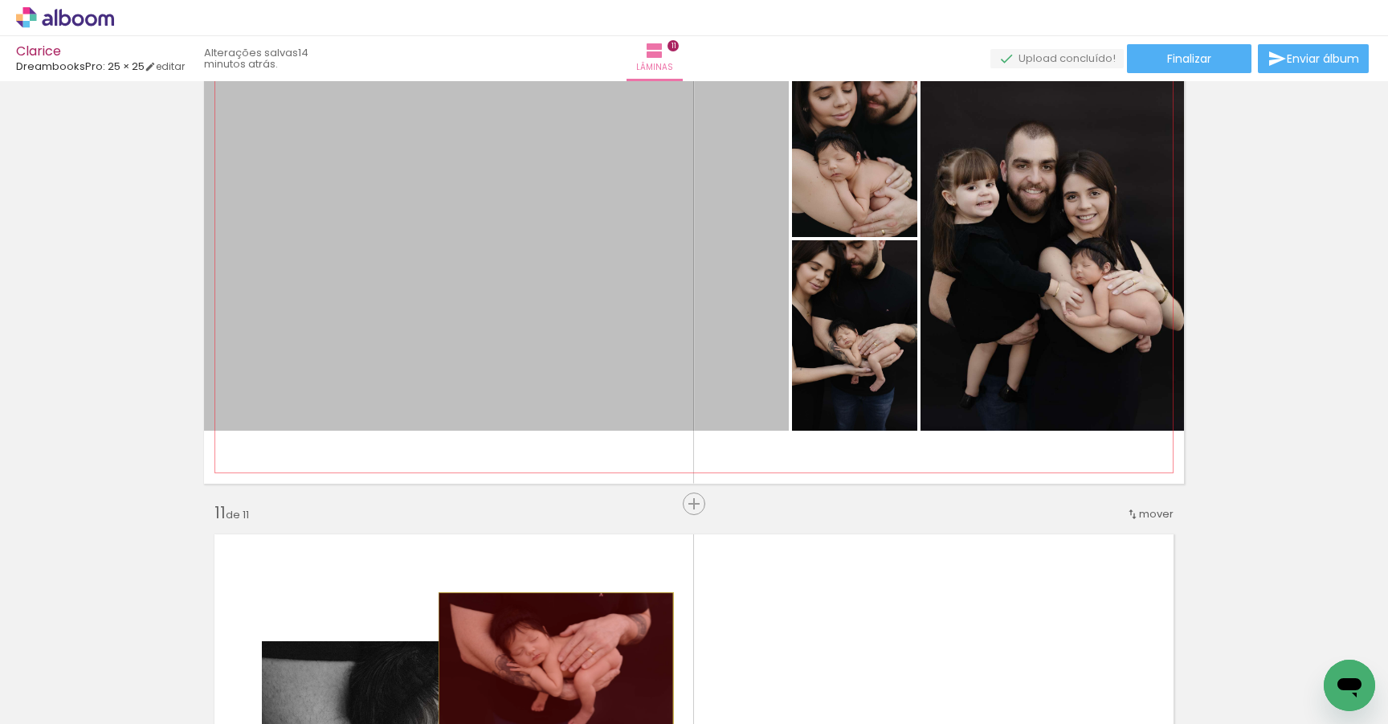
drag, startPoint x: 529, startPoint y: 284, endPoint x: 557, endPoint y: 672, distance: 389.1
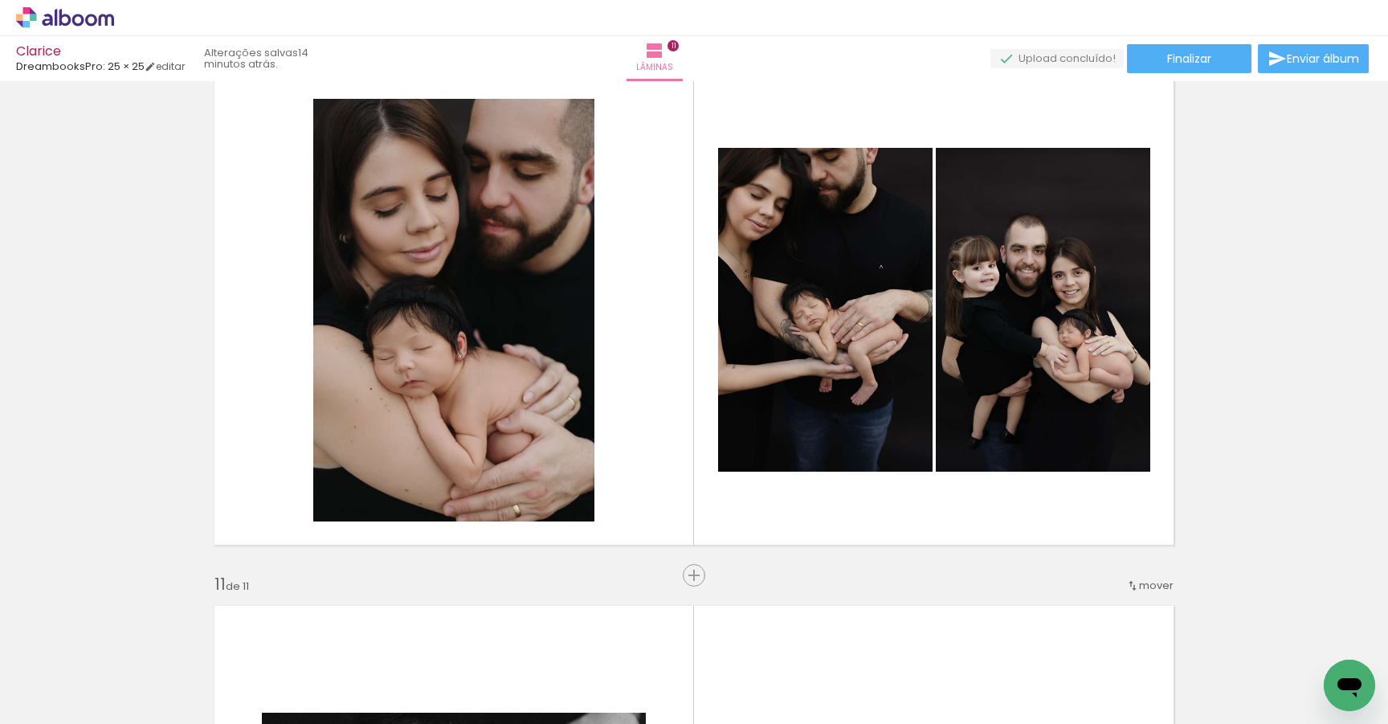
scroll to position [4834, 0]
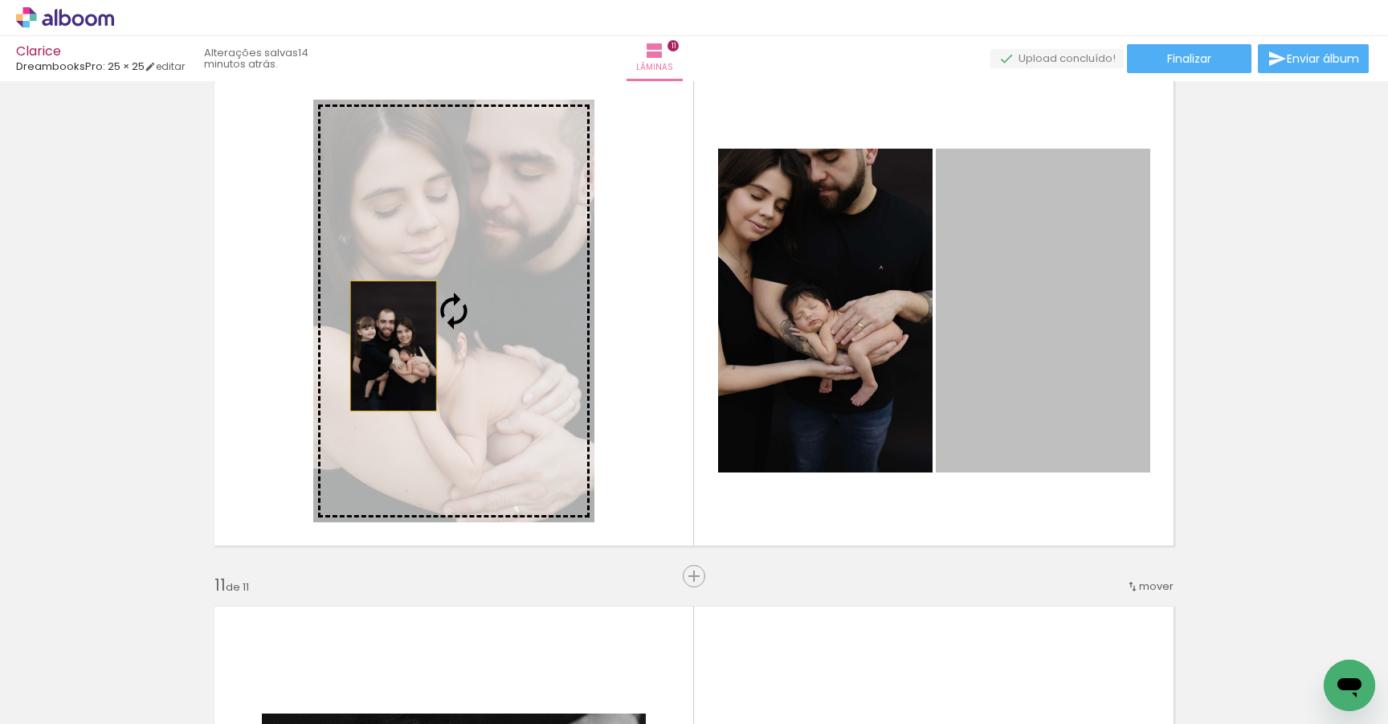
drag, startPoint x: 1028, startPoint y: 341, endPoint x: 394, endPoint y: 345, distance: 633.9
click at [0, 0] on slot at bounding box center [0, 0] width 0 height 0
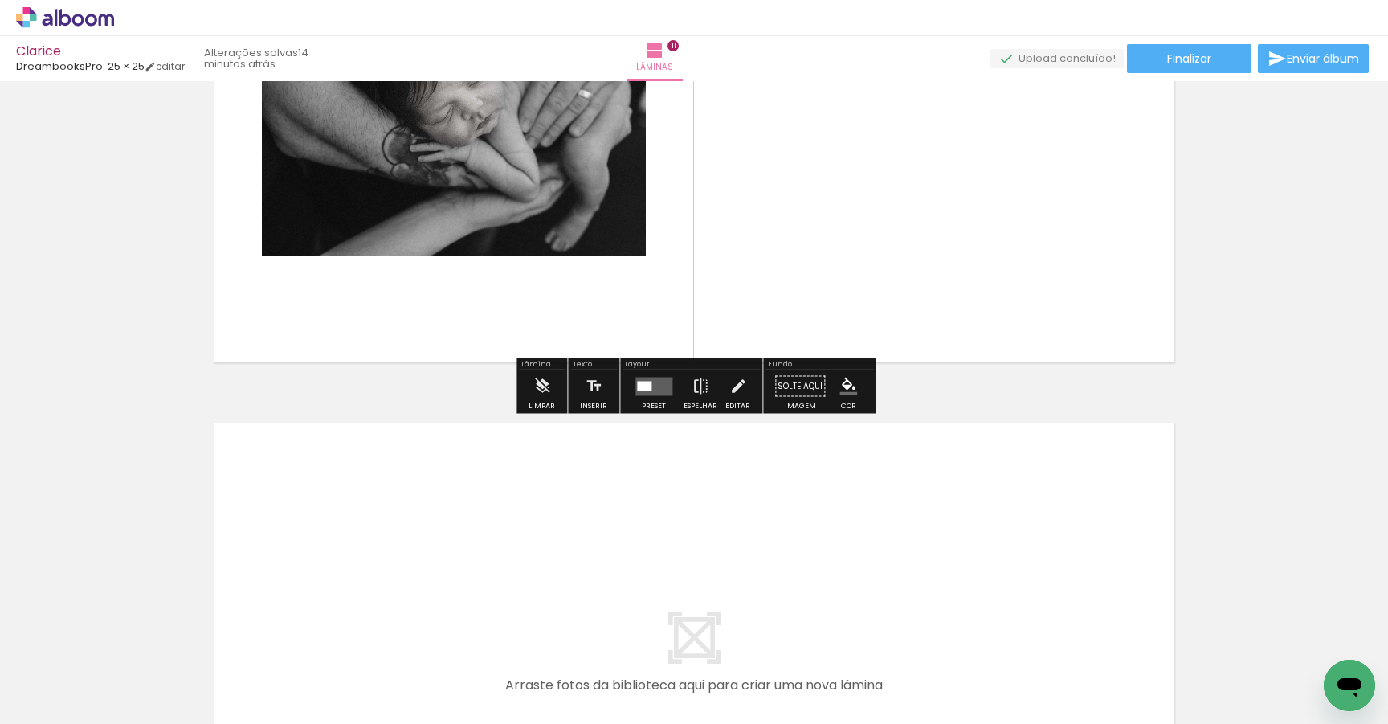
scroll to position [5618, 0]
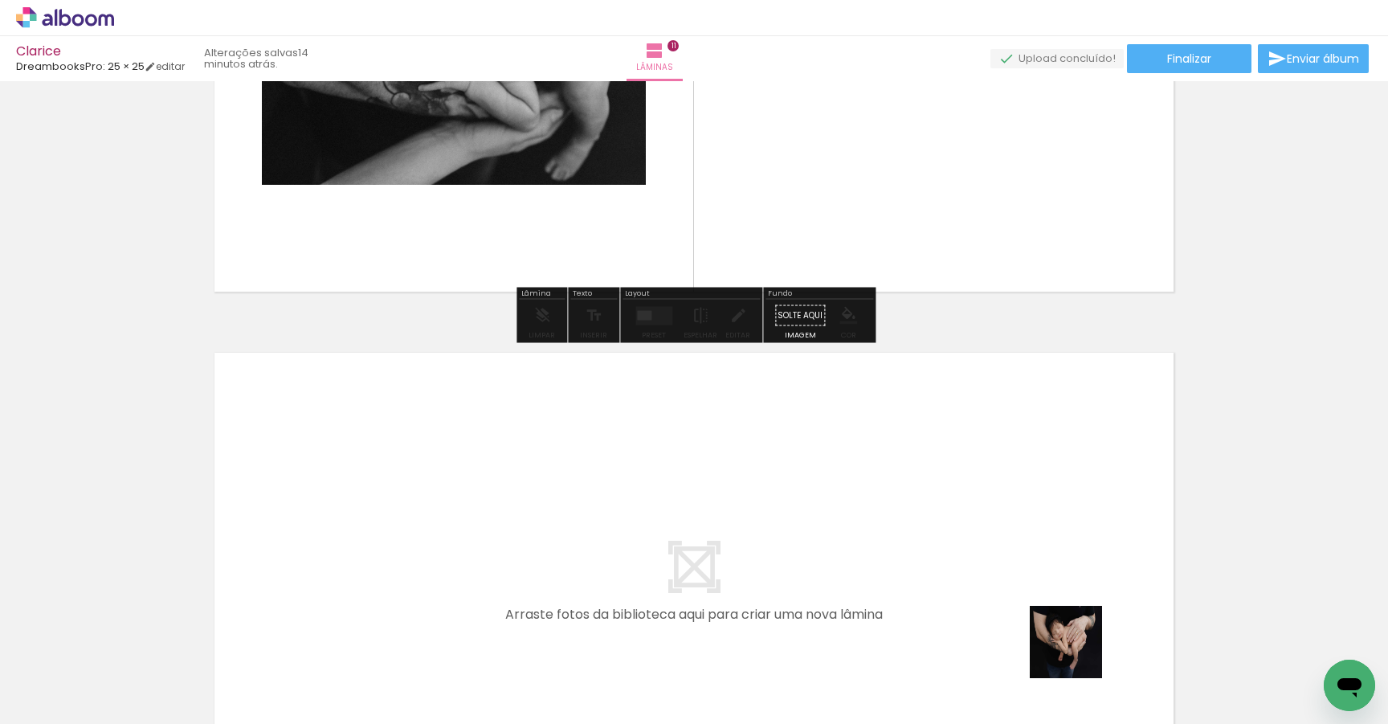
drag, startPoint x: 1094, startPoint y: 688, endPoint x: 1029, endPoint y: 170, distance: 522.3
click at [1029, 170] on quentale-workspace at bounding box center [694, 362] width 1388 height 724
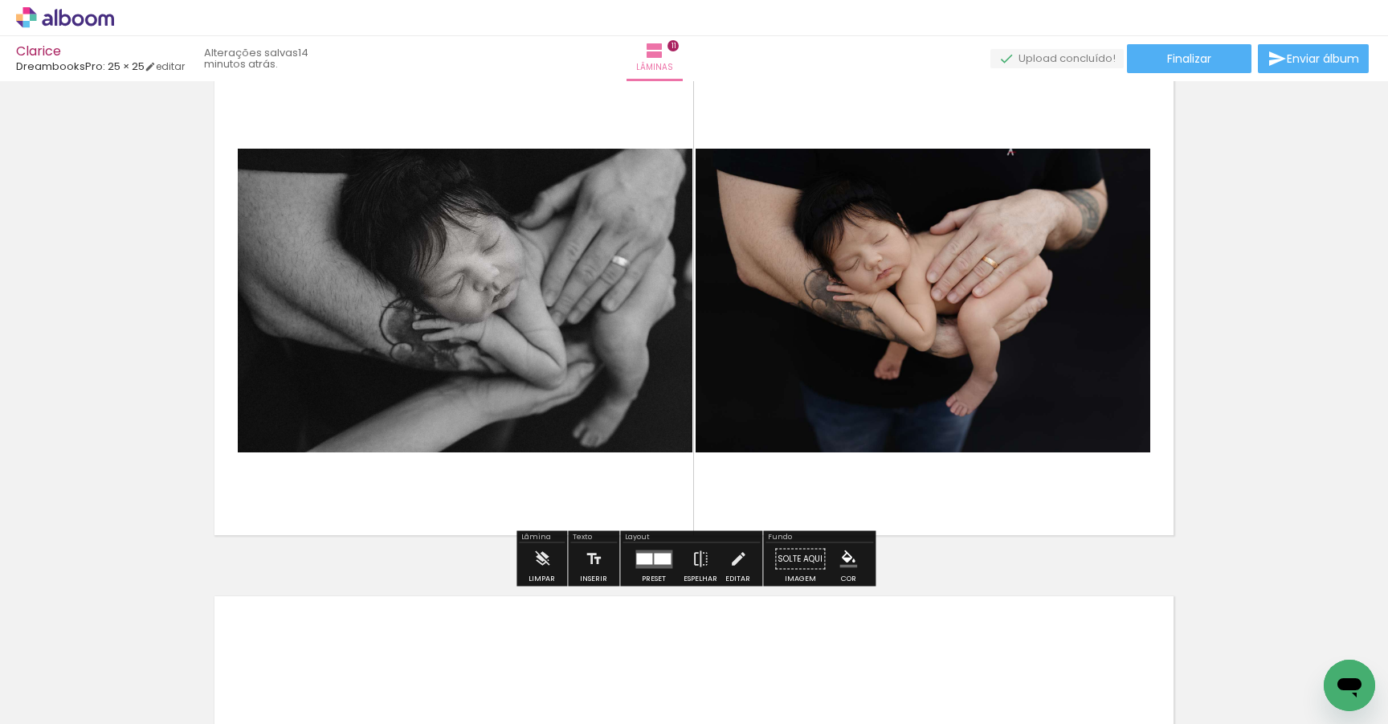
scroll to position [5335, 0]
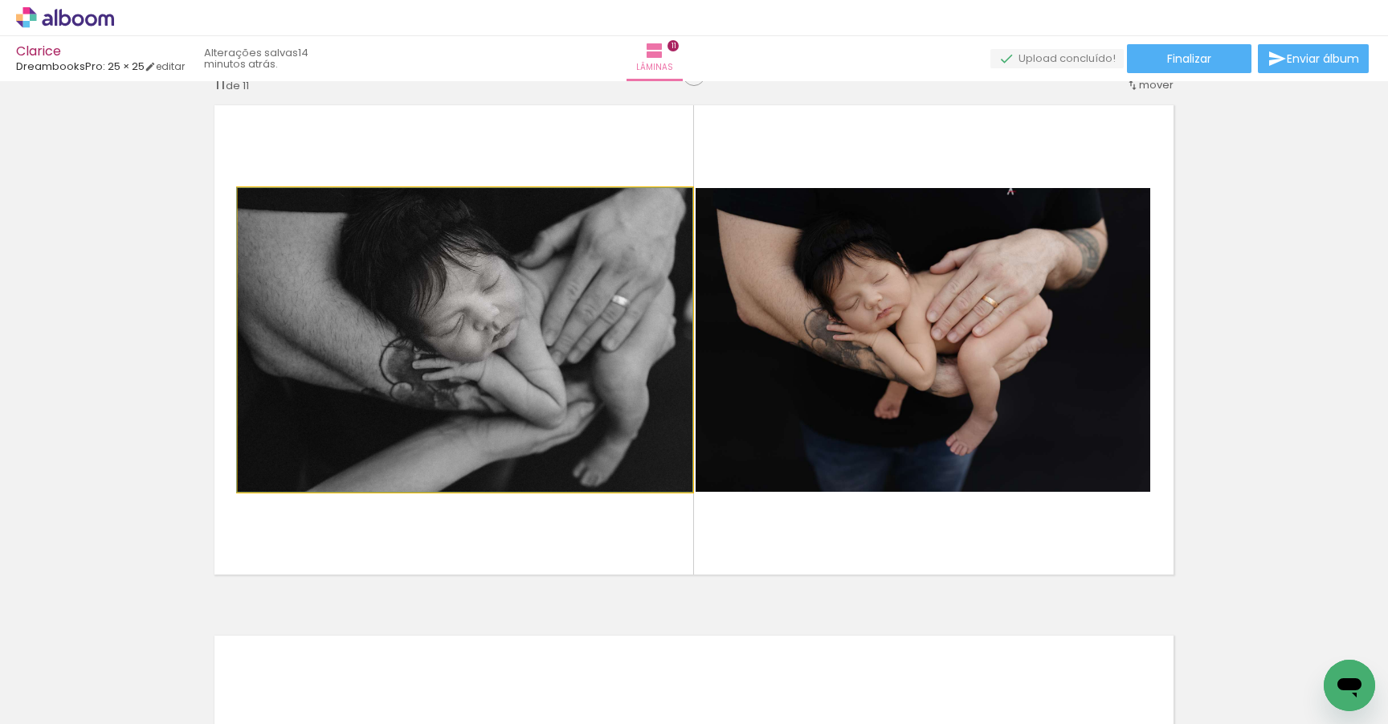
click at [531, 311] on quentale-photo at bounding box center [465, 340] width 455 height 304
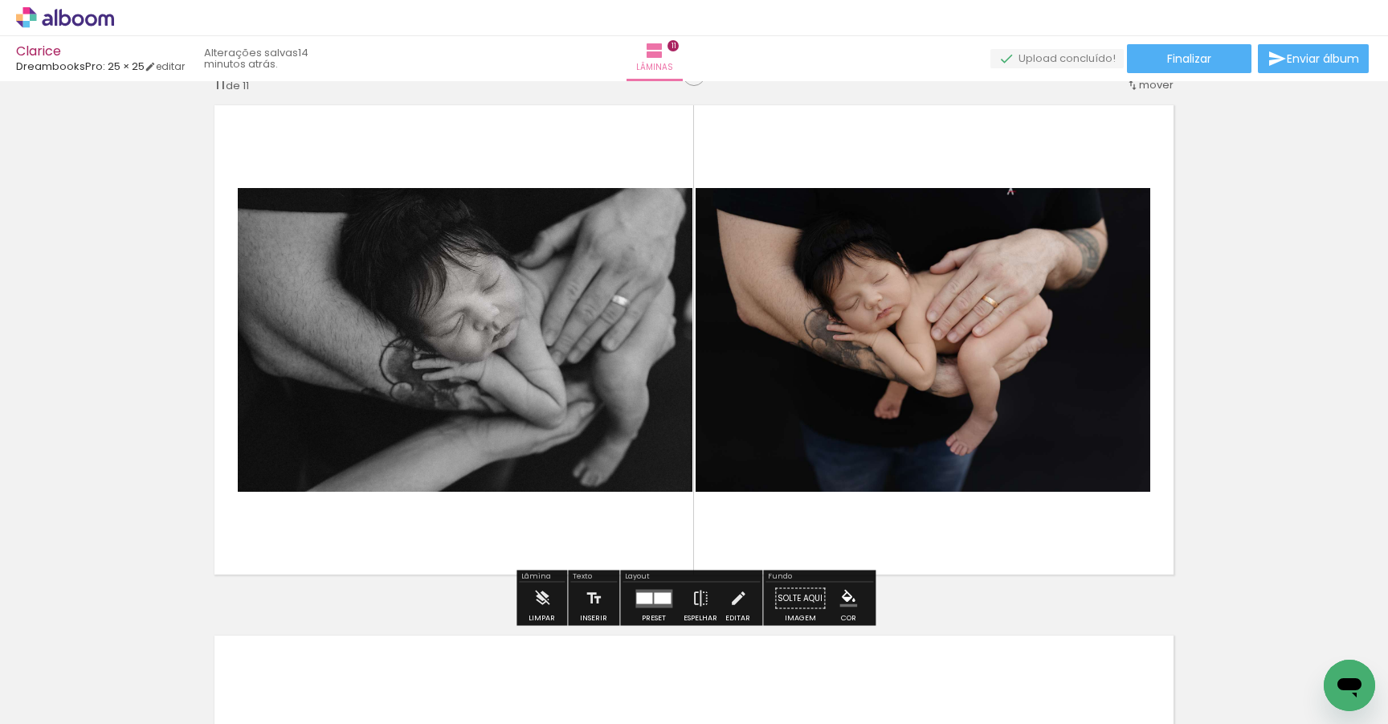
click at [531, 311] on quentale-photo at bounding box center [465, 340] width 455 height 304
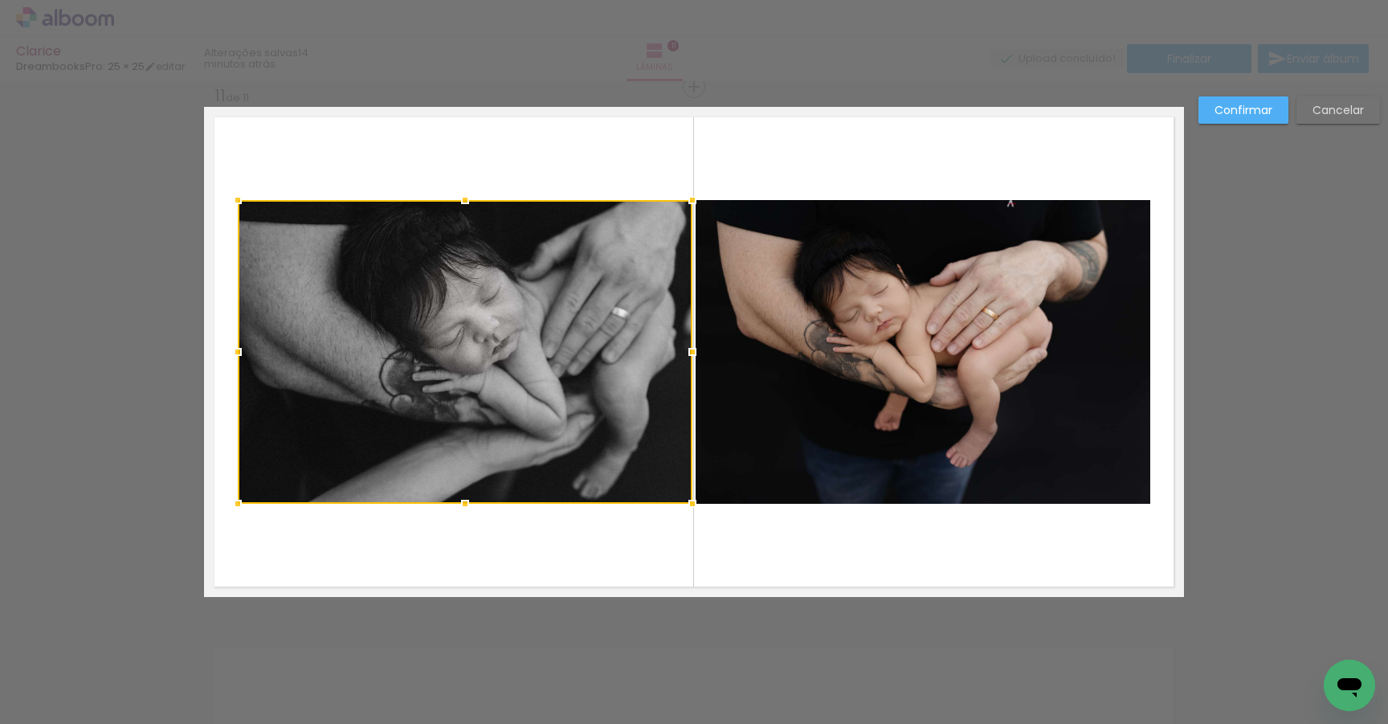
scroll to position [5322, 0]
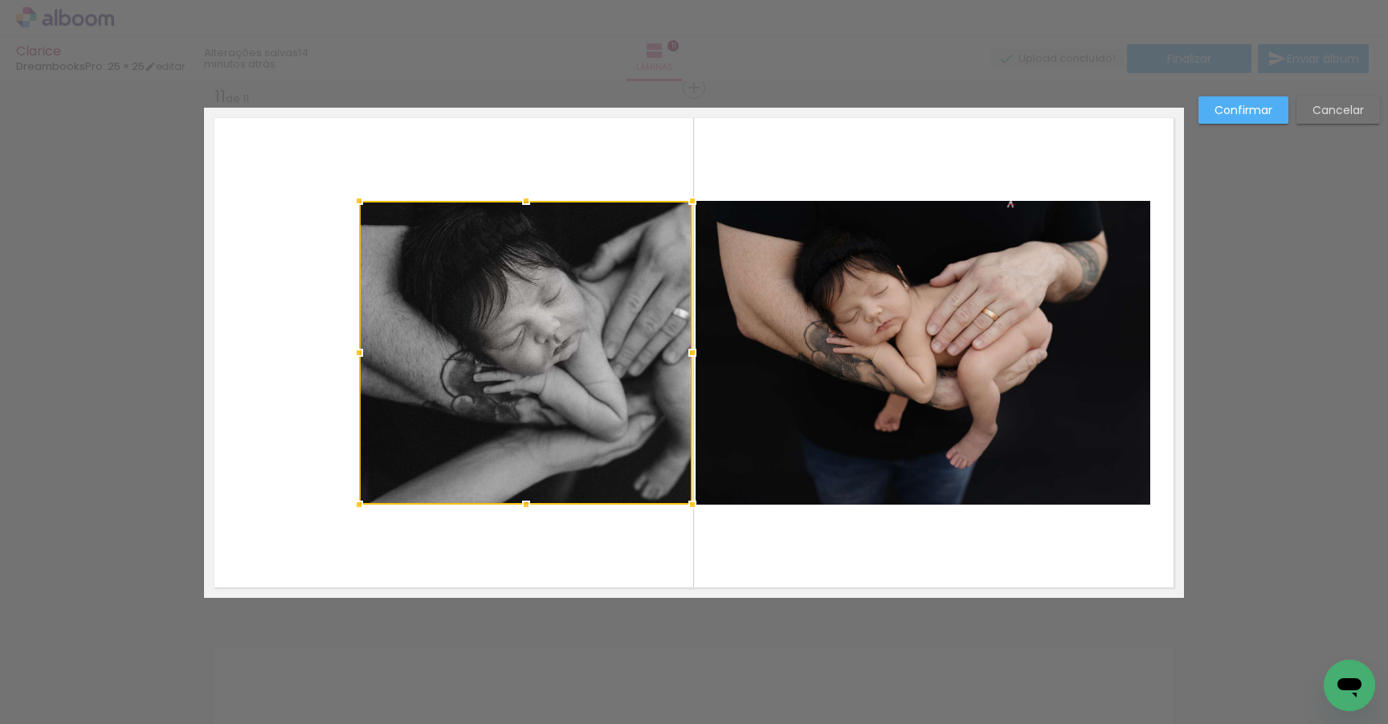
drag, startPoint x: 242, startPoint y: 357, endPoint x: 363, endPoint y: 359, distance: 121.3
click at [363, 359] on div at bounding box center [359, 353] width 32 height 32
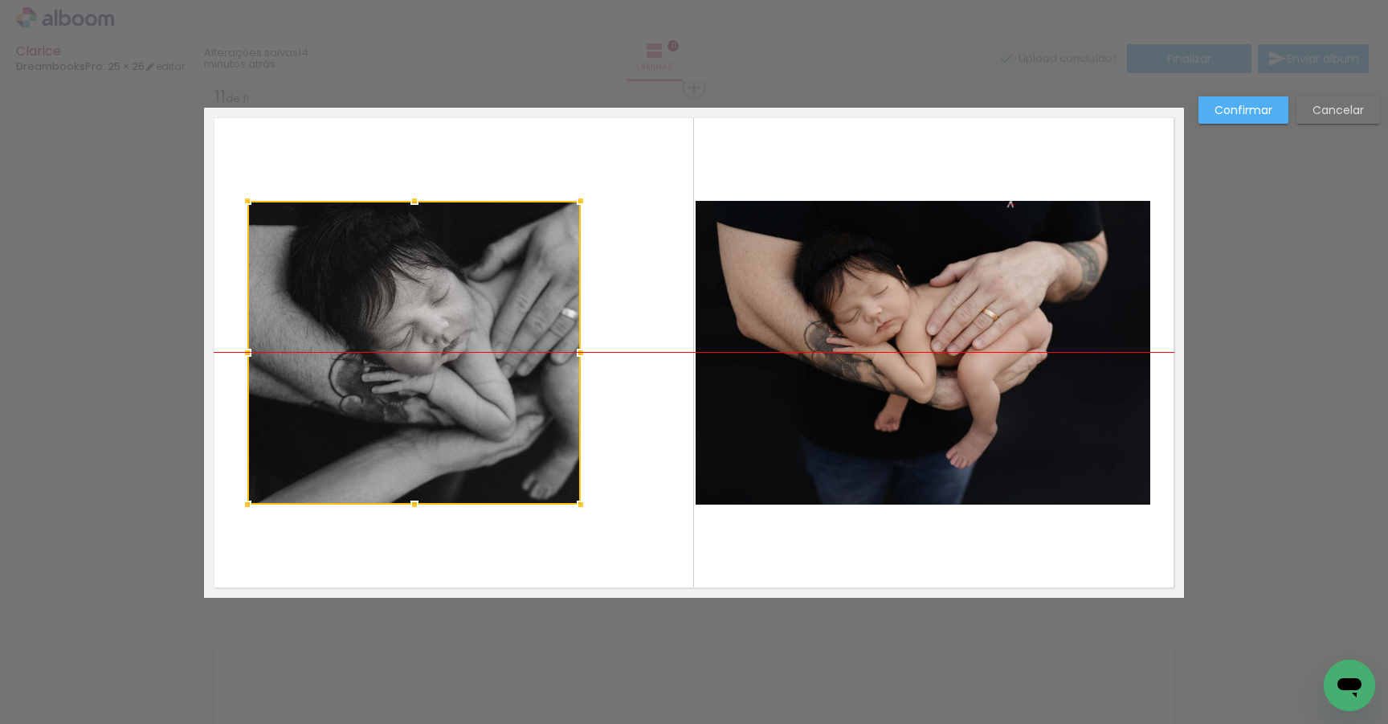
drag, startPoint x: 585, startPoint y: 362, endPoint x: 472, endPoint y: 363, distance: 112.5
click at [472, 363] on div at bounding box center [413, 353] width 333 height 304
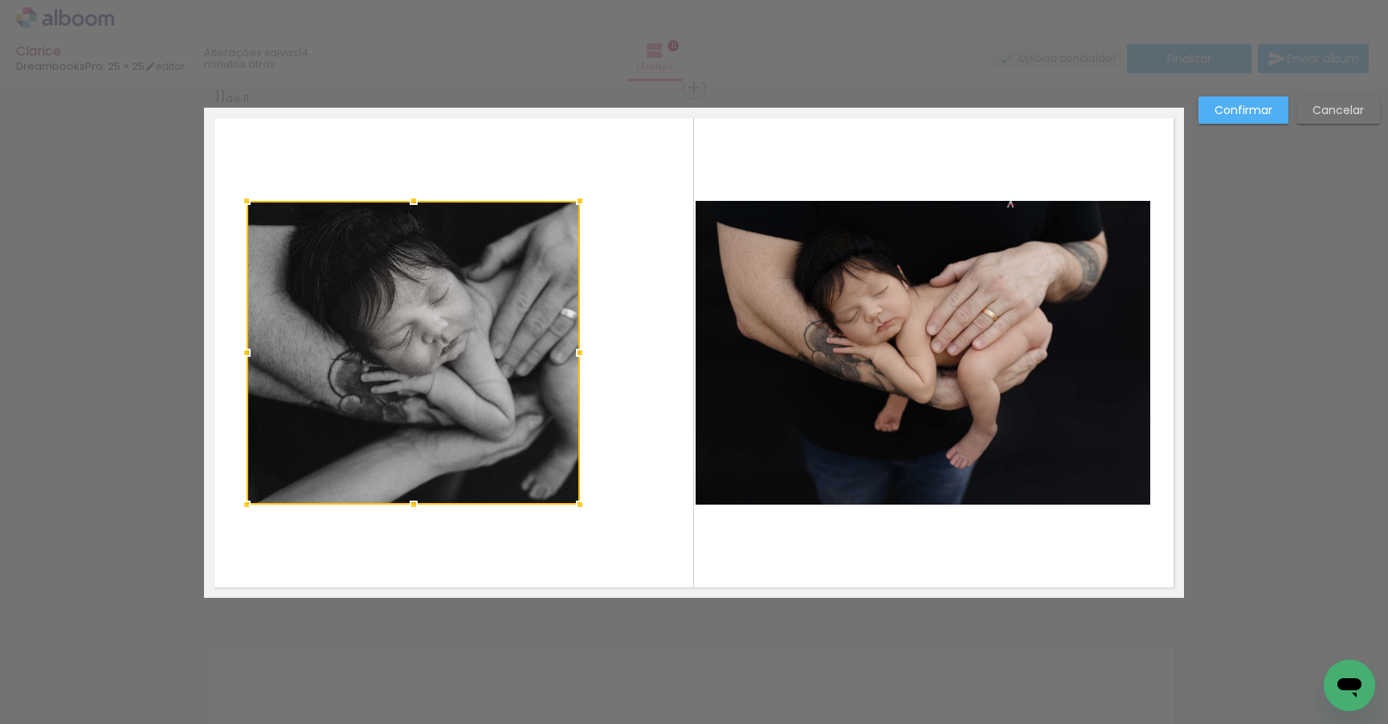
click at [472, 363] on div at bounding box center [413, 353] width 333 height 304
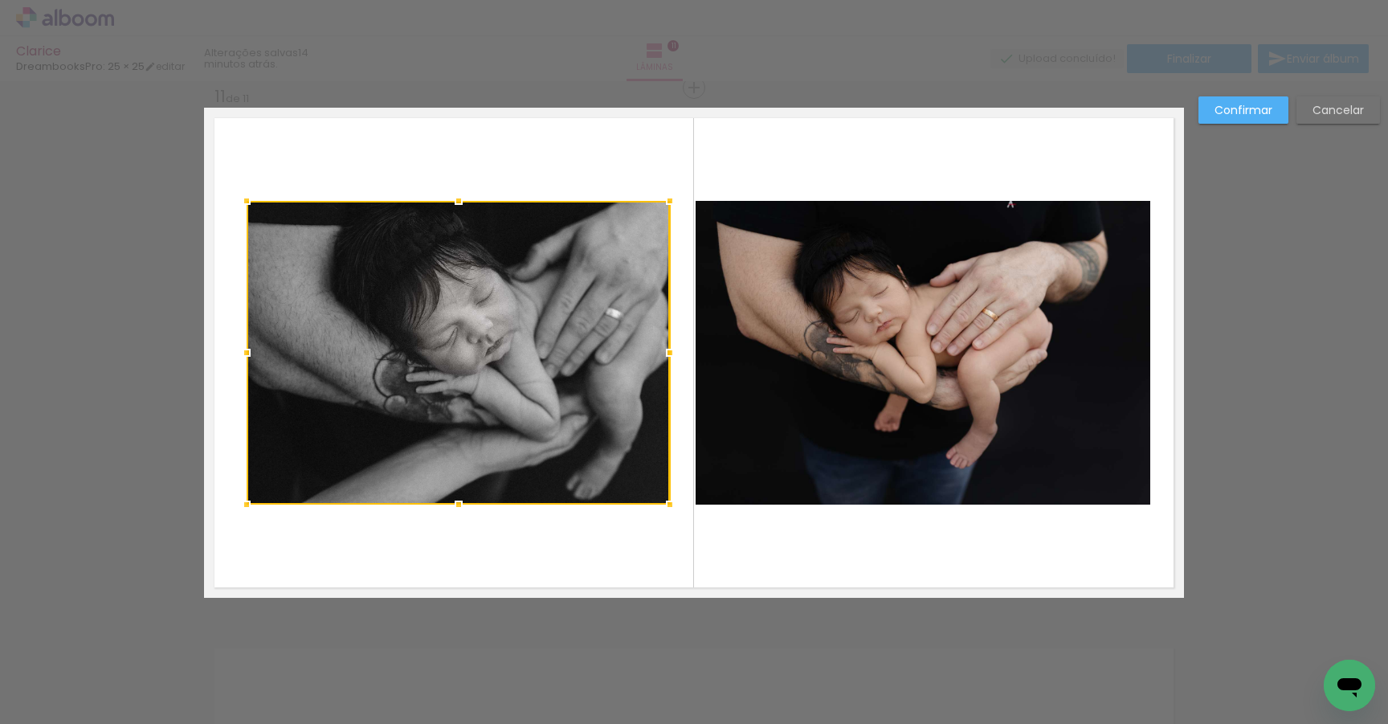
drag, startPoint x: 582, startPoint y: 355, endPoint x: 670, endPoint y: 361, distance: 88.6
click at [672, 362] on div at bounding box center [670, 353] width 32 height 32
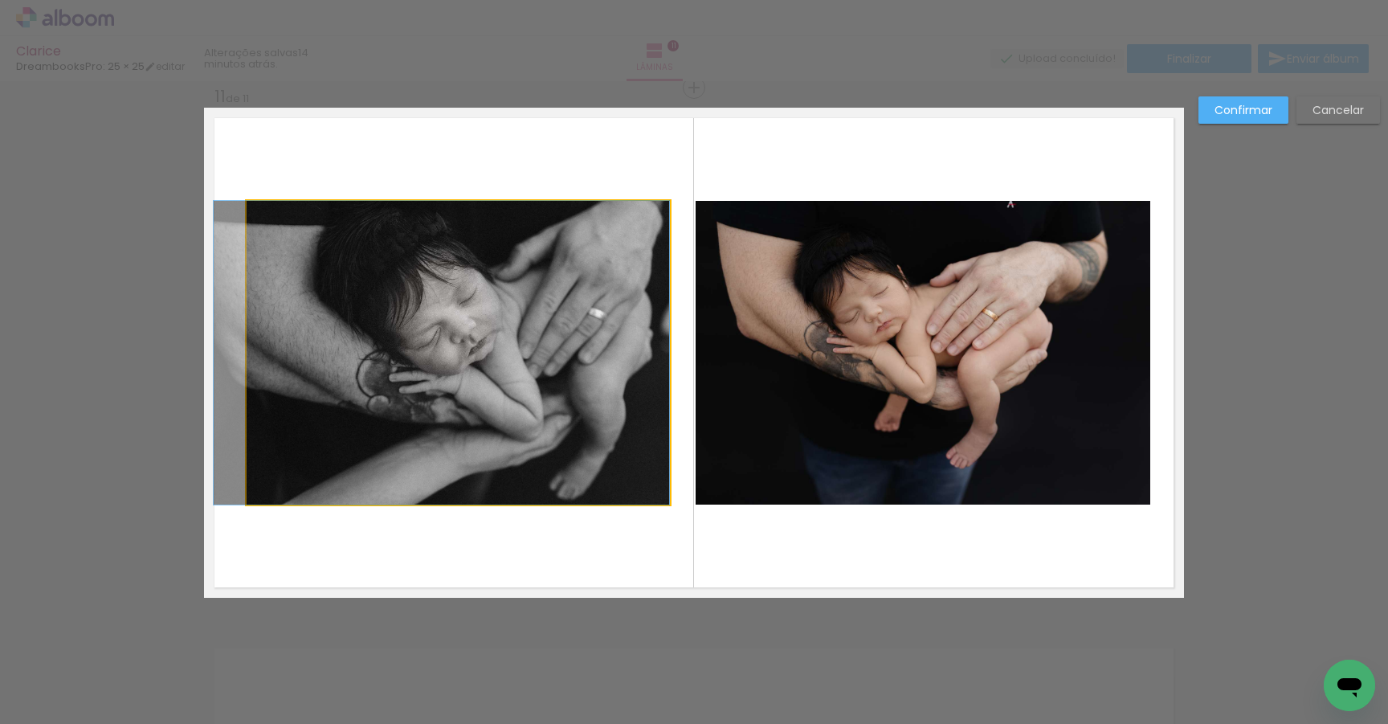
drag, startPoint x: 581, startPoint y: 358, endPoint x: 517, endPoint y: 360, distance: 63.5
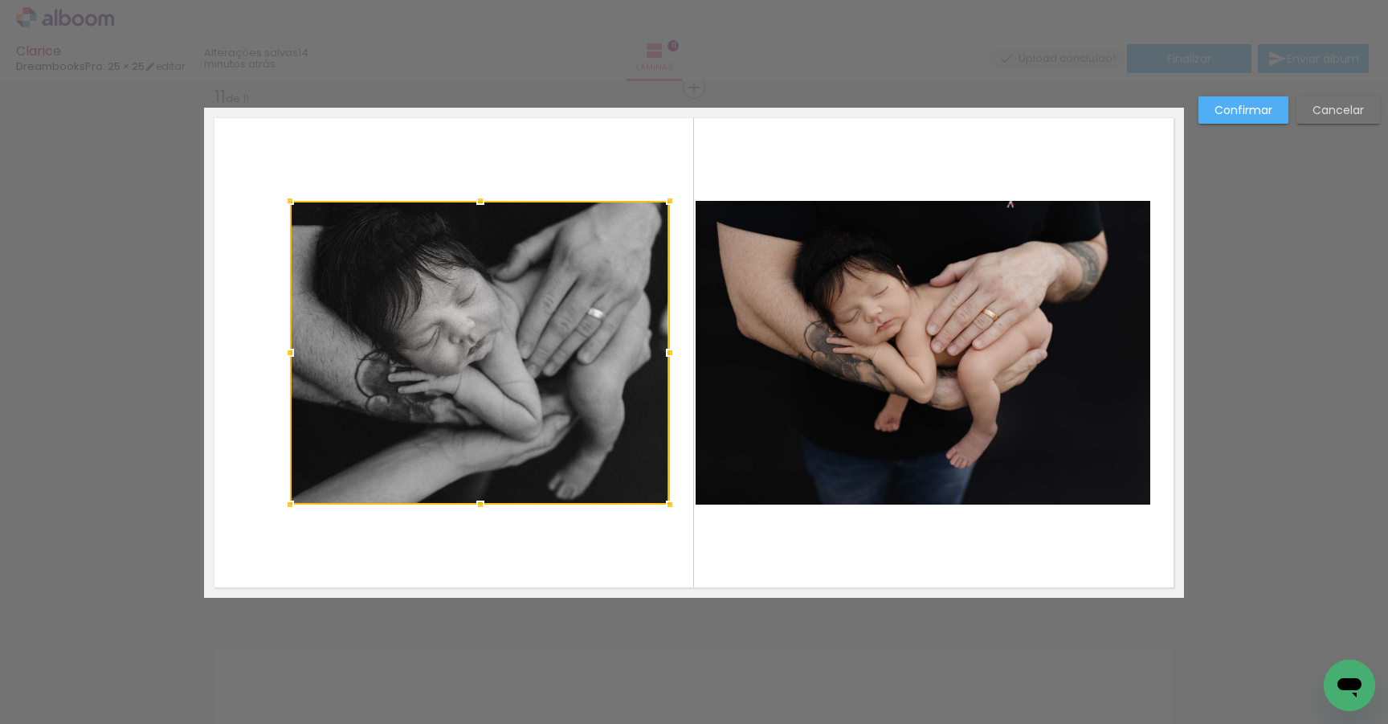
drag, startPoint x: 250, startPoint y: 352, endPoint x: 292, endPoint y: 353, distance: 42.6
click at [292, 353] on div at bounding box center [290, 353] width 32 height 32
click at [0, 0] on slot "Confirmar" at bounding box center [0, 0] width 0 height 0
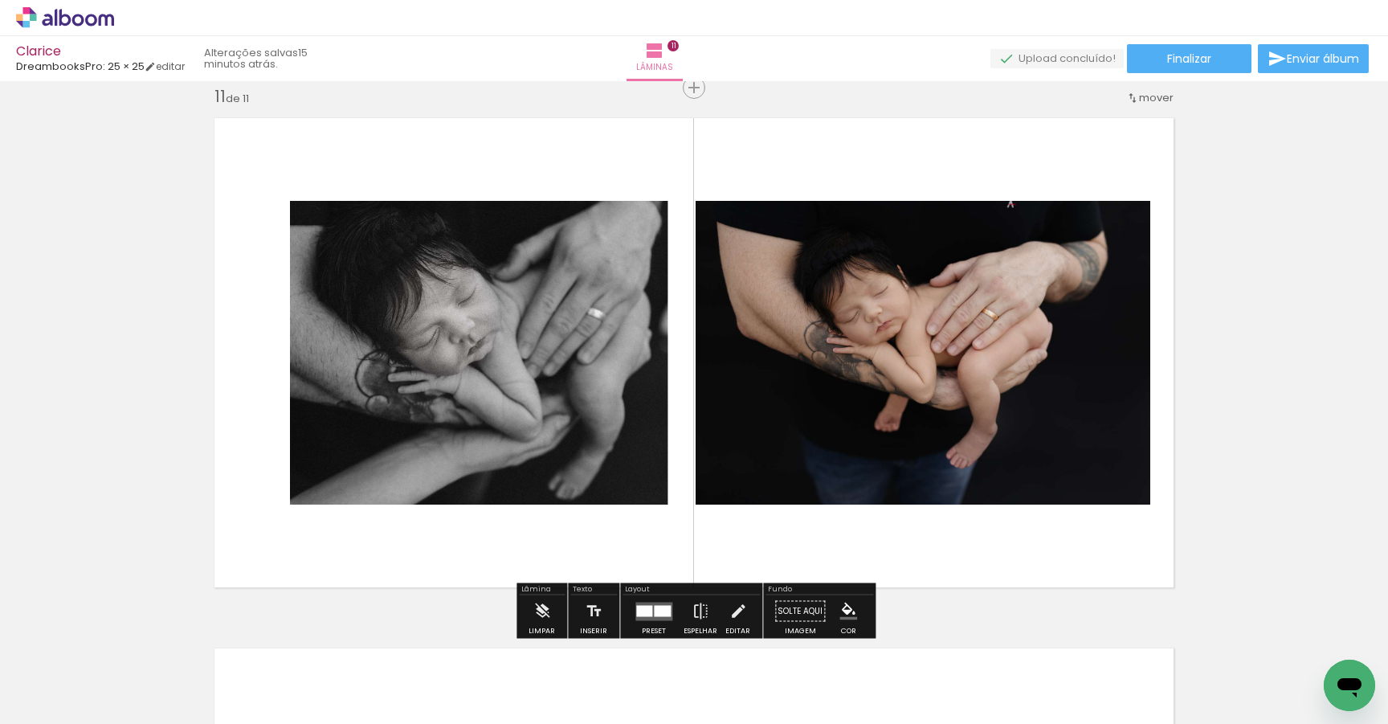
click at [650, 590] on div "Layout" at bounding box center [691, 591] width 137 height 10
click at [655, 612] on div at bounding box center [662, 610] width 17 height 11
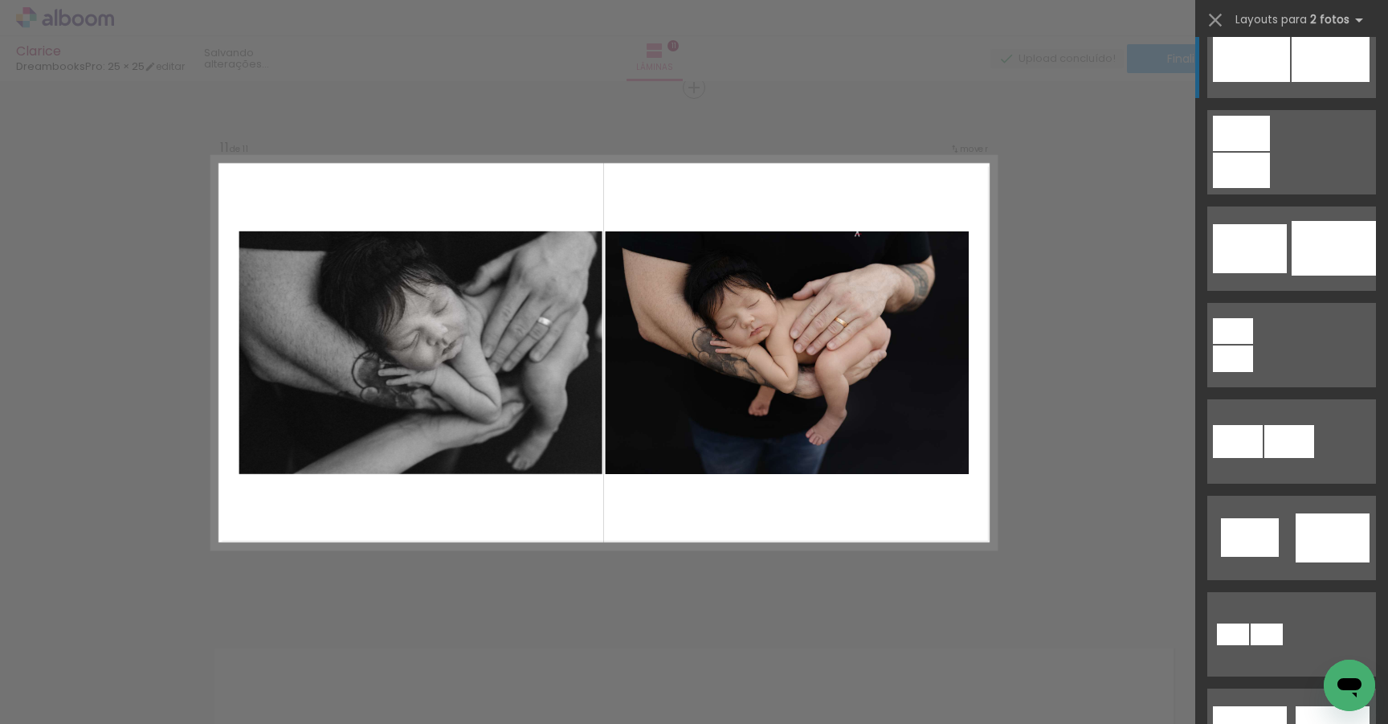
scroll to position [0, 0]
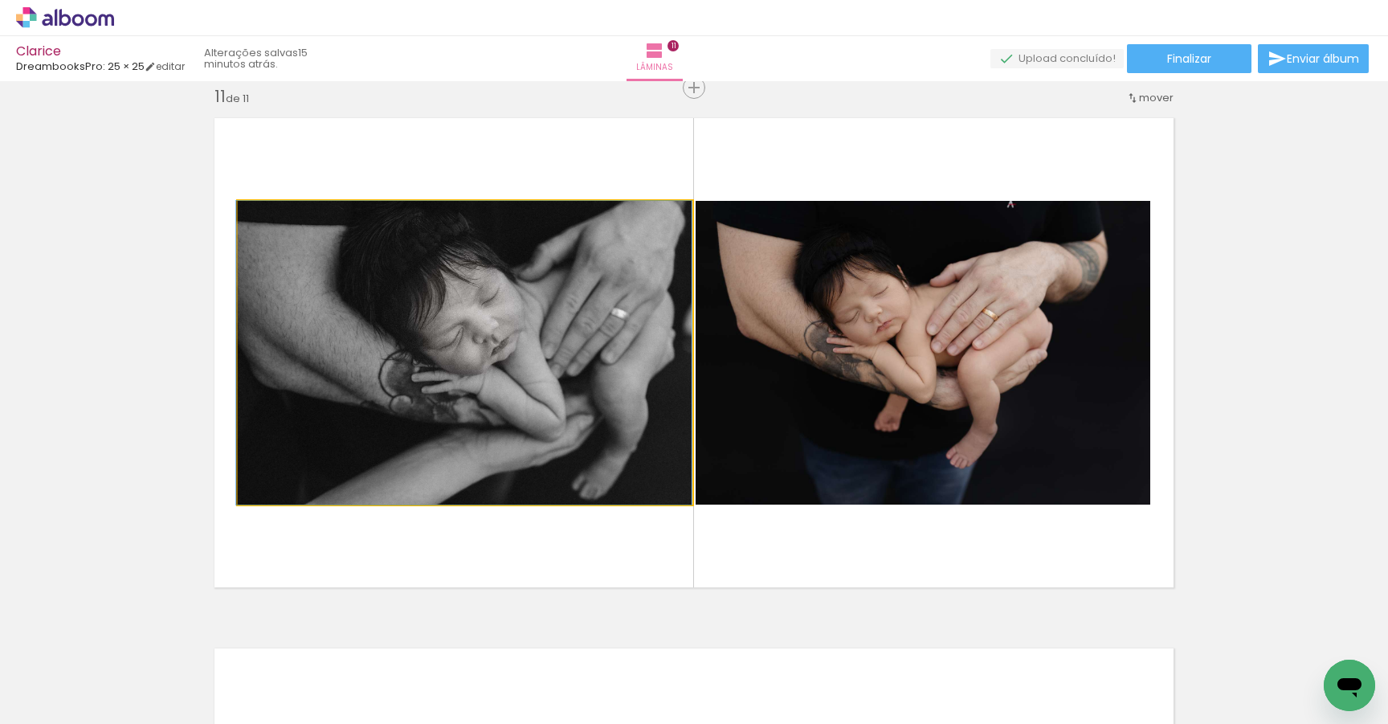
click at [545, 402] on quentale-photo at bounding box center [465, 353] width 455 height 304
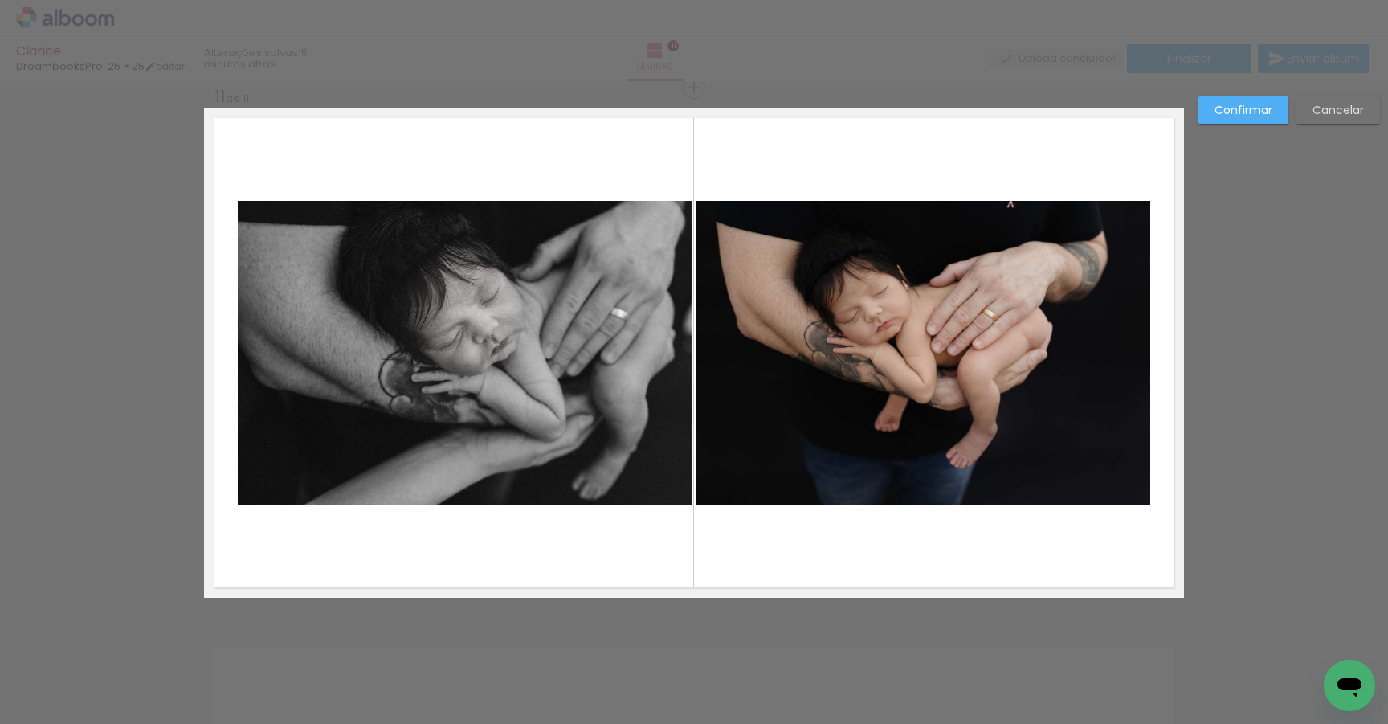
click at [545, 402] on quentale-photo at bounding box center [465, 353] width 455 height 304
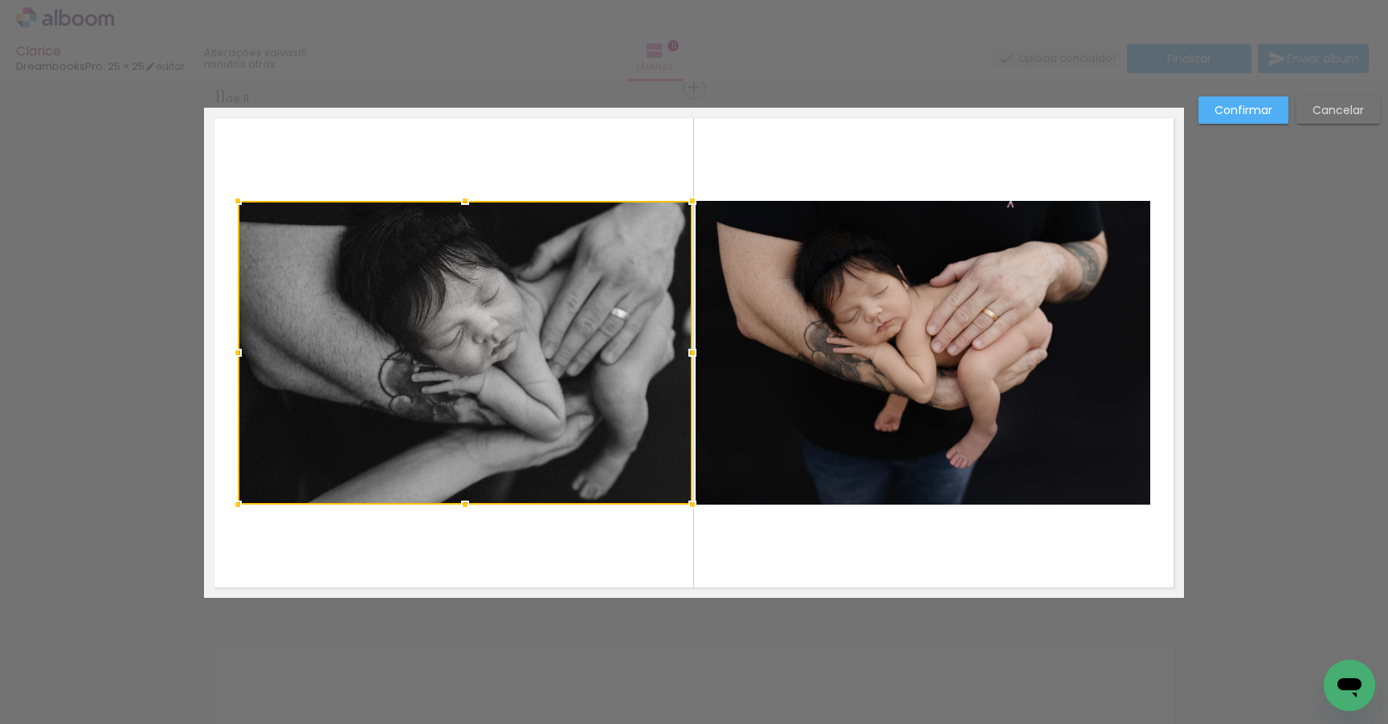
click at [545, 402] on div at bounding box center [465, 353] width 455 height 304
drag, startPoint x: 240, startPoint y: 354, endPoint x: 259, endPoint y: 354, distance: 19.3
click at [259, 354] on div at bounding box center [257, 353] width 32 height 32
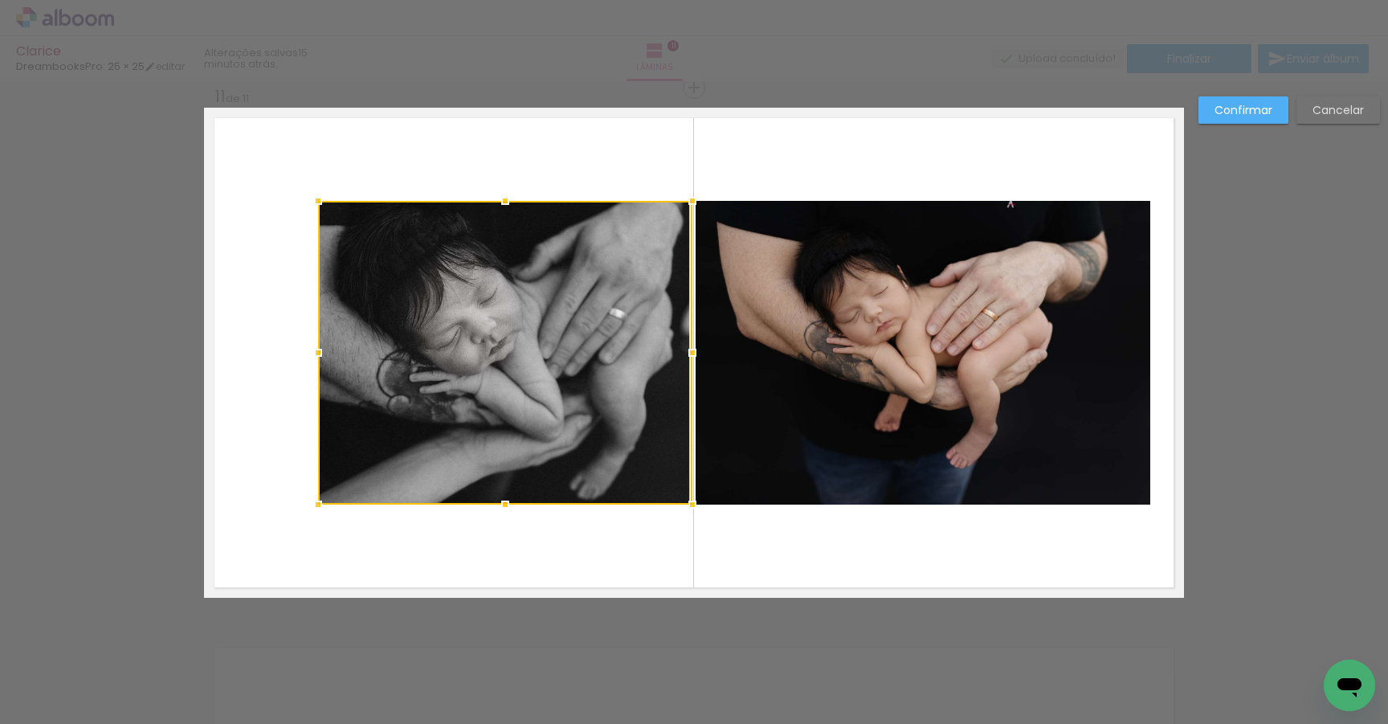
drag, startPoint x: 259, startPoint y: 354, endPoint x: 321, endPoint y: 353, distance: 61.1
click at [321, 353] on div at bounding box center [318, 353] width 32 height 32
click at [220, 383] on quentale-layouter at bounding box center [694, 353] width 980 height 490
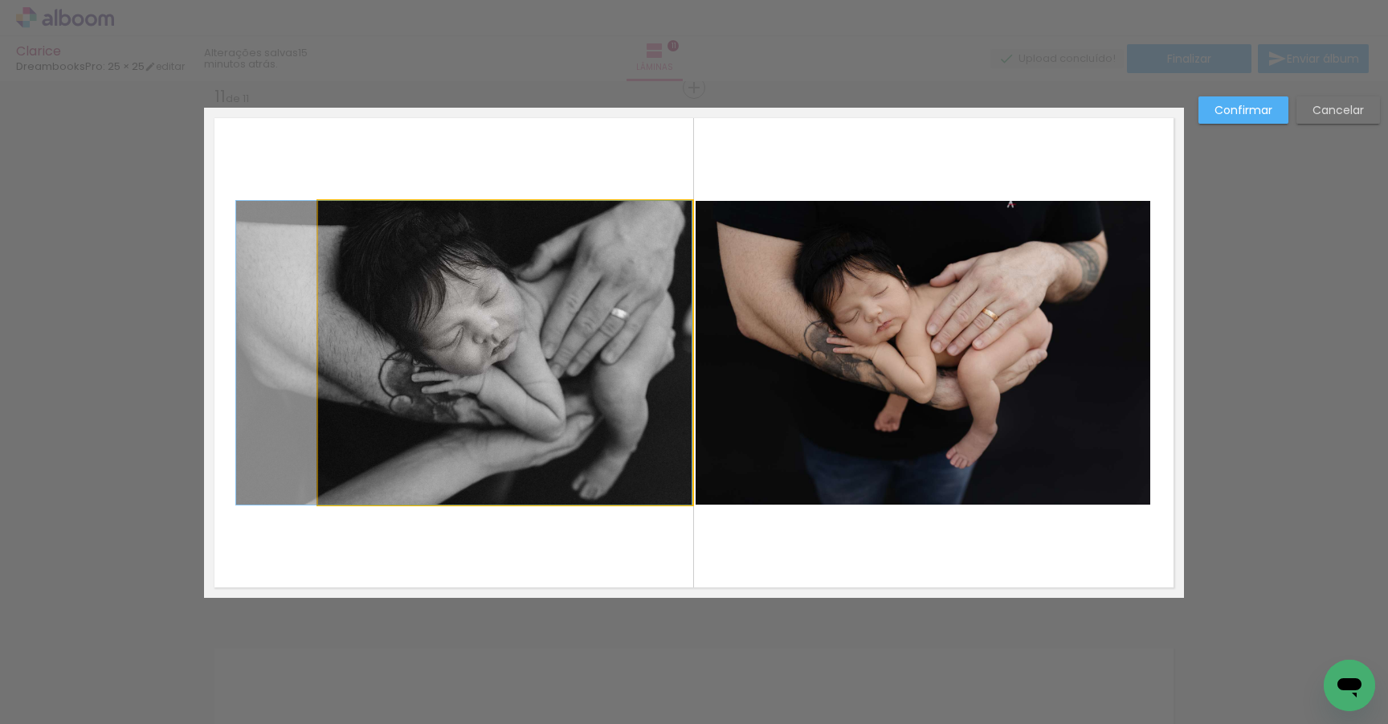
drag, startPoint x: 429, startPoint y: 356, endPoint x: 376, endPoint y: 355, distance: 53.0
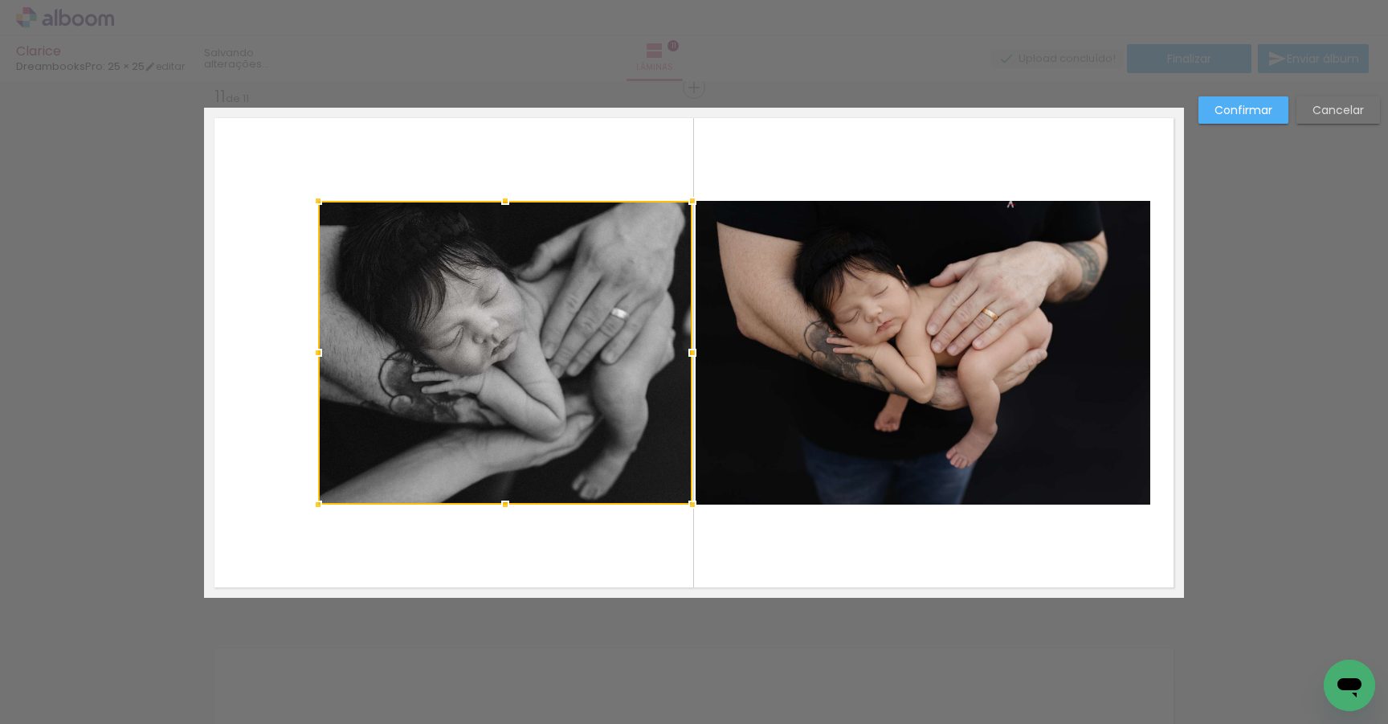
click at [634, 144] on quentale-layouter at bounding box center [694, 353] width 980 height 490
click at [596, 317] on div at bounding box center [505, 353] width 374 height 304
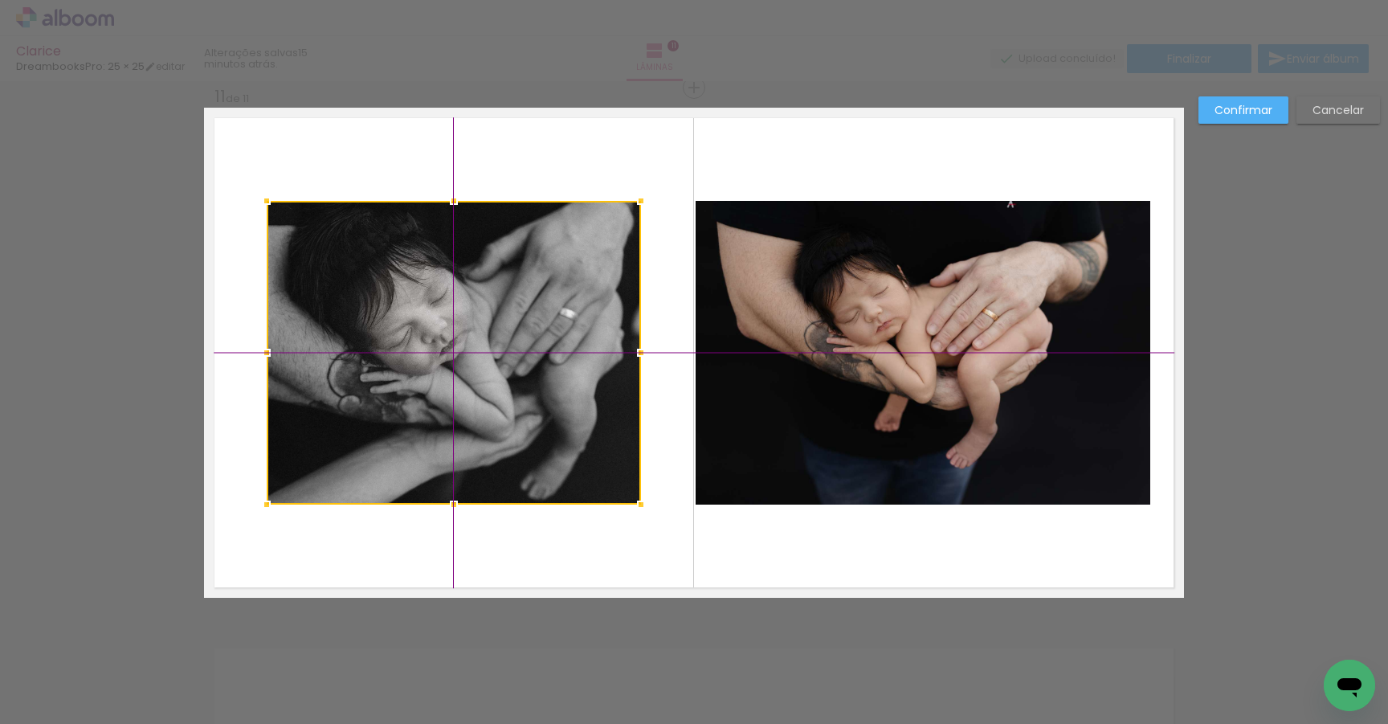
drag, startPoint x: 596, startPoint y: 317, endPoint x: 550, endPoint y: 321, distance: 46.8
click at [550, 321] on div at bounding box center [454, 353] width 374 height 304
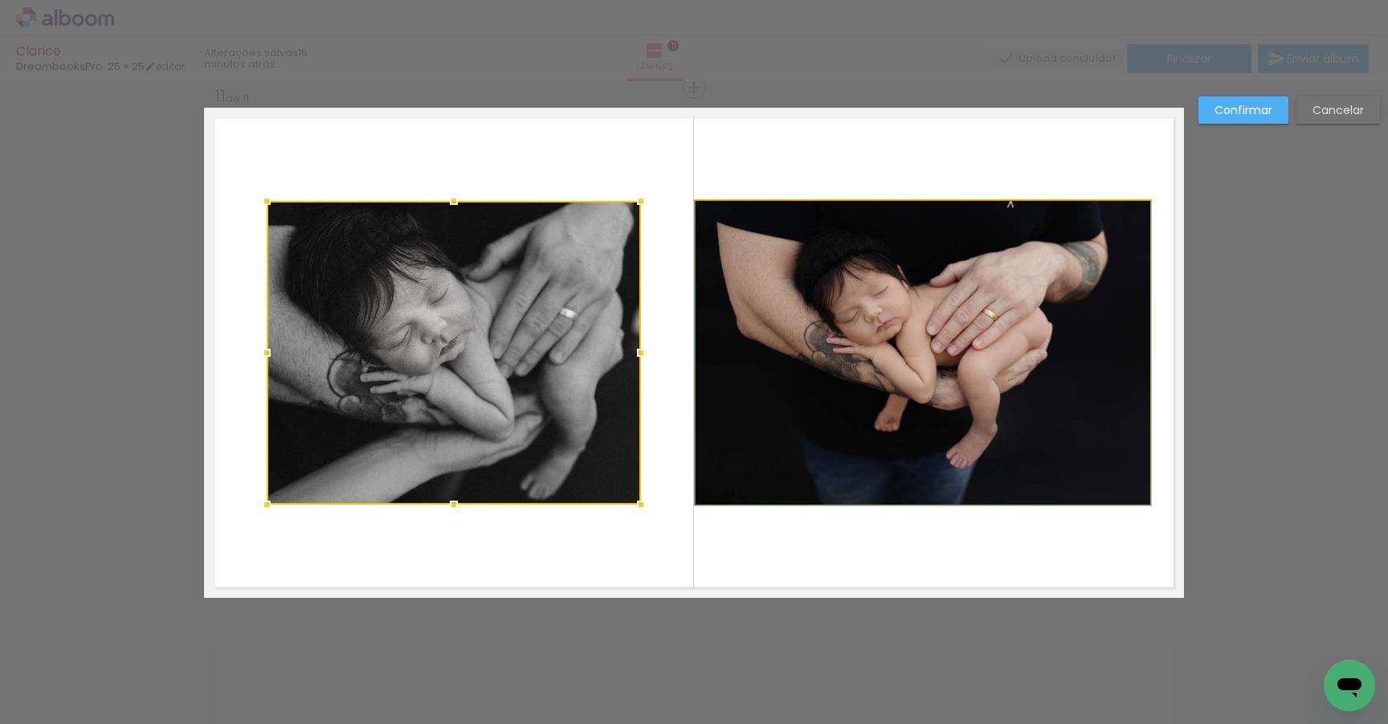
click at [893, 349] on quentale-photo at bounding box center [923, 353] width 455 height 304
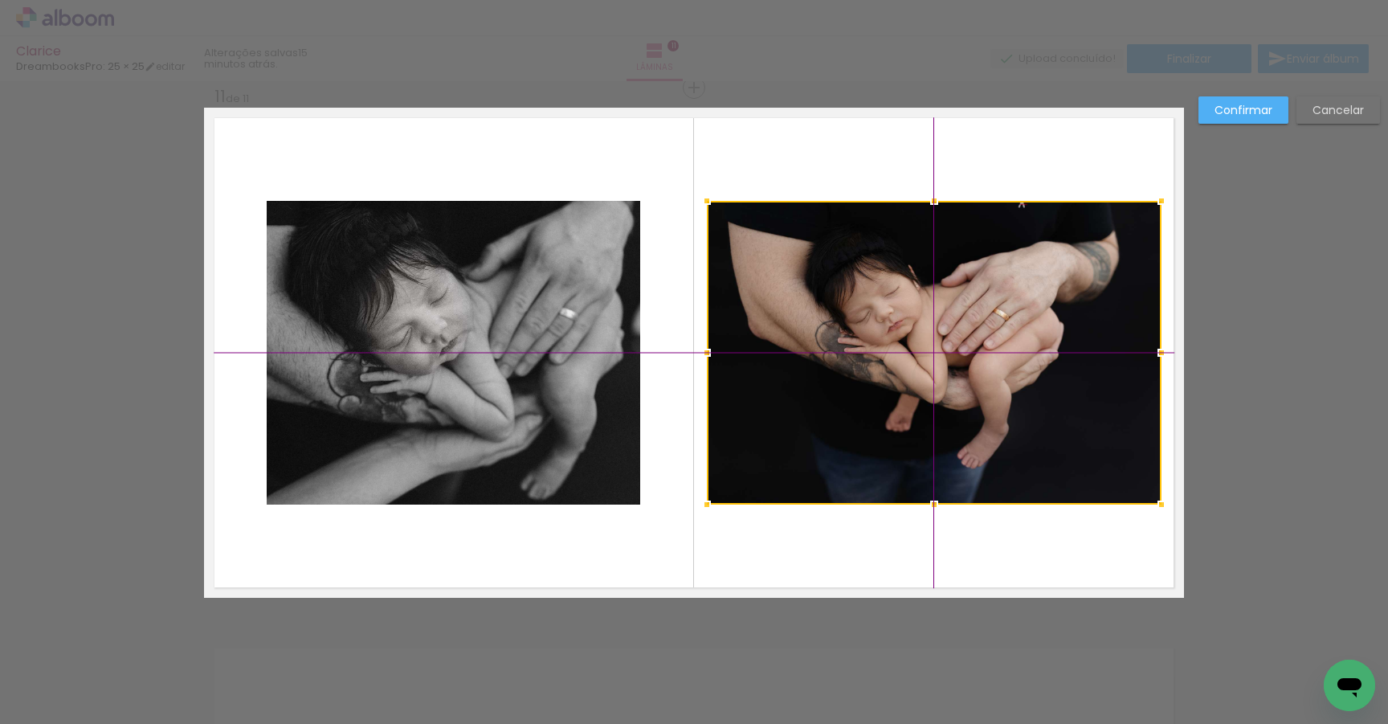
drag, startPoint x: 893, startPoint y: 349, endPoint x: 909, endPoint y: 352, distance: 16.2
click at [909, 352] on div at bounding box center [934, 353] width 455 height 304
click at [906, 174] on quentale-layouter at bounding box center [694, 353] width 980 height 490
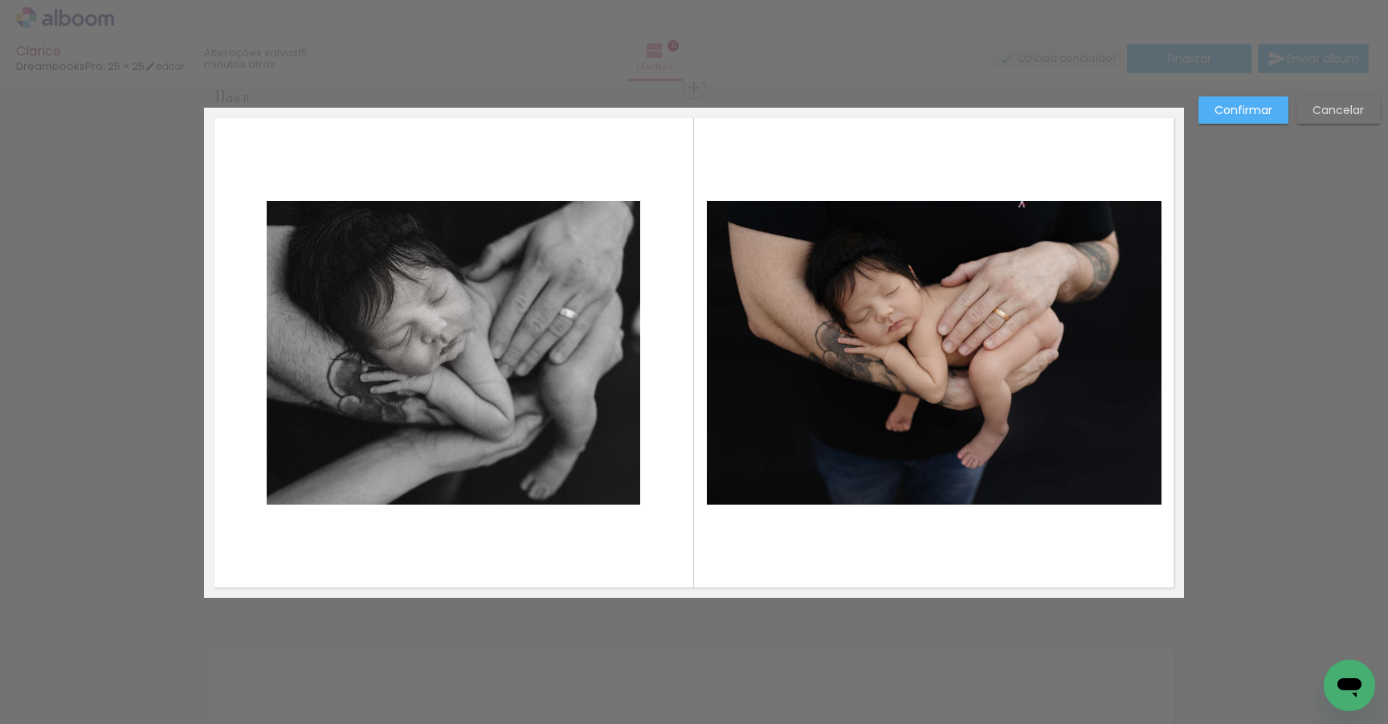
click at [0, 0] on slot "Confirmar" at bounding box center [0, 0] width 0 height 0
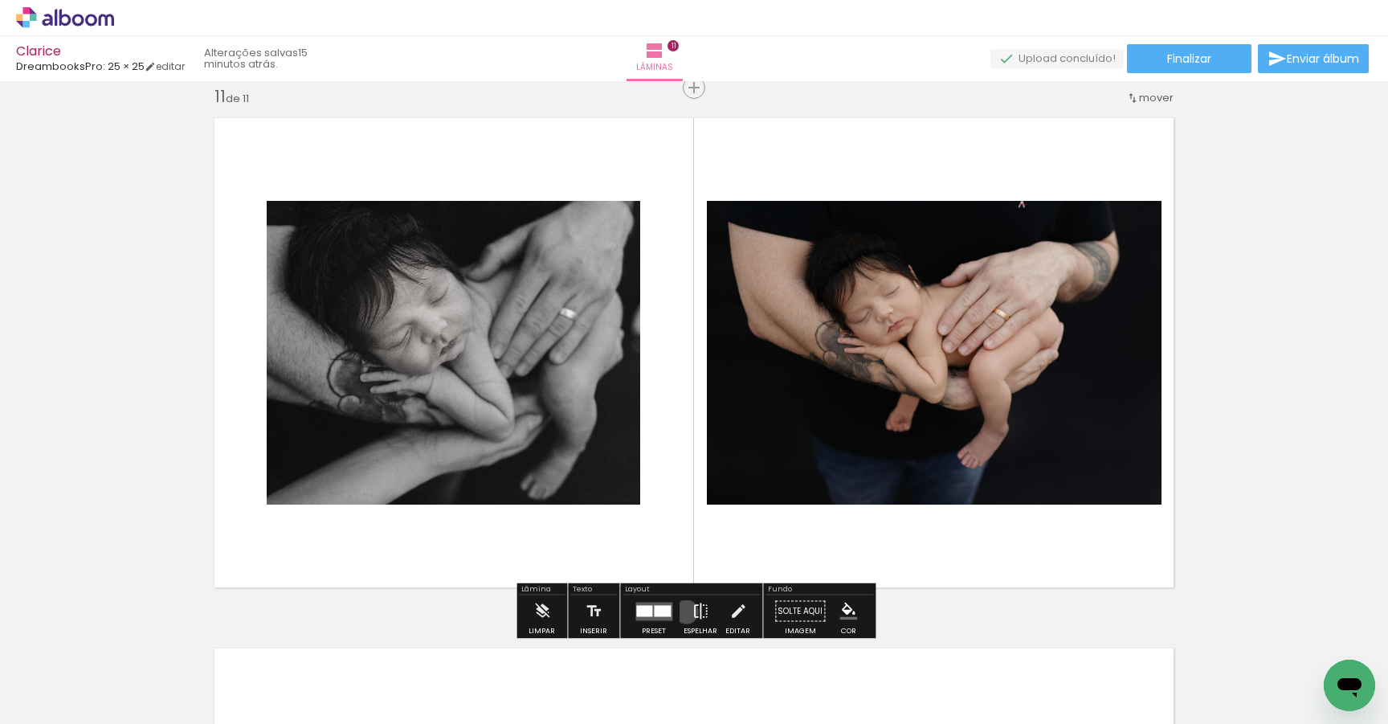
click at [683, 611] on paper-button "Espelhar" at bounding box center [701, 615] width 42 height 41
click at [694, 611] on iron-icon at bounding box center [701, 611] width 18 height 32
click at [697, 614] on iron-icon at bounding box center [701, 611] width 18 height 32
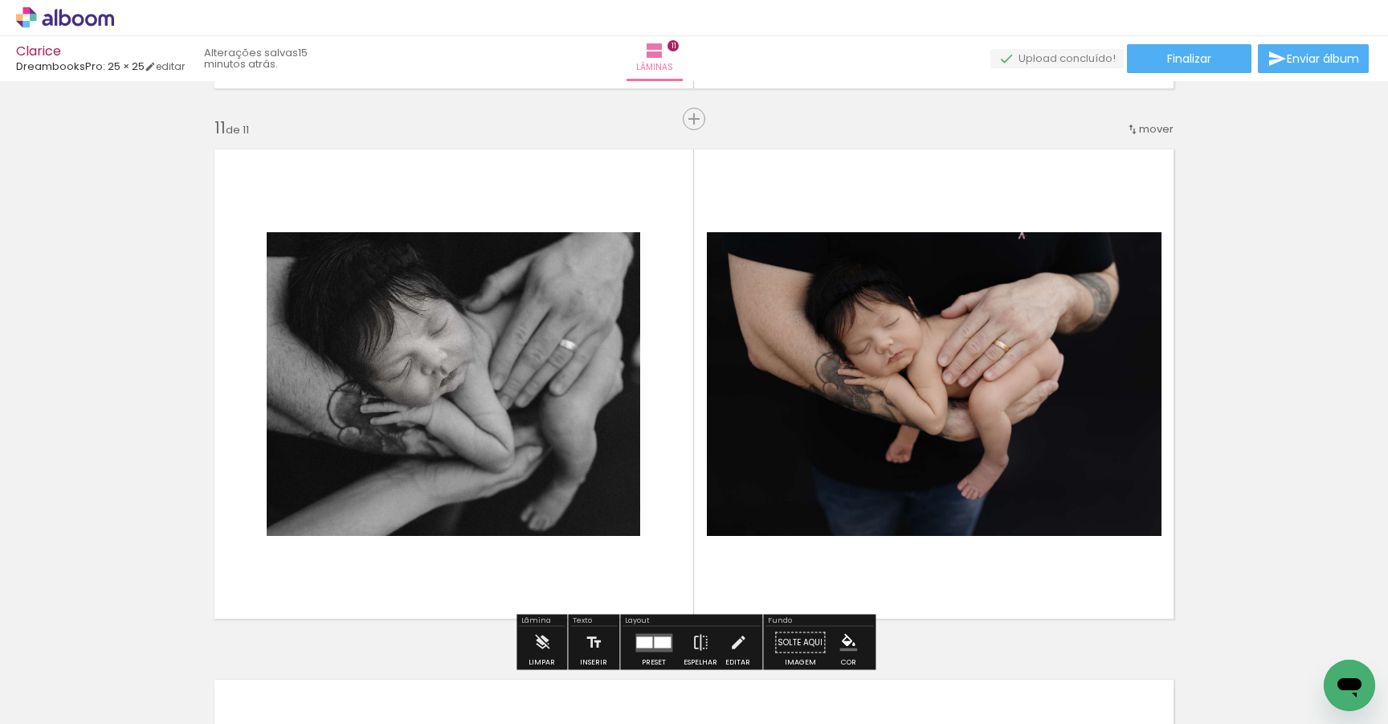
scroll to position [5293, 0]
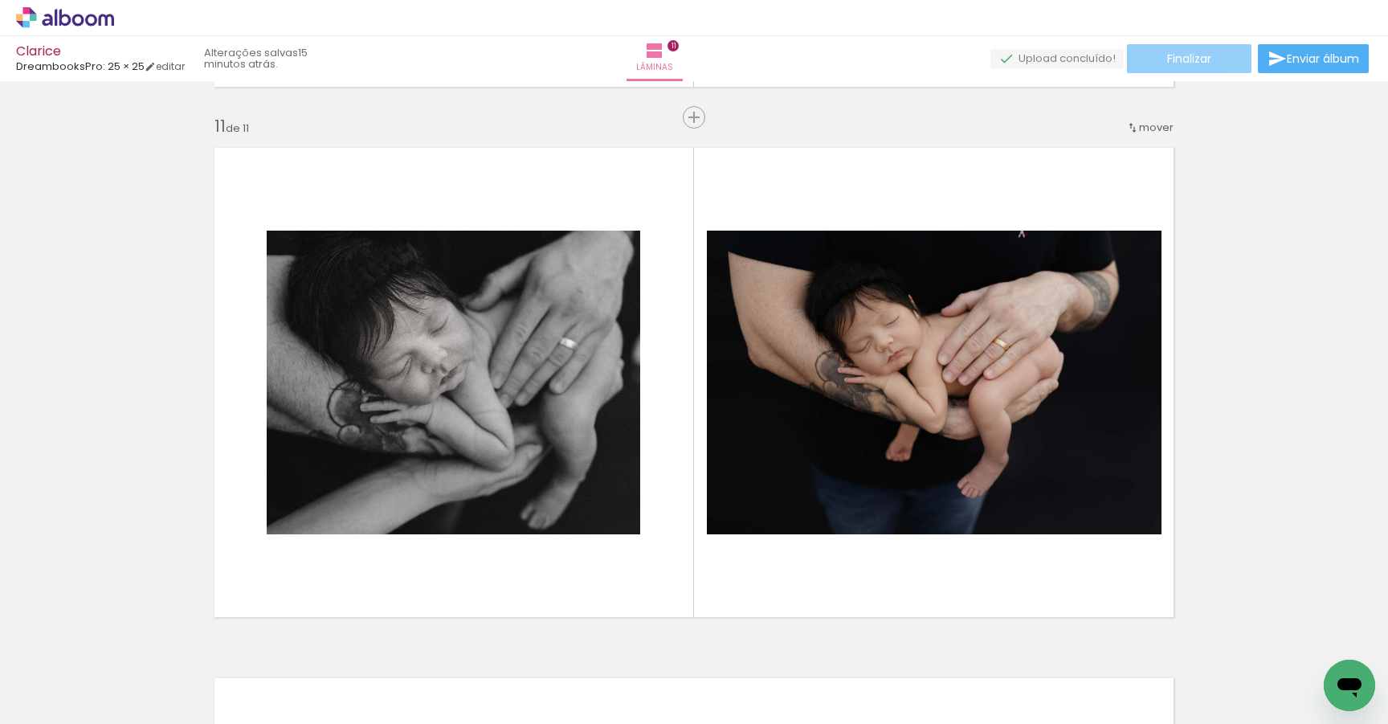
click at [1197, 59] on span "Finalizar" at bounding box center [1189, 58] width 44 height 11
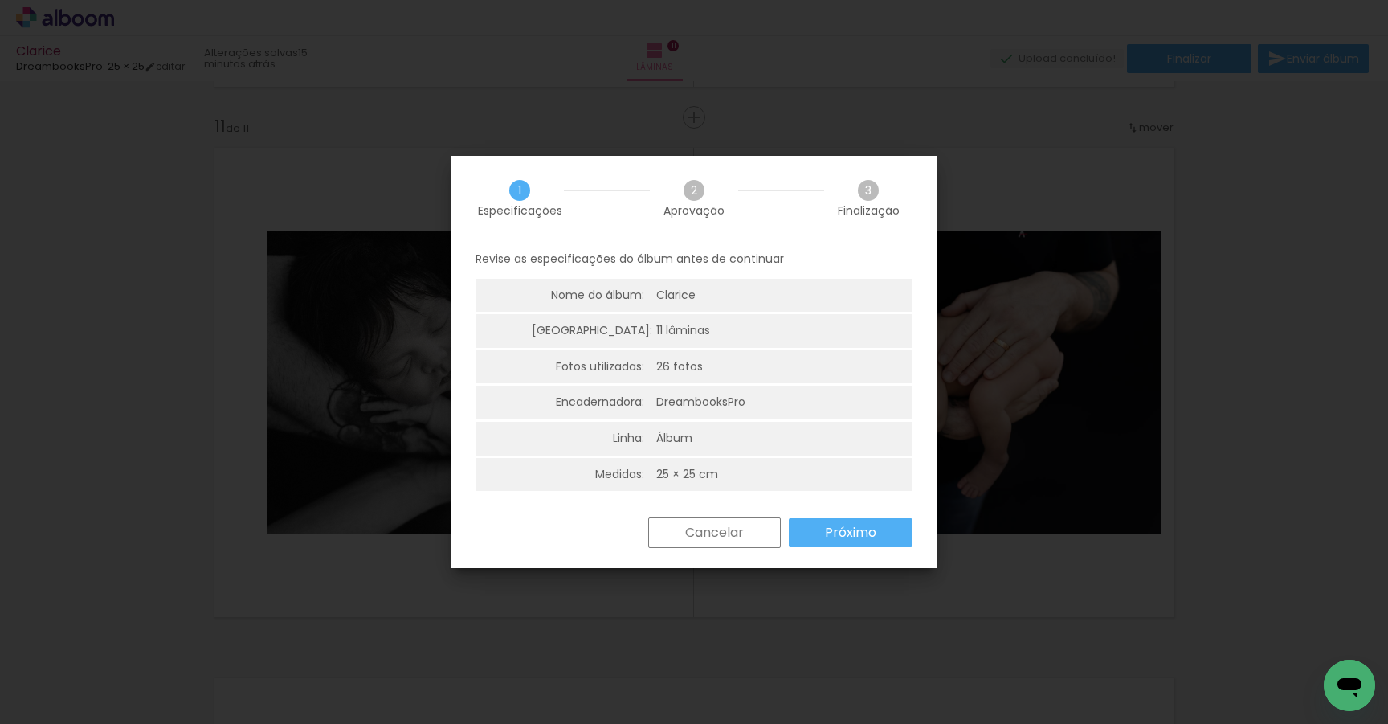
click at [0, 0] on slot "Próximo" at bounding box center [0, 0] width 0 height 0
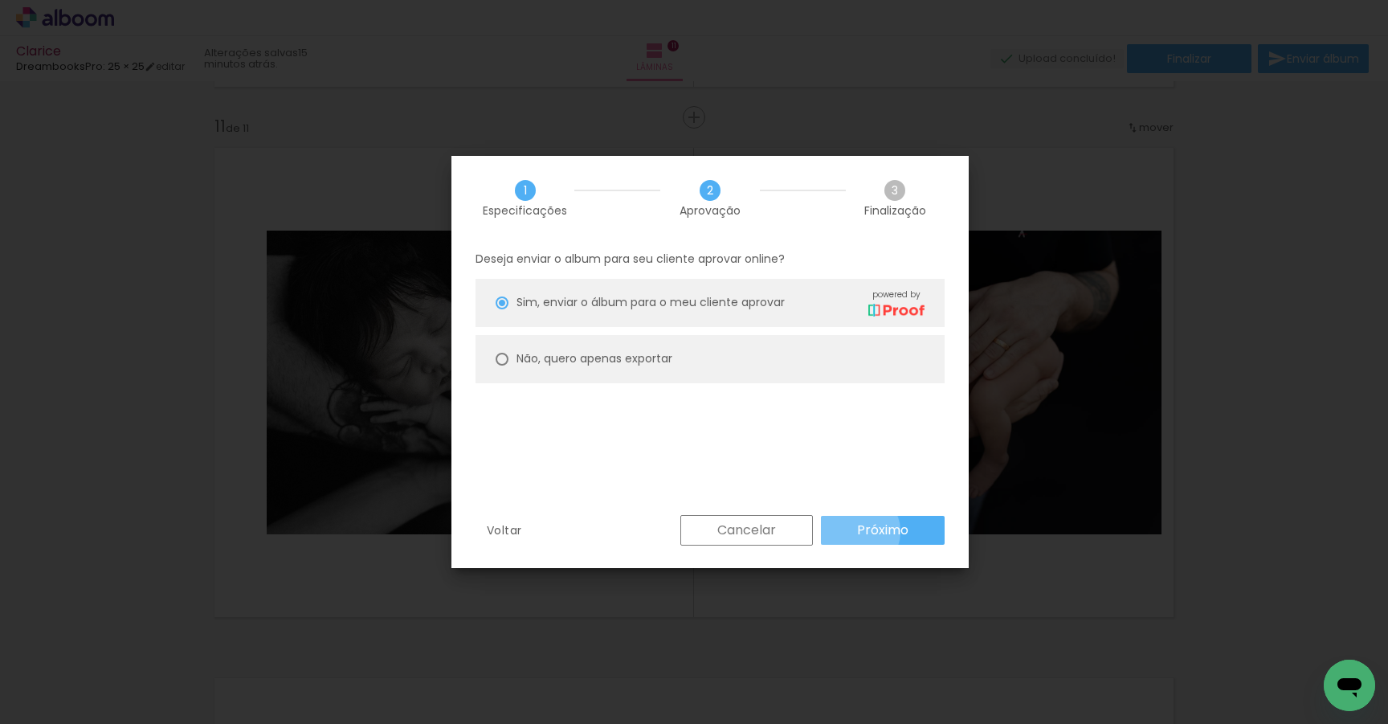
click at [0, 0] on slot "Próximo" at bounding box center [0, 0] width 0 height 0
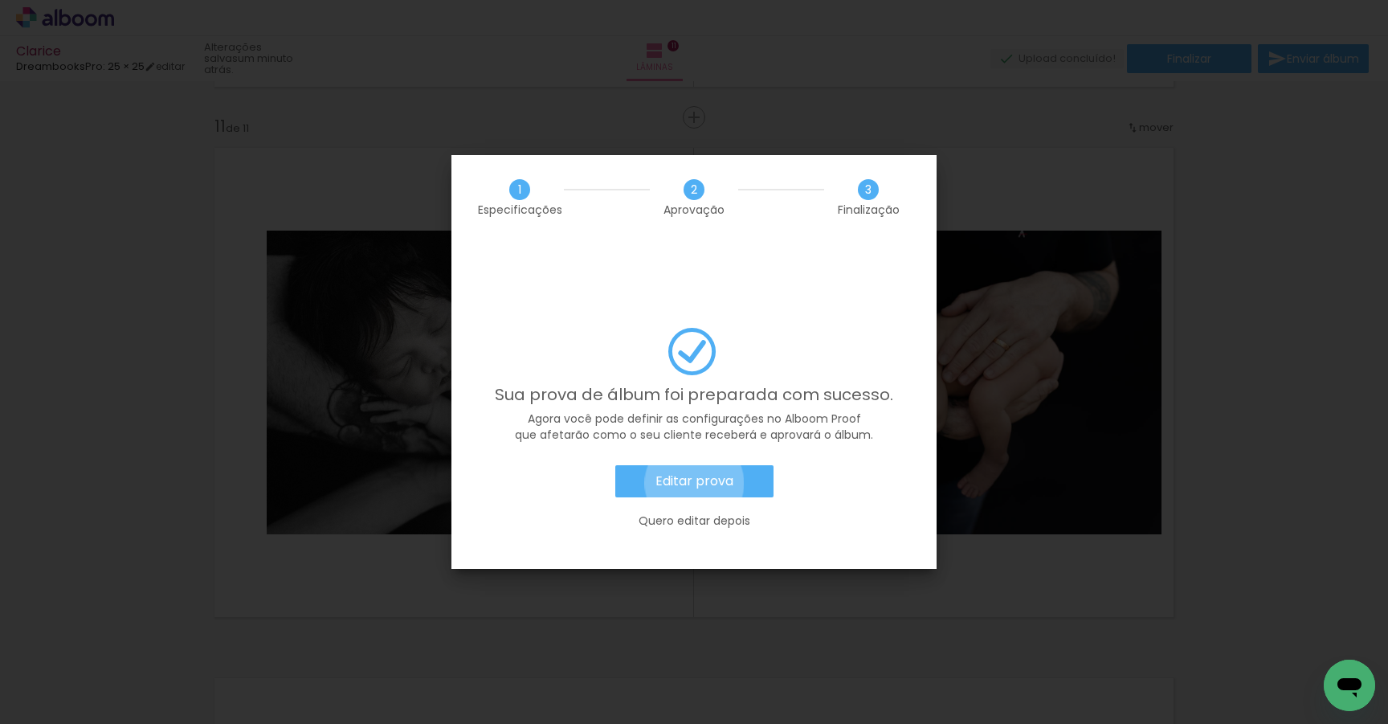
click at [0, 0] on slot "Editar prova" at bounding box center [0, 0] width 0 height 0
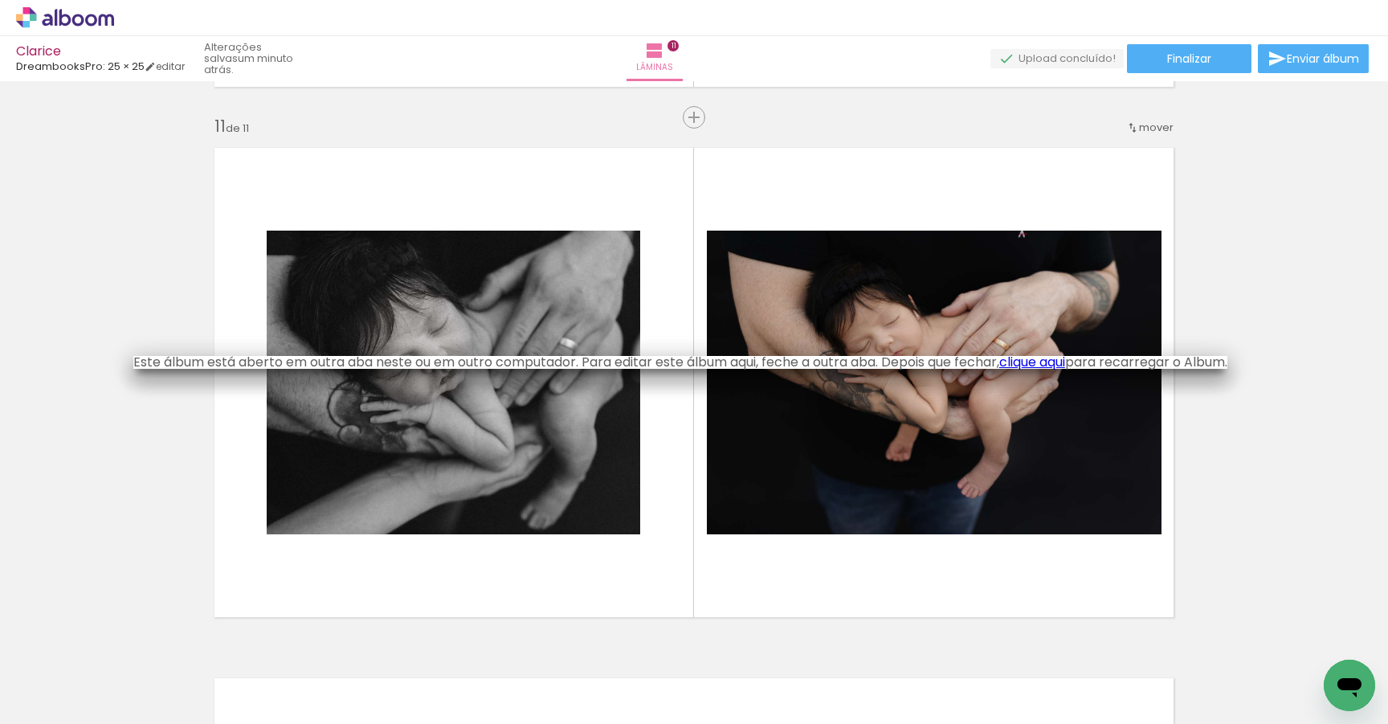
scroll to position [0, 1088]
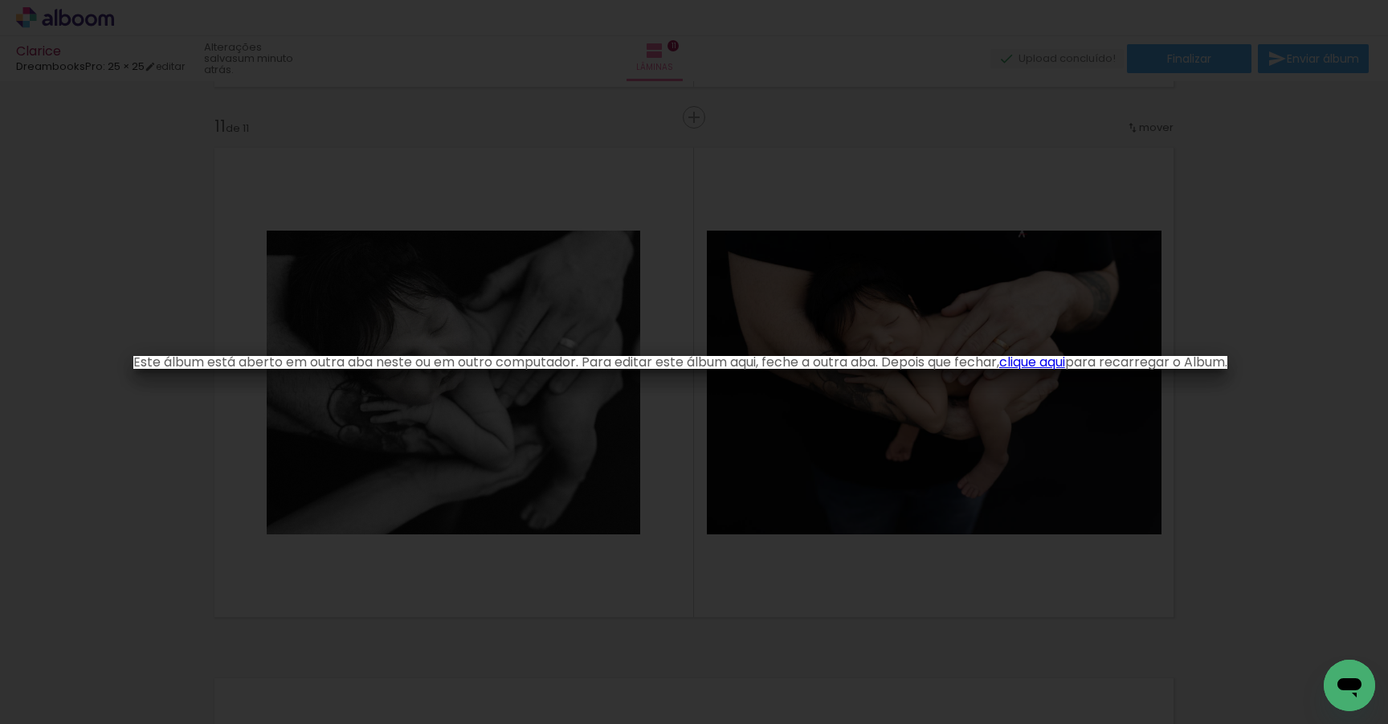
click at [1040, 370] on link "clique aqui" at bounding box center [1032, 362] width 66 height 18
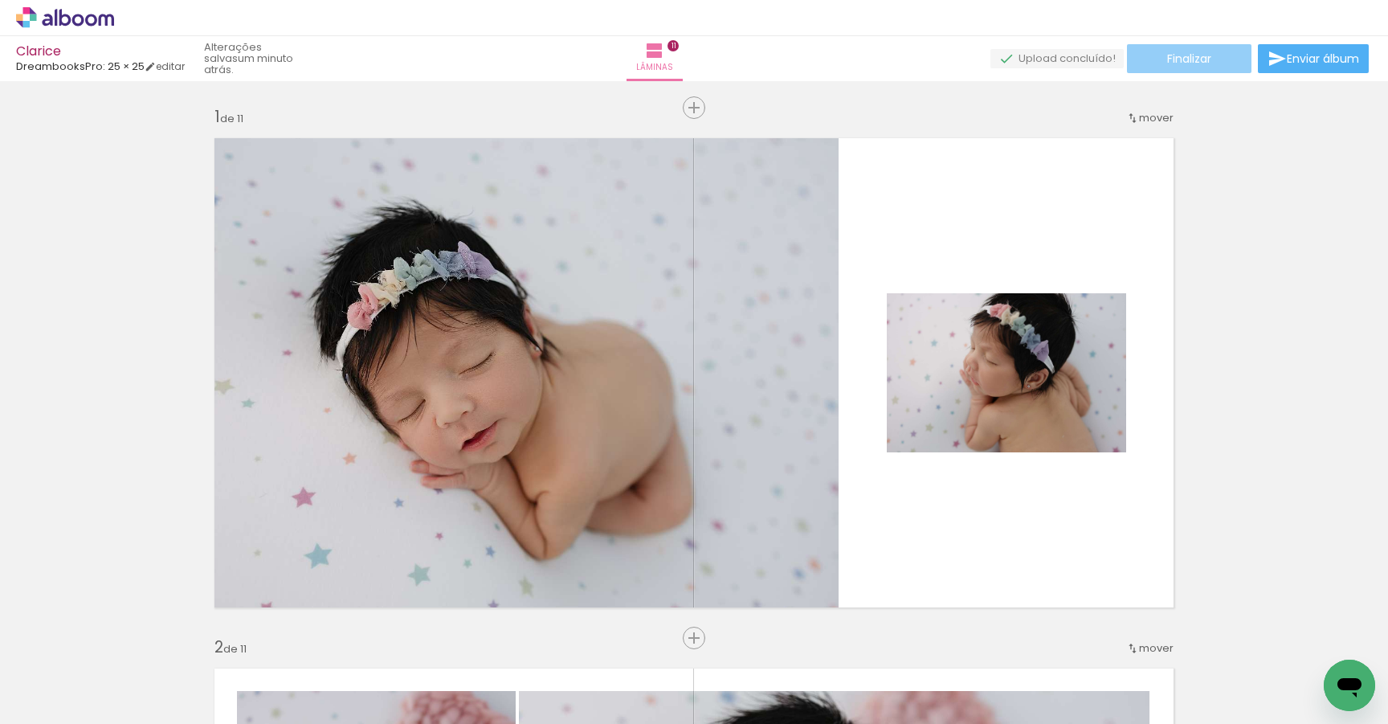
click at [1199, 60] on span "Finalizar" at bounding box center [1189, 58] width 44 height 11
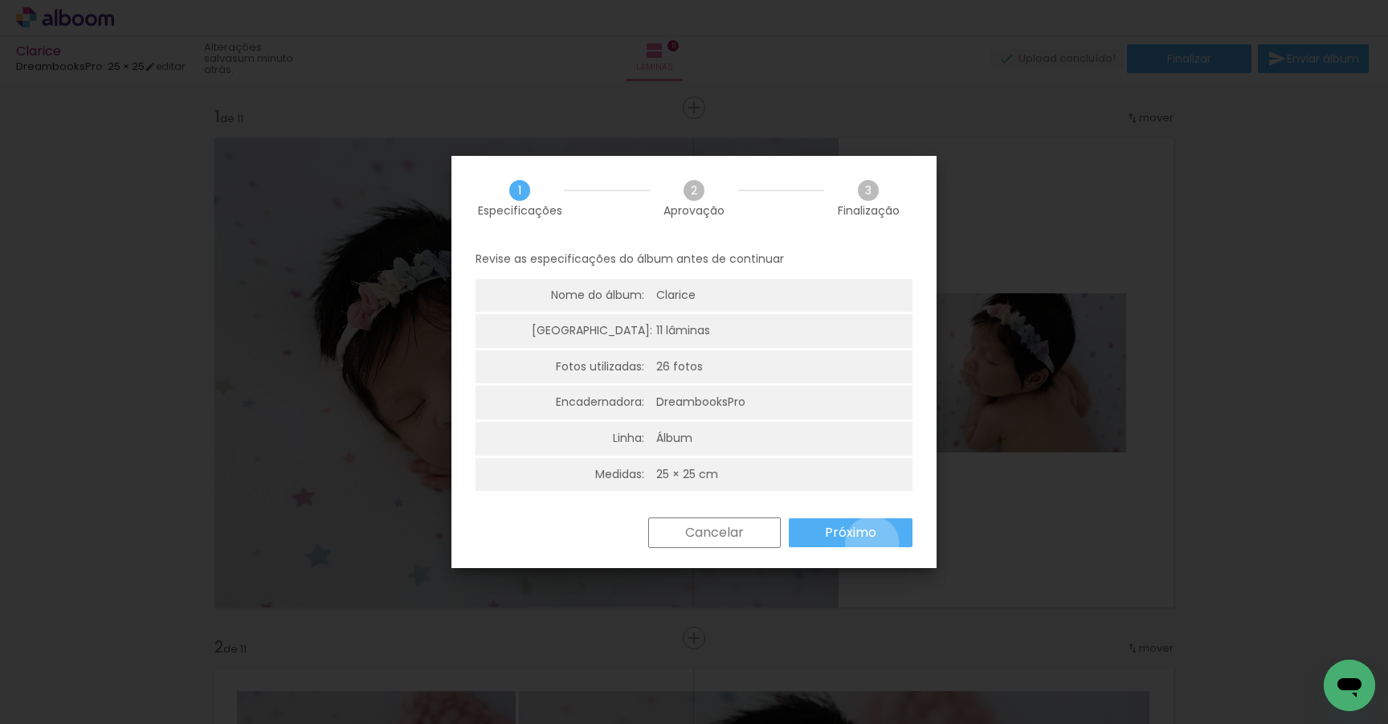
click at [872, 543] on paper-button "Próximo" at bounding box center [851, 532] width 124 height 29
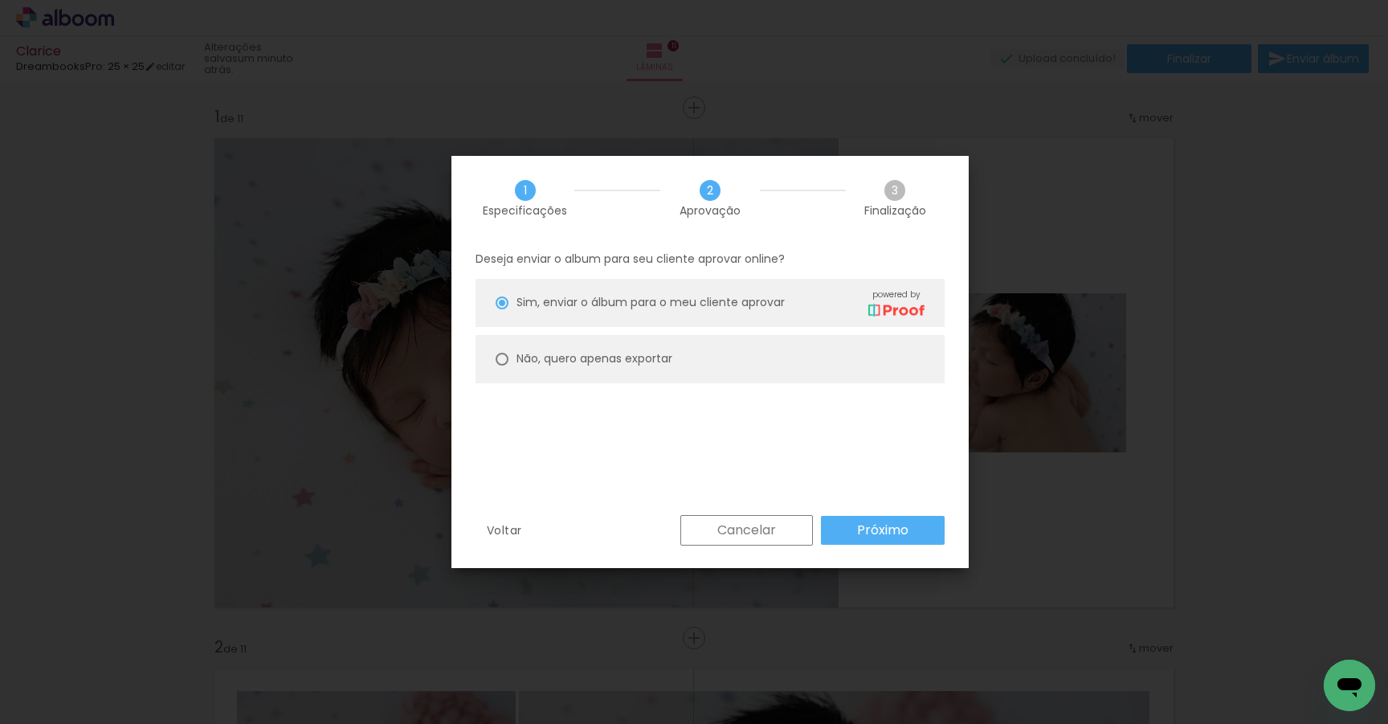
click at [0, 0] on slot "Próximo" at bounding box center [0, 0] width 0 height 0
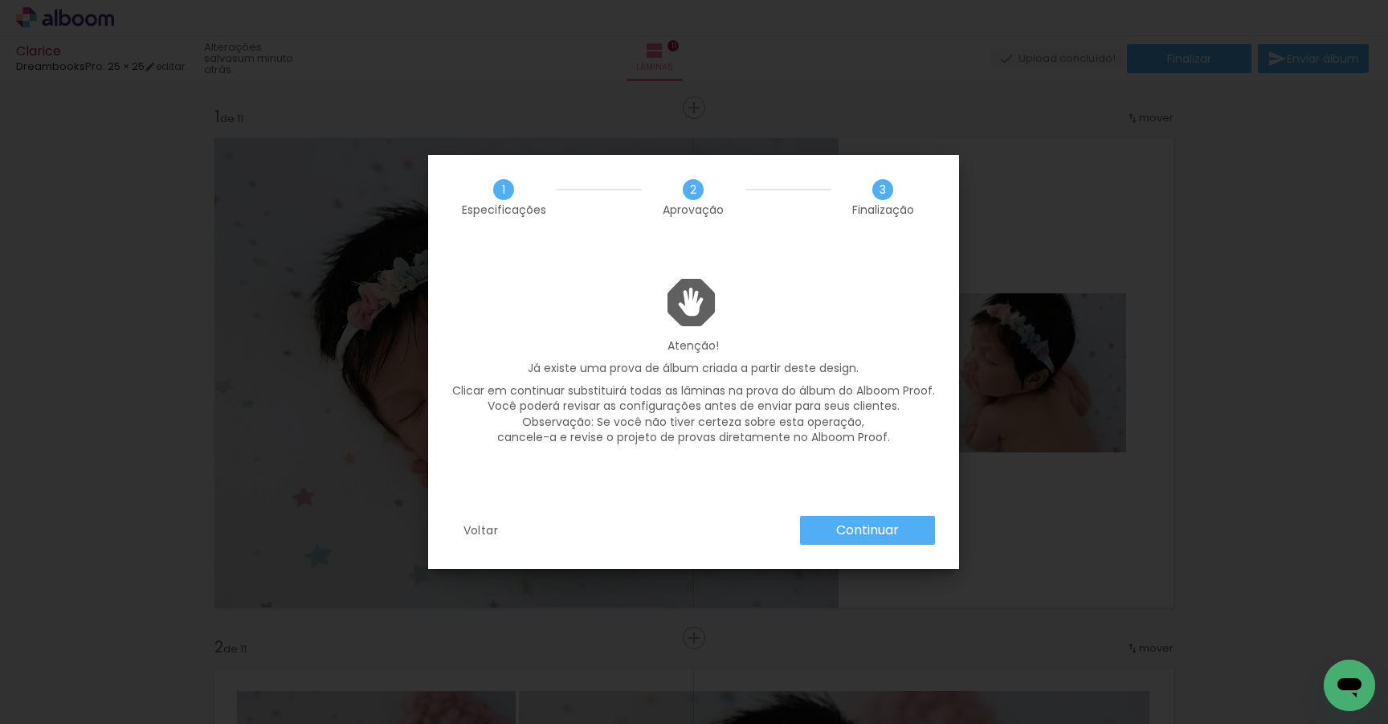
click at [0, 0] on slot "Continuar" at bounding box center [0, 0] width 0 height 0
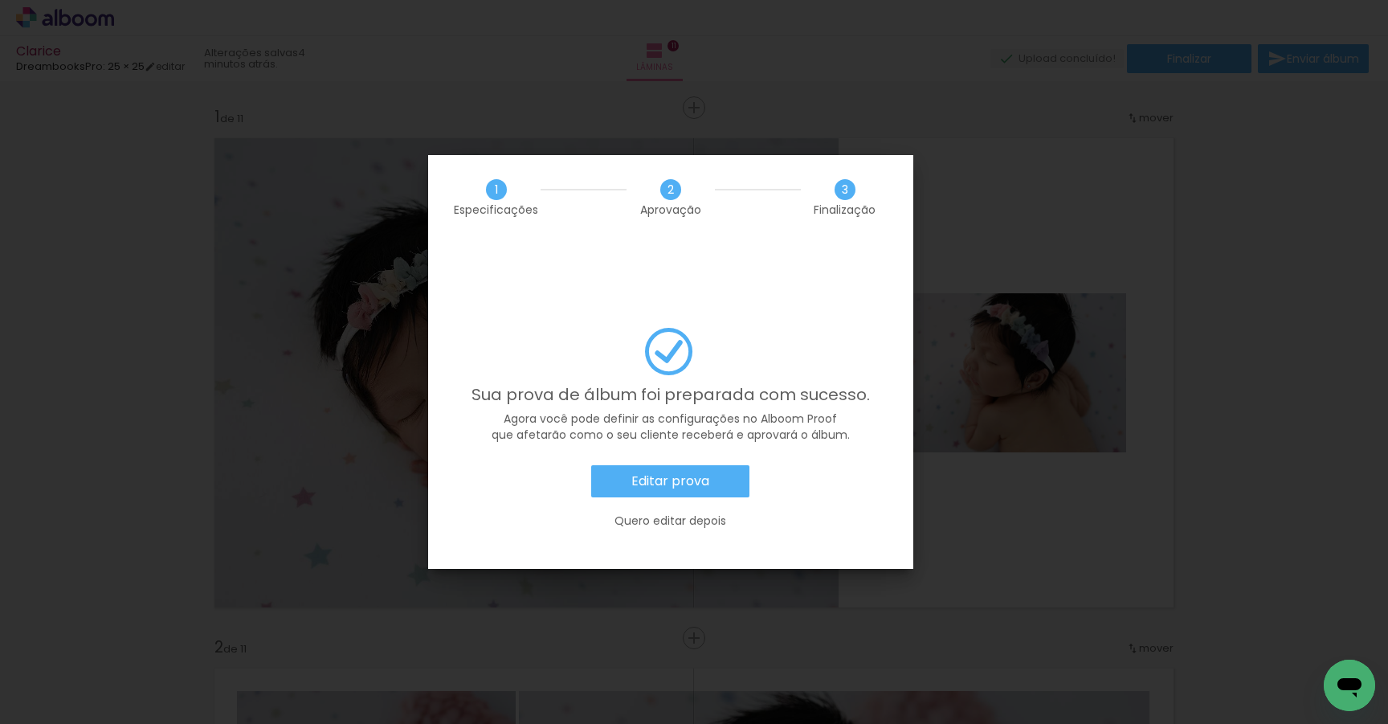
click at [0, 0] on slot "Editar prova" at bounding box center [0, 0] width 0 height 0
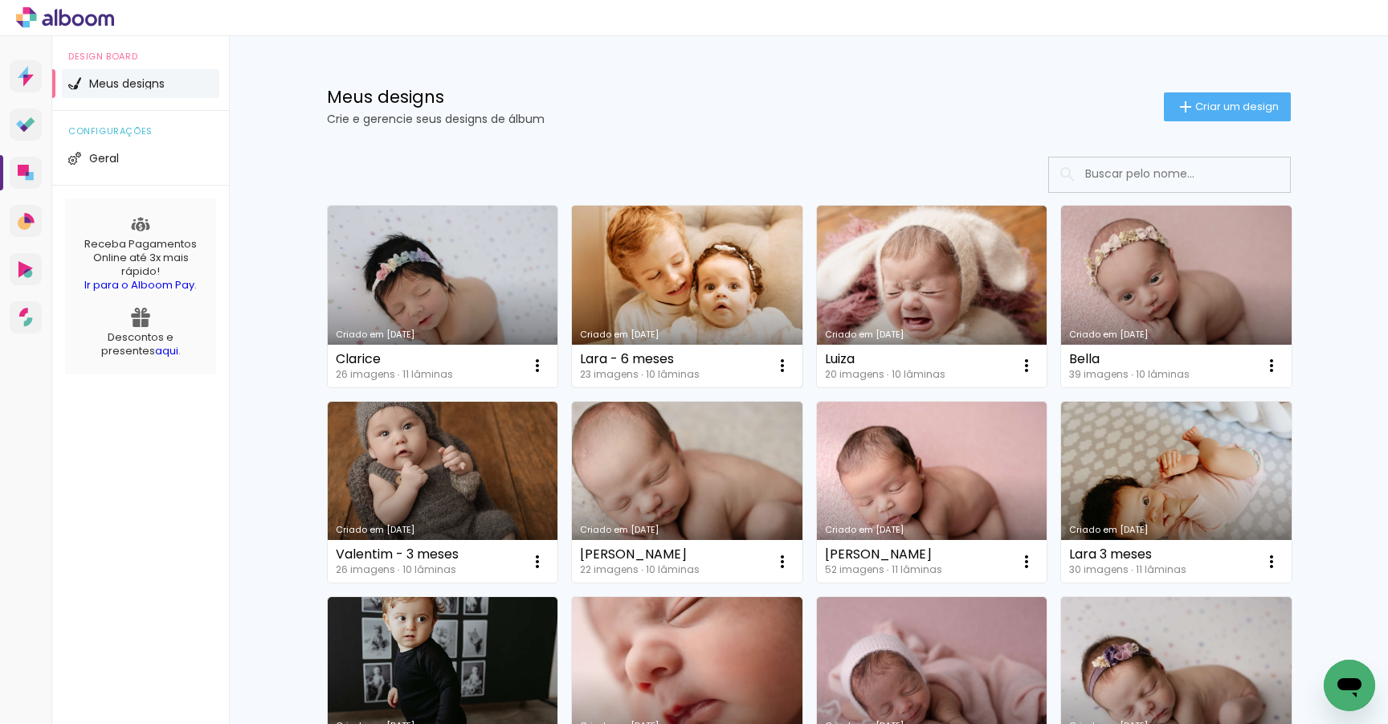
click at [709, 280] on link "Criado em [DATE]" at bounding box center [687, 297] width 231 height 182
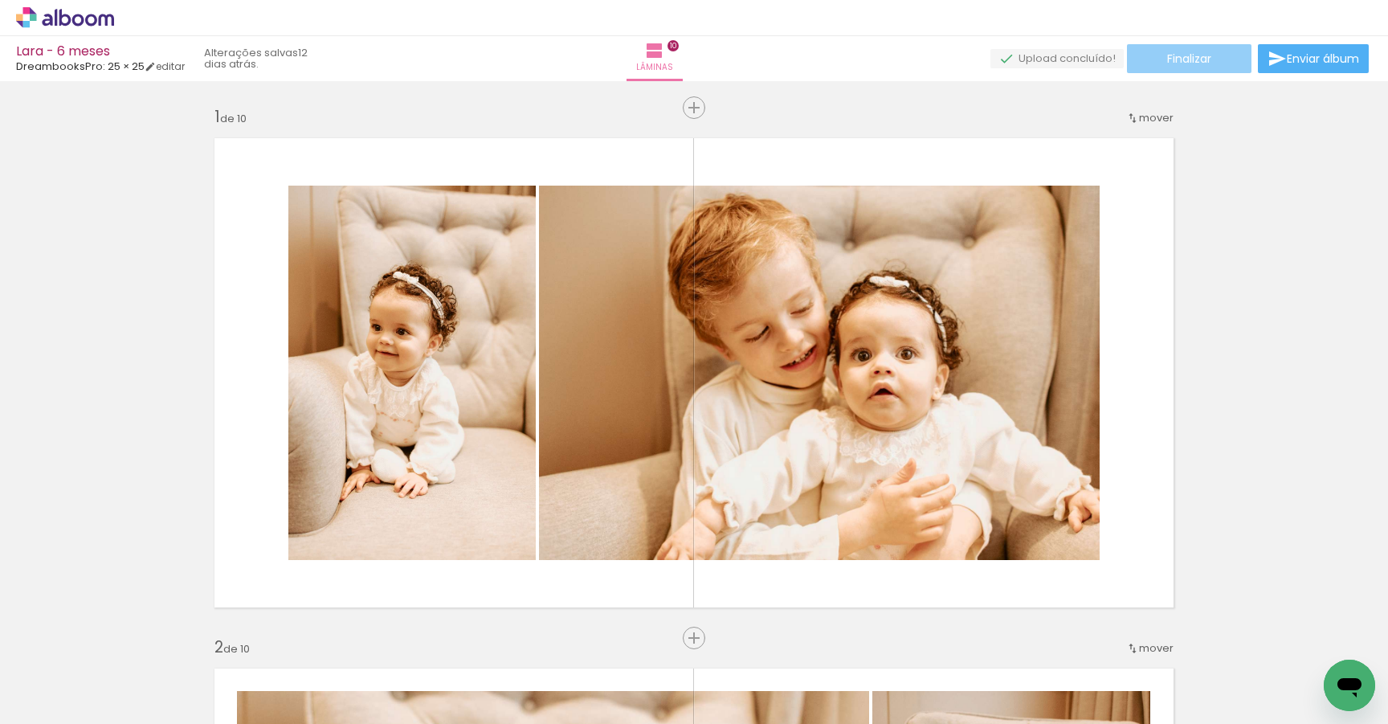
click at [1195, 63] on span "Finalizar" at bounding box center [1189, 58] width 44 height 11
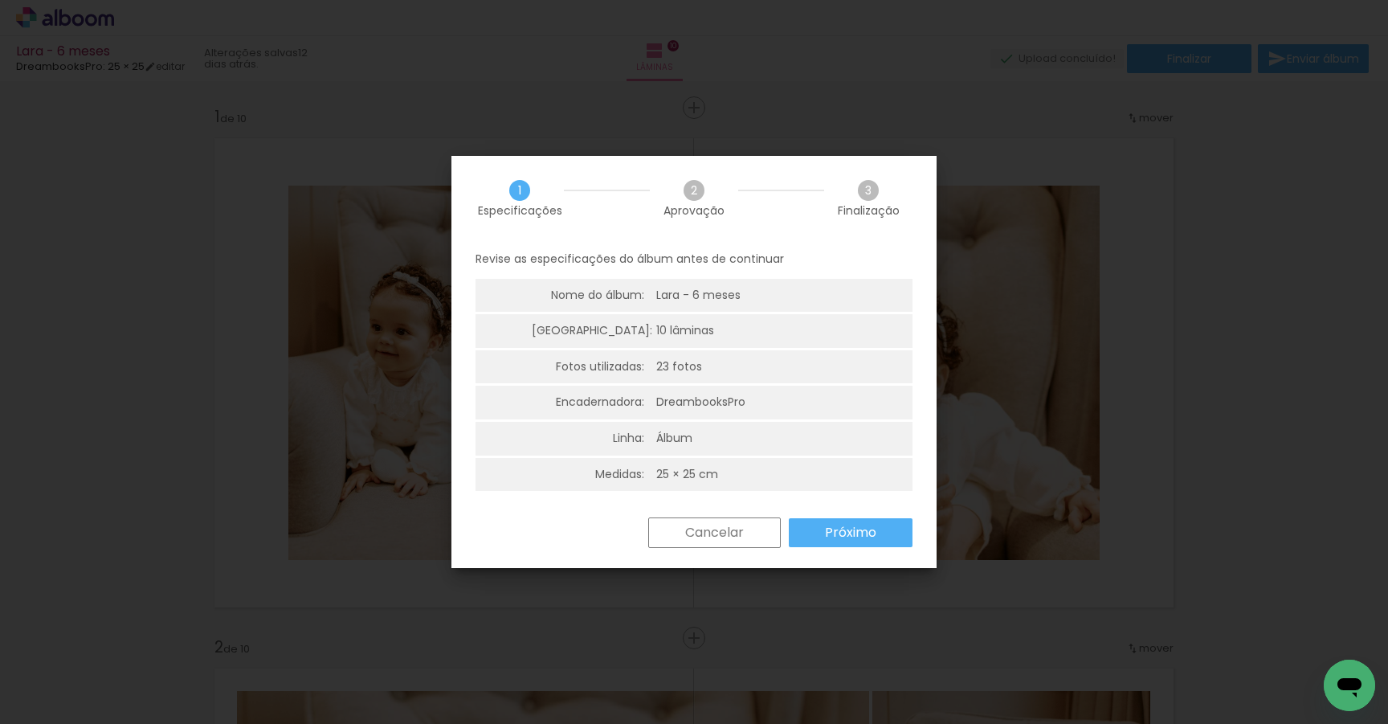
click at [0, 0] on slot "Próximo" at bounding box center [0, 0] width 0 height 0
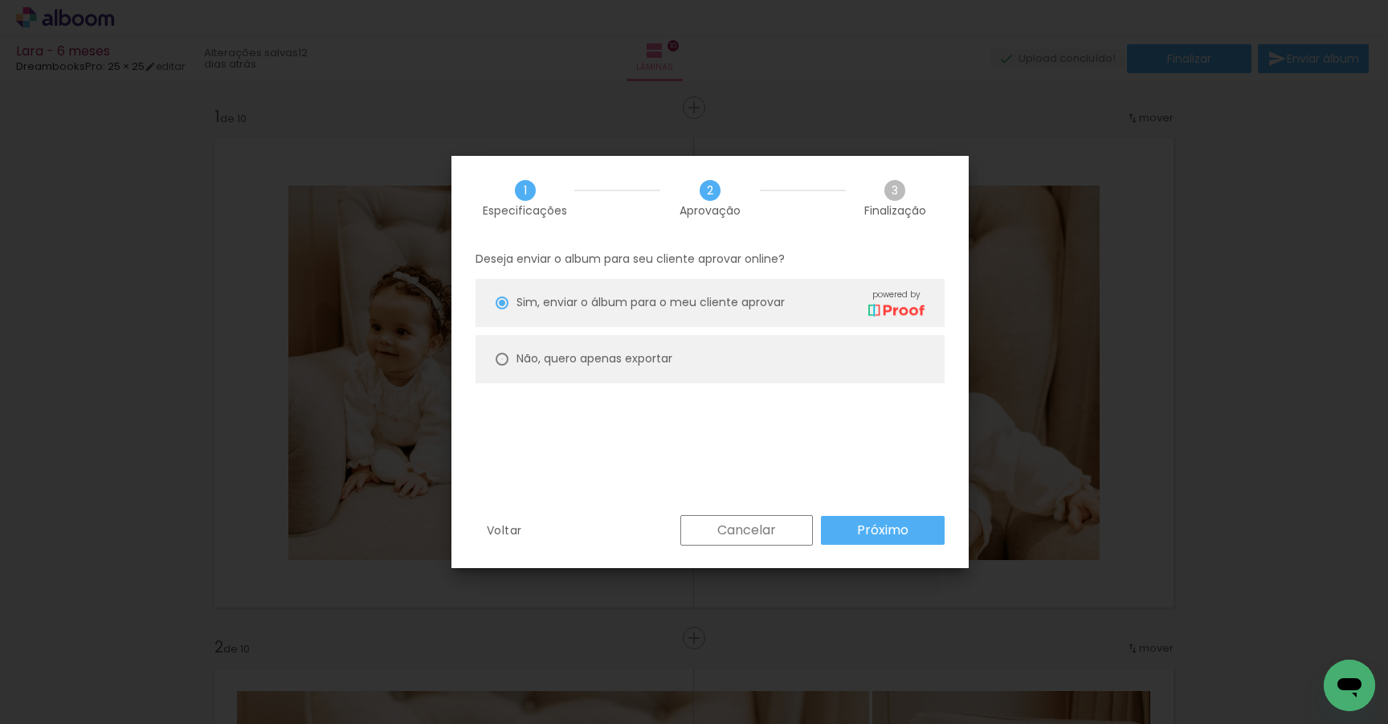
click at [496, 309] on div at bounding box center [502, 302] width 13 height 13
type paper-radio-button "on"
click at [0, 0] on slot "Próximo" at bounding box center [0, 0] width 0 height 0
type input "Alta, 300 DPI"
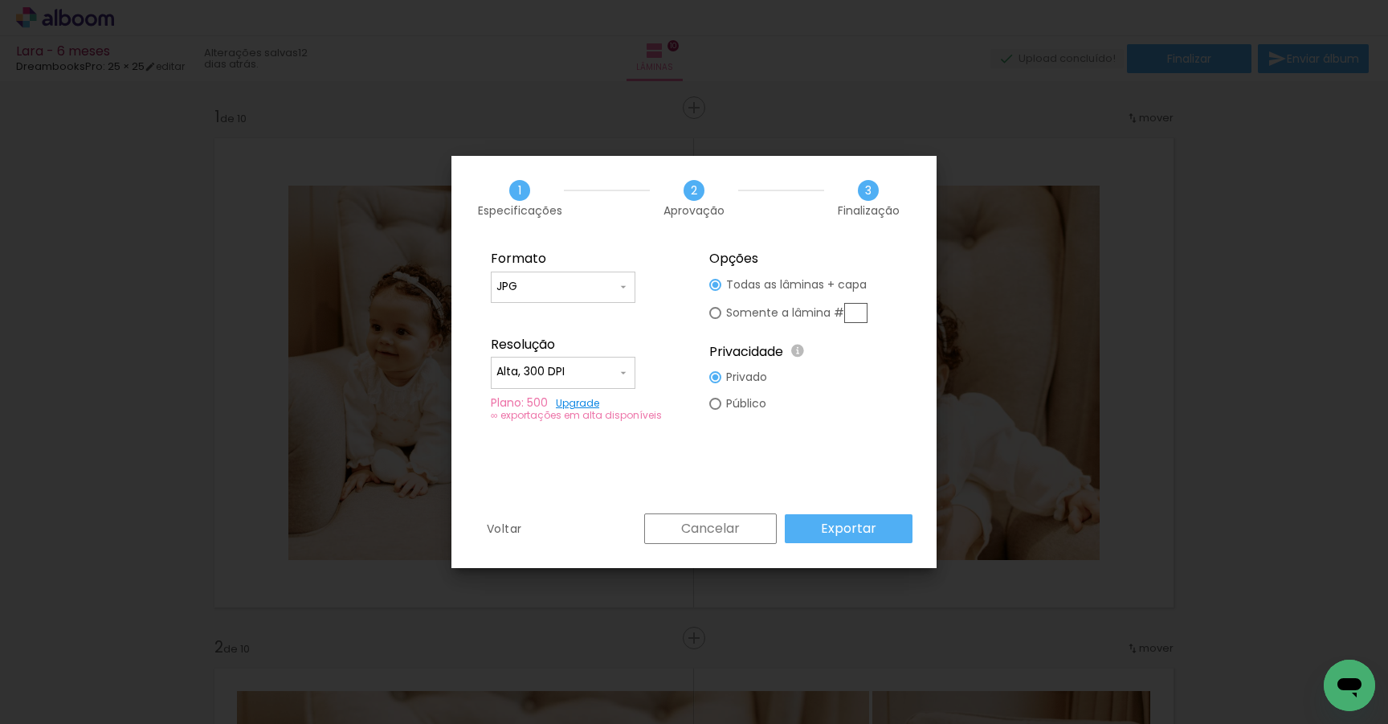
click at [0, 0] on slot "Exportar" at bounding box center [0, 0] width 0 height 0
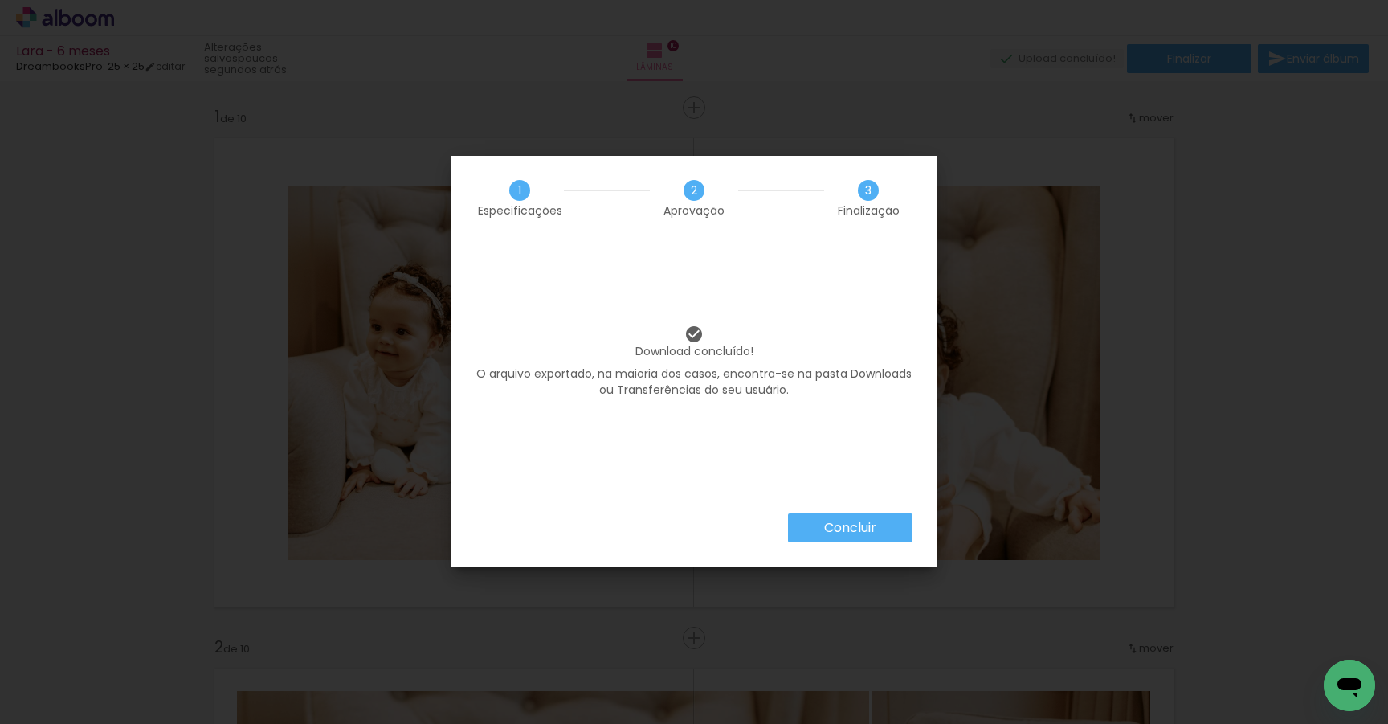
click at [0, 0] on slot "Concluir" at bounding box center [0, 0] width 0 height 0
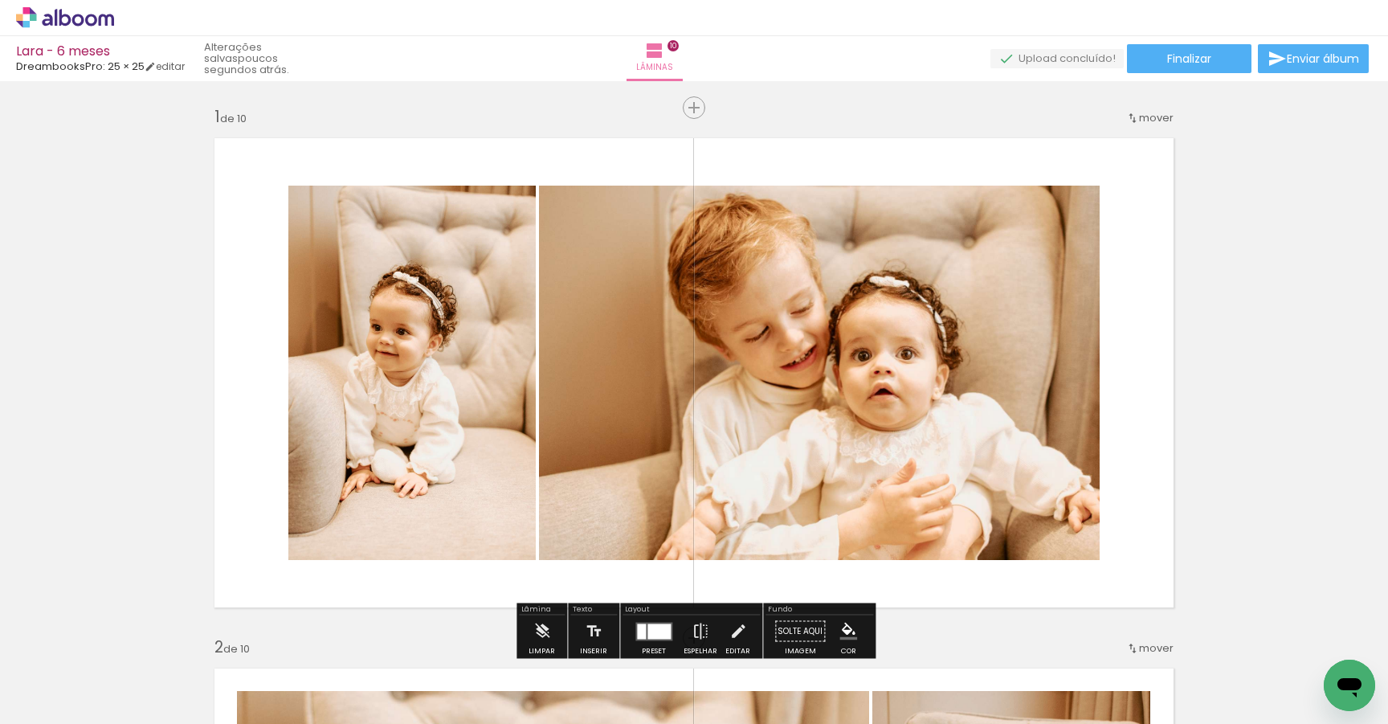
click at [91, 14] on icon at bounding box center [65, 17] width 98 height 21
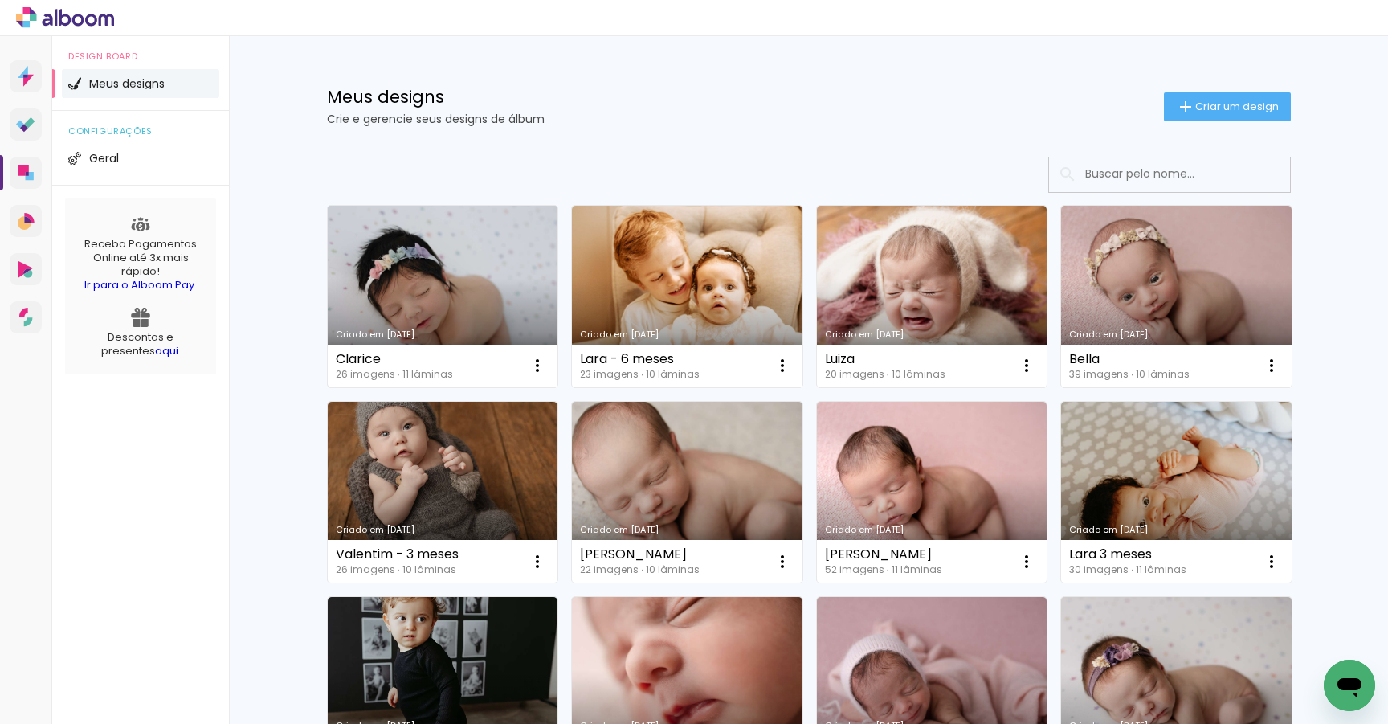
click at [457, 286] on link "Criado em [DATE]" at bounding box center [443, 297] width 231 height 182
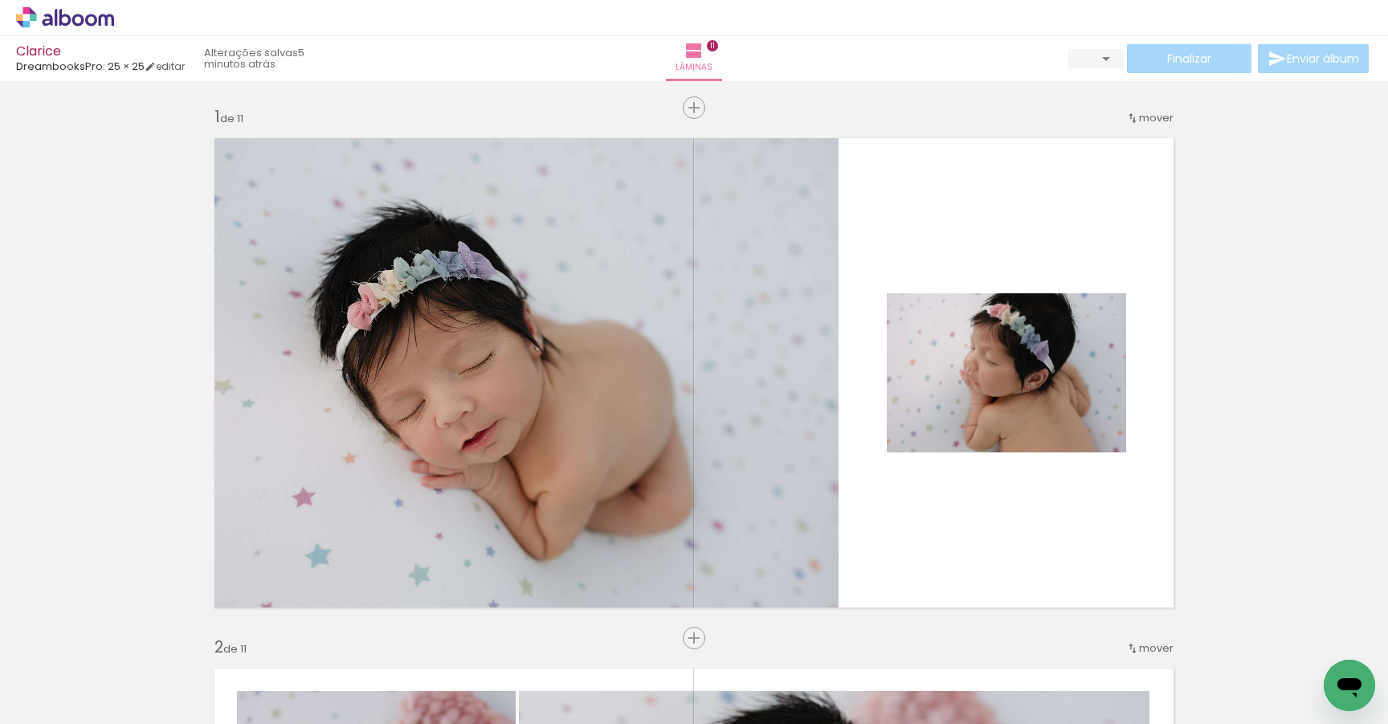
click at [1177, 60] on span "Finalizar" at bounding box center [1189, 58] width 44 height 11
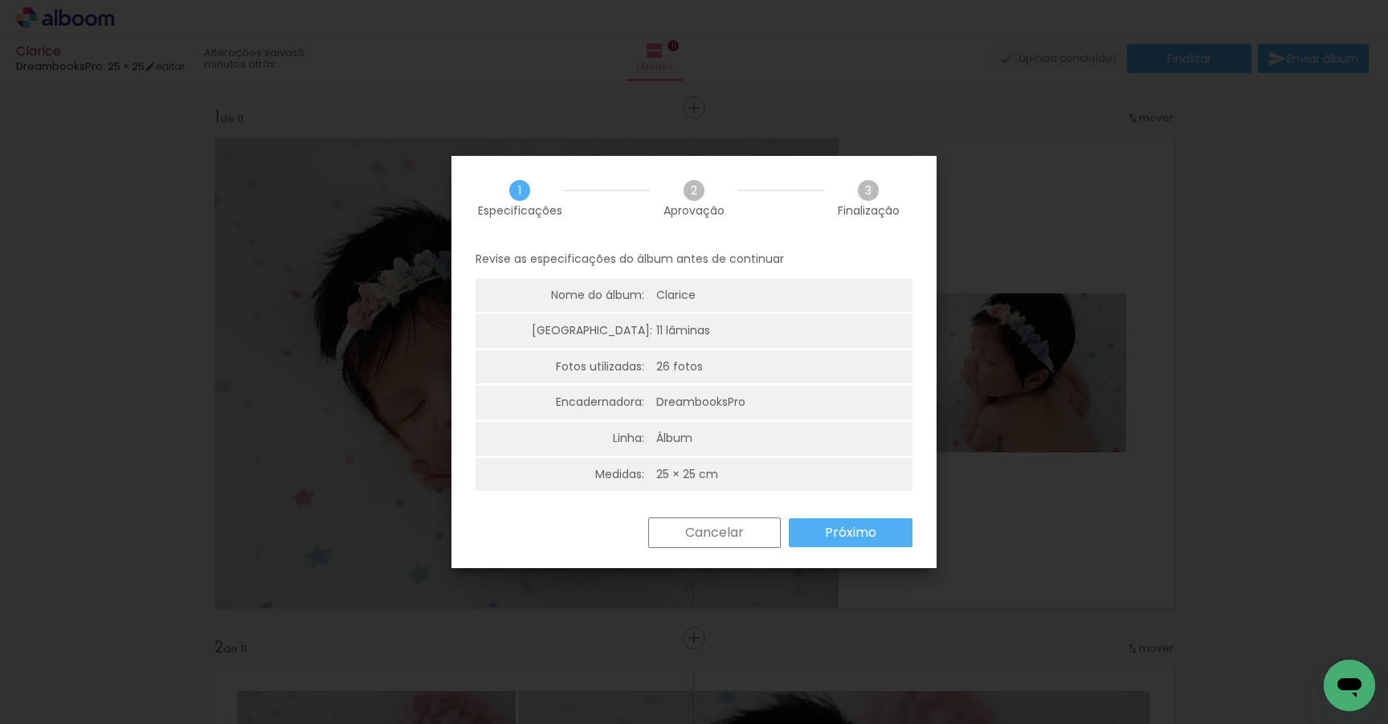
click at [0, 0] on slot "Próximo" at bounding box center [0, 0] width 0 height 0
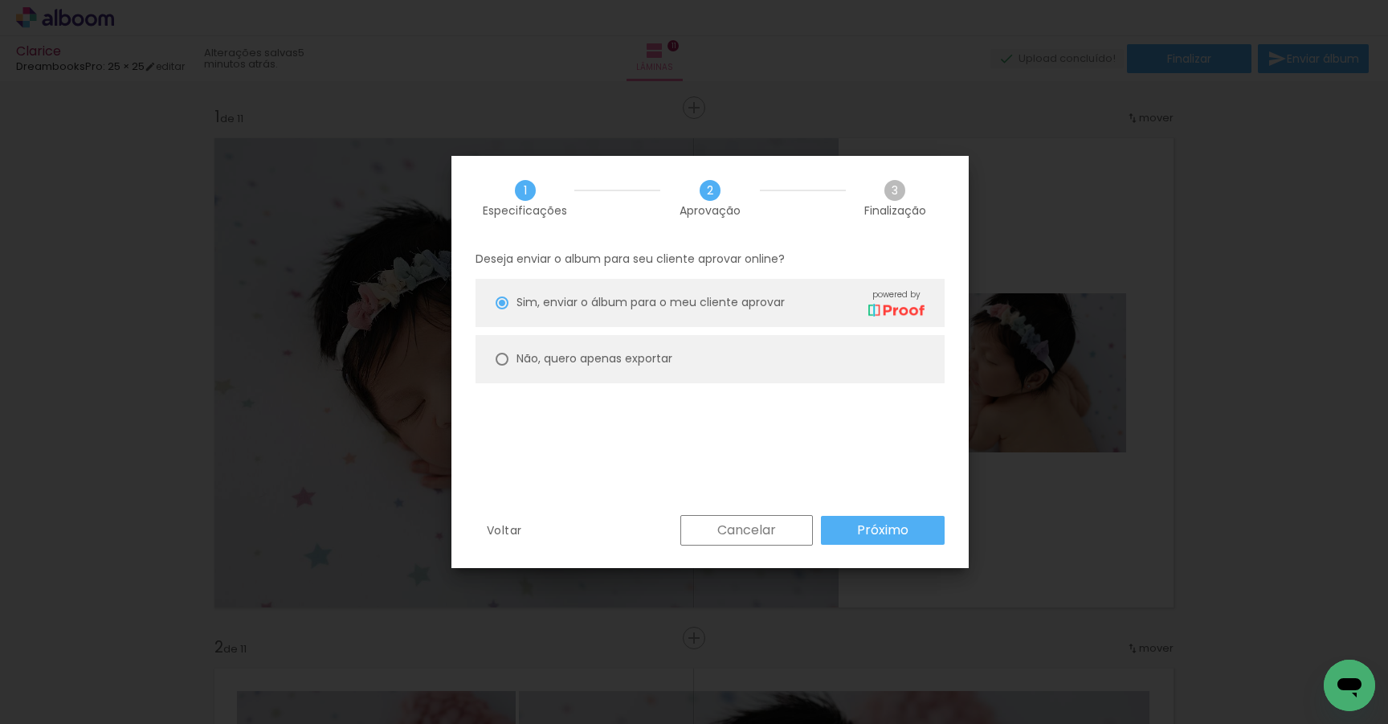
click at [506, 309] on div at bounding box center [502, 302] width 13 height 13
type paper-radio-button "on"
click at [0, 0] on slot "Próximo" at bounding box center [0, 0] width 0 height 0
type input "Alta, 300 DPI"
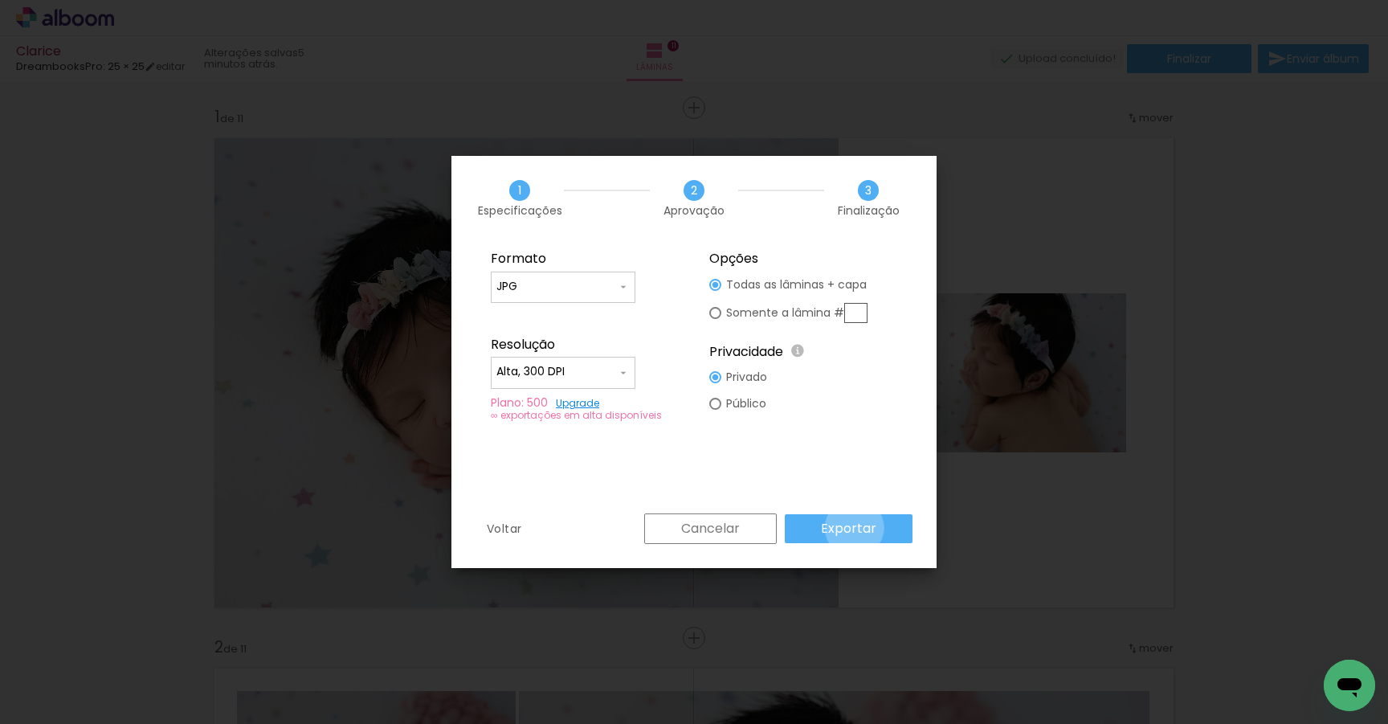
click at [0, 0] on slot "Exportar" at bounding box center [0, 0] width 0 height 0
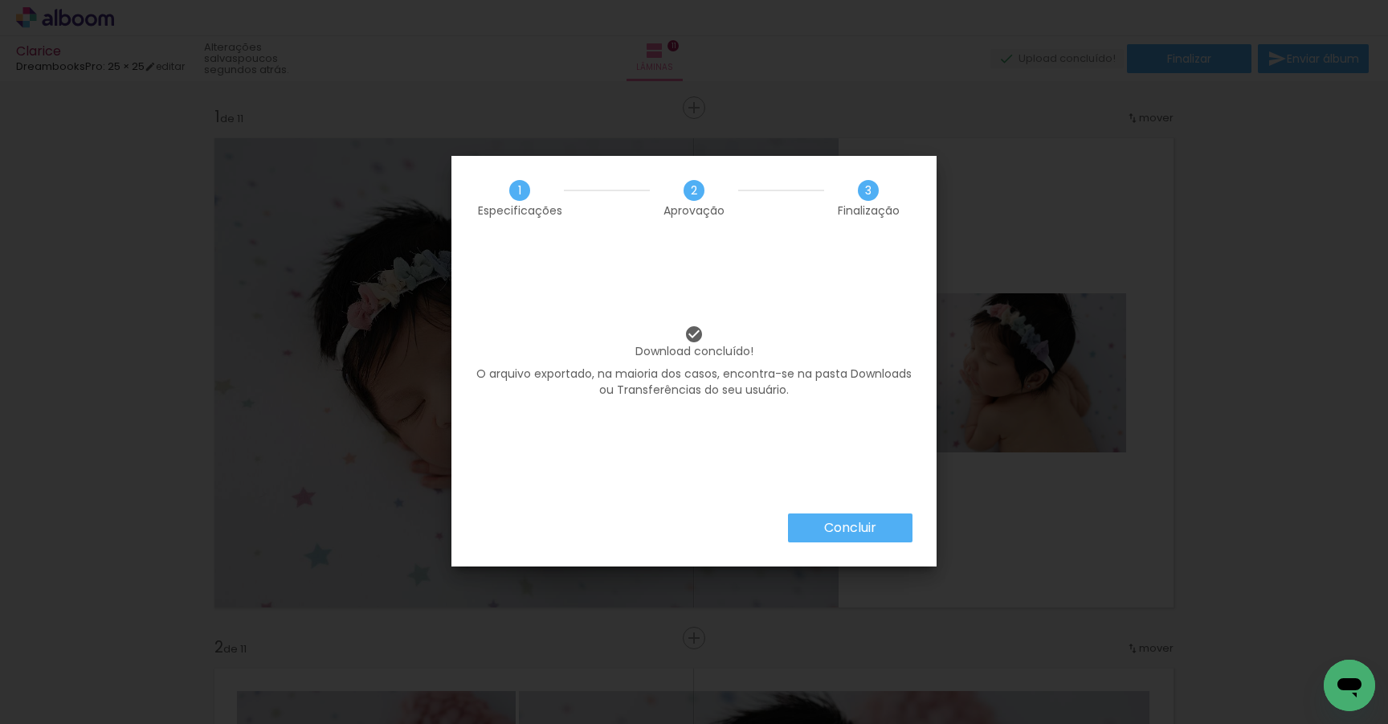
click at [0, 0] on slot "Concluir" at bounding box center [0, 0] width 0 height 0
